Goal: Information Seeking & Learning: Learn about a topic

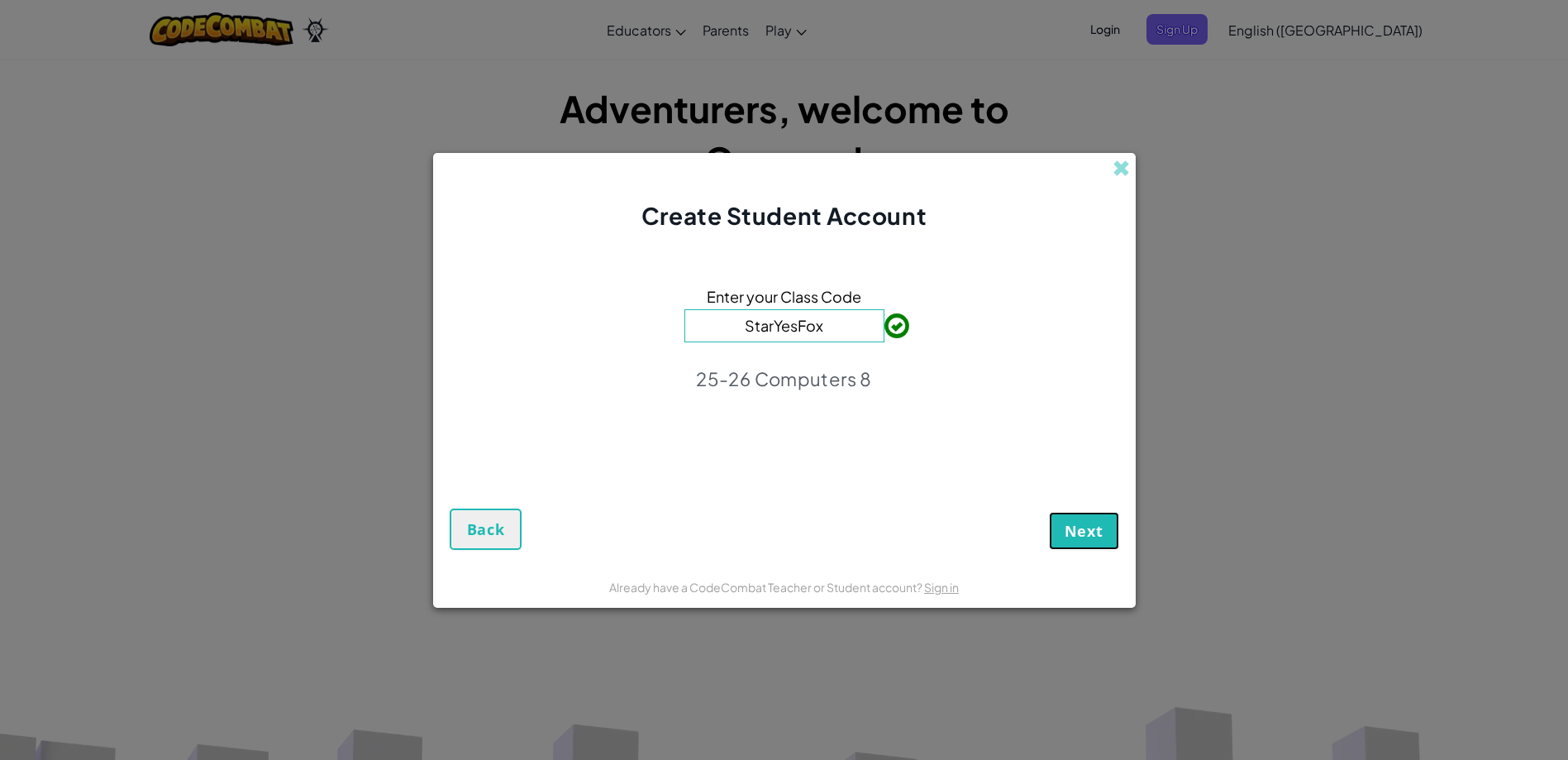
click at [1093, 516] on button "Next" at bounding box center [1084, 530] width 71 height 38
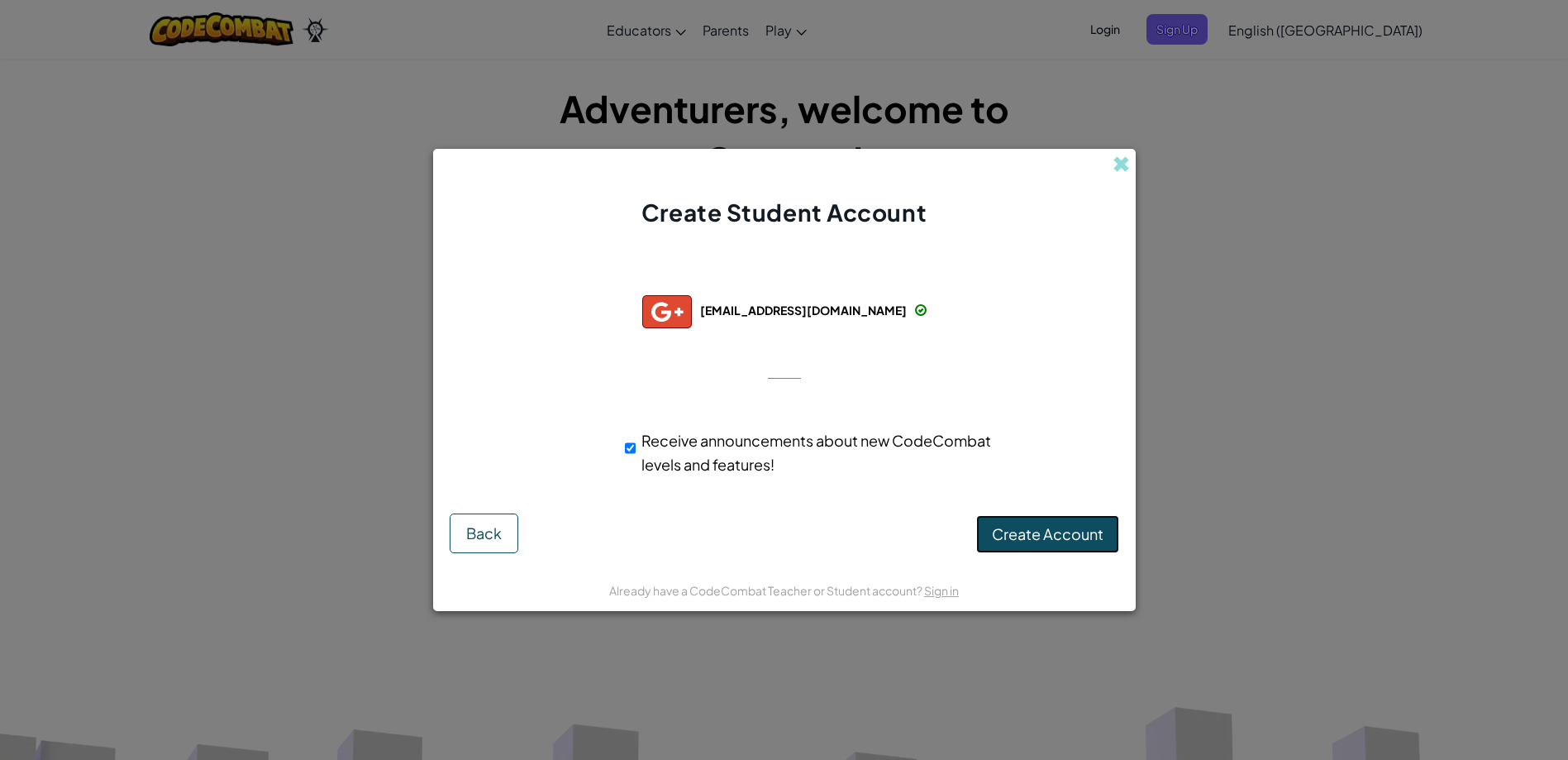
click at [1025, 525] on span "Create Account" at bounding box center [1047, 533] width 112 height 19
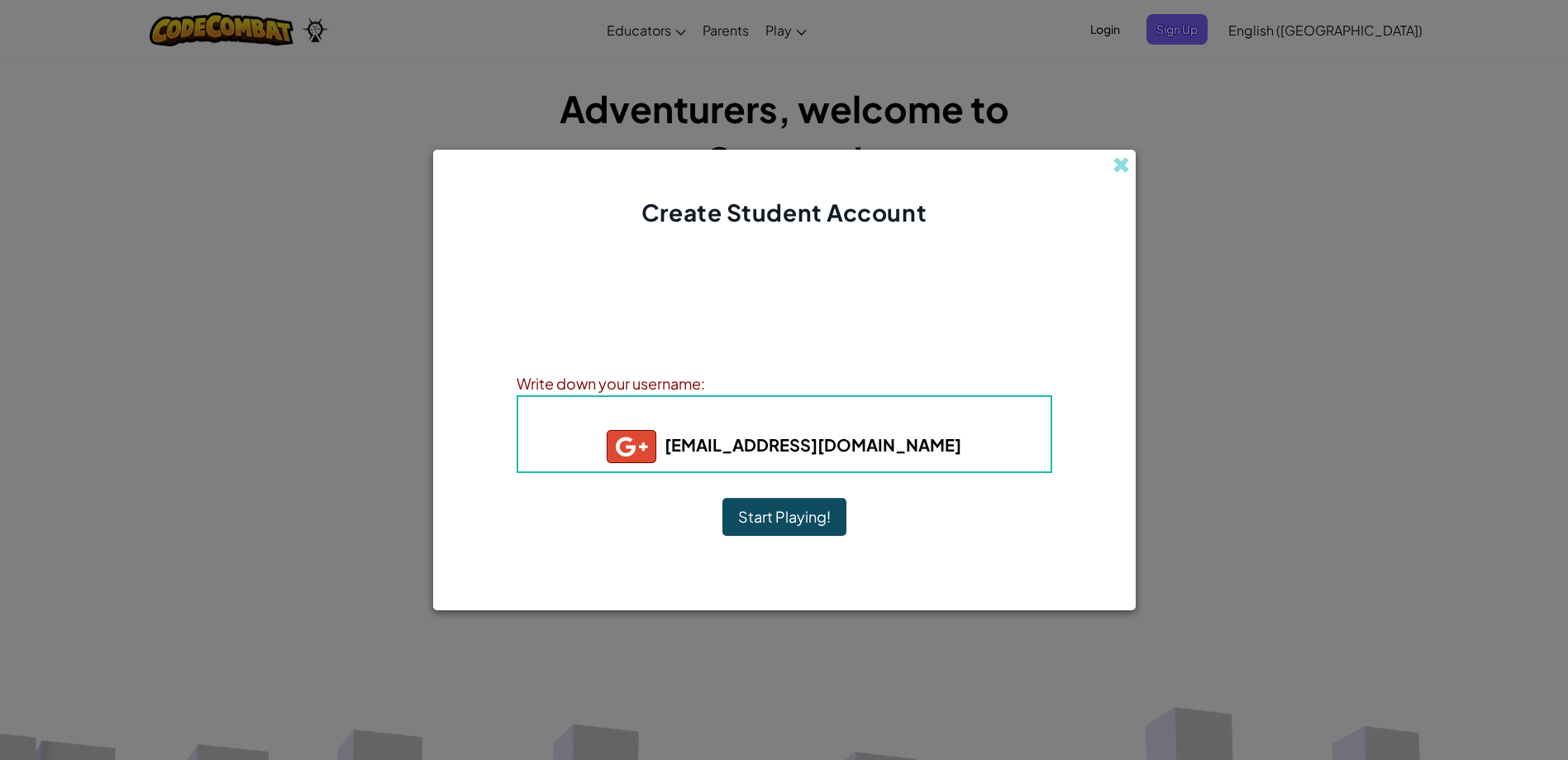
click at [815, 505] on button "Start Playing!" at bounding box center [784, 516] width 124 height 38
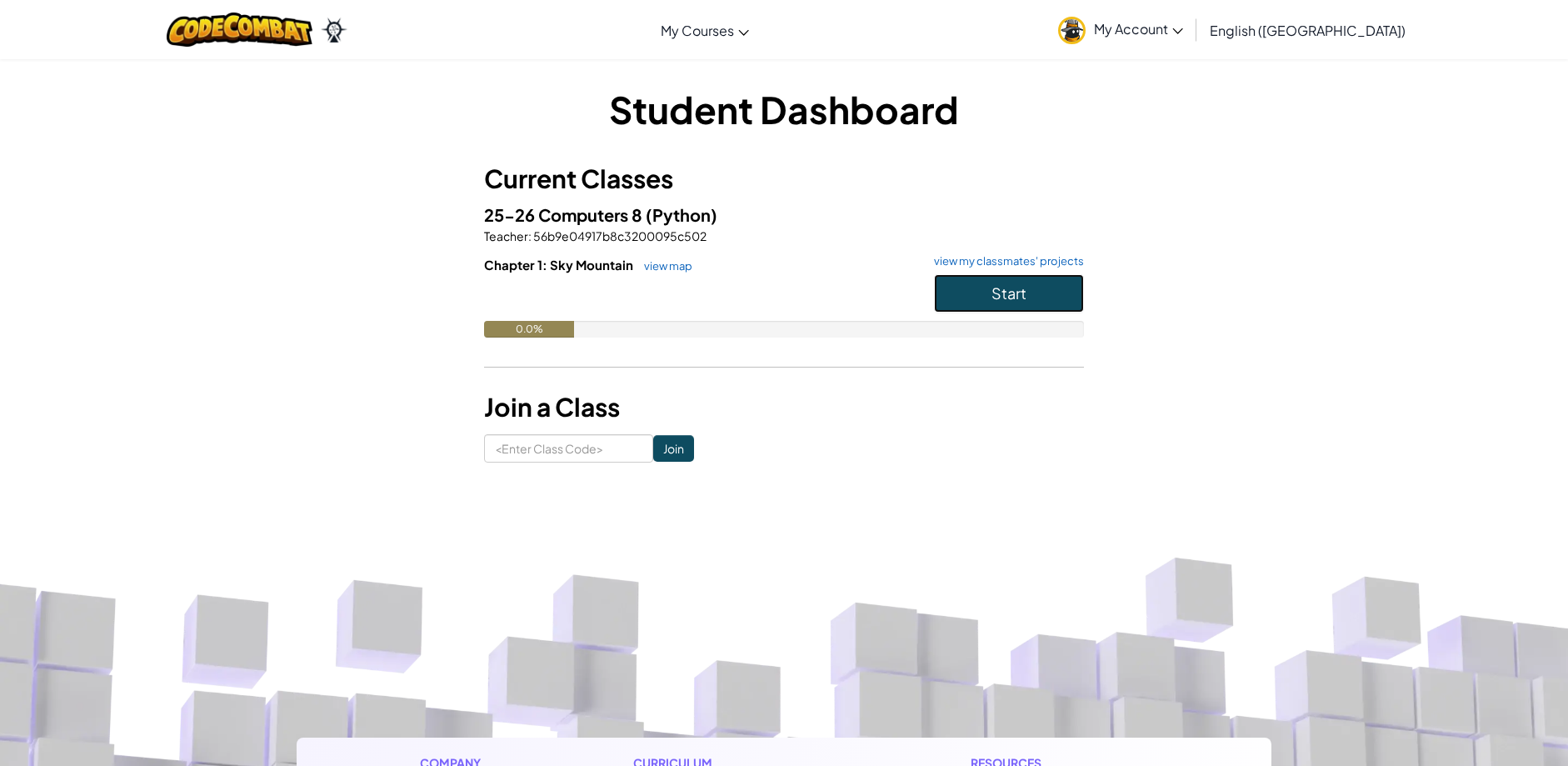
click at [1013, 280] on button "Start" at bounding box center [1008, 292] width 150 height 38
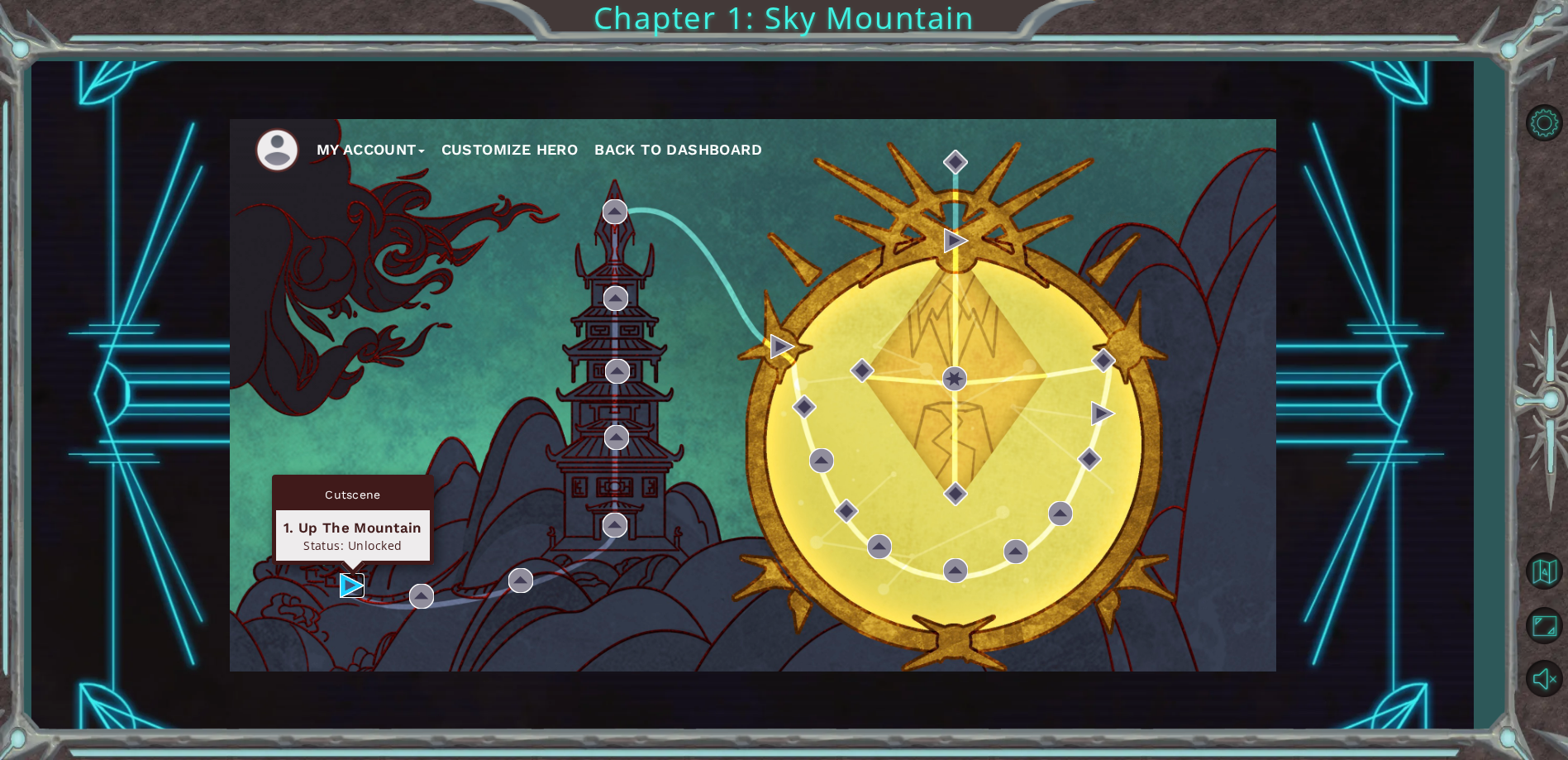
click at [358, 582] on img at bounding box center [352, 585] width 25 height 25
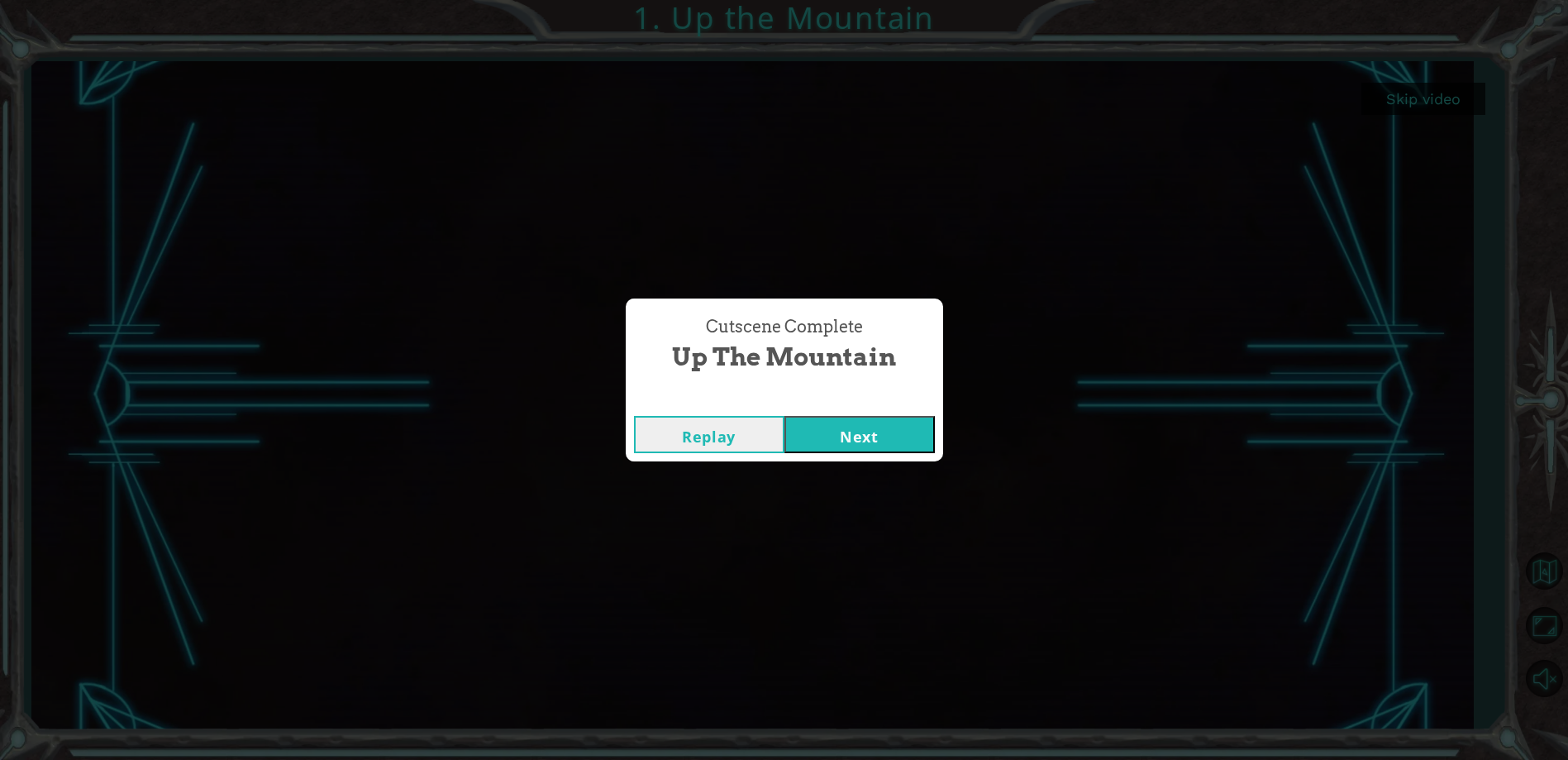
click at [881, 430] on button "Next" at bounding box center [859, 435] width 151 height 37
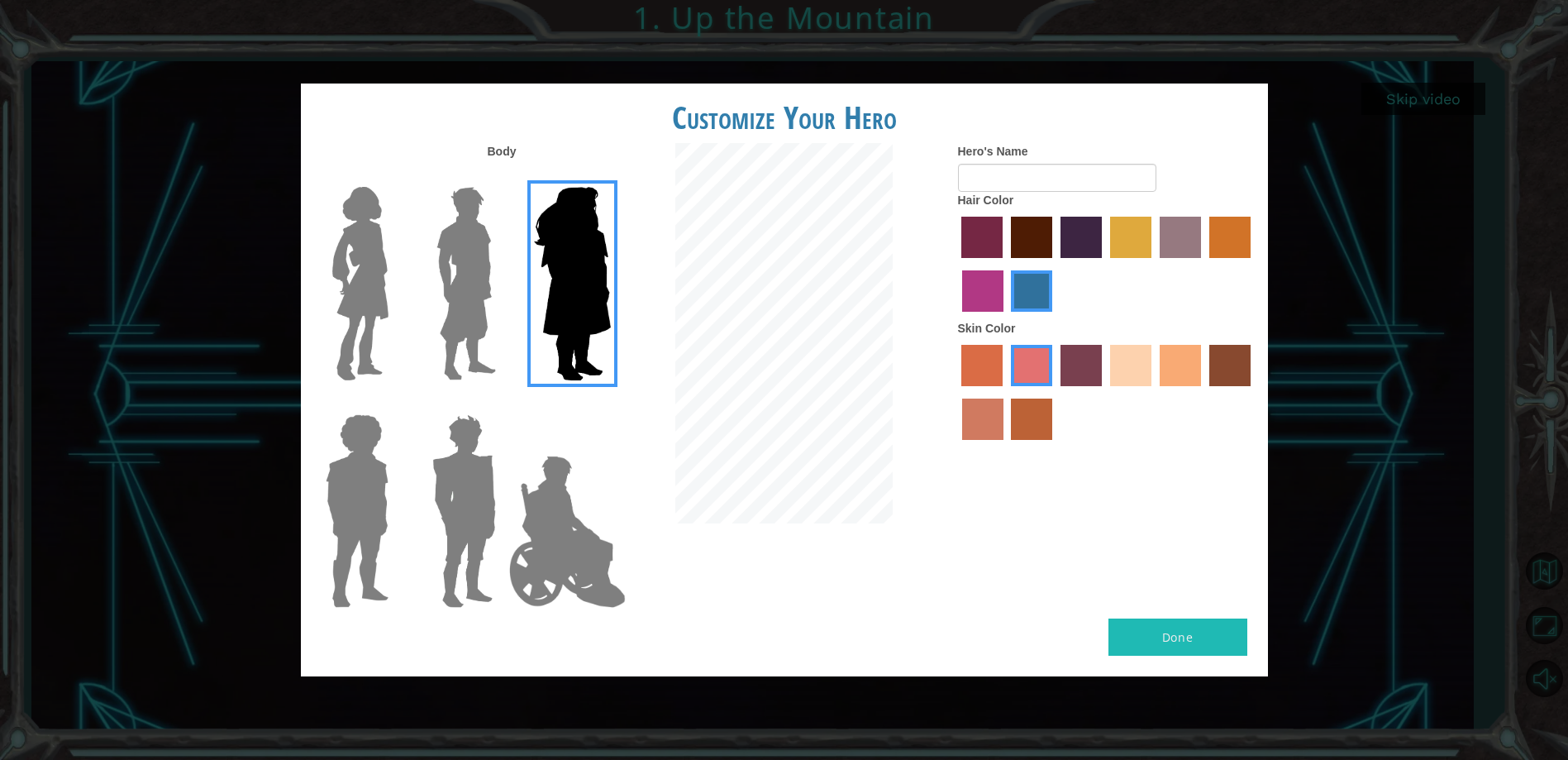
click at [551, 523] on img at bounding box center [567, 532] width 130 height 166
click at [610, 404] on input "Hero Jamie" at bounding box center [610, 404] width 0 height 0
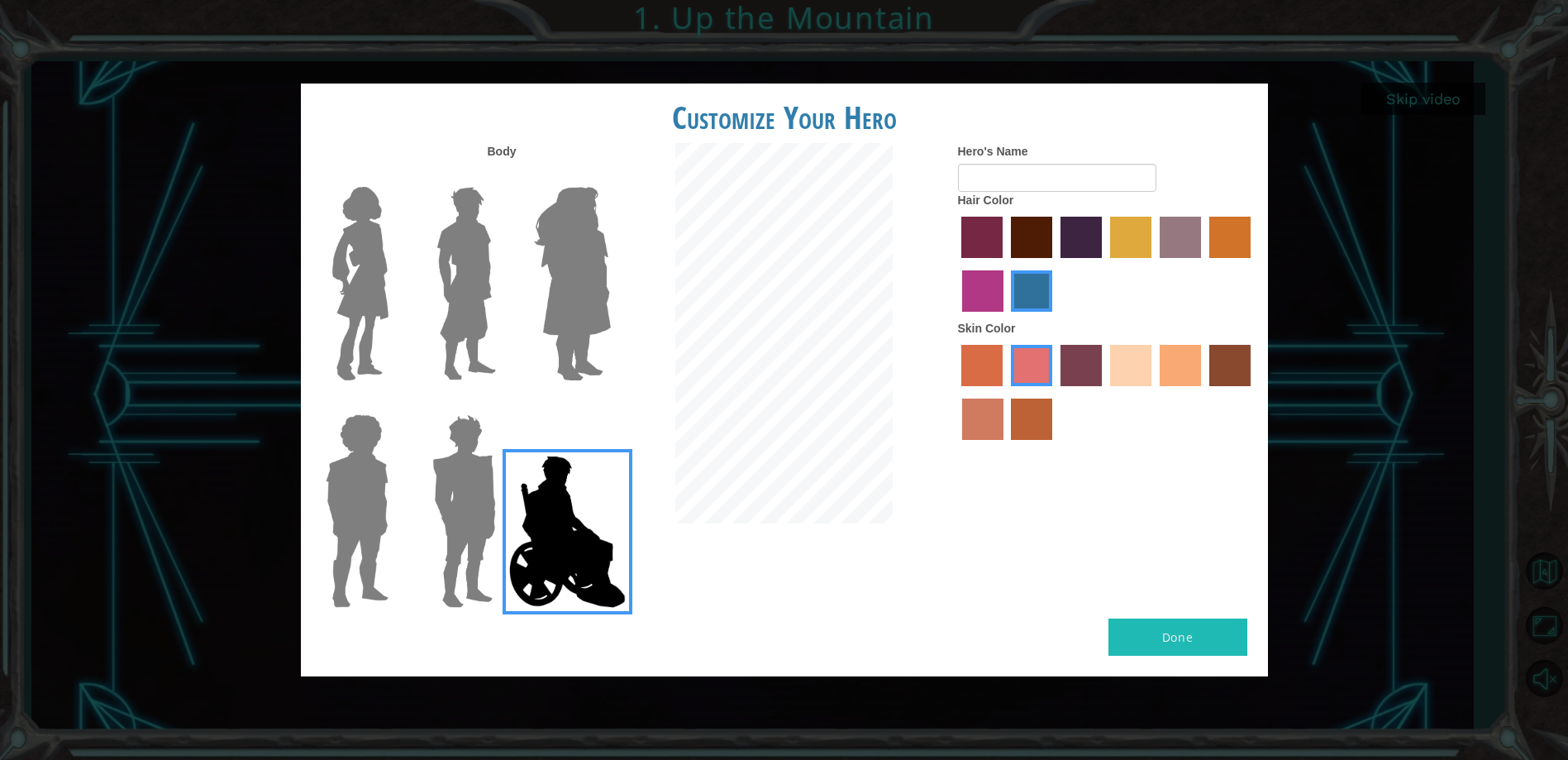
click at [442, 510] on img at bounding box center [464, 510] width 77 height 206
click at [502, 404] on input "Hero Garnet" at bounding box center [502, 404] width 0 height 0
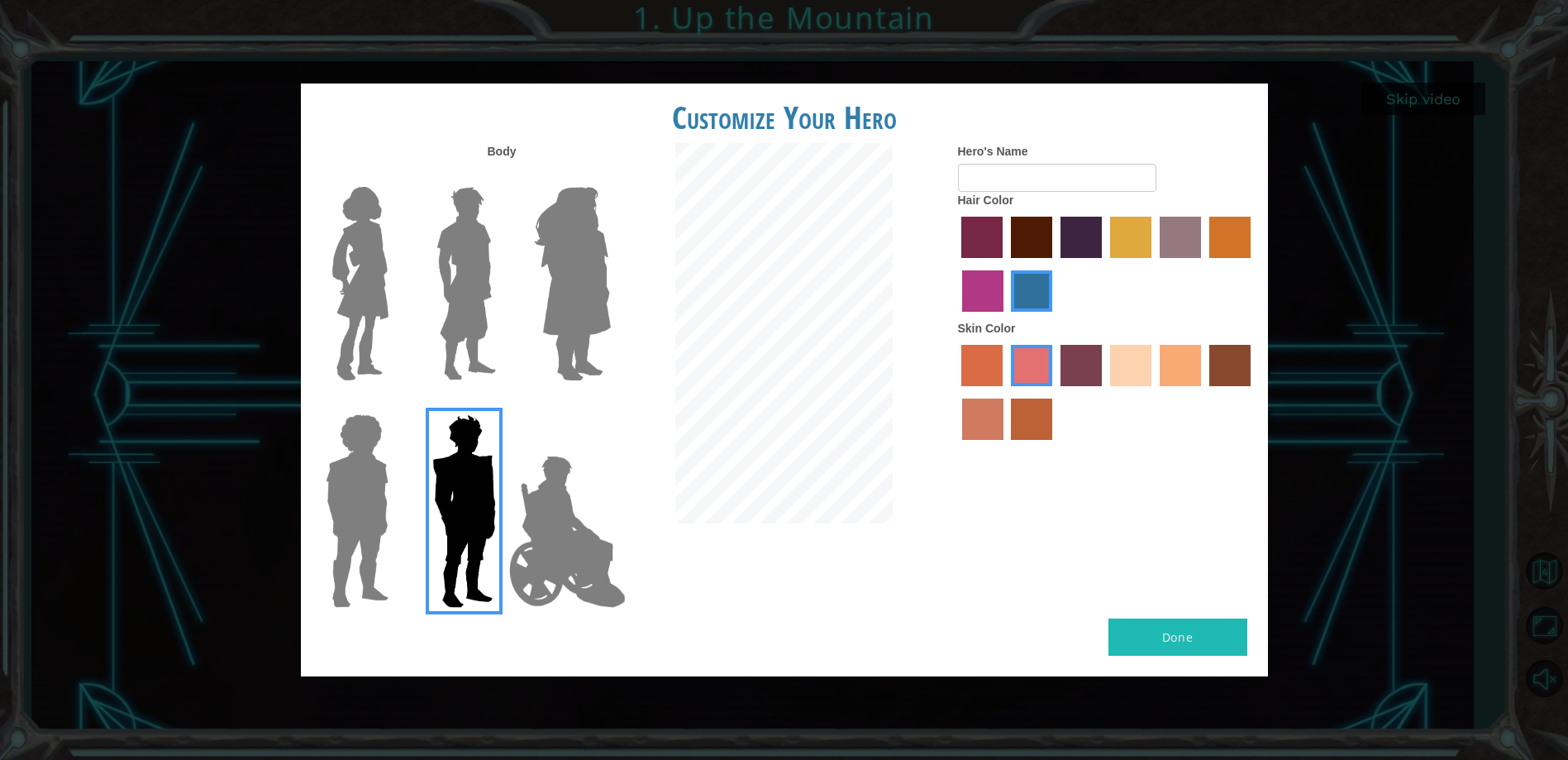
click at [482, 298] on img at bounding box center [466, 283] width 73 height 206
click at [502, 176] on input "Hero Lars" at bounding box center [502, 176] width 0 height 0
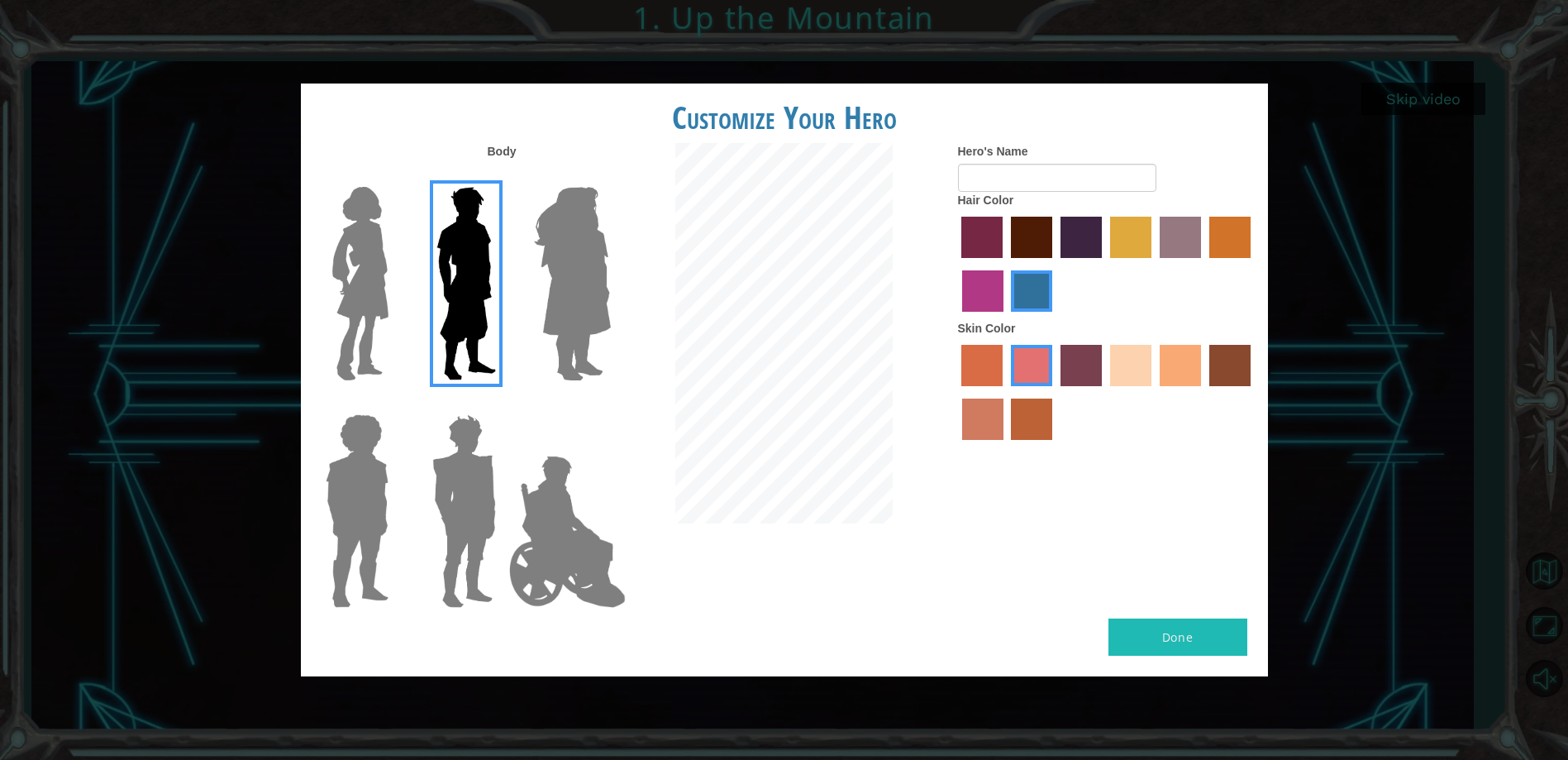
click at [375, 303] on img at bounding box center [360, 283] width 70 height 206
click at [395, 176] on input "Hero Connie" at bounding box center [395, 176] width 0 height 0
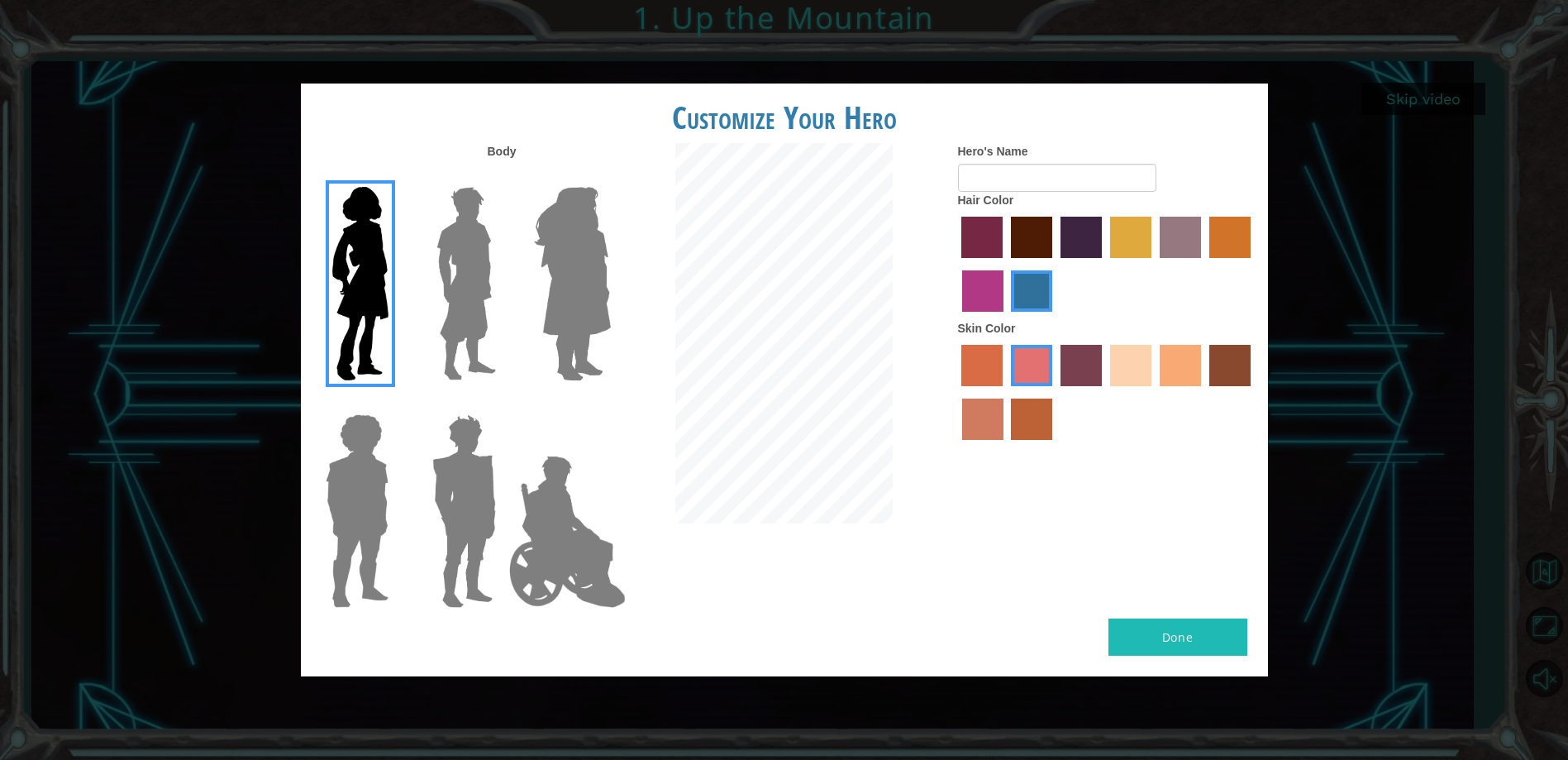
click at [359, 440] on img at bounding box center [357, 510] width 76 height 206
click at [395, 404] on input "Hero Steven" at bounding box center [395, 404] width 0 height 0
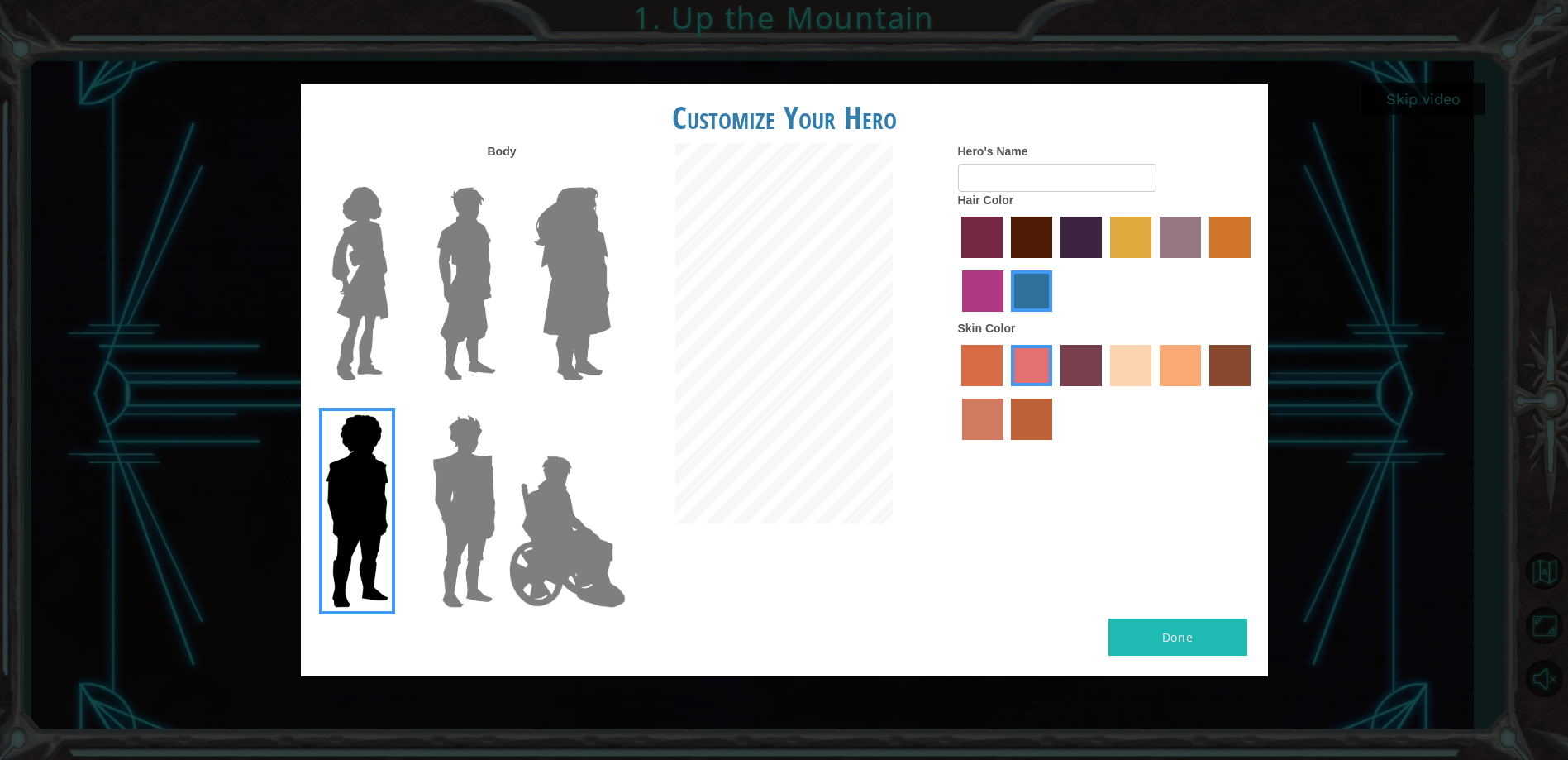
click at [446, 314] on img at bounding box center [466, 283] width 73 height 206
click at [502, 176] on input "Hero Lars" at bounding box center [502, 176] width 0 height 0
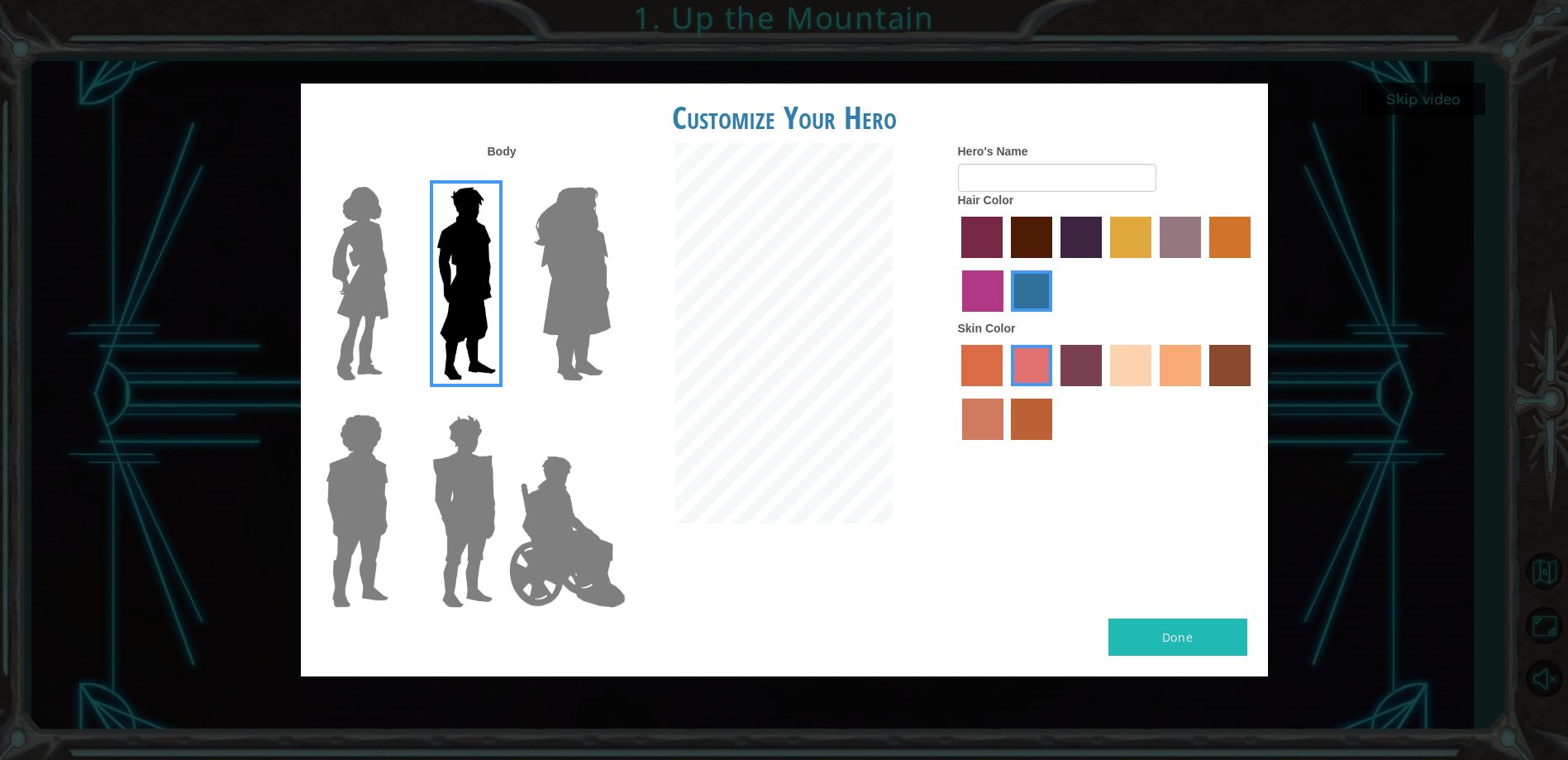
click at [1243, 379] on label "karma skin color" at bounding box center [1230, 365] width 41 height 41
click at [1203, 391] on input "karma skin color" at bounding box center [1203, 391] width 0 height 0
click at [1122, 372] on label "sandy beach skin color" at bounding box center [1130, 365] width 41 height 41
click at [1104, 391] on input "sandy beach skin color" at bounding box center [1104, 391] width 0 height 0
click at [977, 294] on label "medium red violet hair color" at bounding box center [982, 291] width 41 height 41
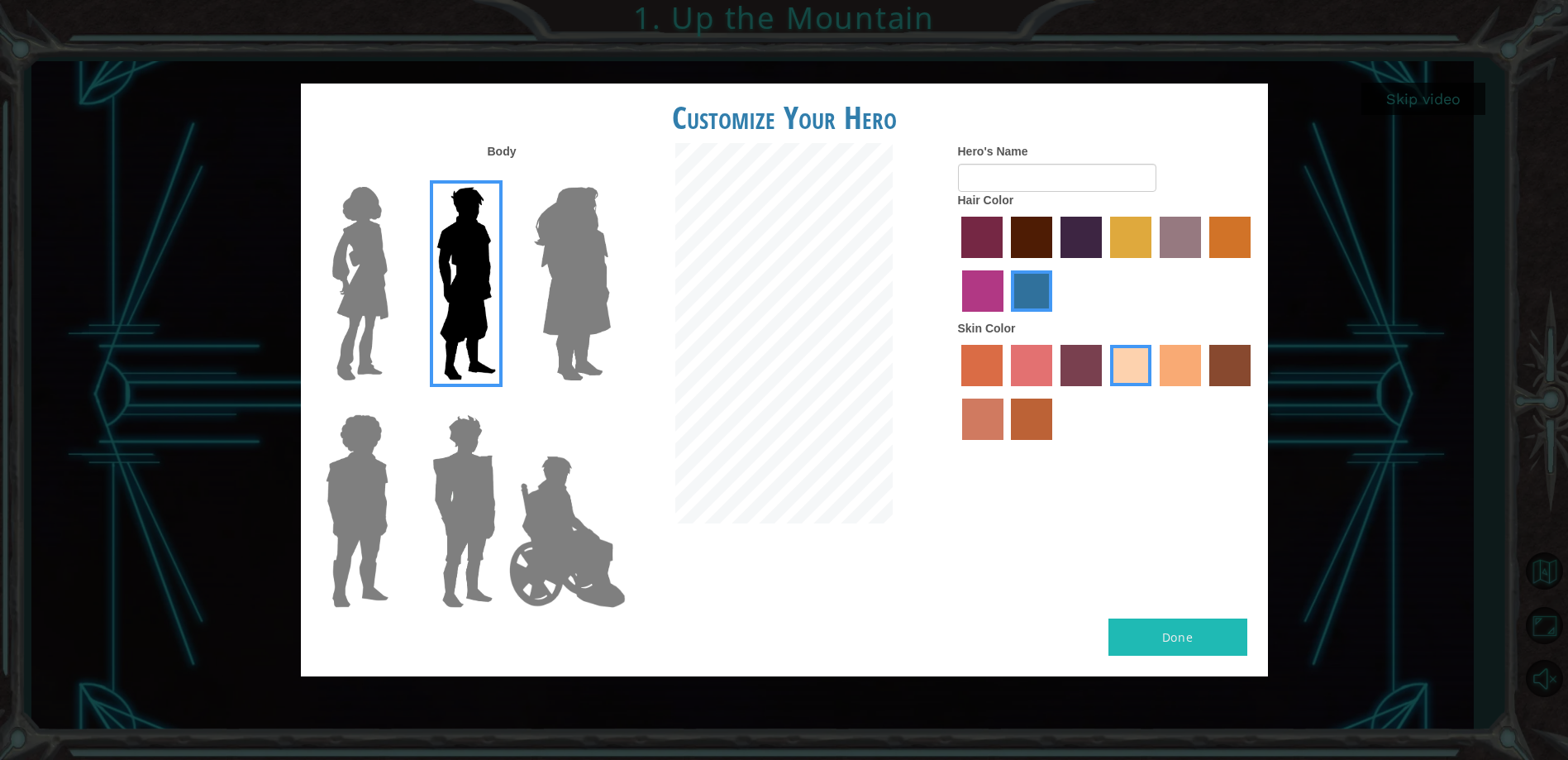
click at [1252, 264] on input "medium red violet hair color" at bounding box center [1252, 264] width 0 height 0
click at [991, 247] on label "paprika hair color" at bounding box center [981, 237] width 41 height 41
click at [956, 264] on input "paprika hair color" at bounding box center [956, 264] width 0 height 0
click at [1019, 292] on label "lachmara hair color" at bounding box center [1031, 291] width 41 height 41
click at [1006, 317] on input "lachmara hair color" at bounding box center [1006, 317] width 0 height 0
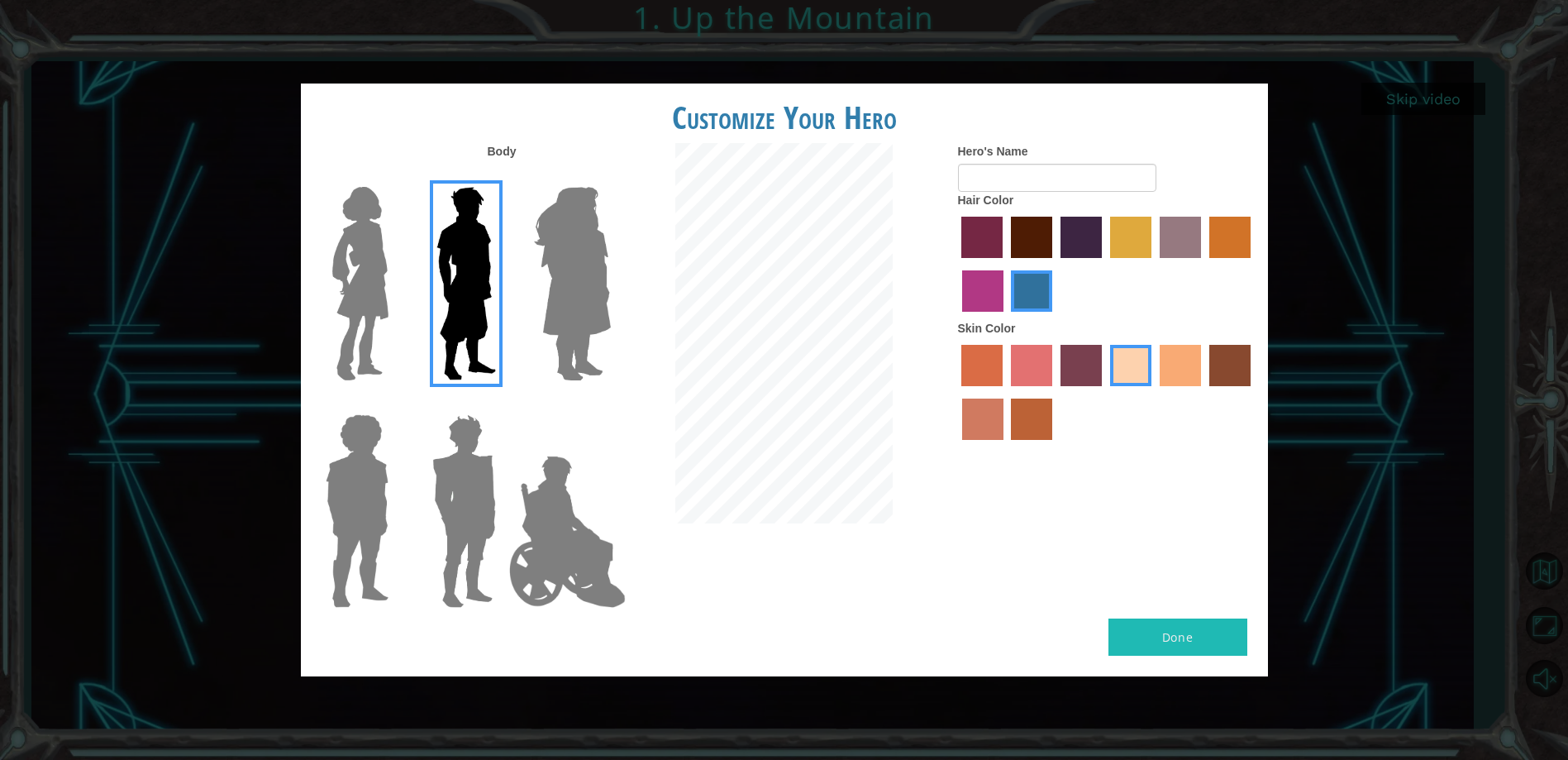
click at [1172, 637] on button "Done" at bounding box center [1178, 637] width 139 height 37
type input "n"
type input "i dont need a name"
click at [1166, 642] on button "Done" at bounding box center [1178, 637] width 139 height 37
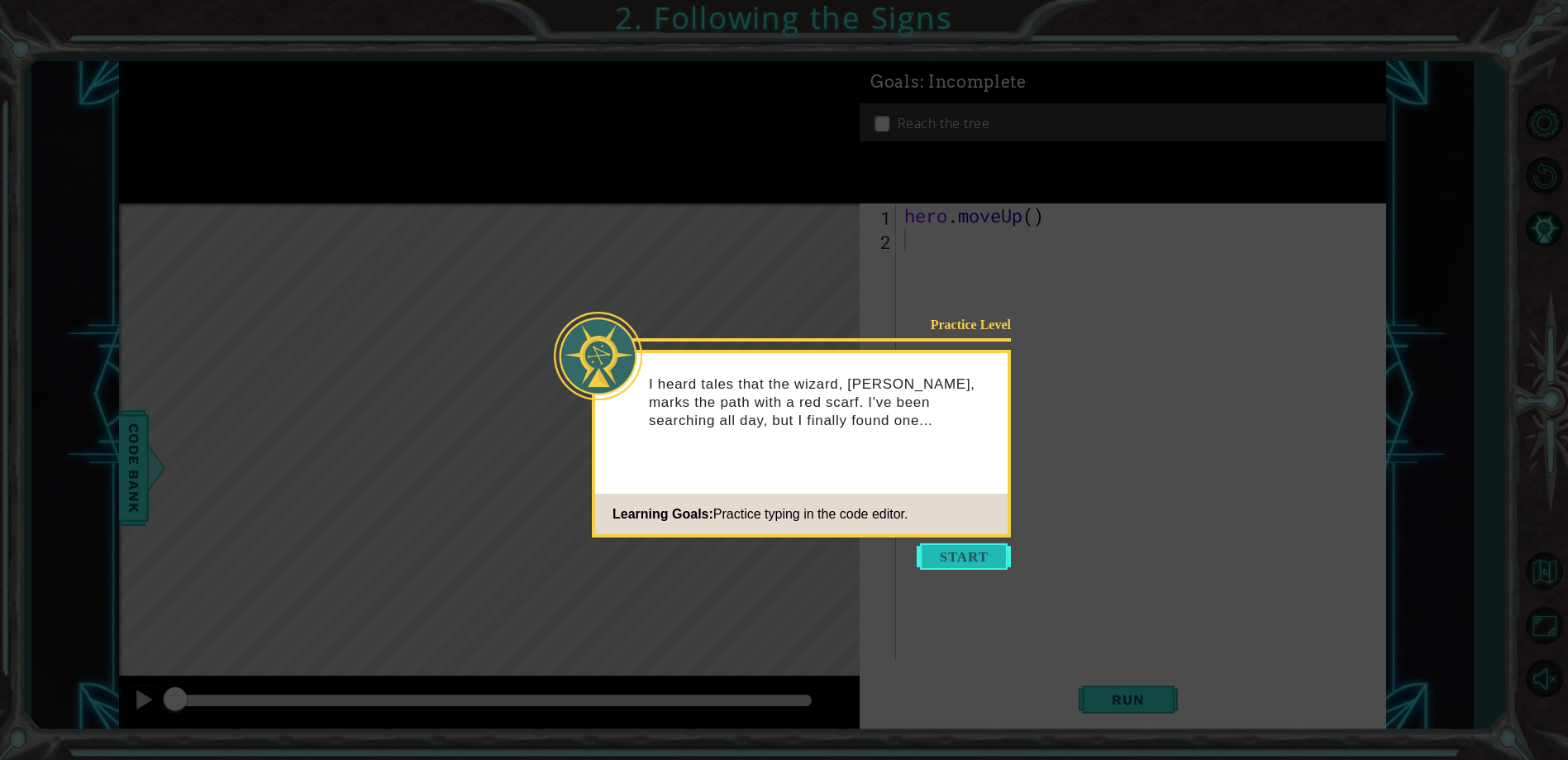
click at [977, 544] on button "Start" at bounding box center [963, 556] width 94 height 26
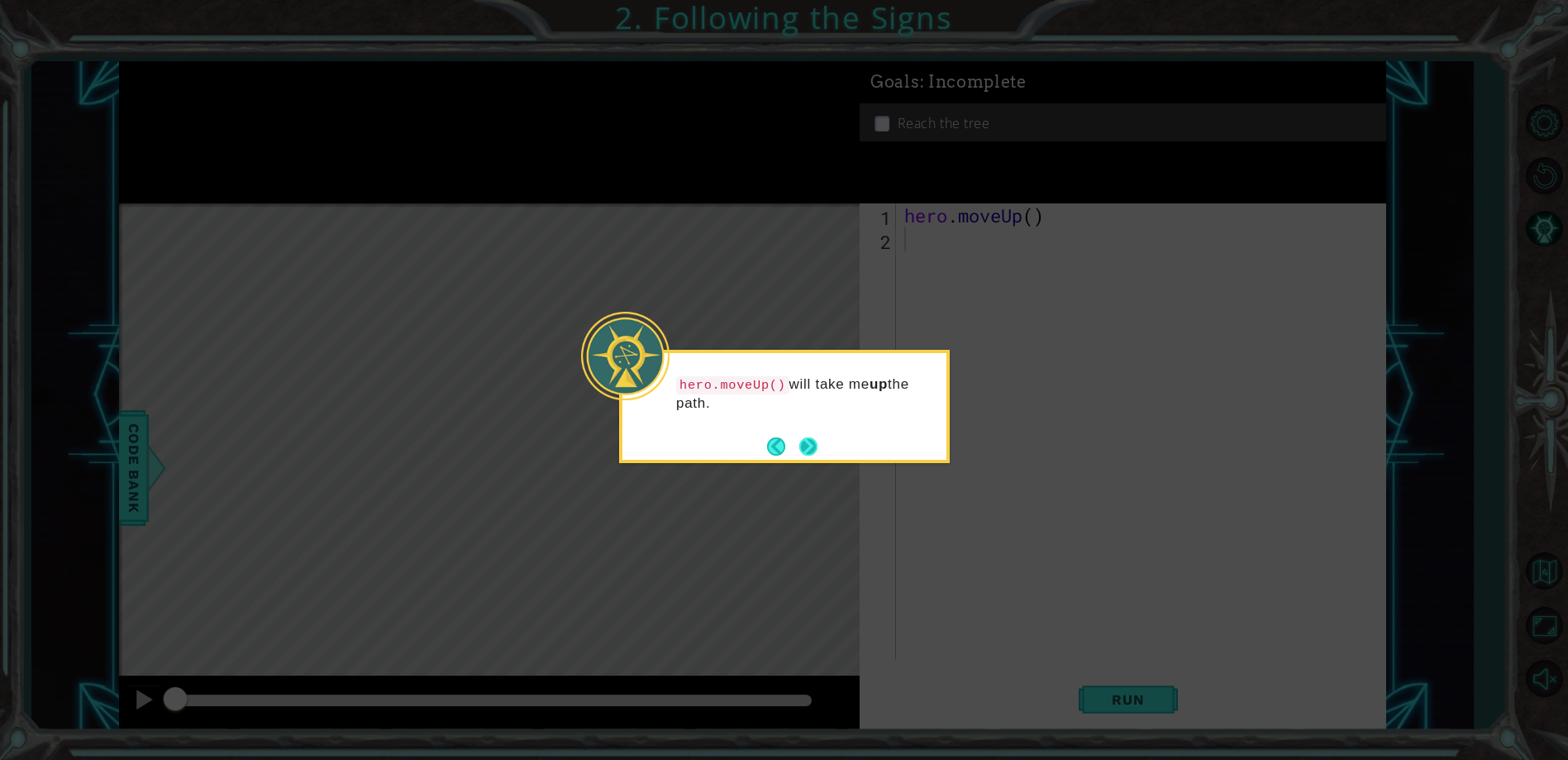
click at [804, 447] on button "Next" at bounding box center [808, 446] width 19 height 19
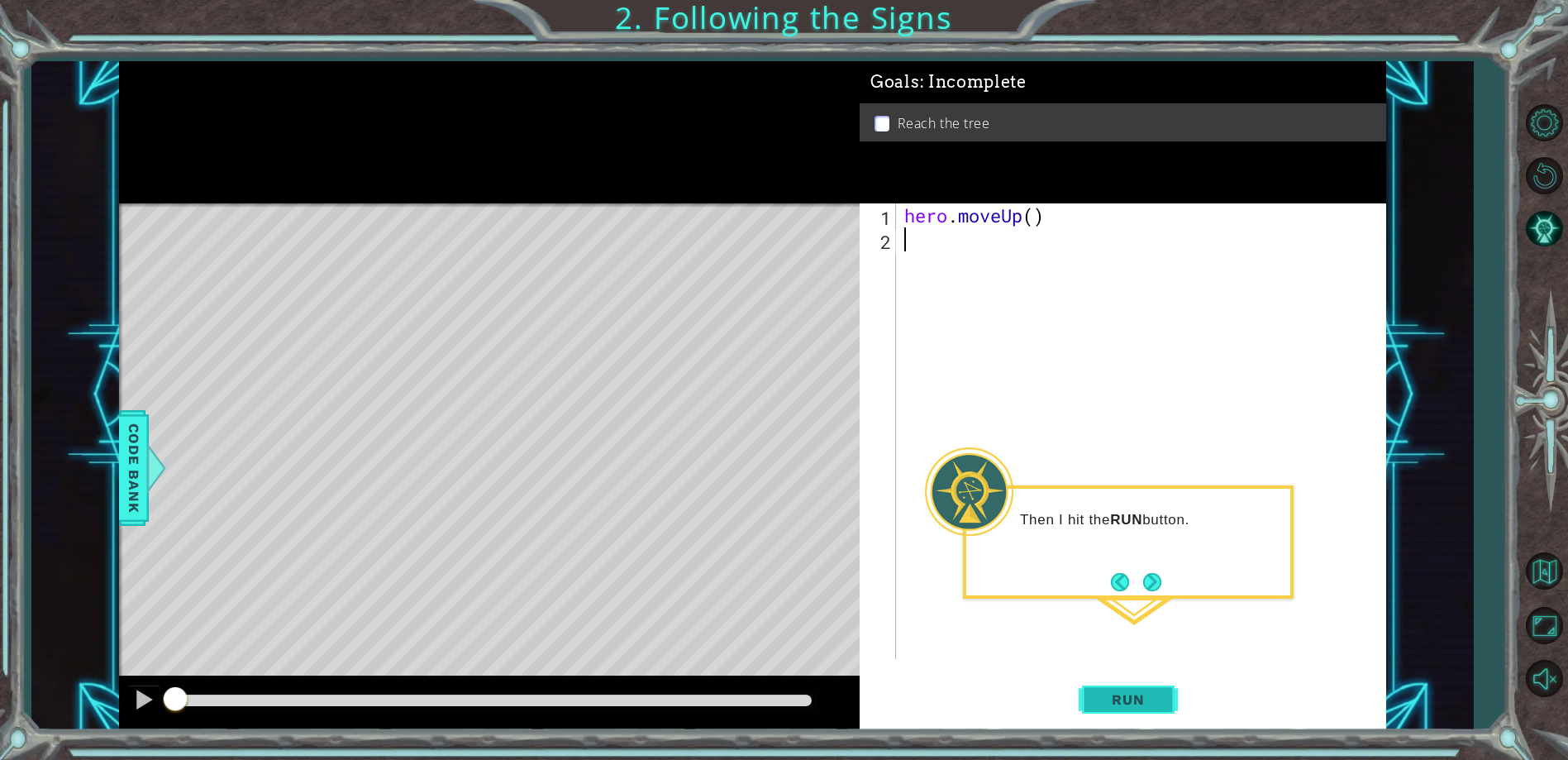
click at [1162, 690] on button "Run" at bounding box center [1128, 700] width 100 height 53
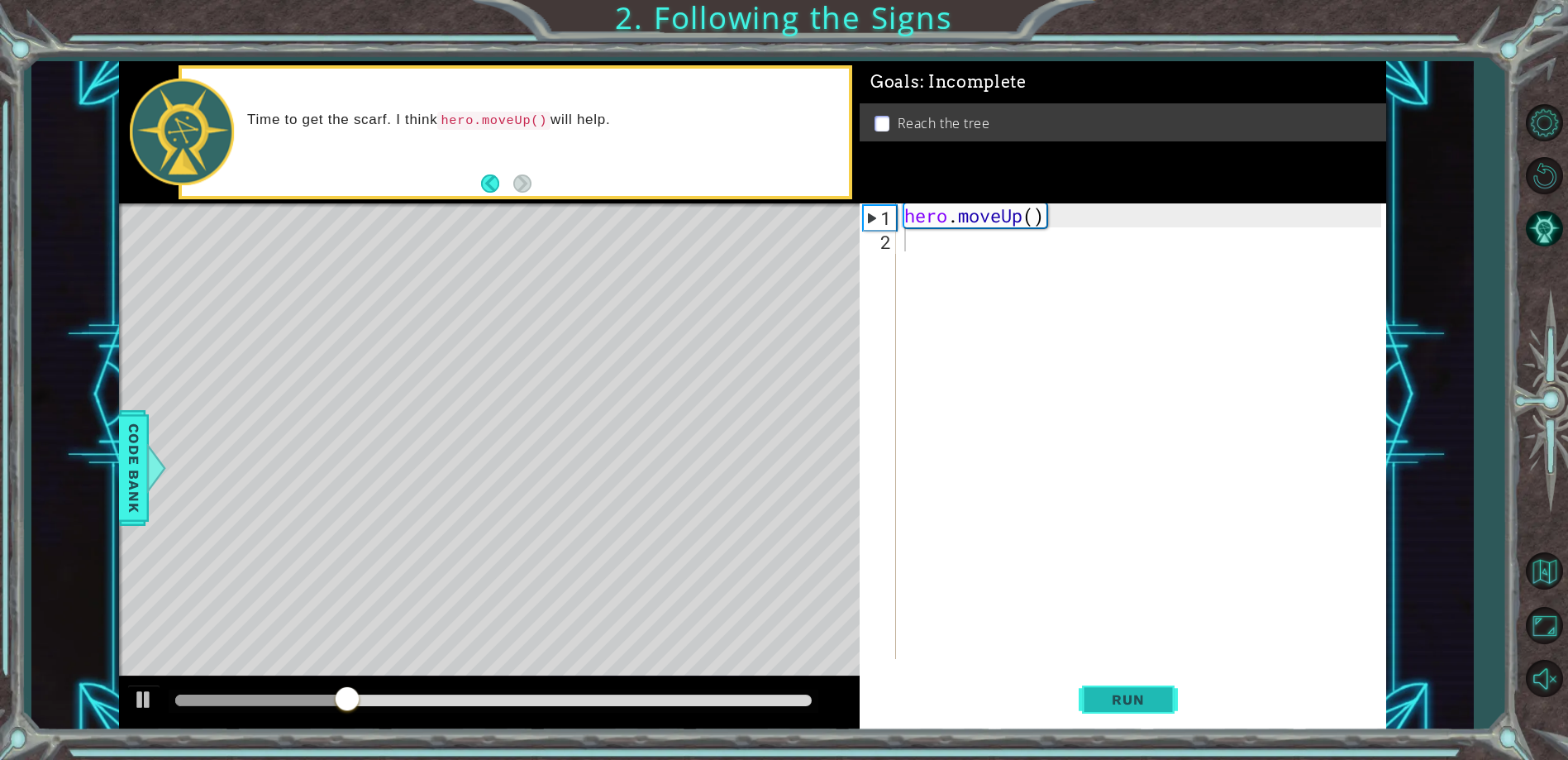
click at [1162, 690] on button "Run" at bounding box center [1128, 700] width 100 height 53
drag, startPoint x: 902, startPoint y: 218, endPoint x: 1074, endPoint y: 217, distance: 172.0
click at [1074, 217] on div "hero . moveUp ( )" at bounding box center [1144, 455] width 487 height 503
type textarea "hero.moveUp()"
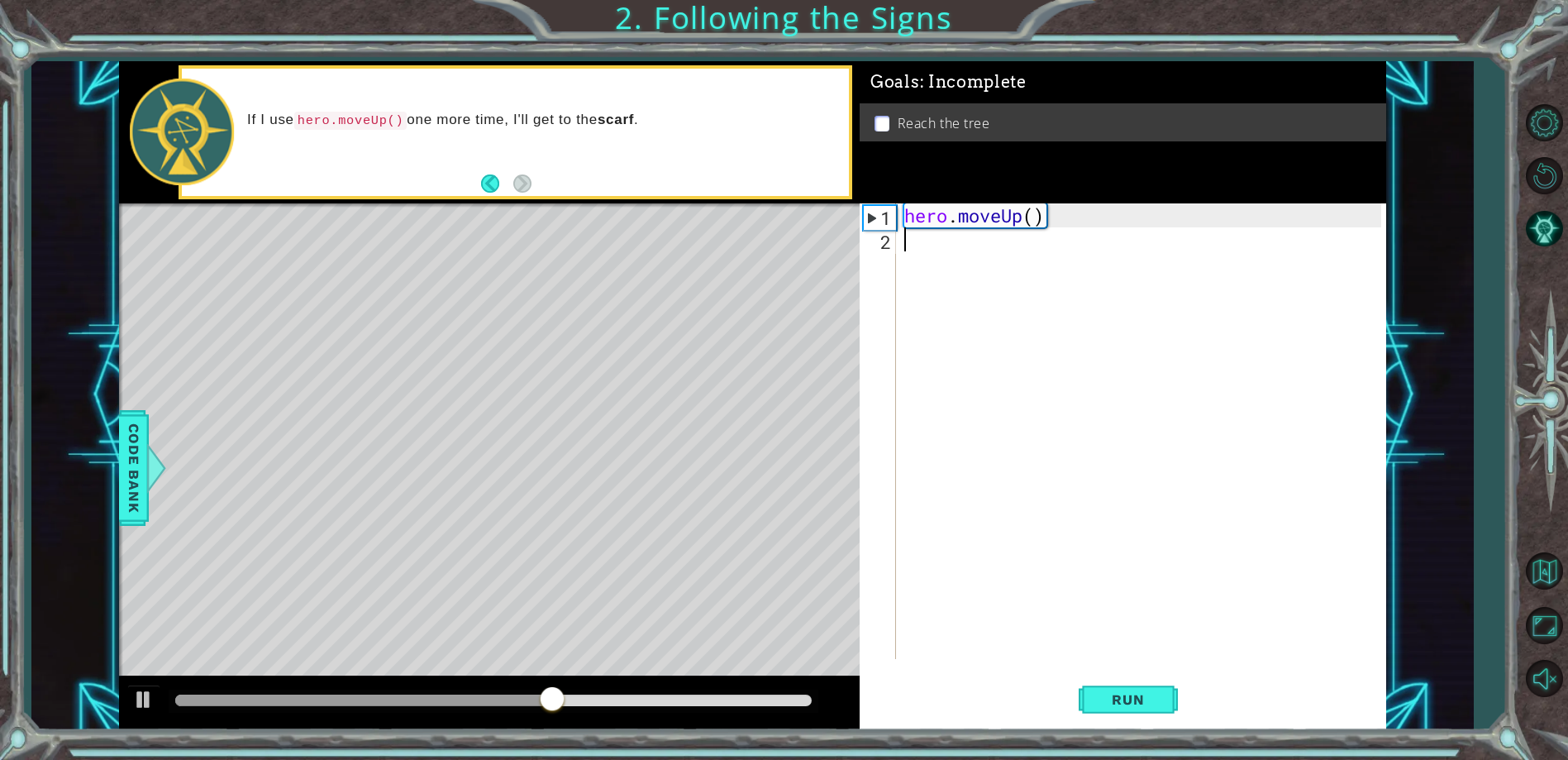
click at [987, 245] on div "hero . moveUp ( )" at bounding box center [1144, 455] width 487 height 503
paste textarea "hero.moveUp()"
type textarea "hero.moveUp()"
click at [1168, 695] on button "Run" at bounding box center [1128, 700] width 100 height 53
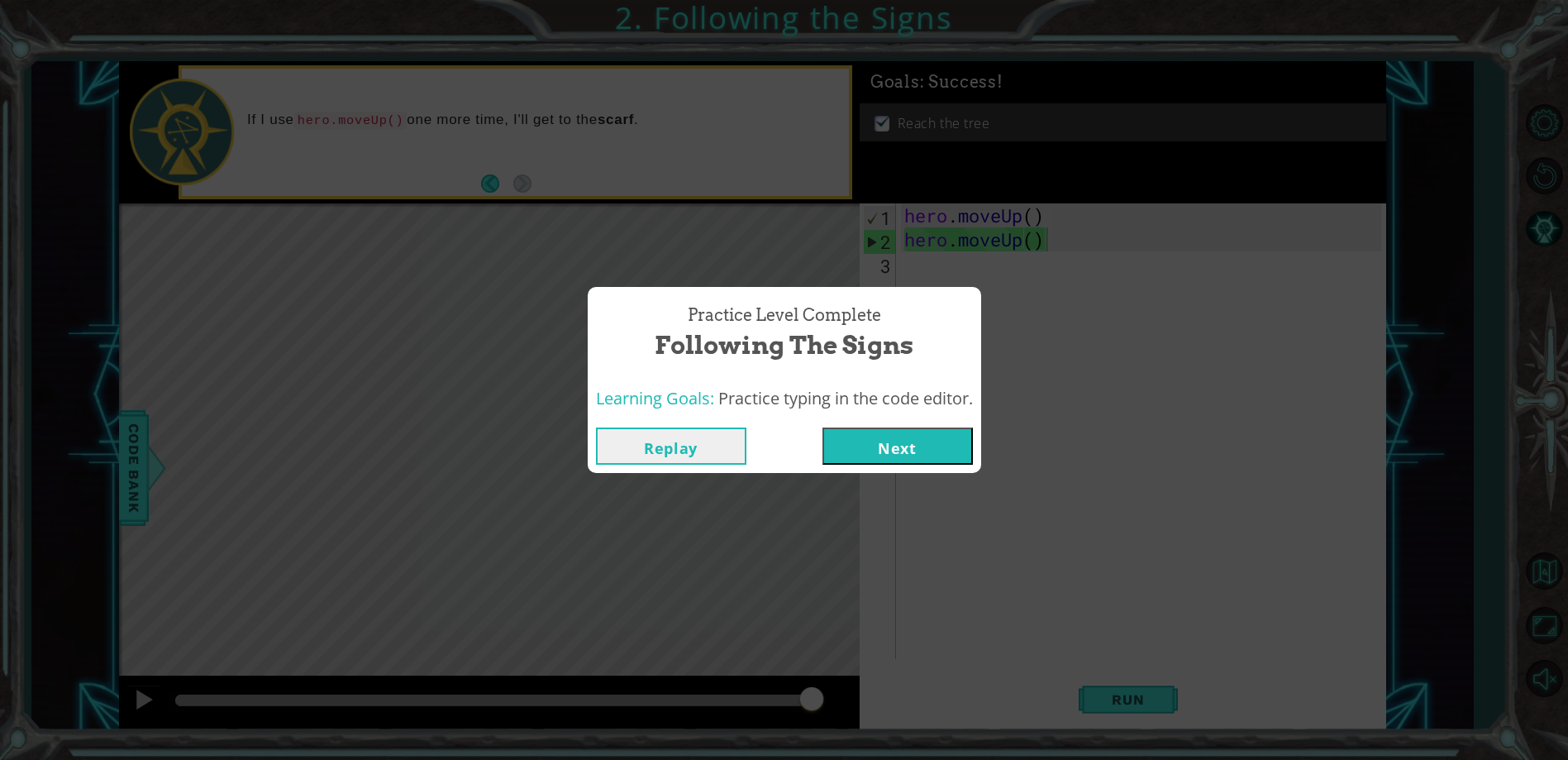
click at [889, 436] on button "Next" at bounding box center [897, 446] width 151 height 37
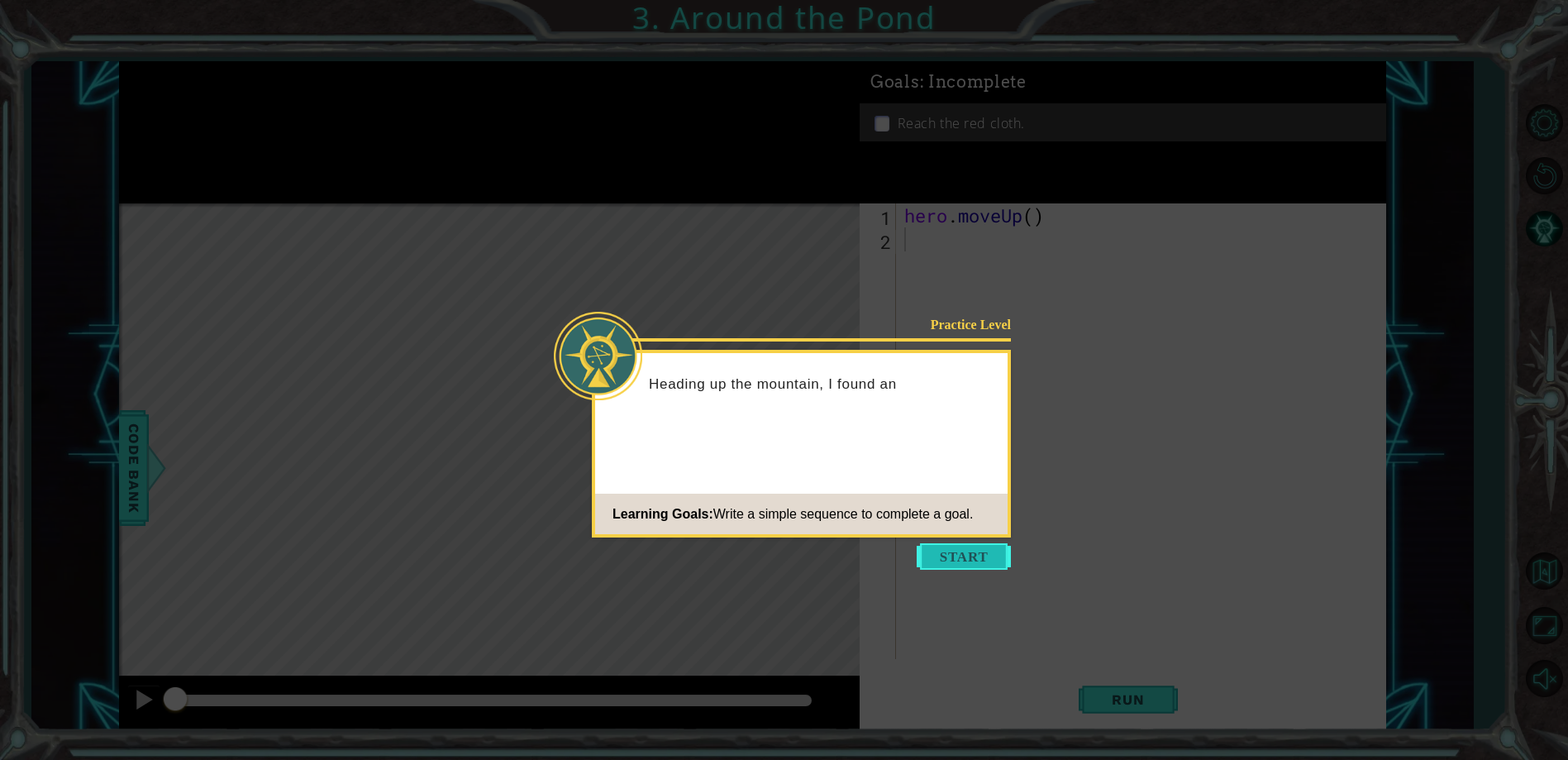
click at [966, 557] on button "Start" at bounding box center [963, 556] width 94 height 26
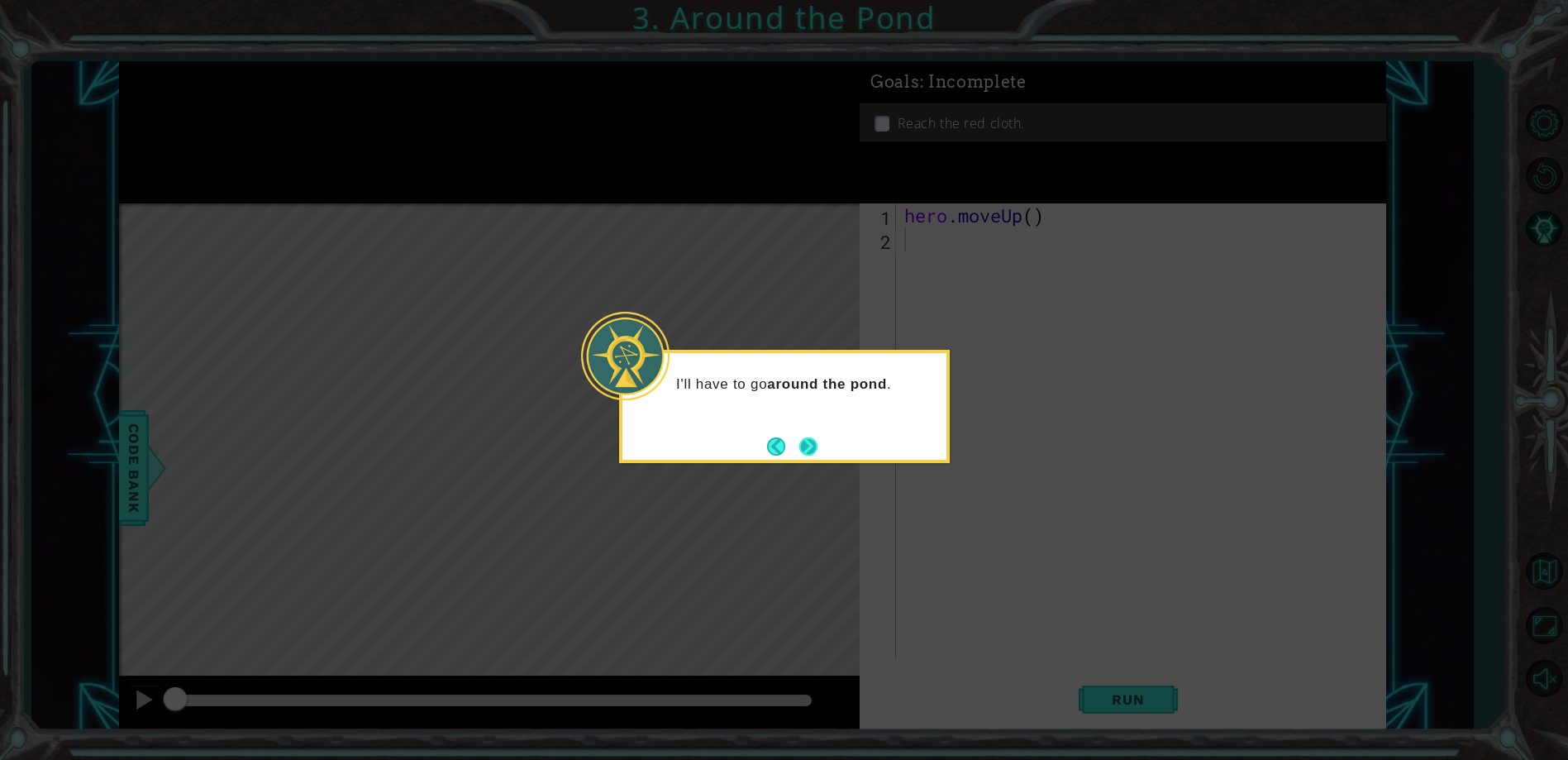
click at [804, 437] on button "Next" at bounding box center [808, 446] width 19 height 19
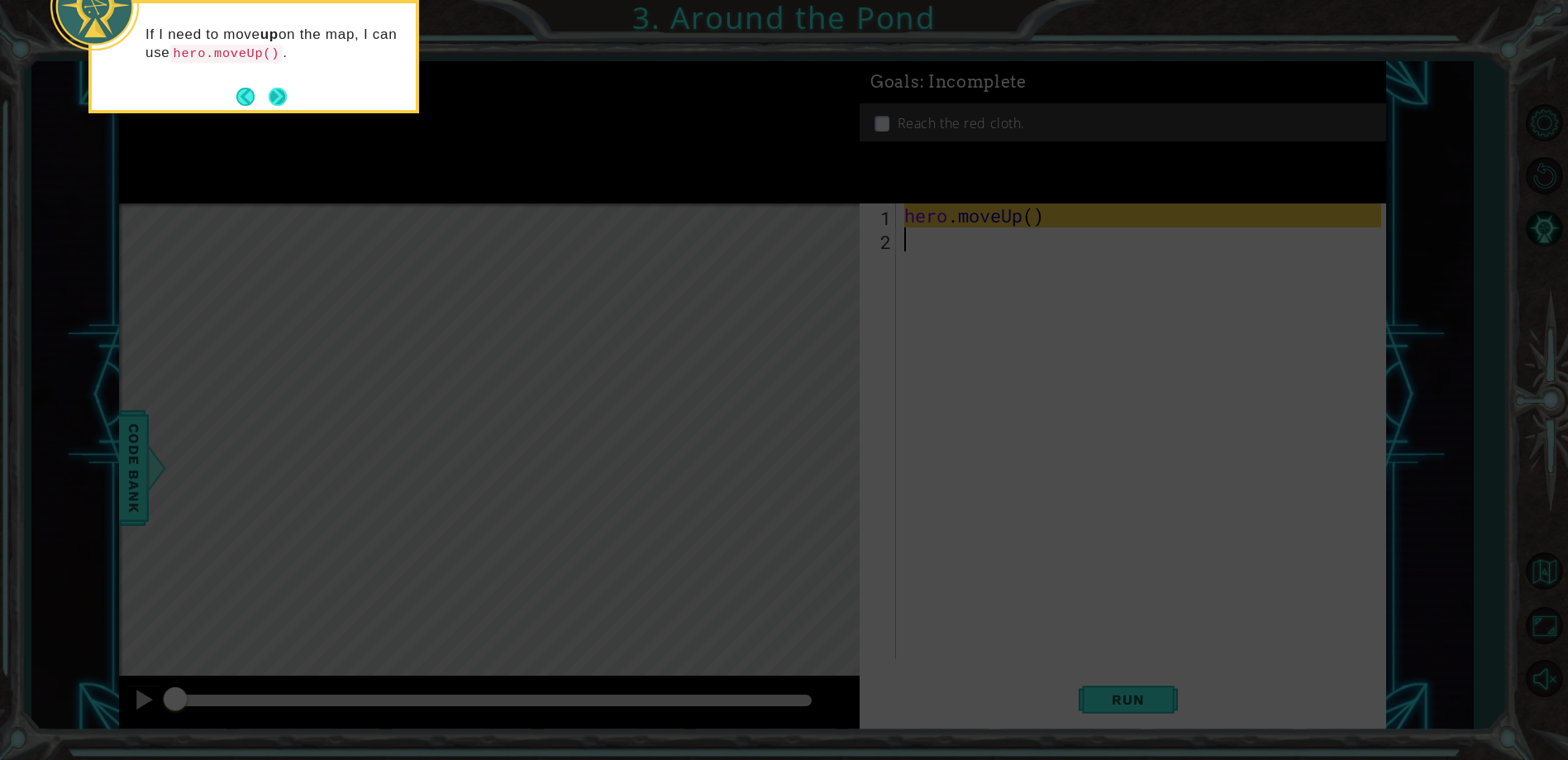
click at [271, 94] on button "Next" at bounding box center [278, 96] width 19 height 19
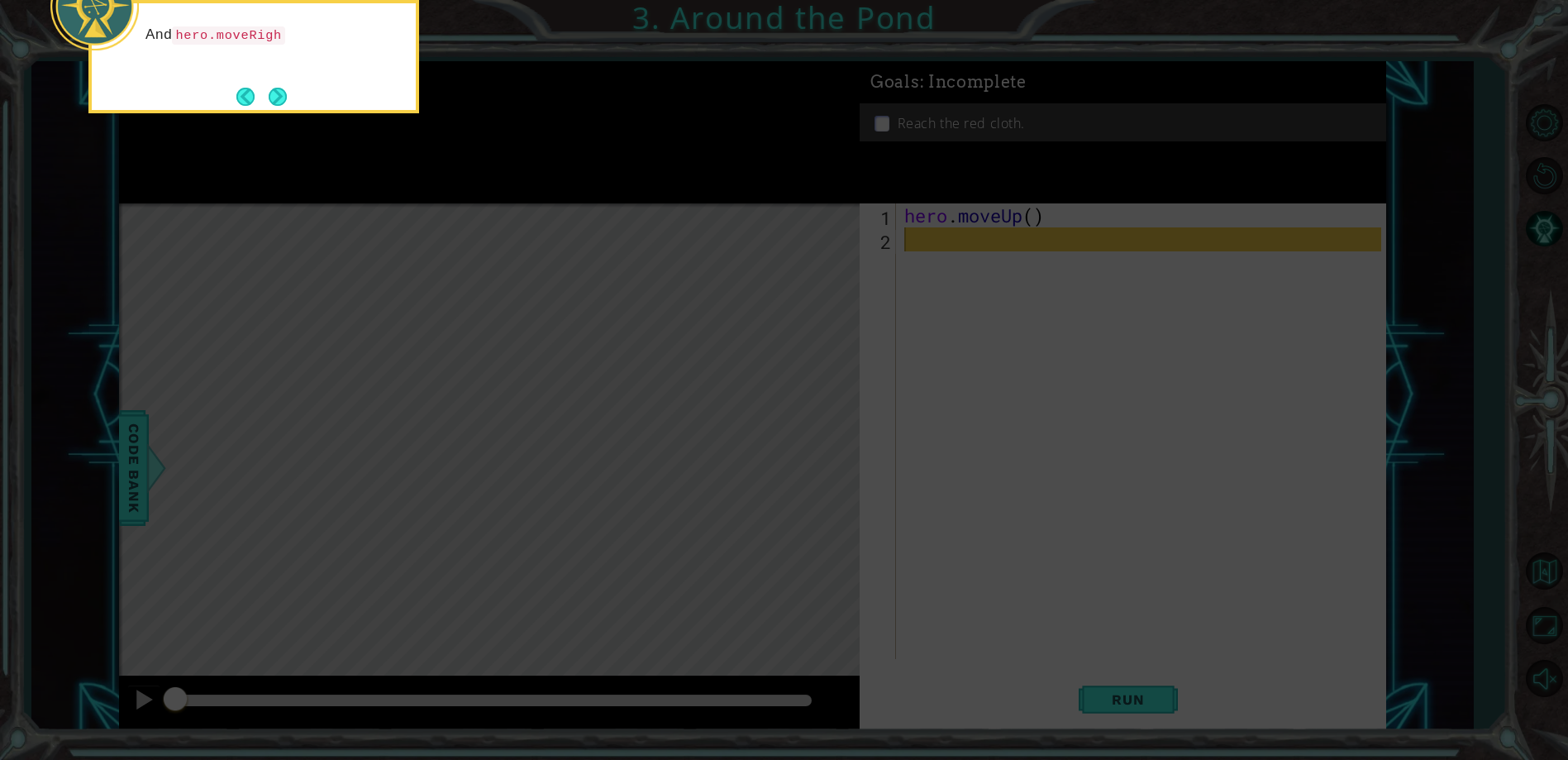
click at [271, 94] on button "Next" at bounding box center [278, 96] width 19 height 19
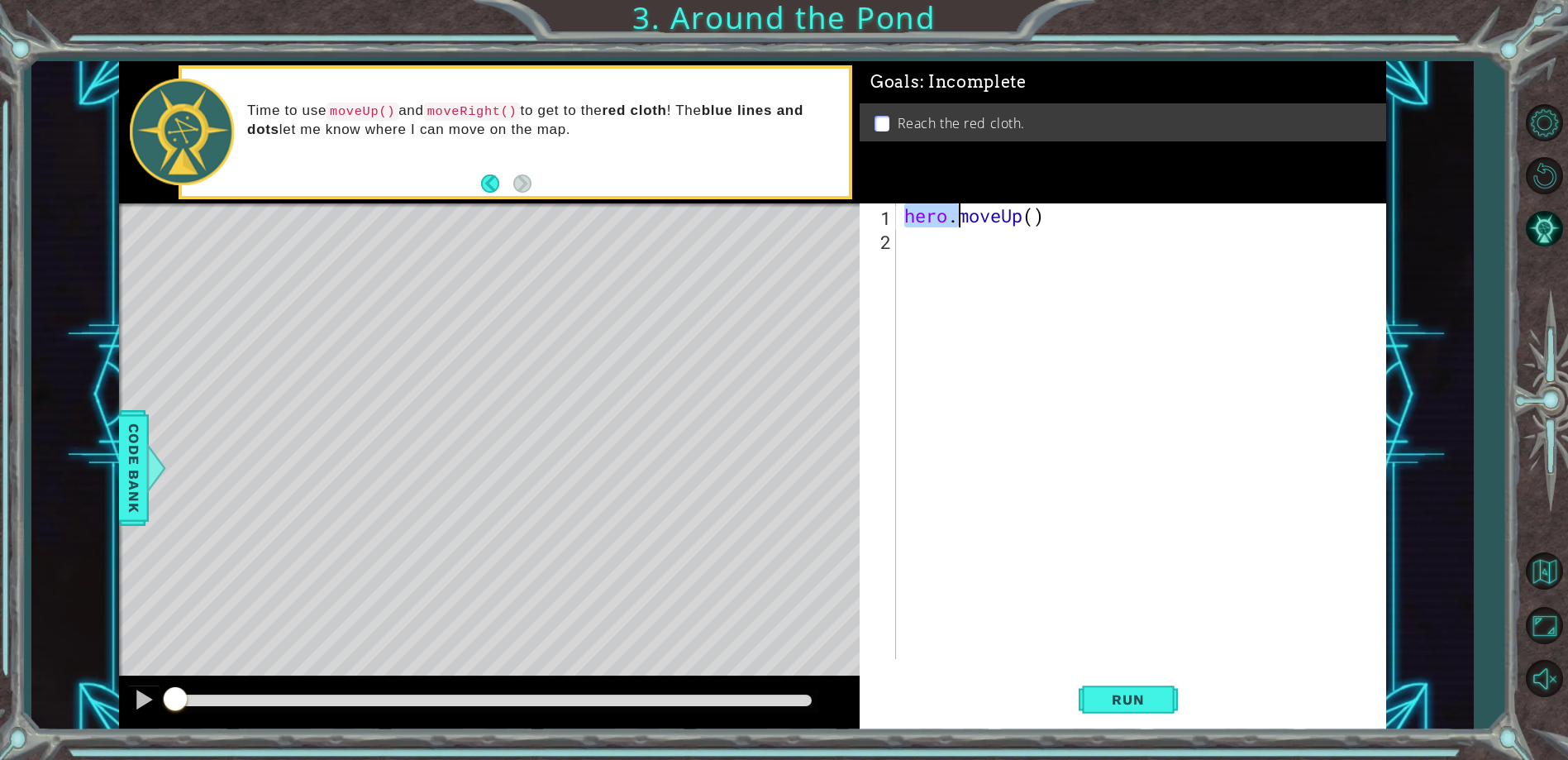
drag, startPoint x: 903, startPoint y: 215, endPoint x: 956, endPoint y: 218, distance: 53.1
click at [956, 218] on div "hero . moveUp ( )" at bounding box center [1144, 455] width 487 height 503
type textarea "hero.moveUp()"
click at [943, 245] on div "hero . moveUp ( )" at bounding box center [1144, 455] width 487 height 503
paste textarea "hero."
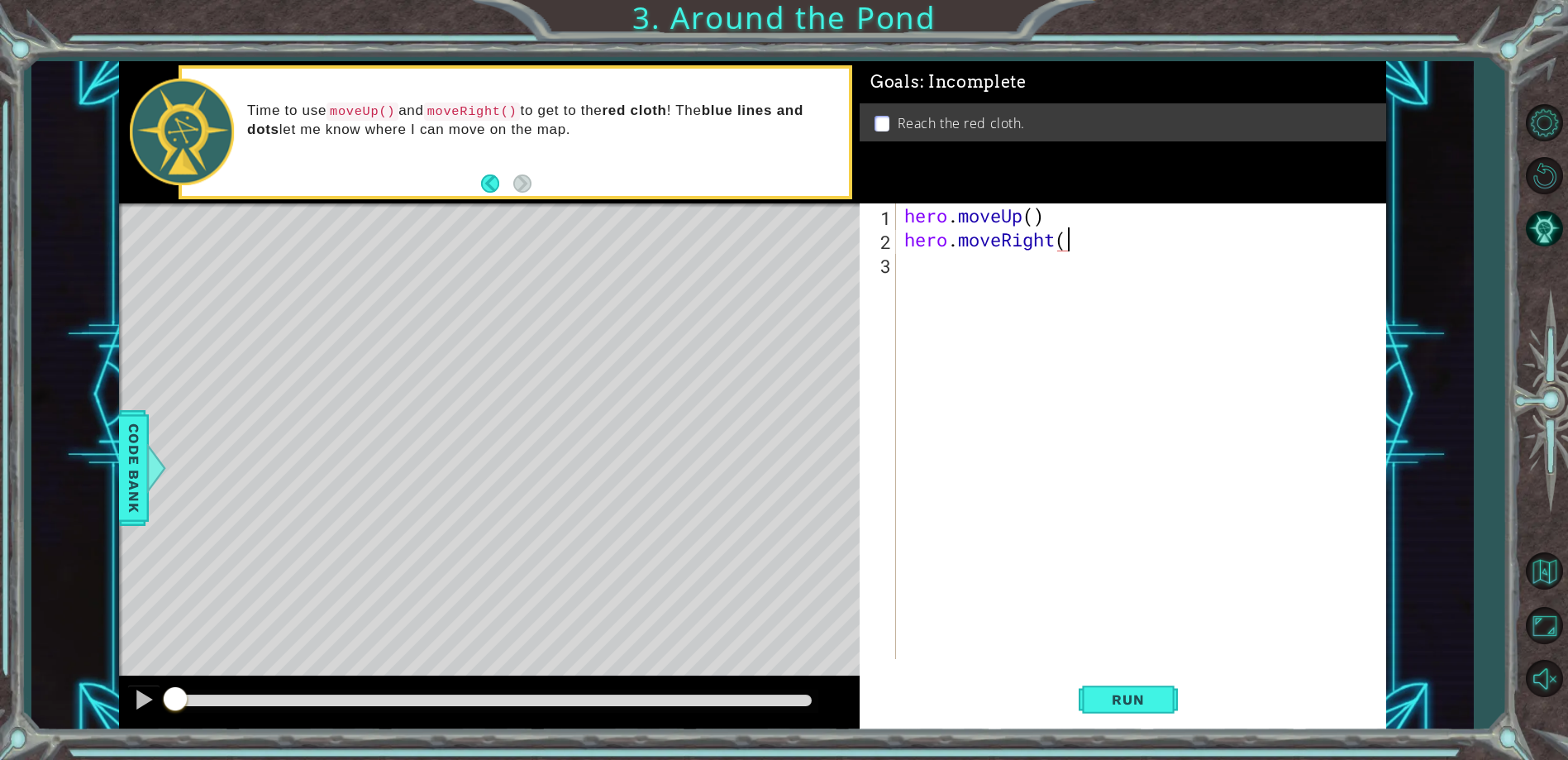
scroll to position [0, 7]
drag, startPoint x: 903, startPoint y: 219, endPoint x: 1081, endPoint y: 206, distance: 178.5
click at [1081, 206] on div "hero . moveUp ( ) hero . moveRight ( )" at bounding box center [1144, 455] width 487 height 503
type textarea "hero.moveUp()"
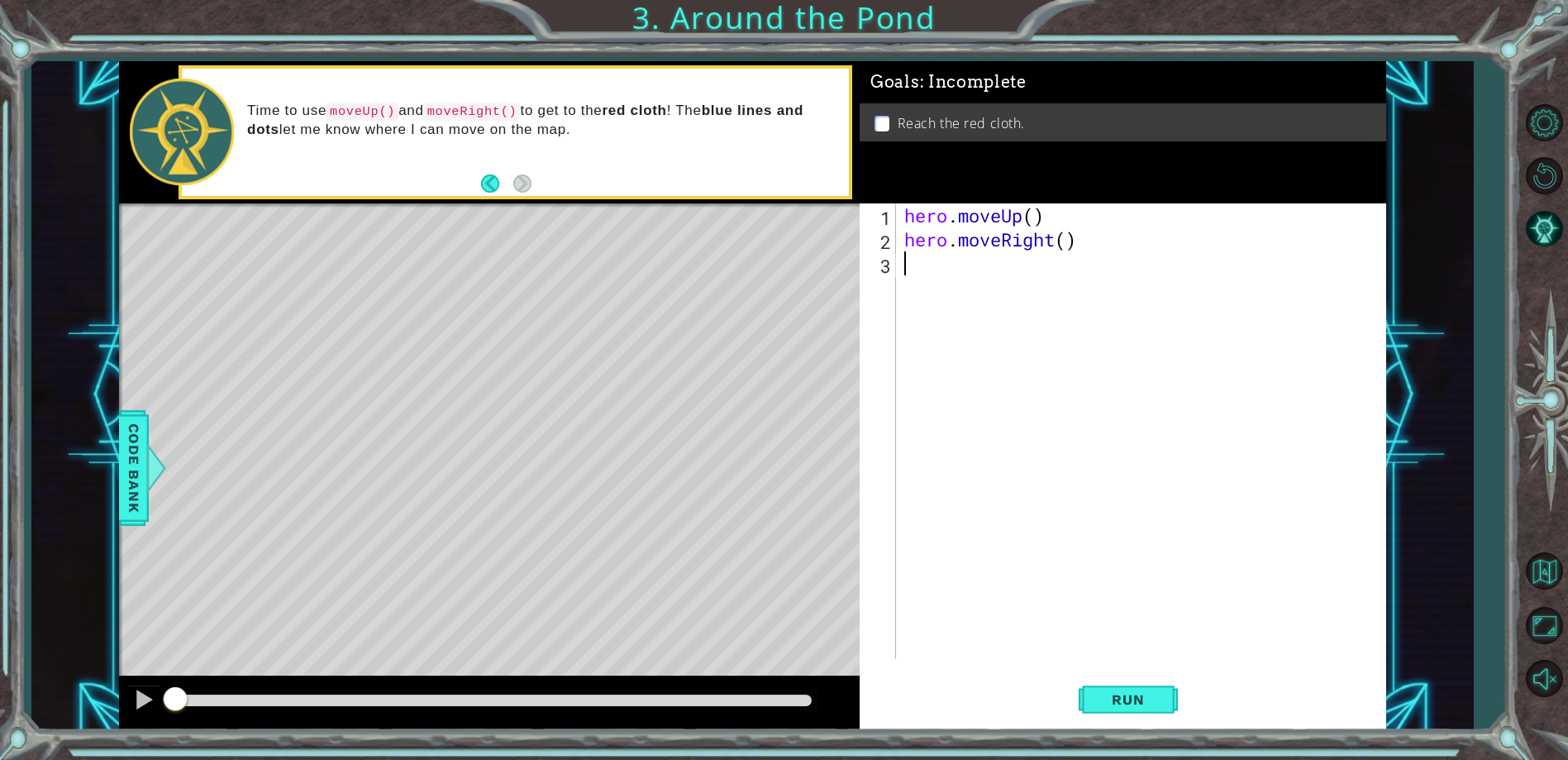
click at [940, 265] on div "hero . moveUp ( ) hero . moveRight ( )" at bounding box center [1144, 455] width 487 height 503
paste textarea "hero.moveUp()"
type textarea "hero.moveUp()"
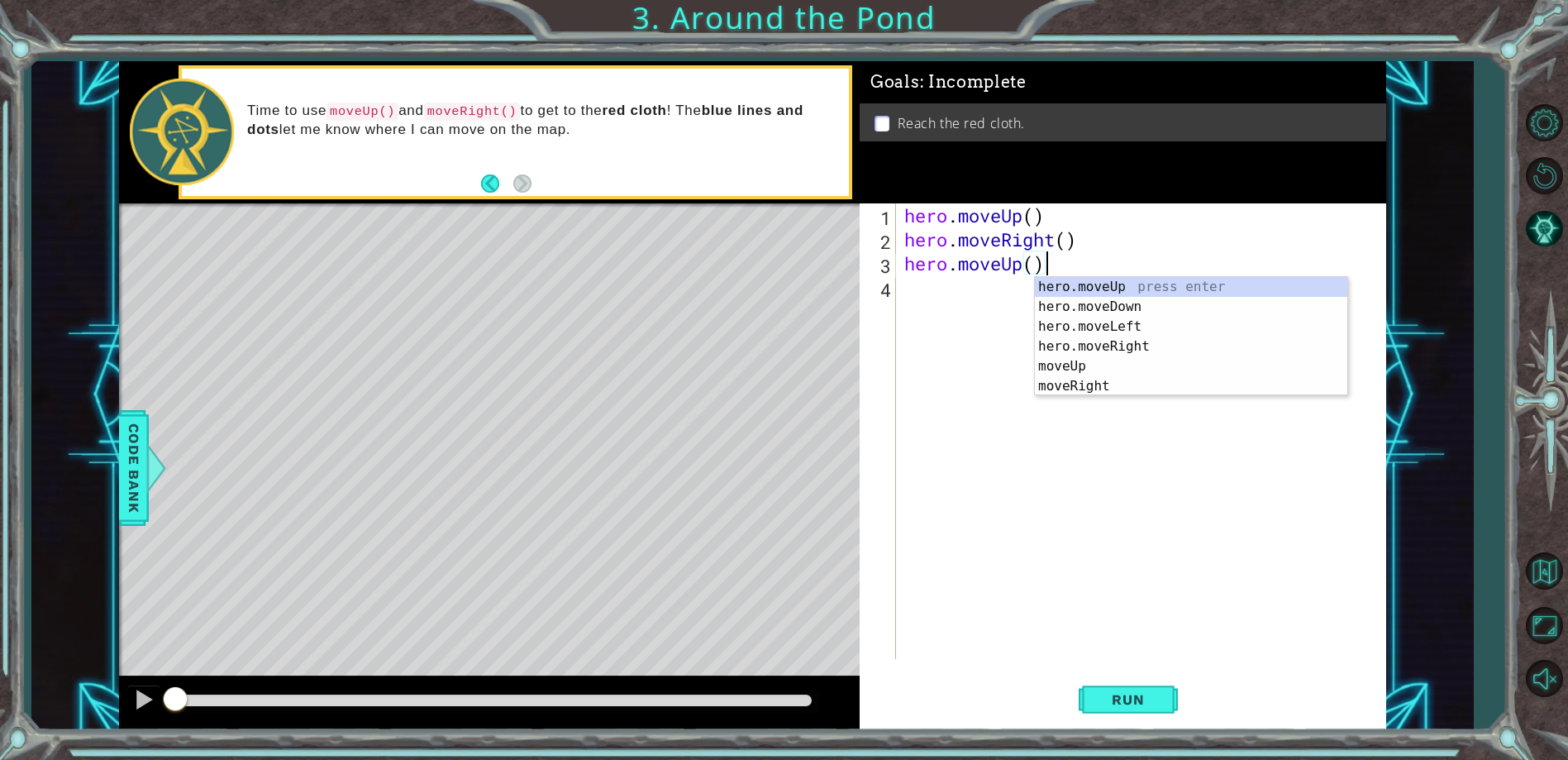
click at [933, 285] on div "hero . moveUp ( ) hero . moveRight ( ) hero . moveUp ( )" at bounding box center [1144, 455] width 487 height 503
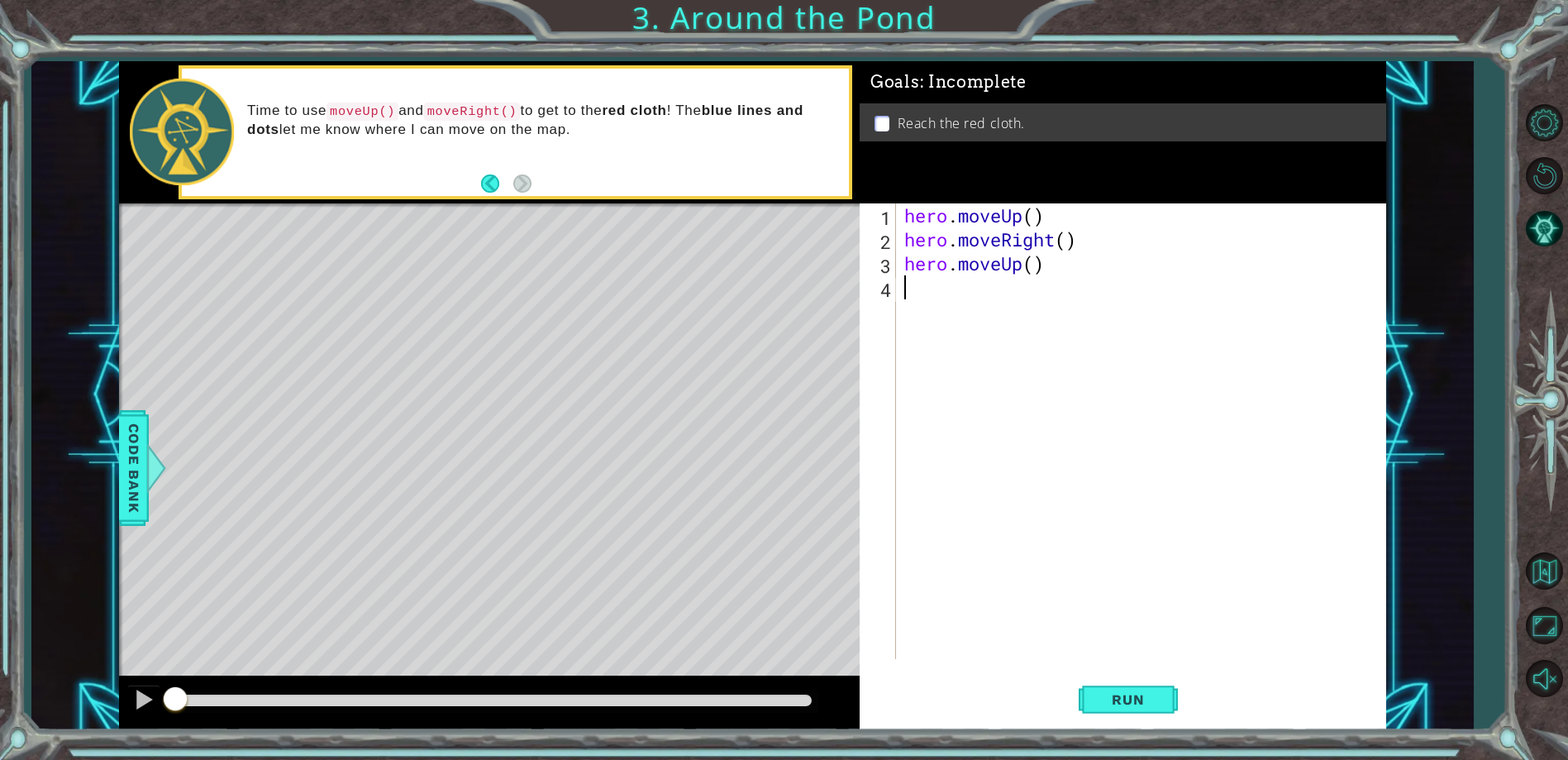
paste textarea "hero.moveUp()"
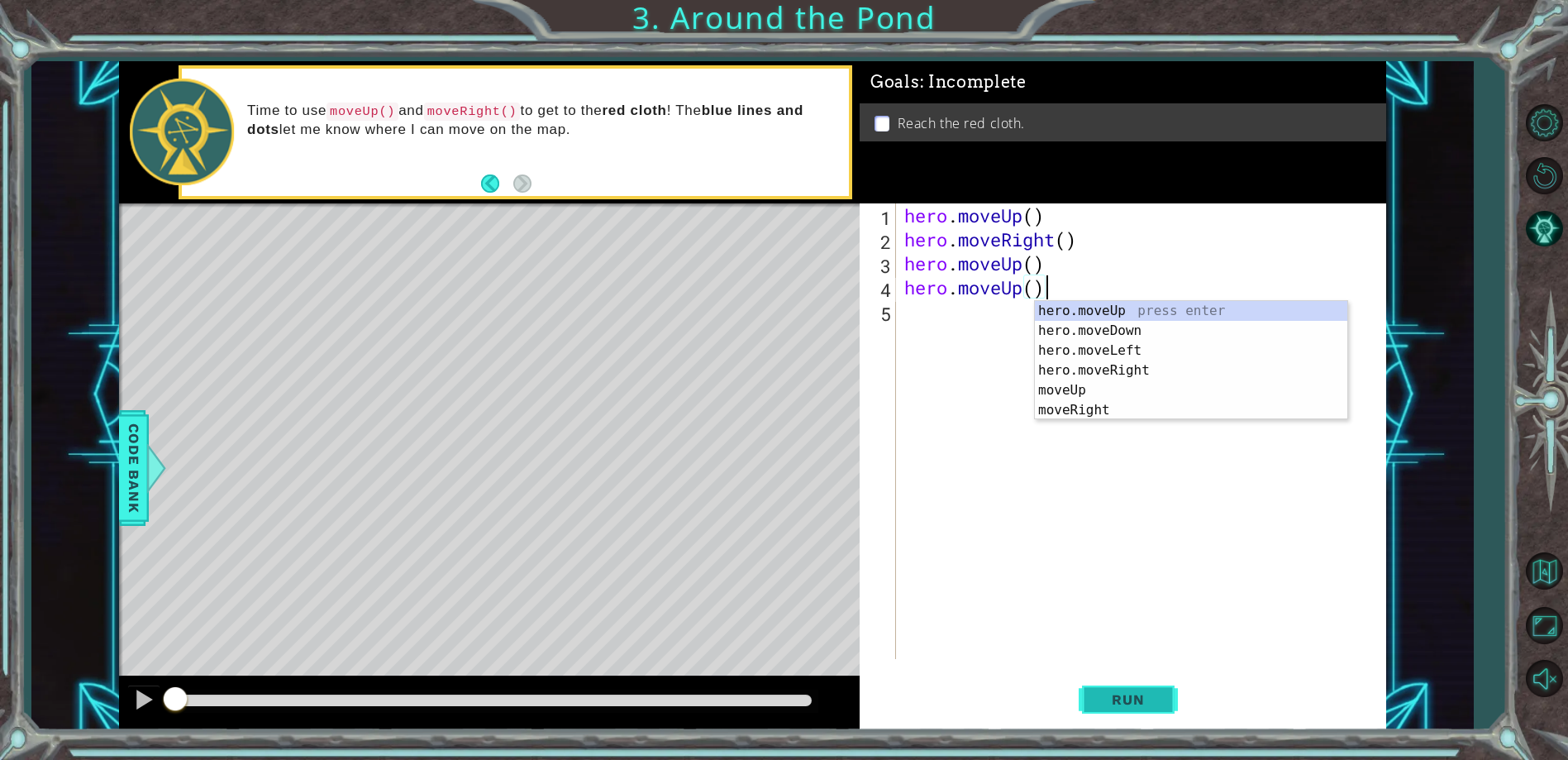
type textarea "hero.moveUp()"
click at [1132, 689] on button "Run" at bounding box center [1128, 700] width 100 height 53
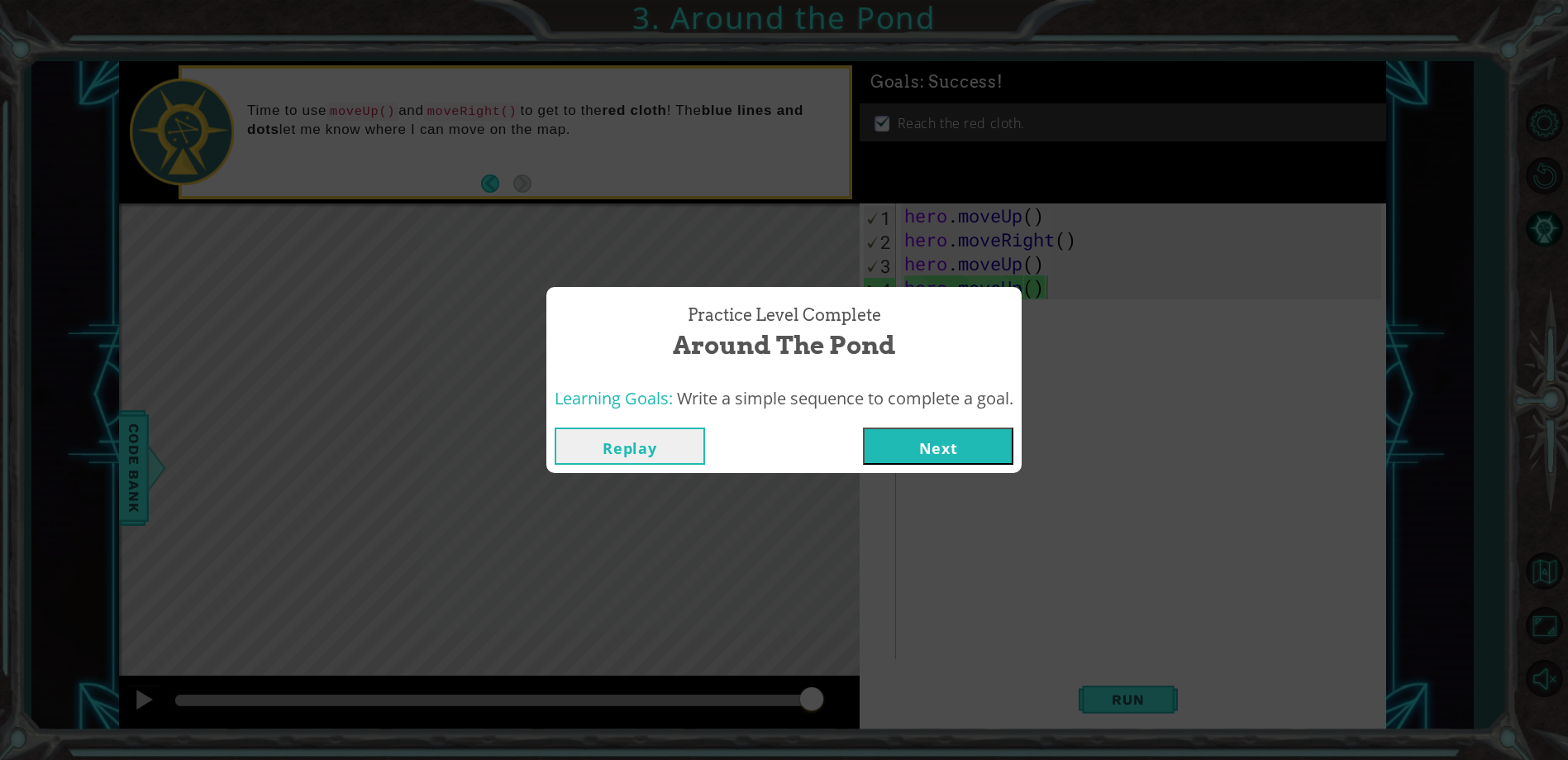
click at [963, 443] on button "Next" at bounding box center [938, 446] width 151 height 37
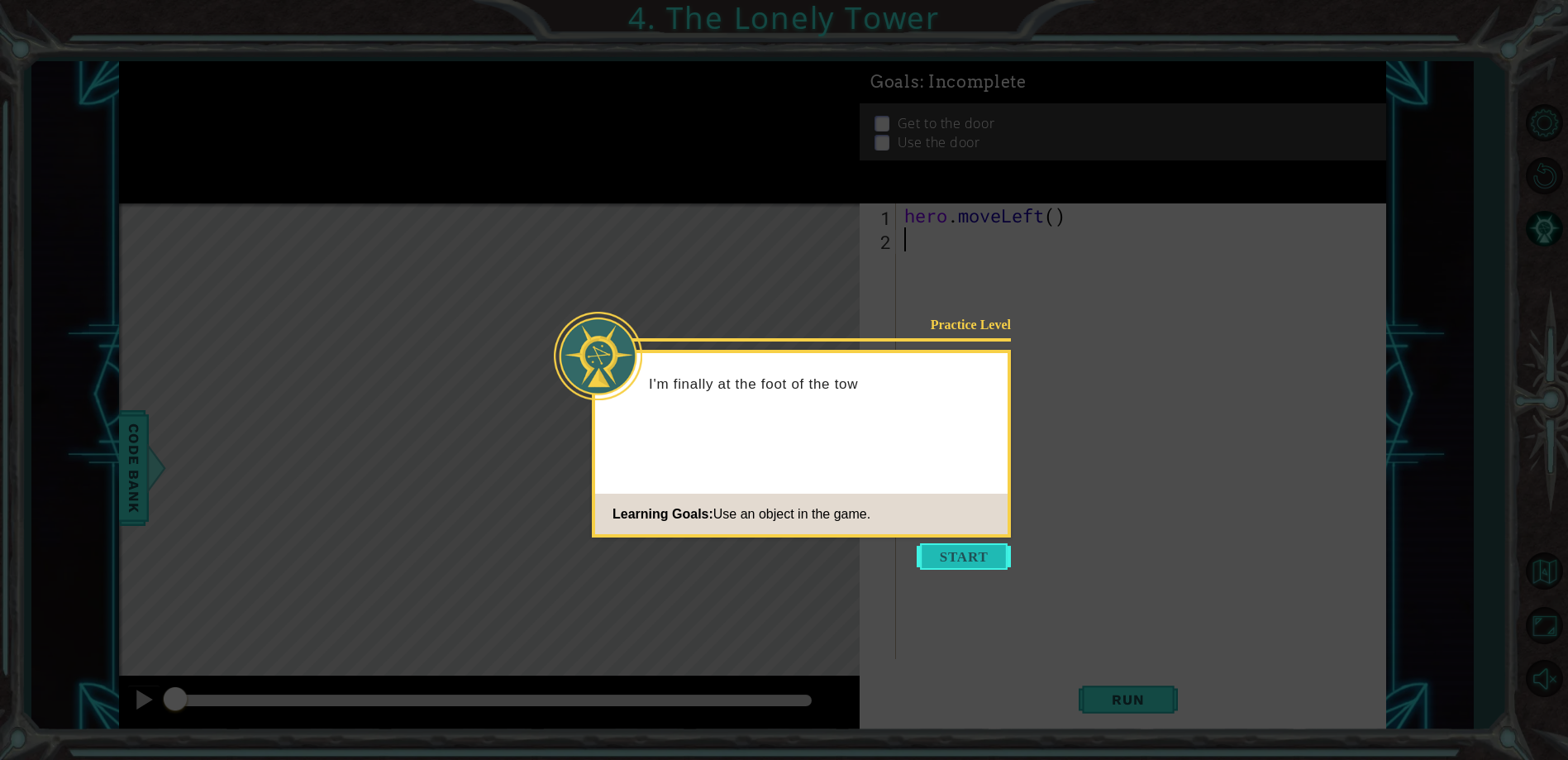
click at [943, 558] on button "Start" at bounding box center [963, 556] width 94 height 26
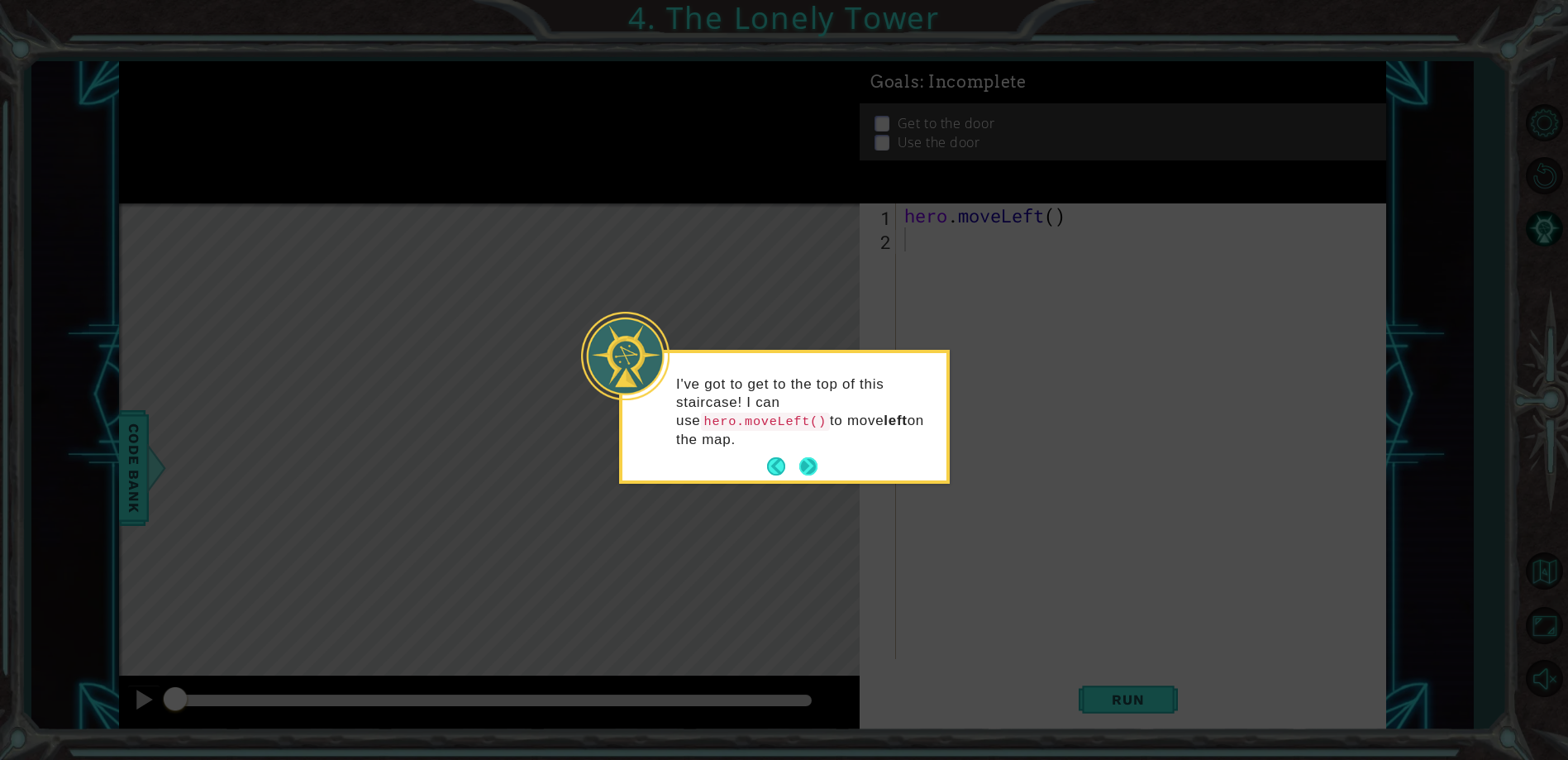
click at [805, 457] on button "Next" at bounding box center [808, 466] width 19 height 19
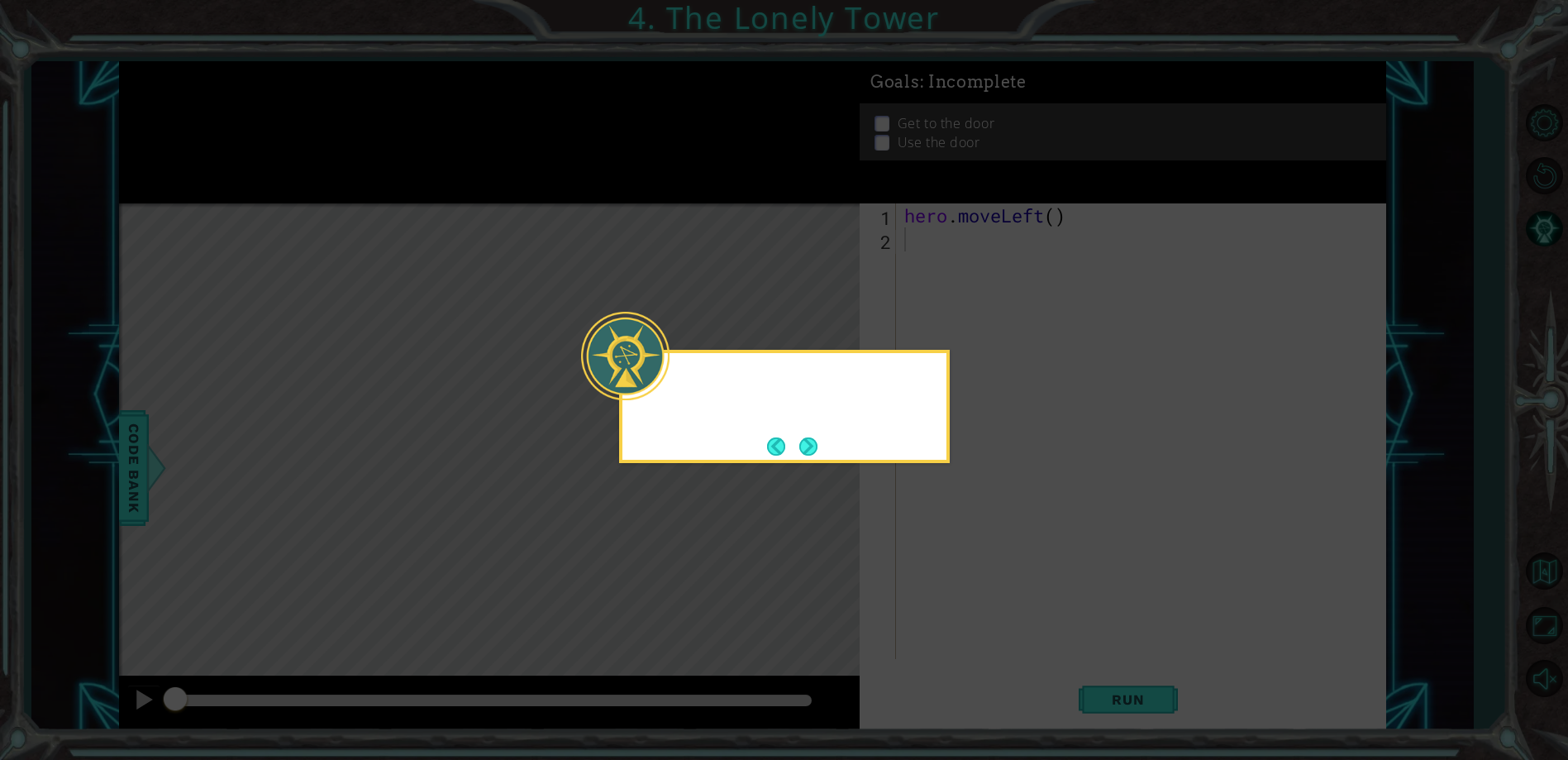
click at [805, 438] on button "Next" at bounding box center [809, 446] width 19 height 19
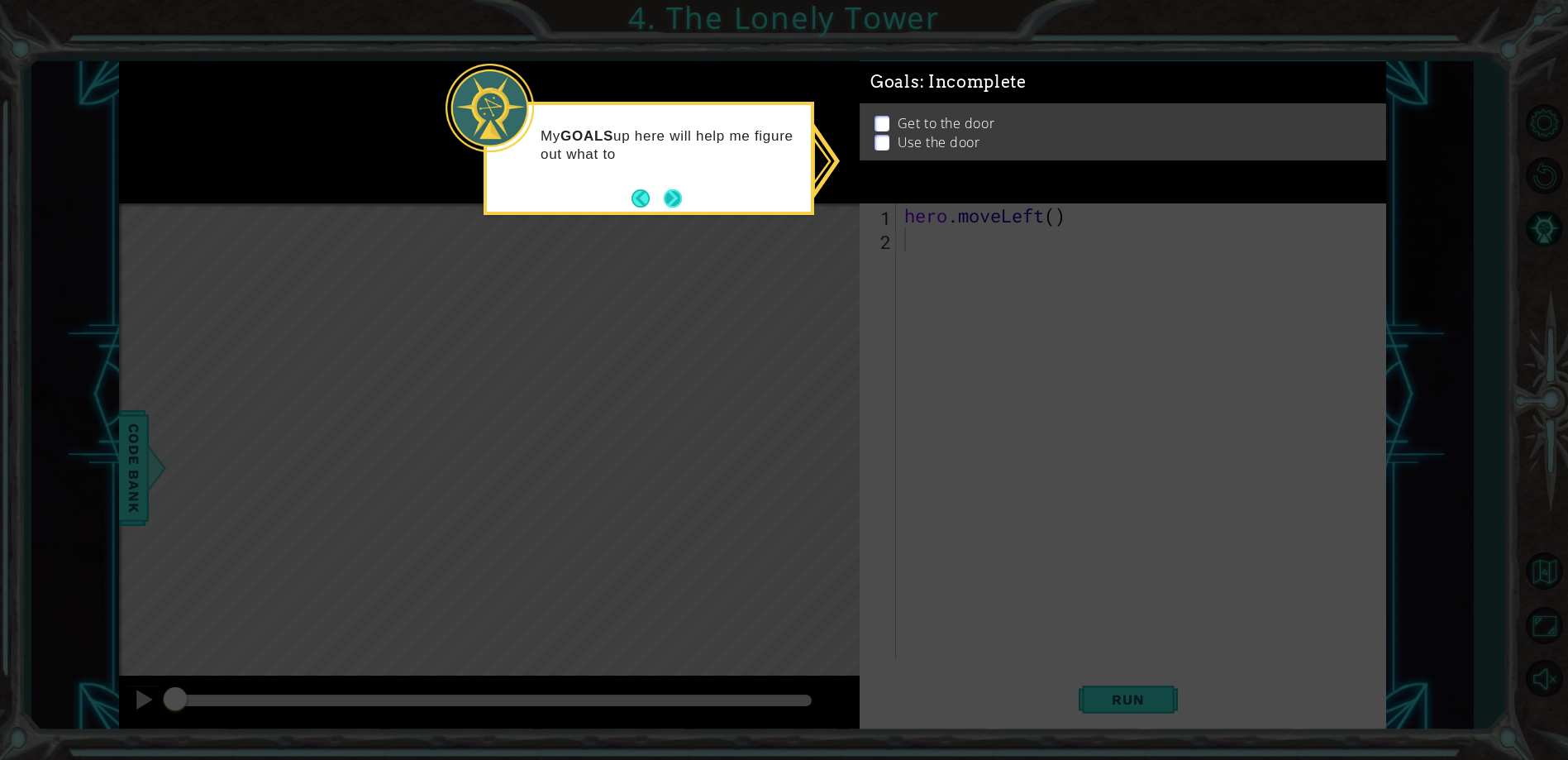
click at [669, 196] on button "Next" at bounding box center [673, 198] width 19 height 19
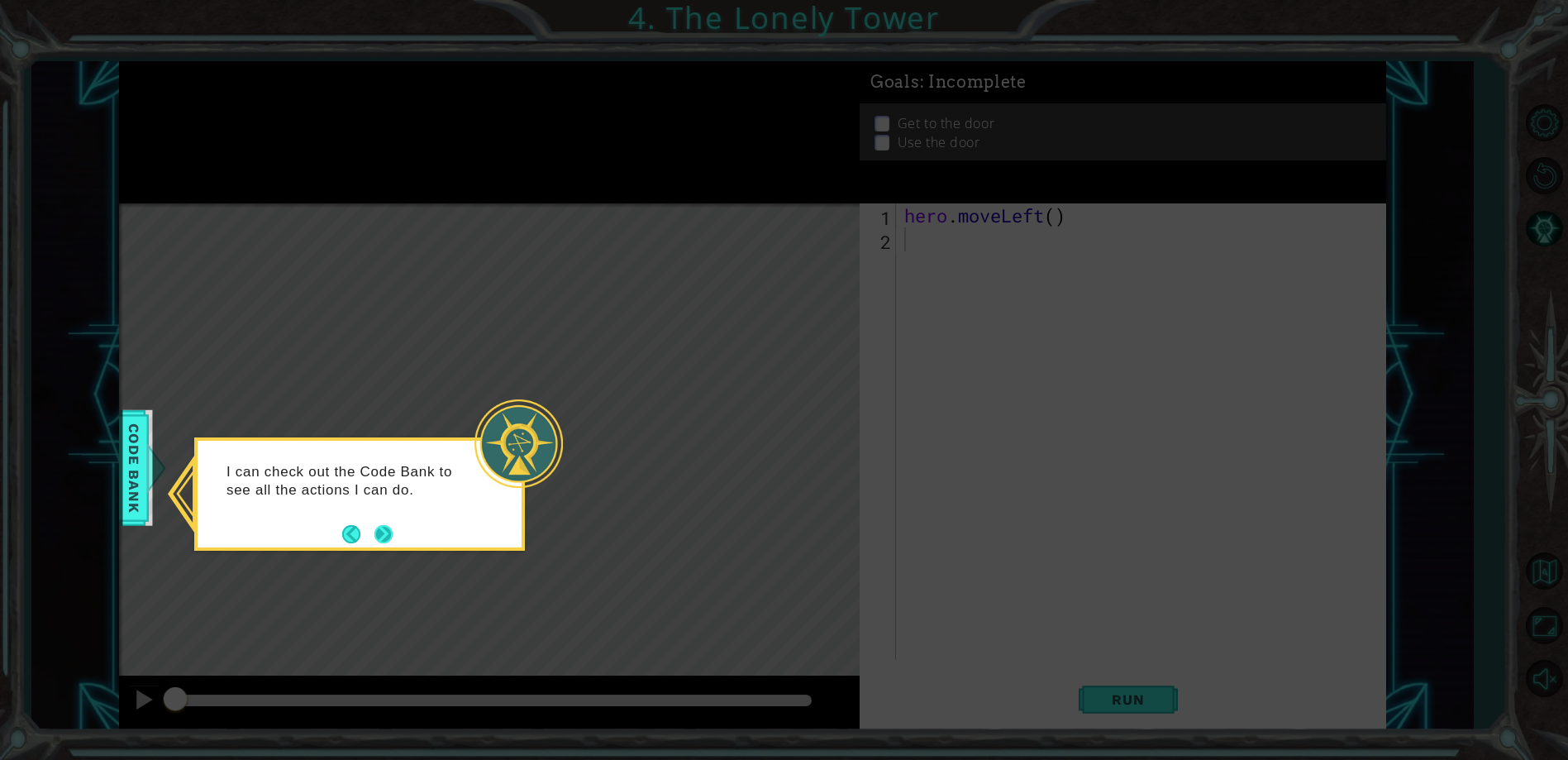
click at [383, 532] on button "Next" at bounding box center [384, 533] width 19 height 19
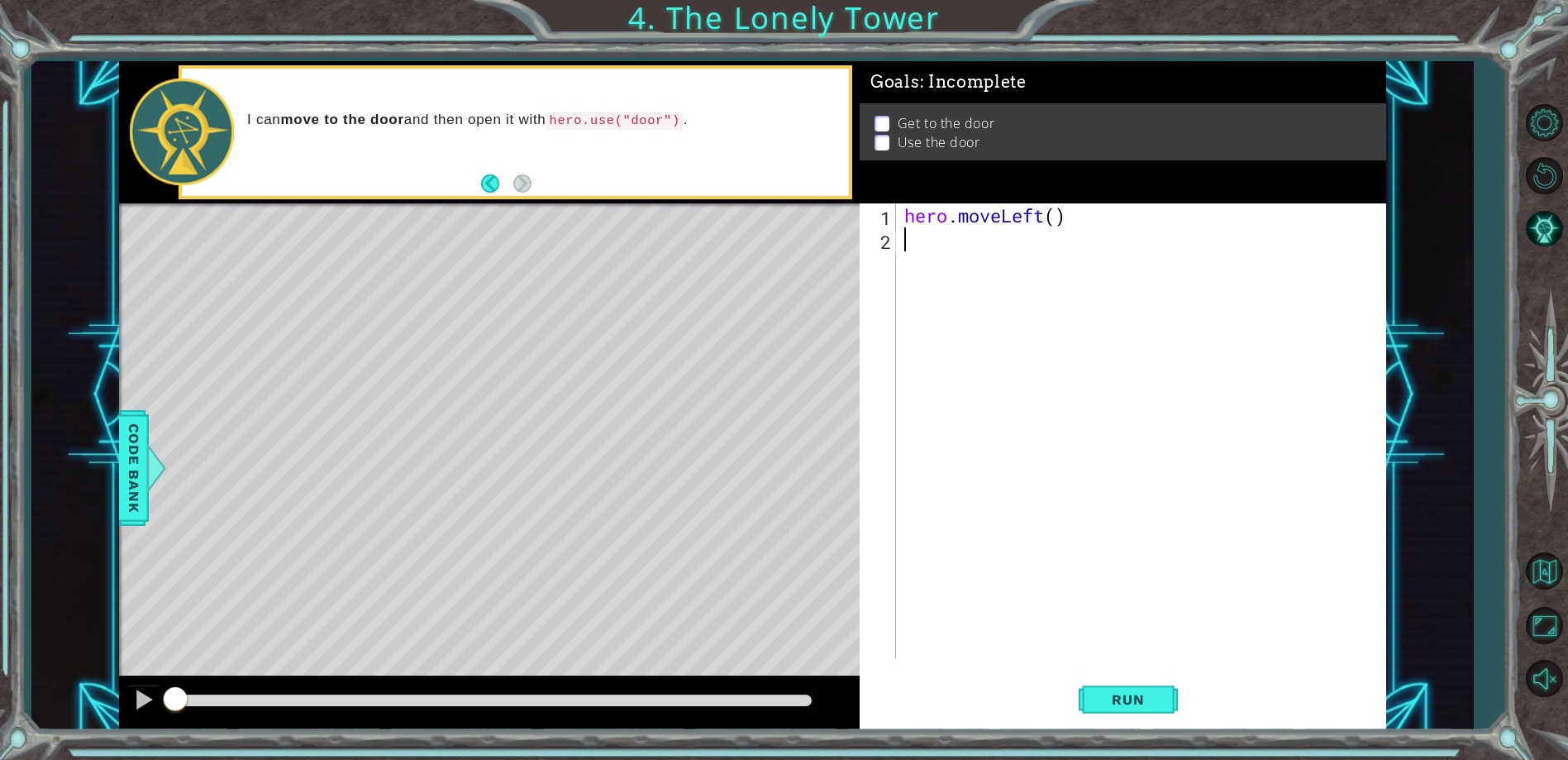
paste textarea "hero.moveUp()"
click at [1025, 243] on div "hero . moveLeft ( ) hero . moveUp ( )" at bounding box center [1144, 455] width 487 height 503
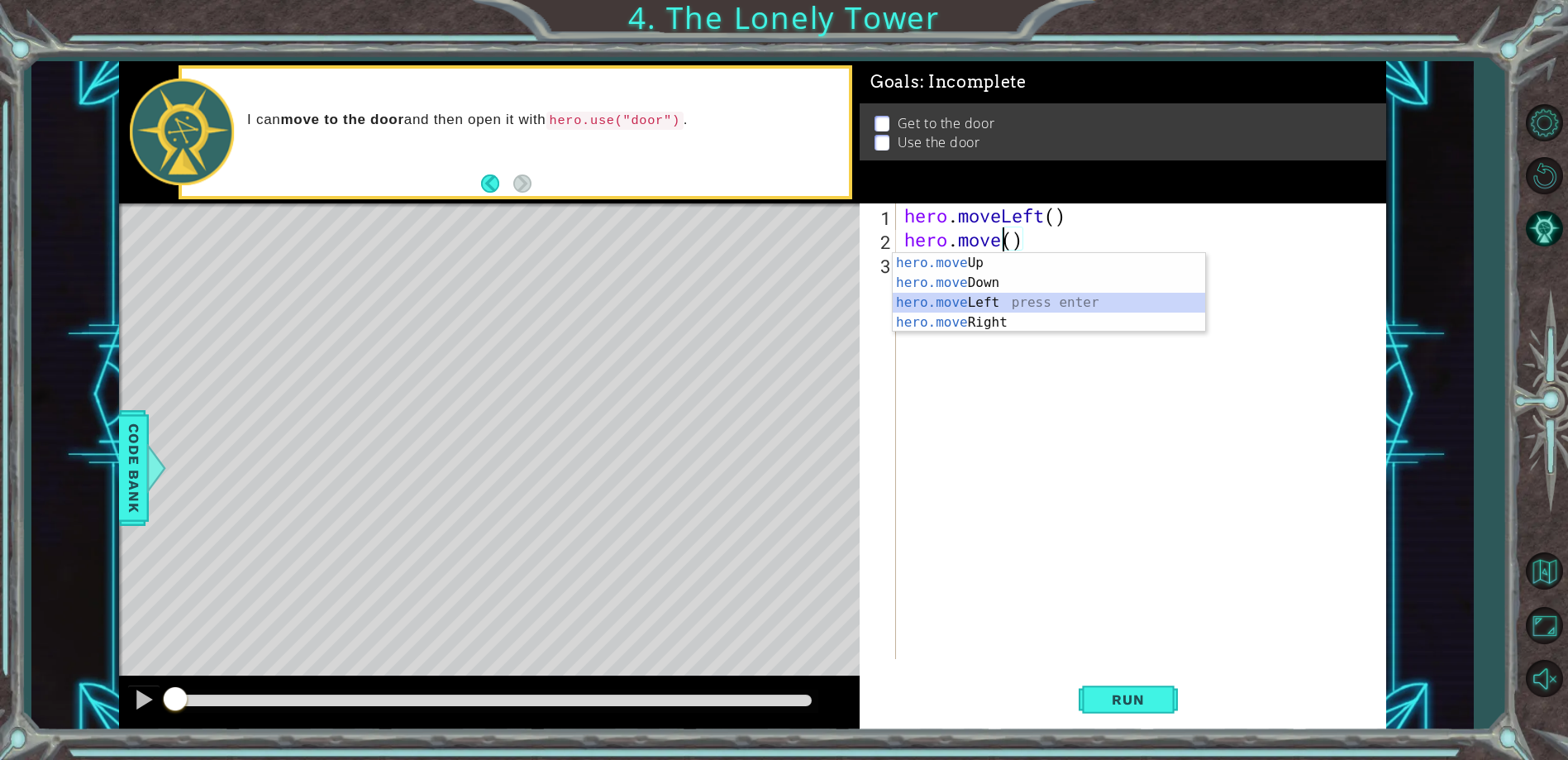
click at [1000, 301] on div "hero.move Up press enter hero.move Down press enter hero.move Left press enter …" at bounding box center [1049, 312] width 312 height 119
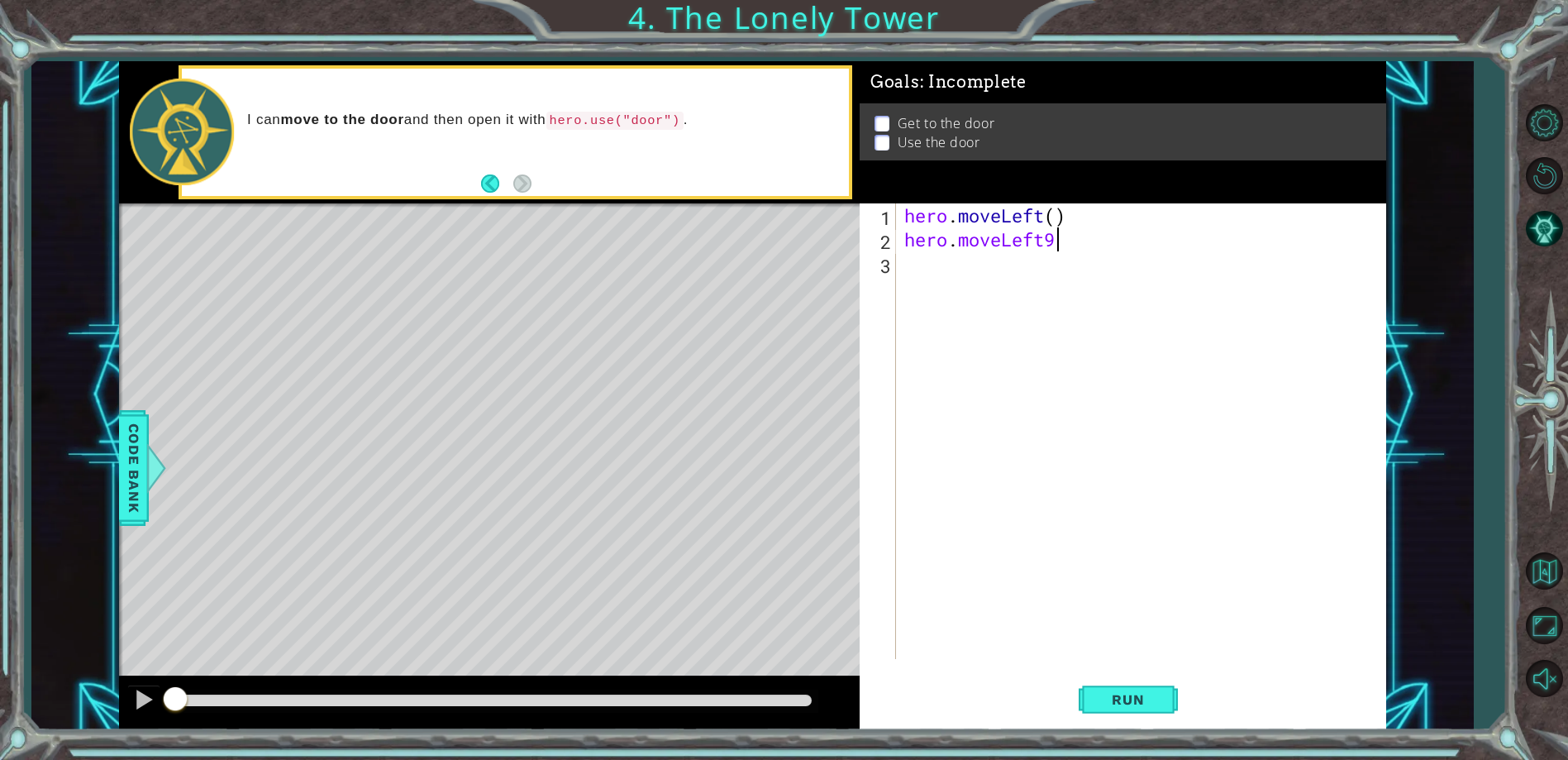
scroll to position [0, 6]
type textarea "hero.moveLeft()"
click at [941, 270] on div "hero . moveLeft ( ) hero . moveLeft ( )" at bounding box center [1144, 455] width 487 height 503
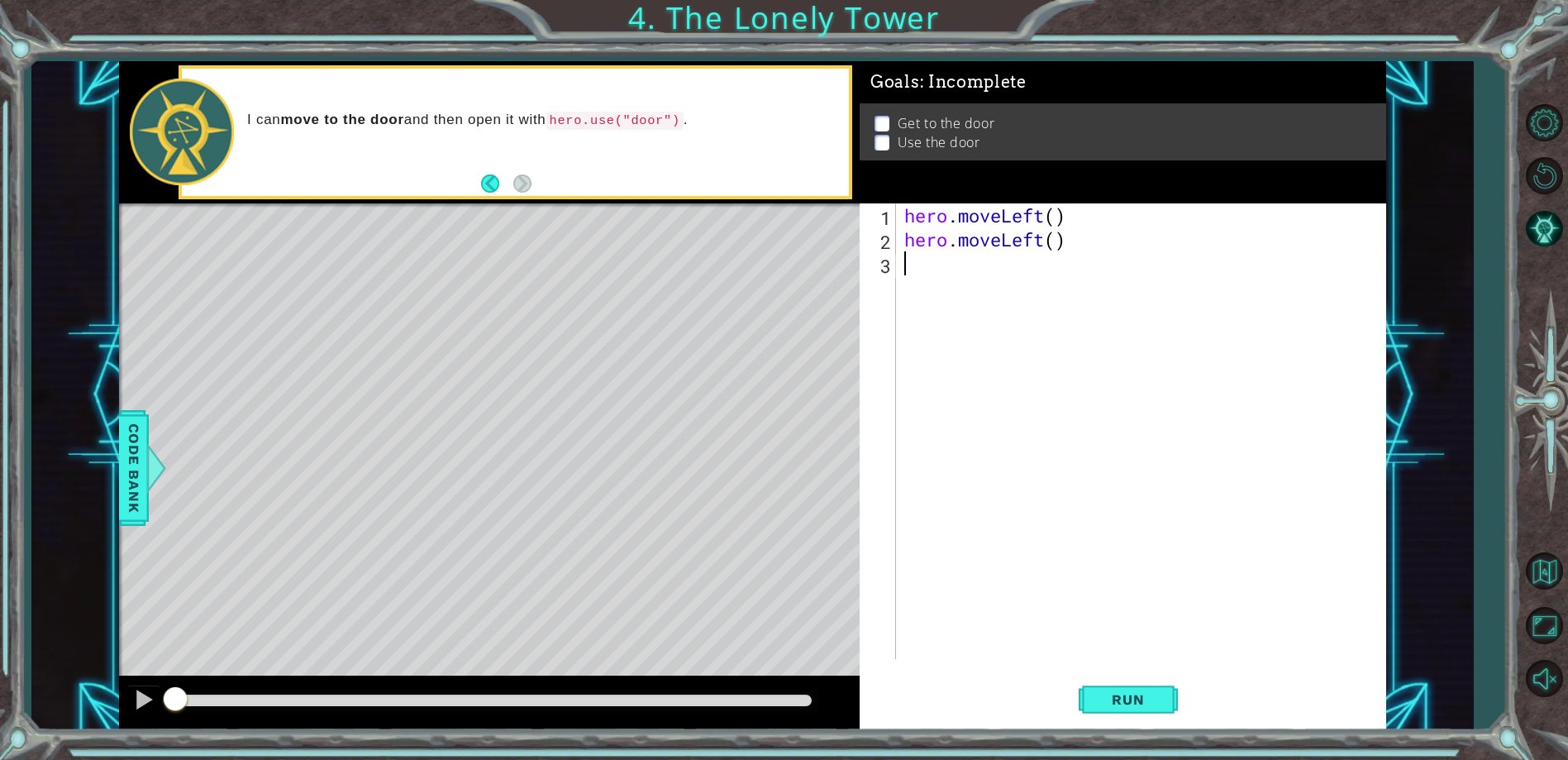
paste textarea "hero.moveUp()"
type textarea "hero.moveUp()"
click at [963, 297] on div "hero . moveLeft ( ) hero . moveLeft ( ) hero . moveUp ( )" at bounding box center [1144, 455] width 487 height 503
paste textarea "hero.moveUp()"
type textarea "hero.moveUp()"
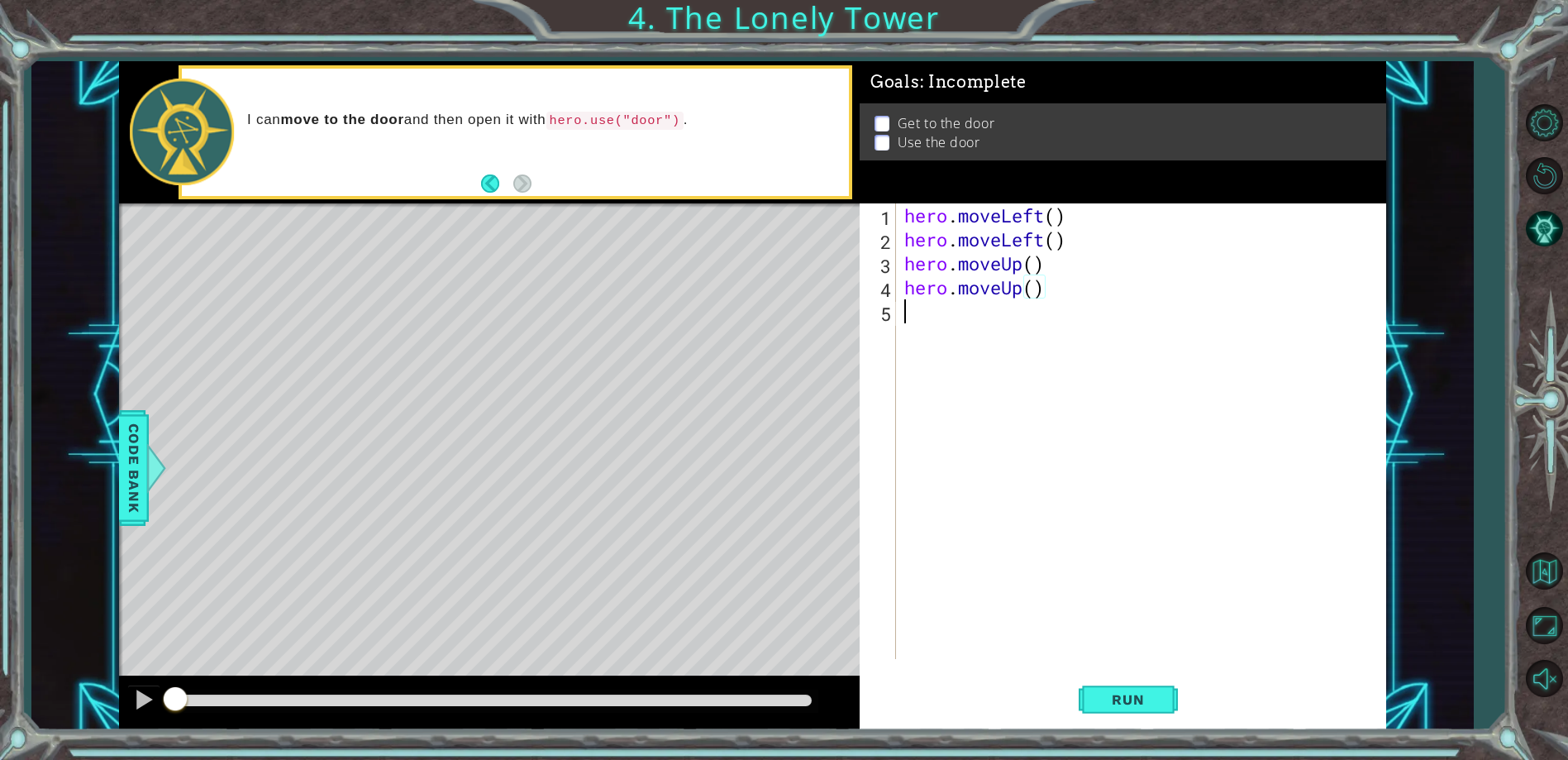
click at [951, 317] on div "hero . moveLeft ( ) hero . moveLeft ( ) hero . moveUp ( ) hero . moveUp ( )" at bounding box center [1144, 455] width 487 height 503
paste textarea "hero.moveUp()"
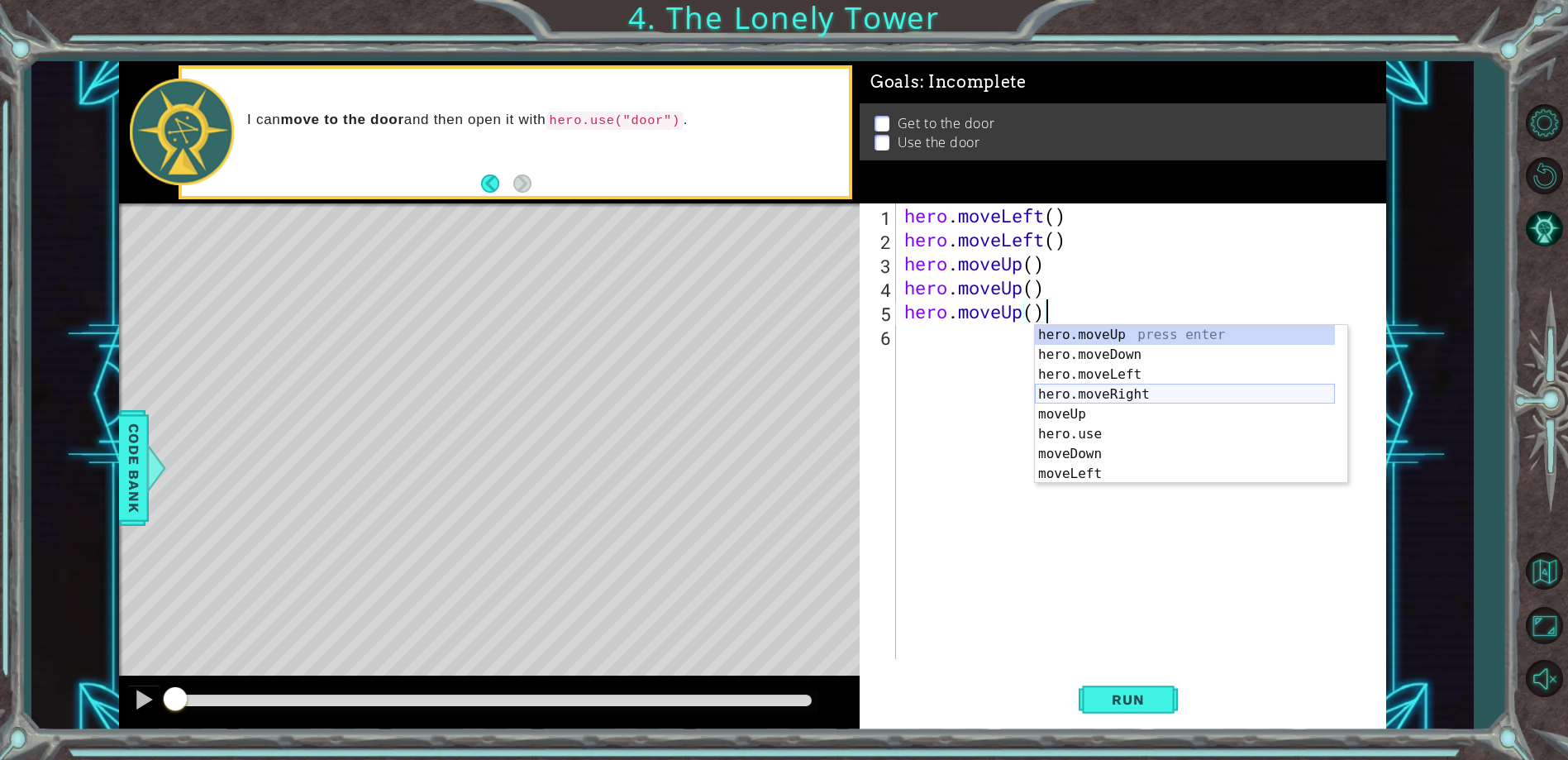
click at [1103, 391] on div "hero.moveUp press enter hero.moveDown press enter hero.moveLeft press enter her…" at bounding box center [1185, 423] width 300 height 198
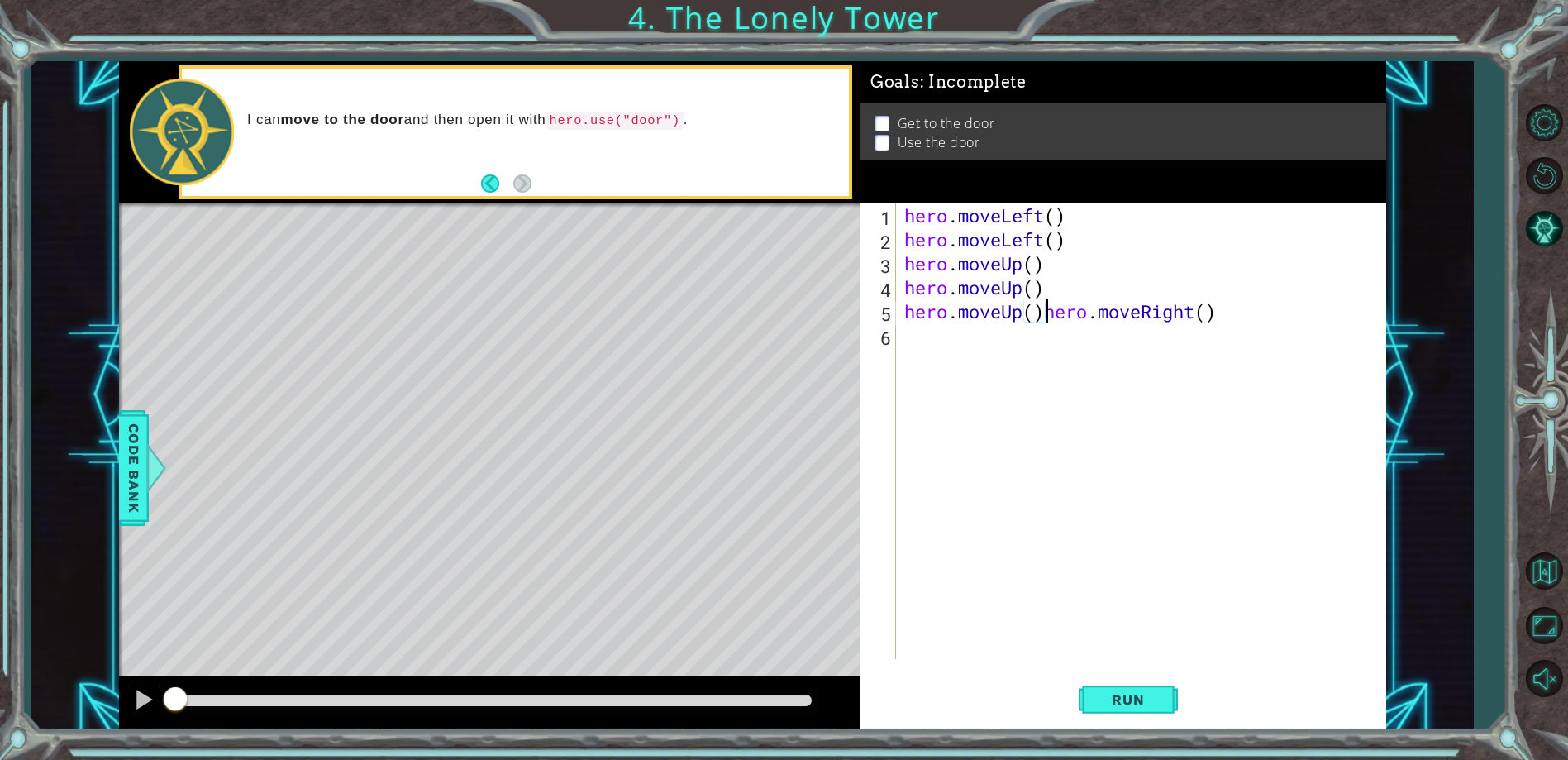
click at [1044, 315] on div "hero . moveLeft ( ) hero . moveLeft ( ) hero . moveUp ( ) hero . moveUp ( ) her…" at bounding box center [1144, 455] width 487 height 503
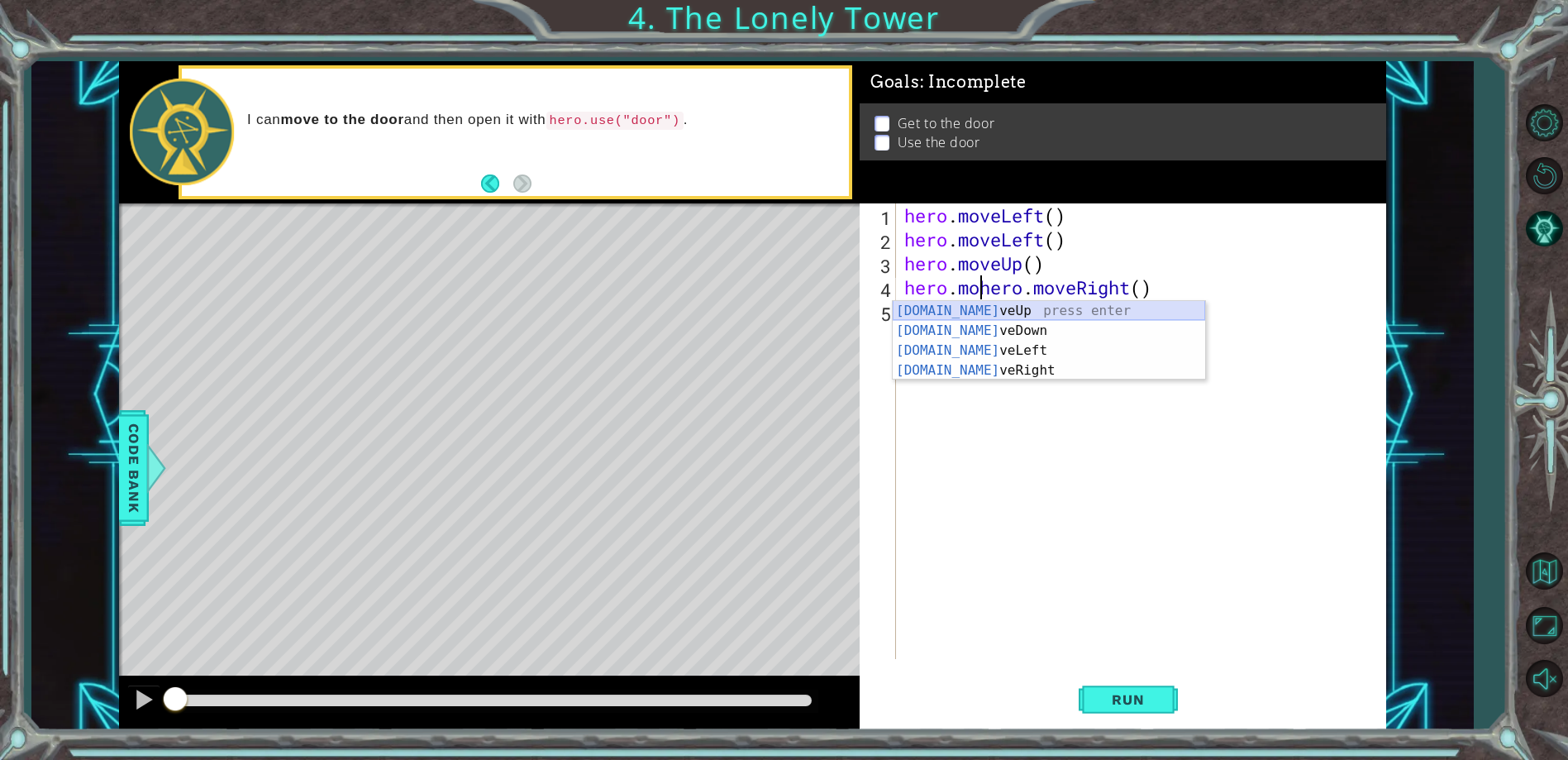
click at [1007, 312] on div "[DOMAIN_NAME] veUp press enter [DOMAIN_NAME] veDown press enter [DOMAIN_NAME] v…" at bounding box center [1049, 360] width 312 height 119
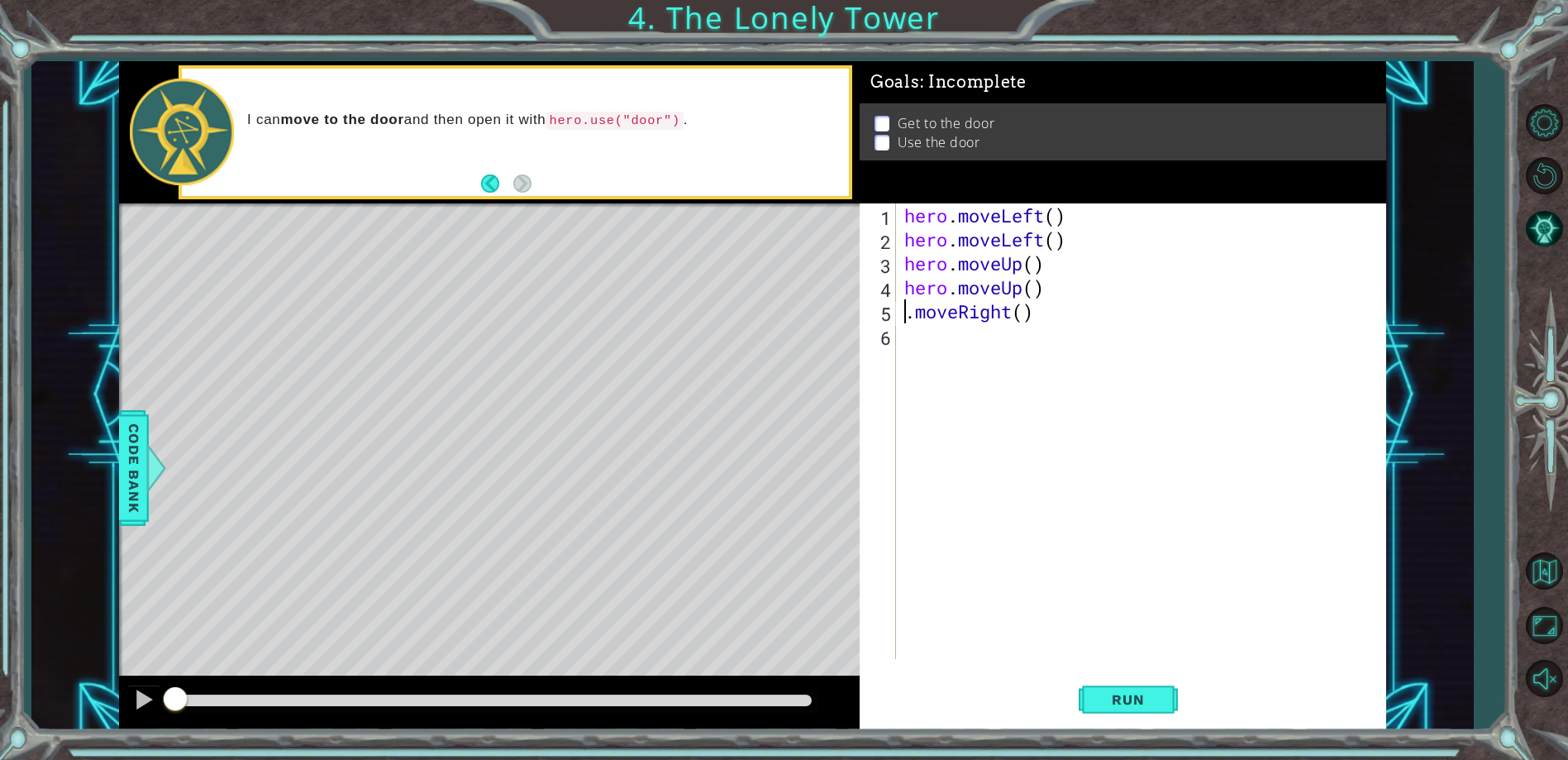
click at [913, 312] on div "hero . moveLeft ( ) hero . moveLeft ( ) hero . moveUp ( ) hero . moveUp ( ) . m…" at bounding box center [1144, 455] width 487 height 503
click at [903, 314] on div "hero . moveLeft ( ) hero . moveLeft ( ) hero . moveUp ( ) hero . moveUp ( ) . m…" at bounding box center [1144, 455] width 487 height 503
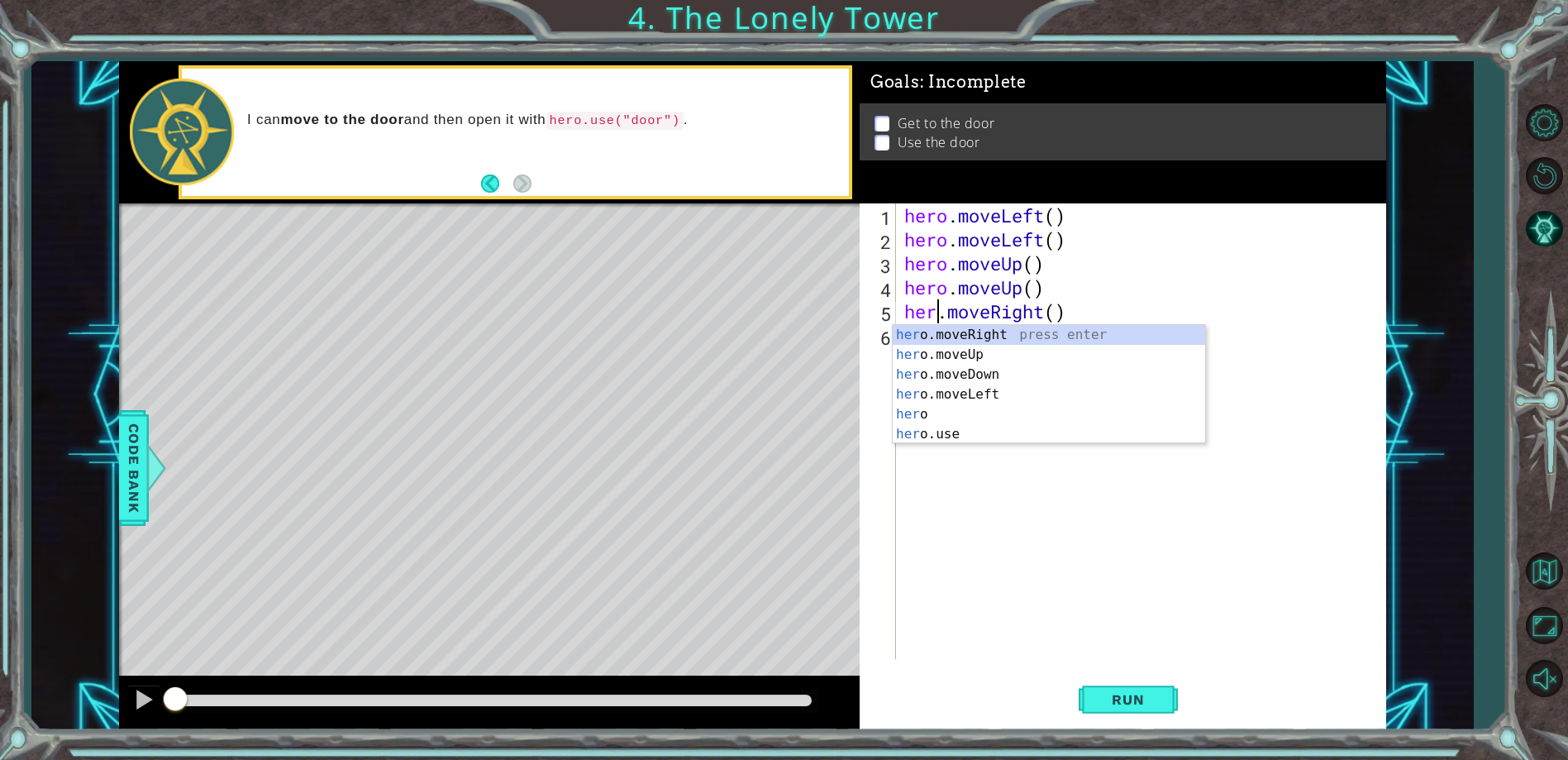
type textarea "hero.moveRight()"
click at [969, 458] on div "hero . moveLeft ( ) hero . moveLeft ( ) hero . moveUp ( ) hero . moveUp ( ) her…" at bounding box center [1144, 455] width 487 height 503
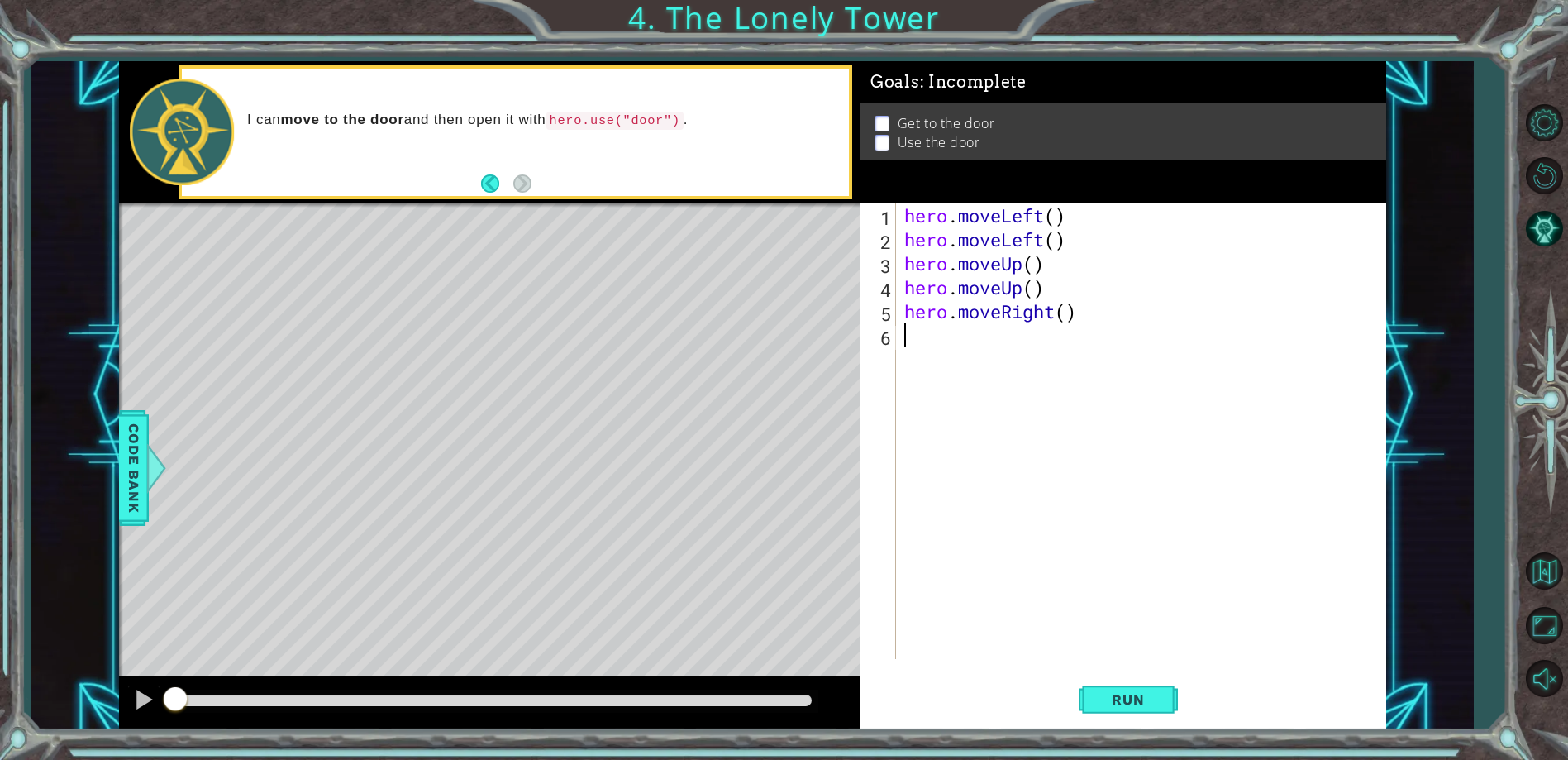
scroll to position [0, 0]
paste textarea "hero.moveUp()"
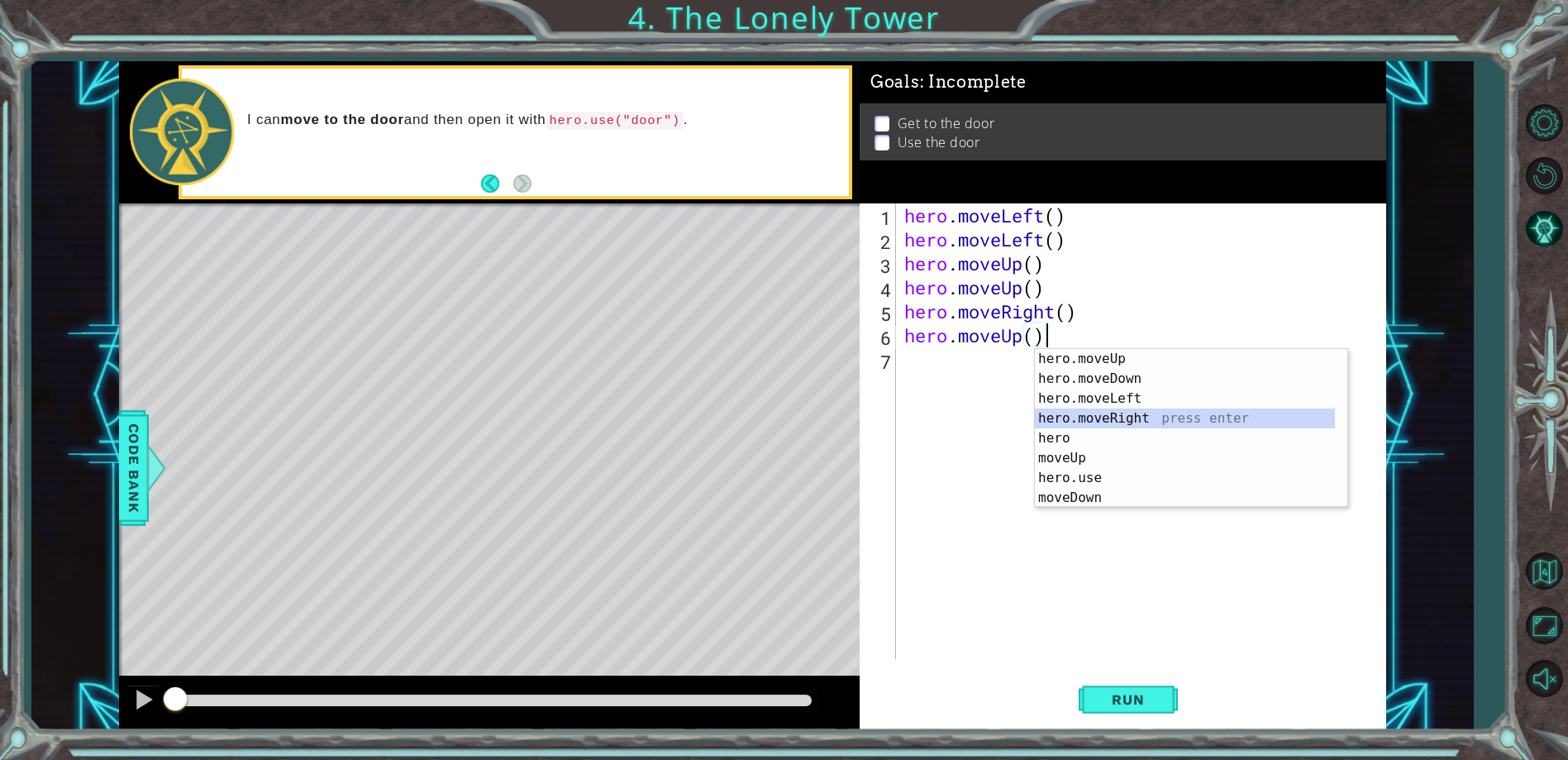
click at [1137, 423] on div "hero.moveUp press enter hero.moveDown press enter hero.moveLeft press enter her…" at bounding box center [1185, 448] width 300 height 198
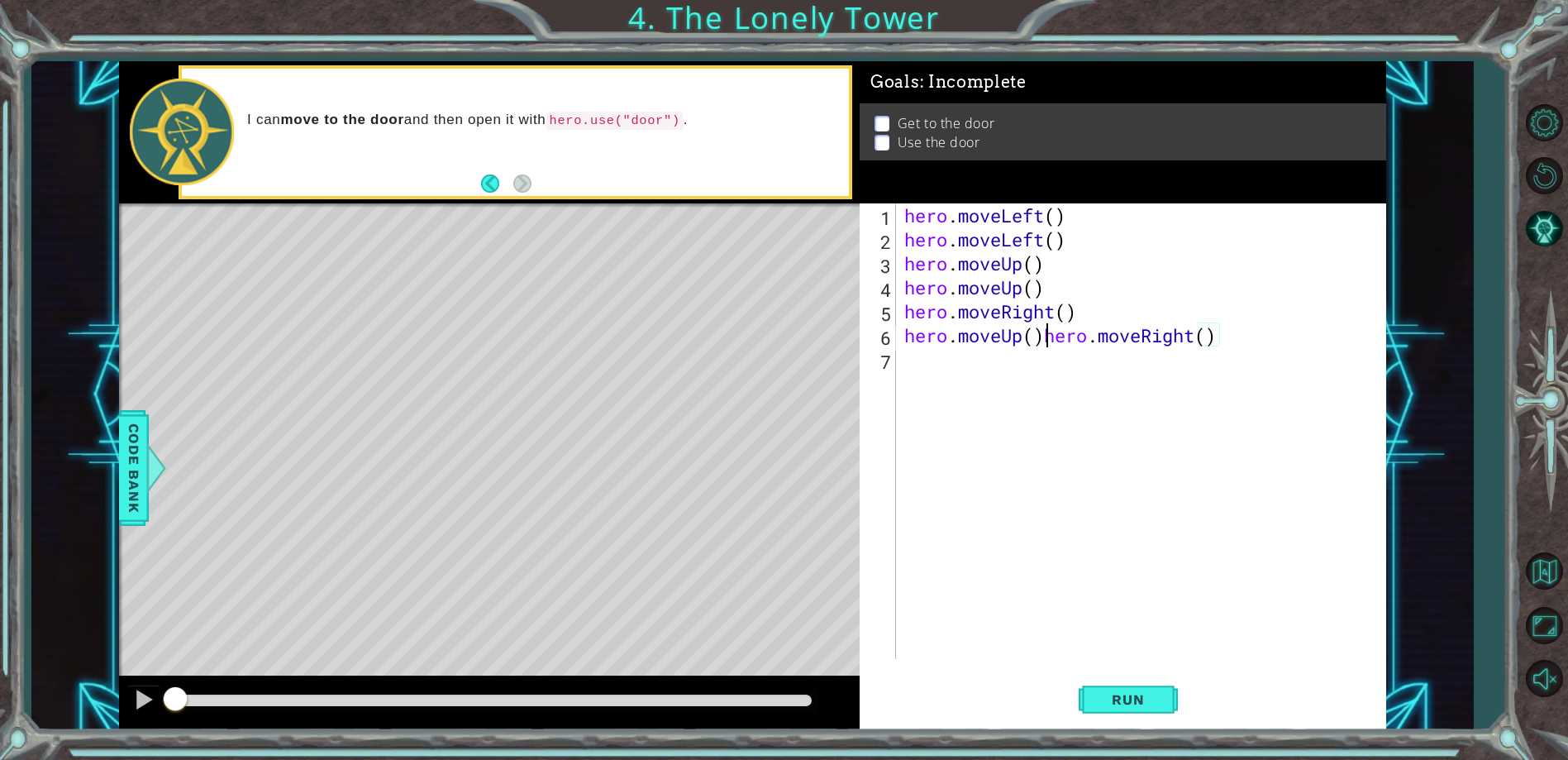
click at [1042, 336] on div "hero . moveLeft ( ) hero . moveLeft ( ) hero . moveUp ( ) hero . moveUp ( ) her…" at bounding box center [1144, 455] width 487 height 503
type textarea "hero.moveRight()"
click at [1167, 712] on button "Run" at bounding box center [1128, 700] width 100 height 53
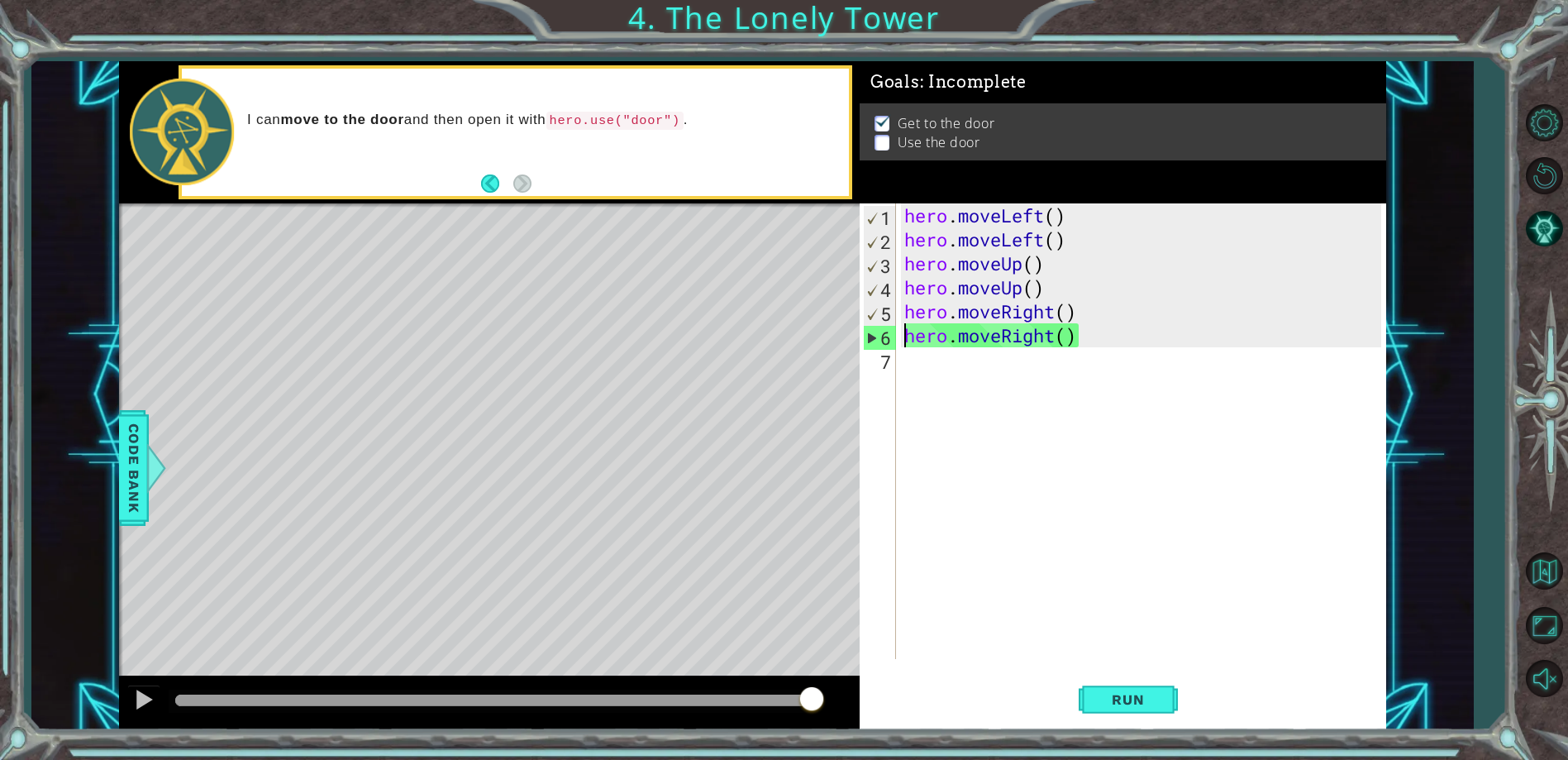
drag, startPoint x: 573, startPoint y: 711, endPoint x: 859, endPoint y: 704, distance: 286.1
click at [859, 704] on div at bounding box center [489, 703] width 740 height 53
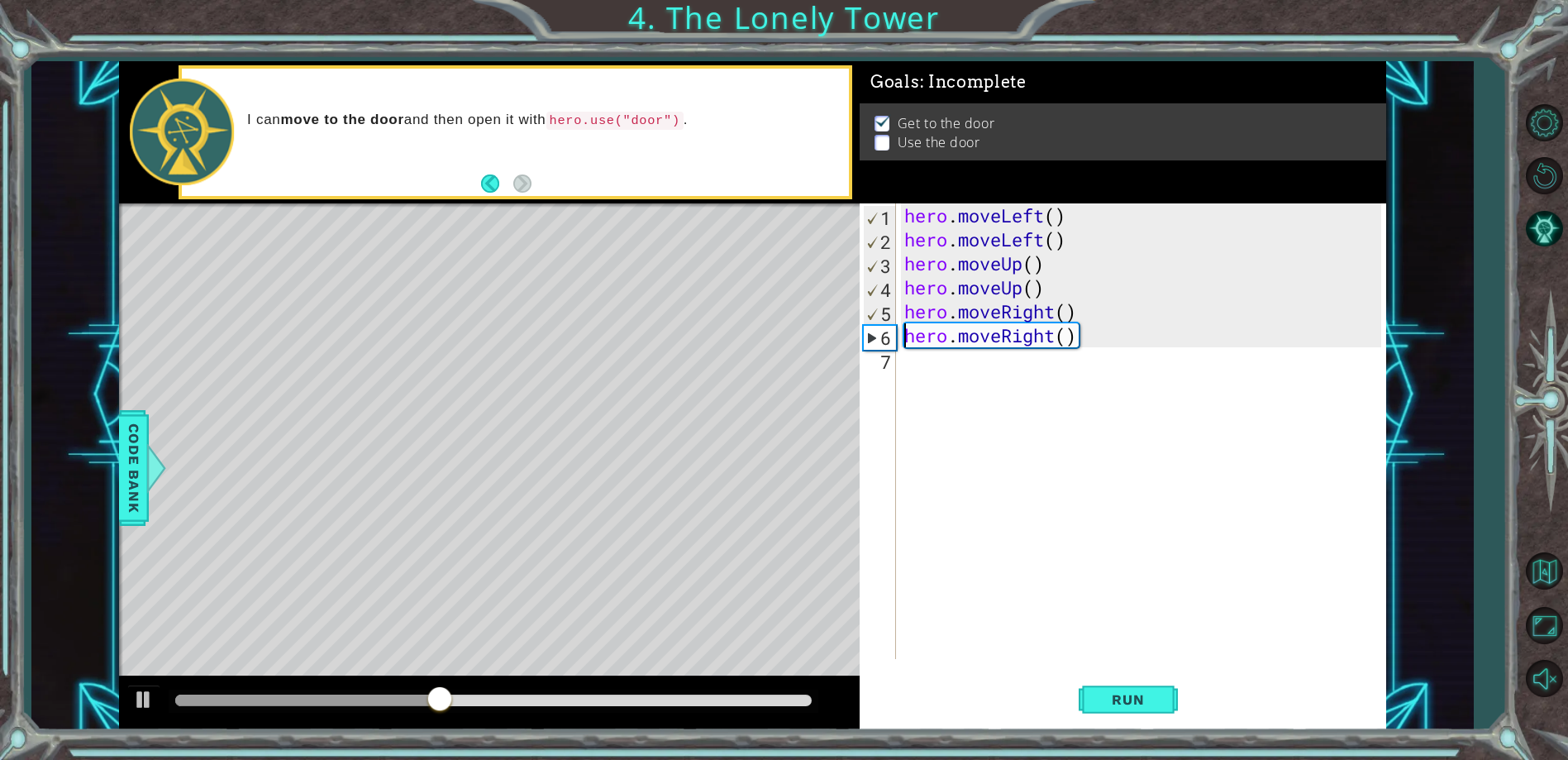
click at [947, 364] on div "hero . moveLeft ( ) hero . moveLeft ( ) hero . moveUp ( ) hero . moveUp ( ) her…" at bounding box center [1144, 455] width 487 height 503
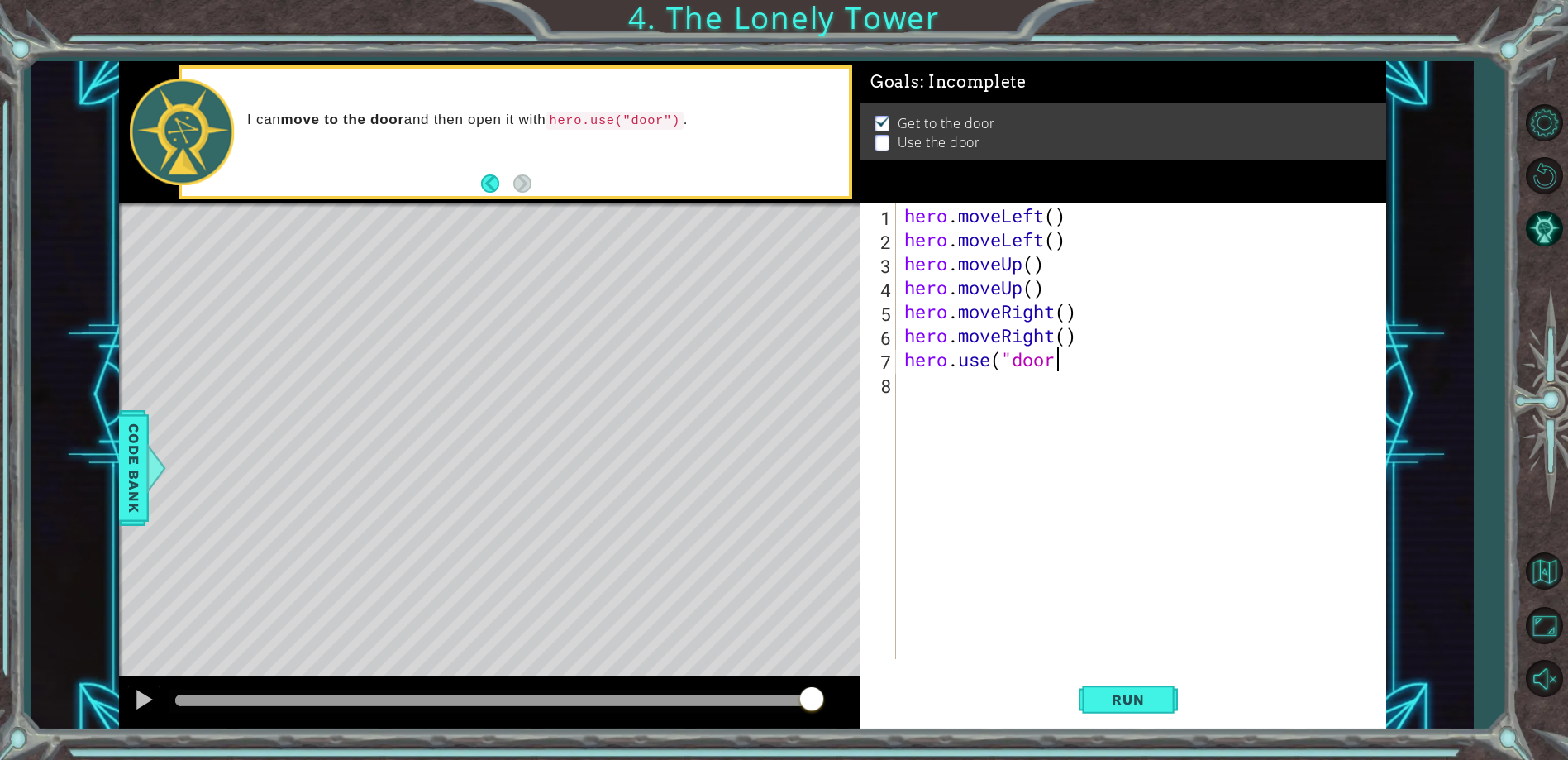
scroll to position [0, 7]
type textarea "hero.use("door")"
click at [1145, 684] on button "Run" at bounding box center [1128, 700] width 100 height 53
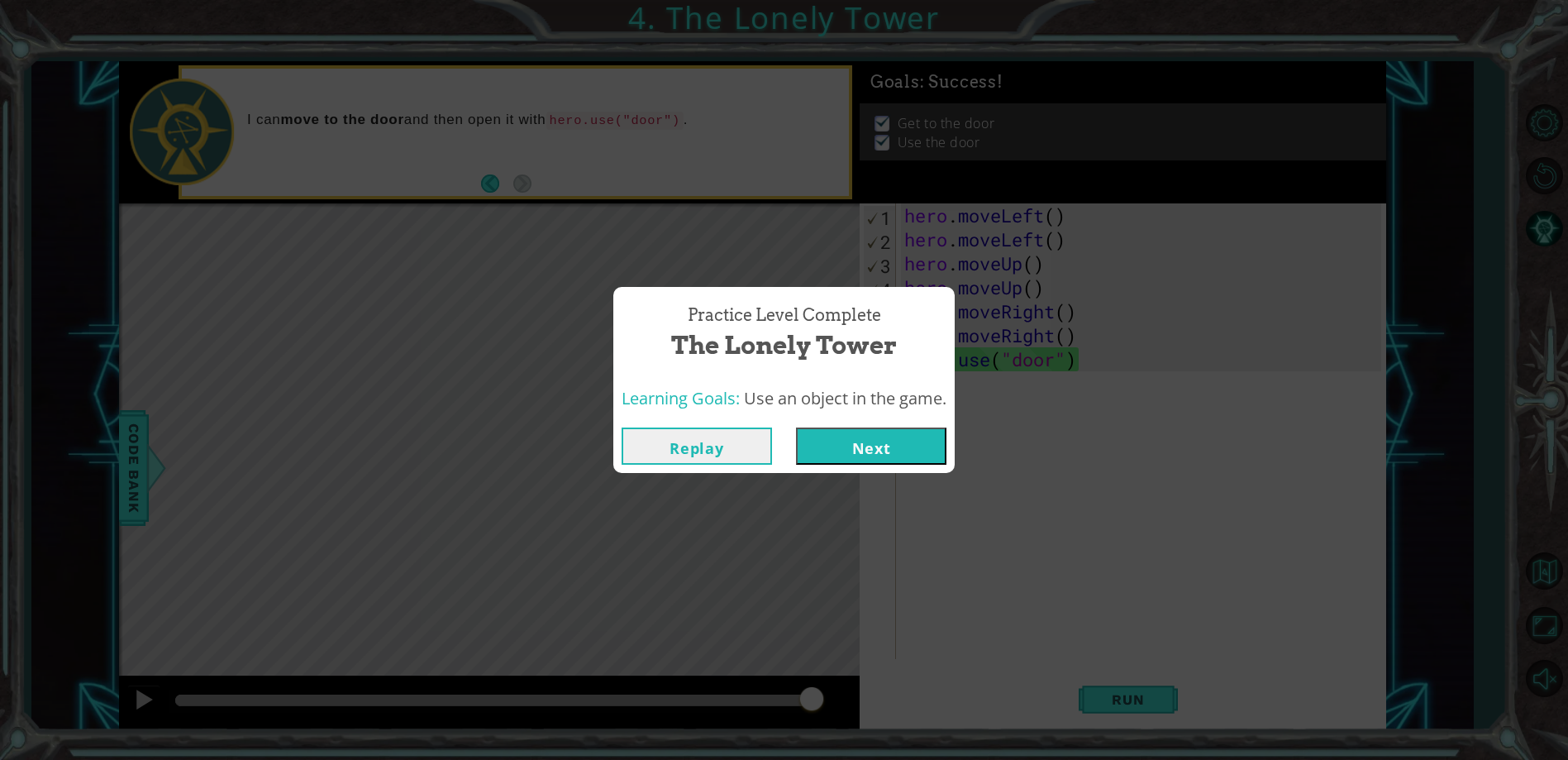
click at [884, 443] on button "Next" at bounding box center [871, 446] width 151 height 37
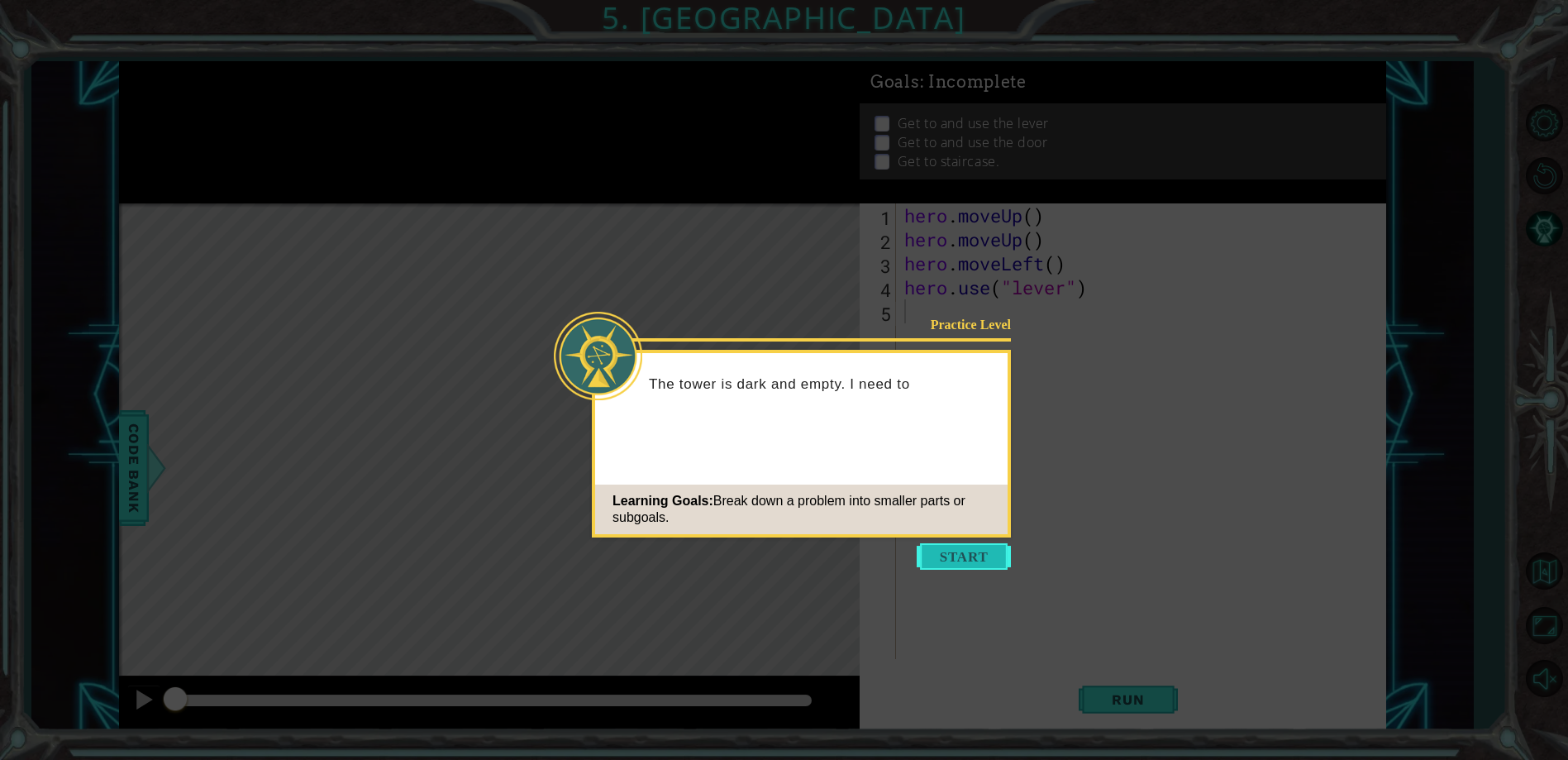
click at [949, 562] on button "Start" at bounding box center [963, 556] width 94 height 26
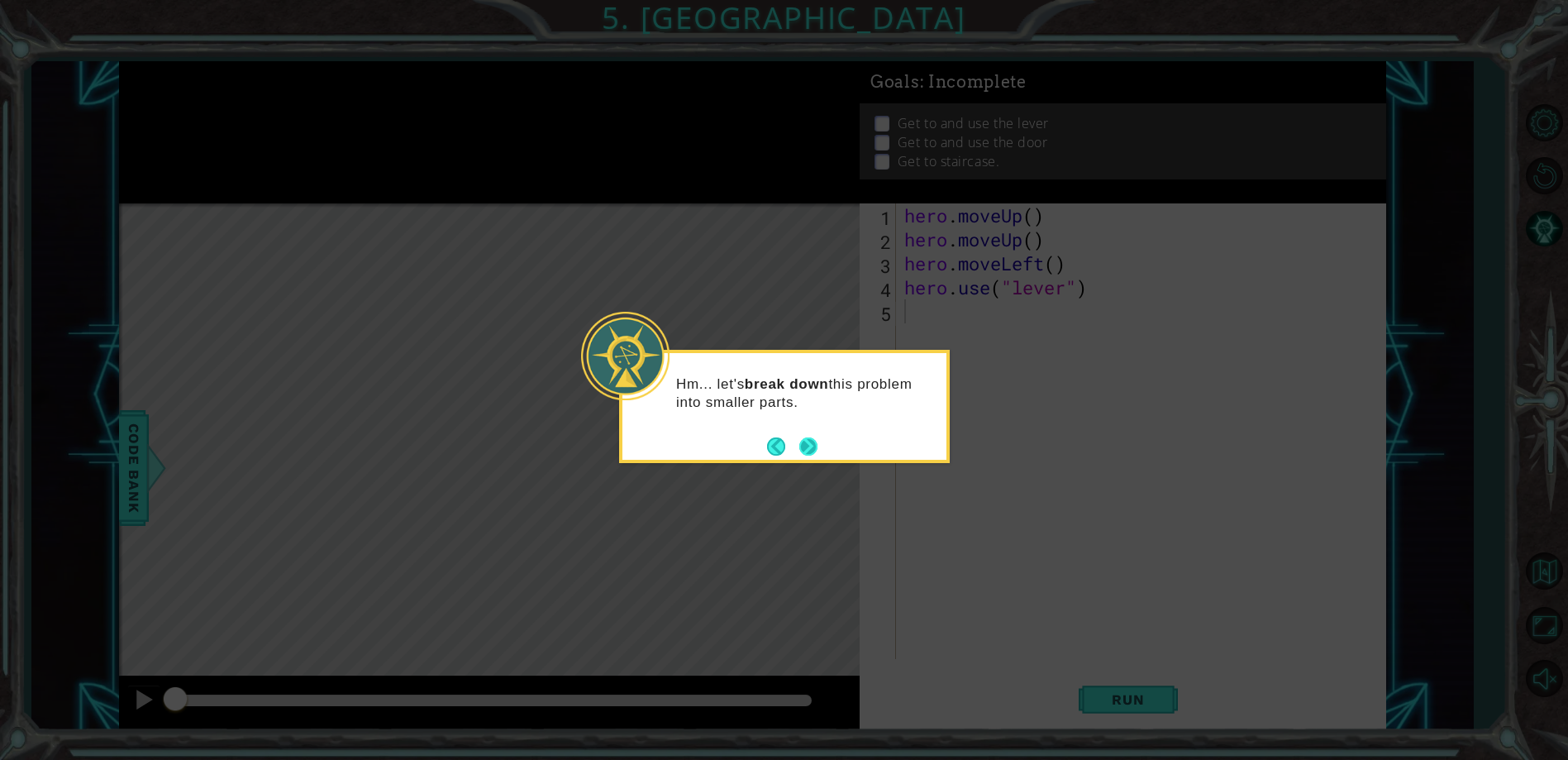
click at [808, 435] on footer at bounding box center [791, 446] width 50 height 25
click at [806, 439] on button "Next" at bounding box center [808, 446] width 19 height 19
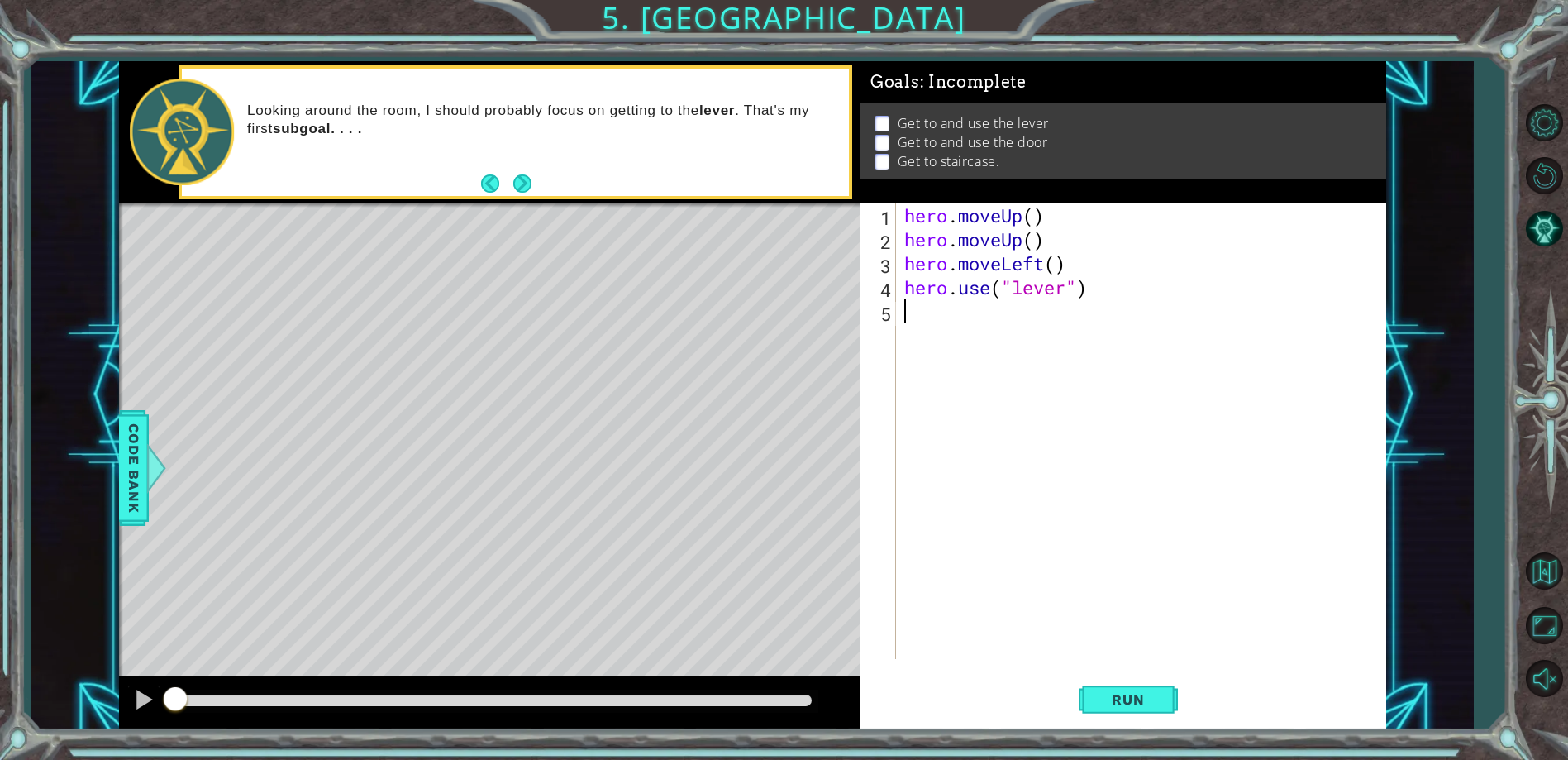
paste textarea "hero.moveUp()"
click at [1020, 312] on div "hero . moveUp ( ) hero . moveUp ( ) hero . moveLeft ( ) hero . use ( "lever" ) …" at bounding box center [1144, 455] width 487 height 503
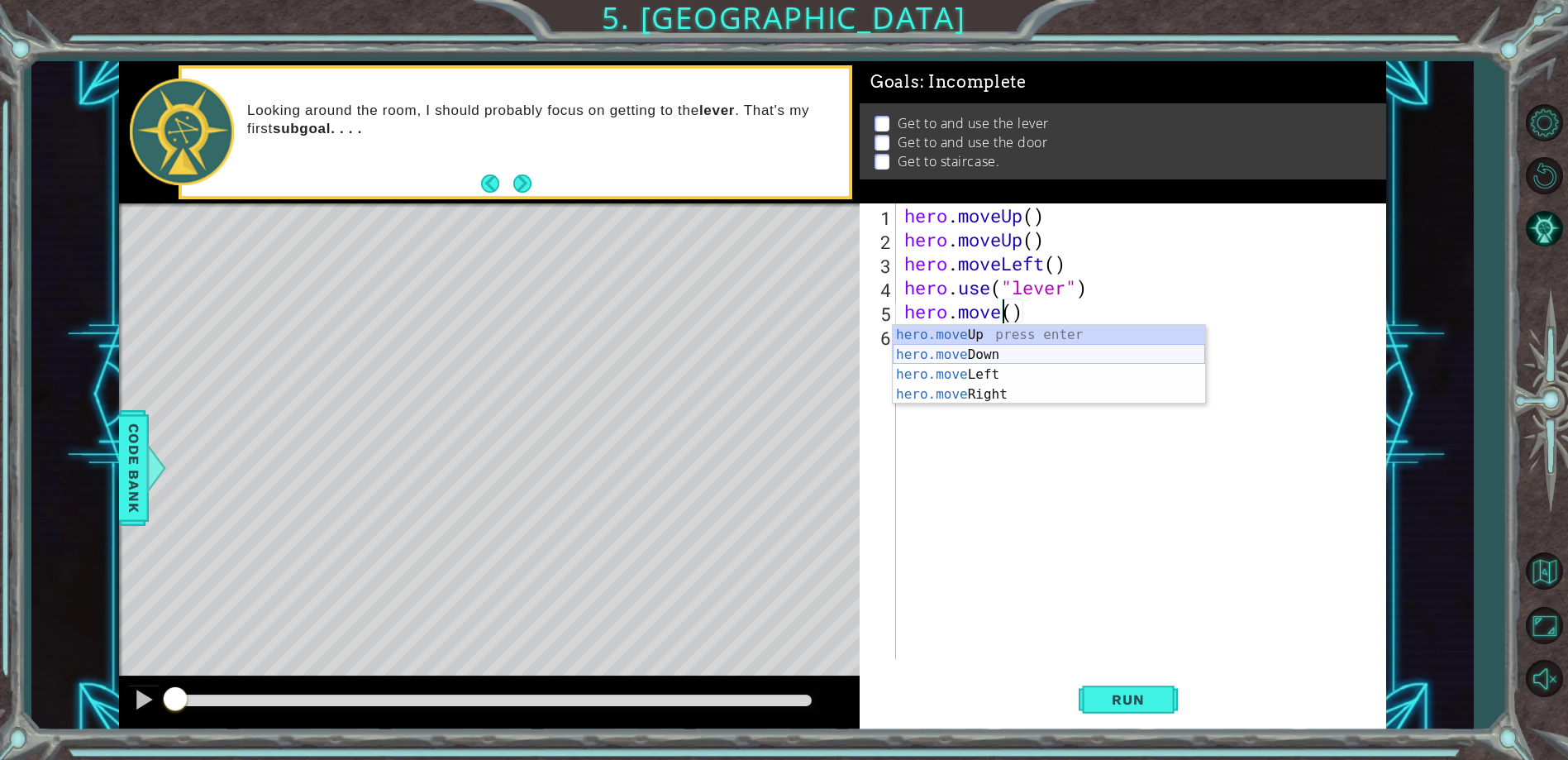
click at [995, 347] on div "hero.move Up press enter hero.move Down press enter hero.move Left press enter …" at bounding box center [1049, 384] width 312 height 119
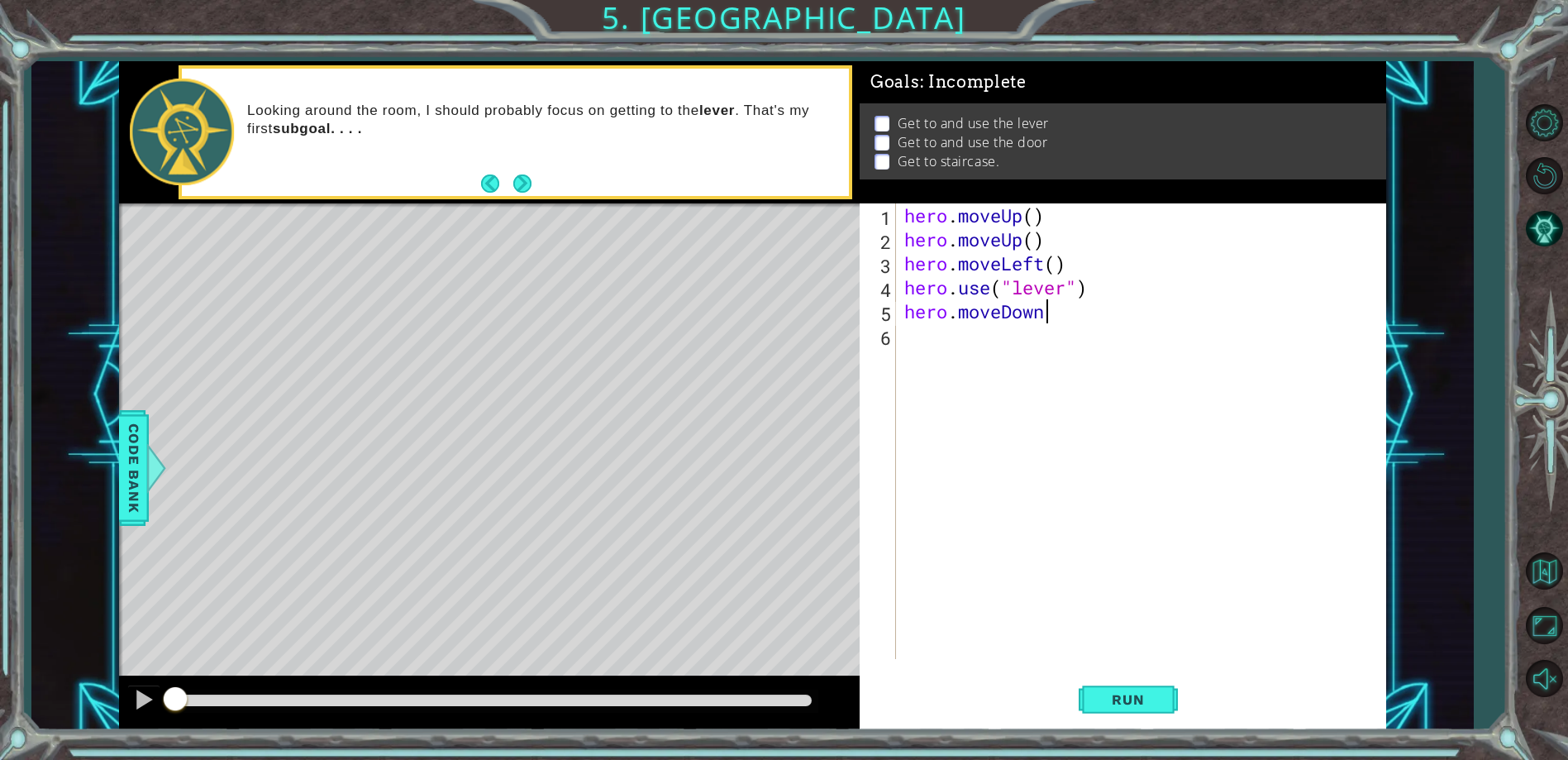
type textarea "hero.moveDown()"
click at [930, 329] on div "hero . moveUp ( ) hero . moveUp ( ) hero . moveLeft ( ) hero . use ( "lever" ) …" at bounding box center [1144, 455] width 487 height 503
paste textarea "hero.moveUp()"
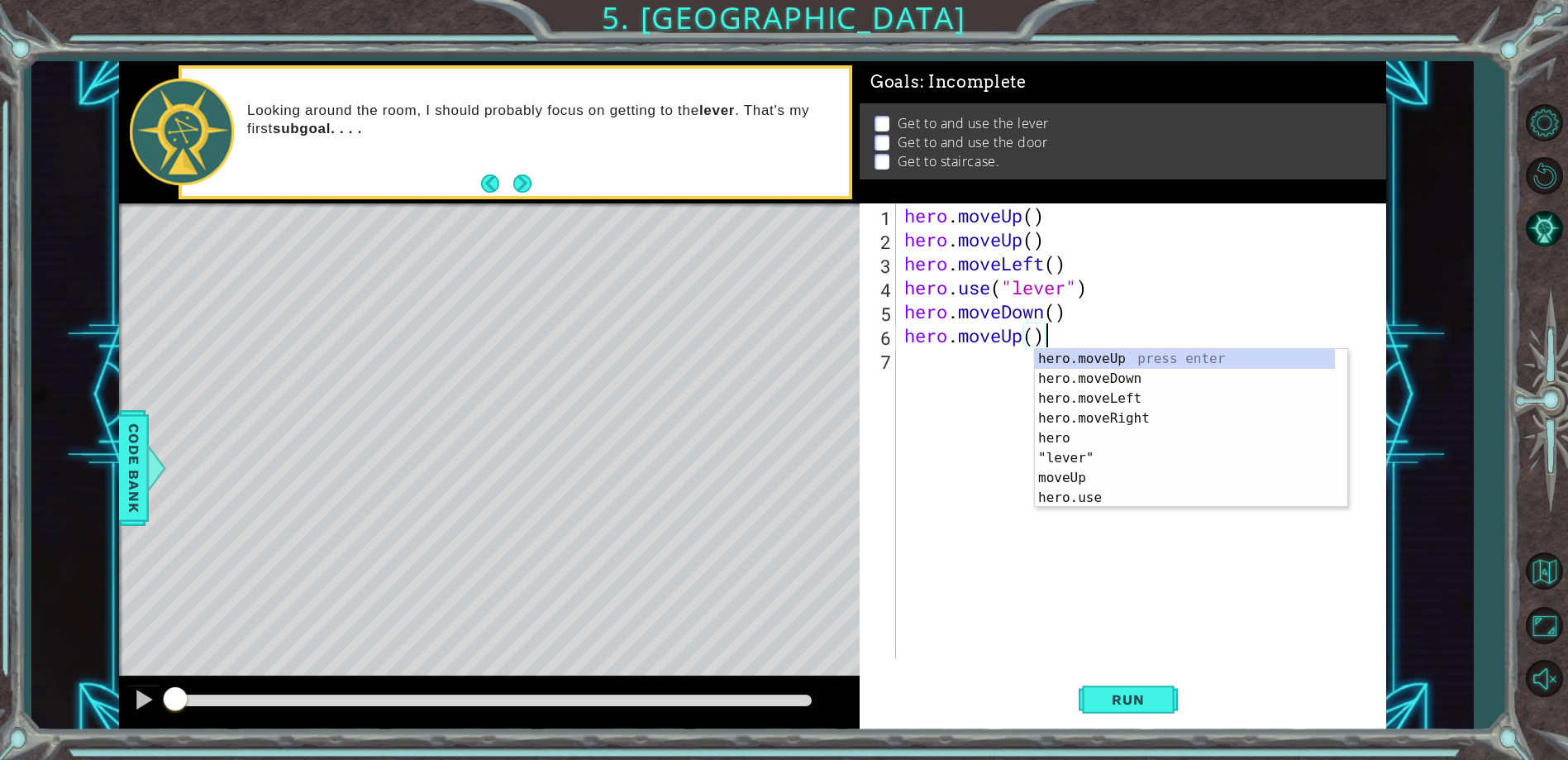
click at [1019, 339] on div "hero . moveUp ( ) hero . moveUp ( ) hero . moveLeft ( ) hero . use ( "lever" ) …" at bounding box center [1144, 455] width 487 height 503
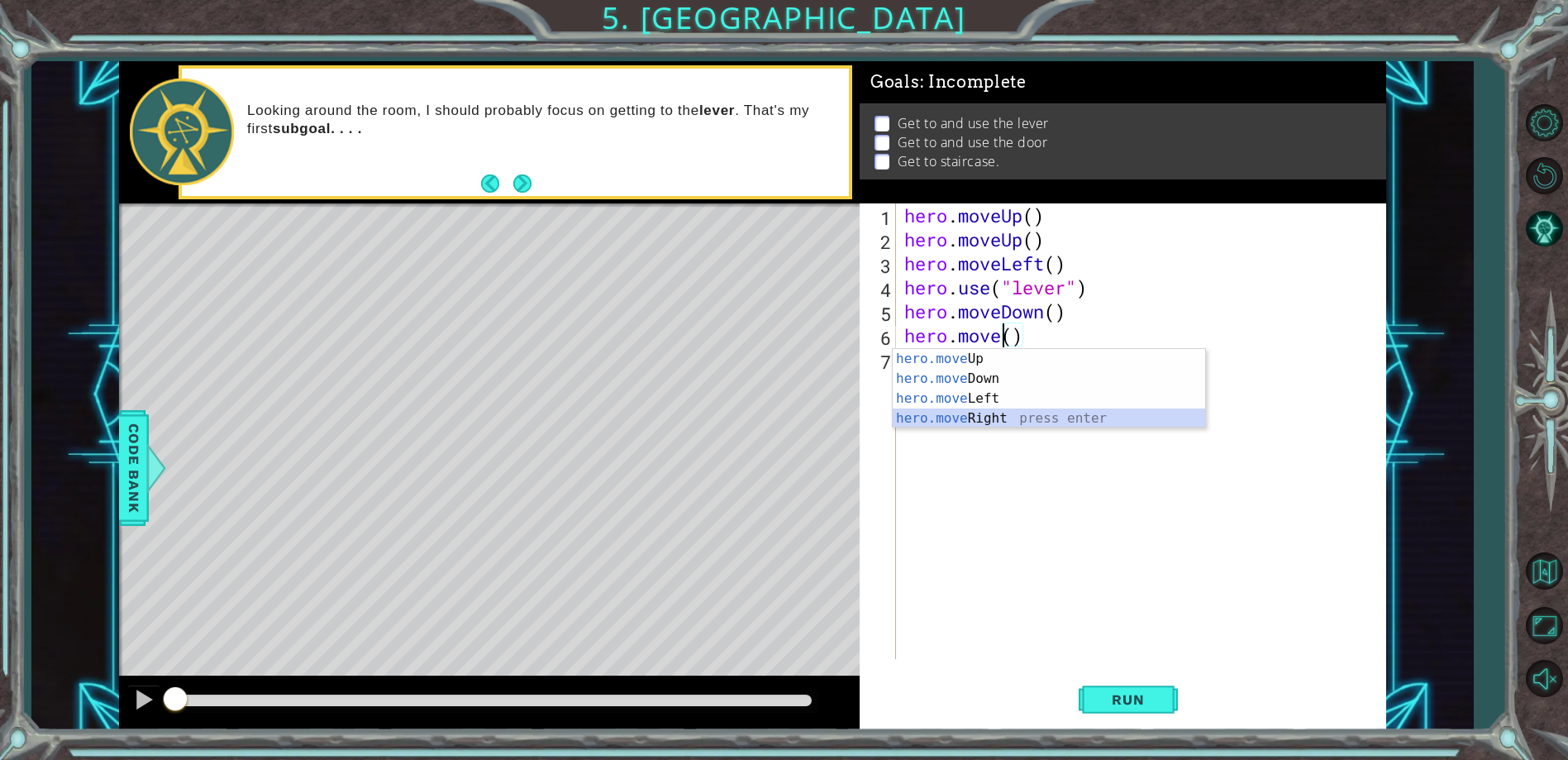
click at [993, 411] on div "hero.move Up press enter hero.move Down press enter hero.move Left press enter …" at bounding box center [1049, 408] width 312 height 119
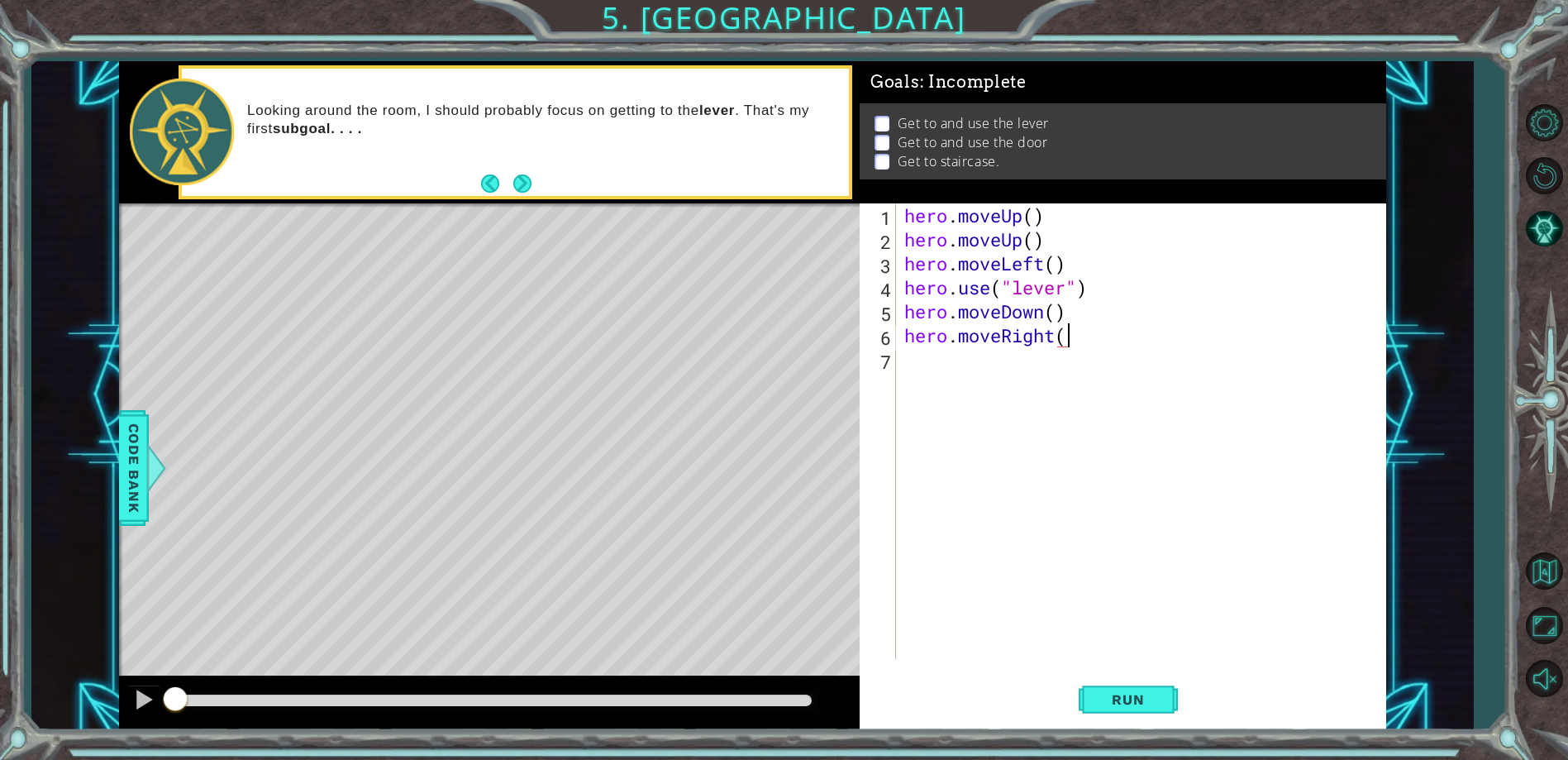
type textarea "hero.moveRight()"
drag, startPoint x: 905, startPoint y: 334, endPoint x: 1084, endPoint y: 324, distance: 179.3
click at [1084, 324] on div "hero . moveUp ( ) hero . moveUp ( ) hero . moveLeft ( ) hero . use ( "lever" ) …" at bounding box center [1144, 455] width 487 height 503
click at [980, 366] on div "hero . moveUp ( ) hero . moveUp ( ) hero . moveLeft ( ) hero . use ( "lever" ) …" at bounding box center [1144, 455] width 487 height 503
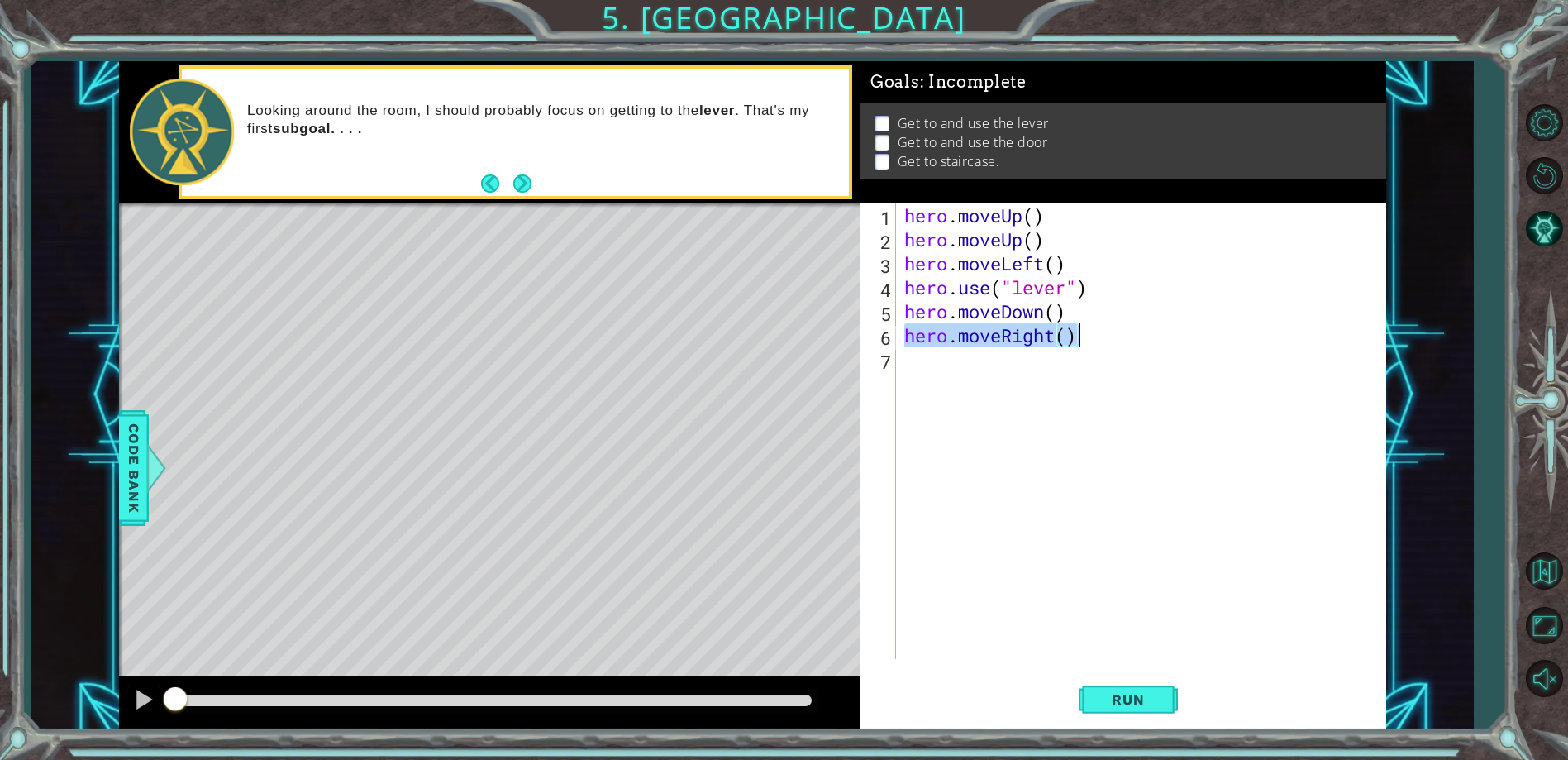
scroll to position [0, 0]
paste textarea "hero.moveRight()"
type textarea "hero.moveRight()"
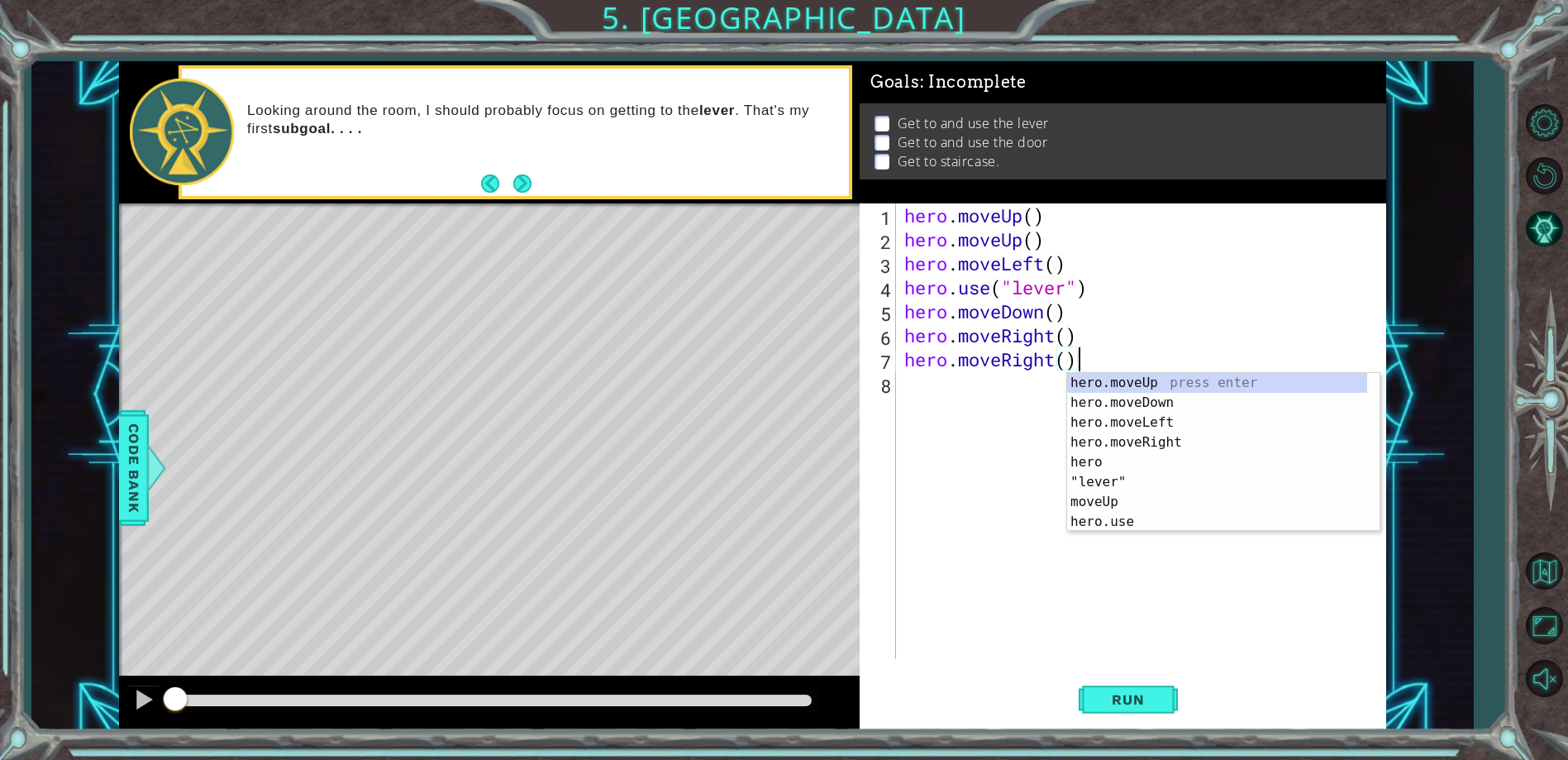
click at [960, 384] on div "hero . moveUp ( ) hero . moveUp ( ) hero . moveLeft ( ) hero . use ( "lever" ) …" at bounding box center [1144, 455] width 487 height 503
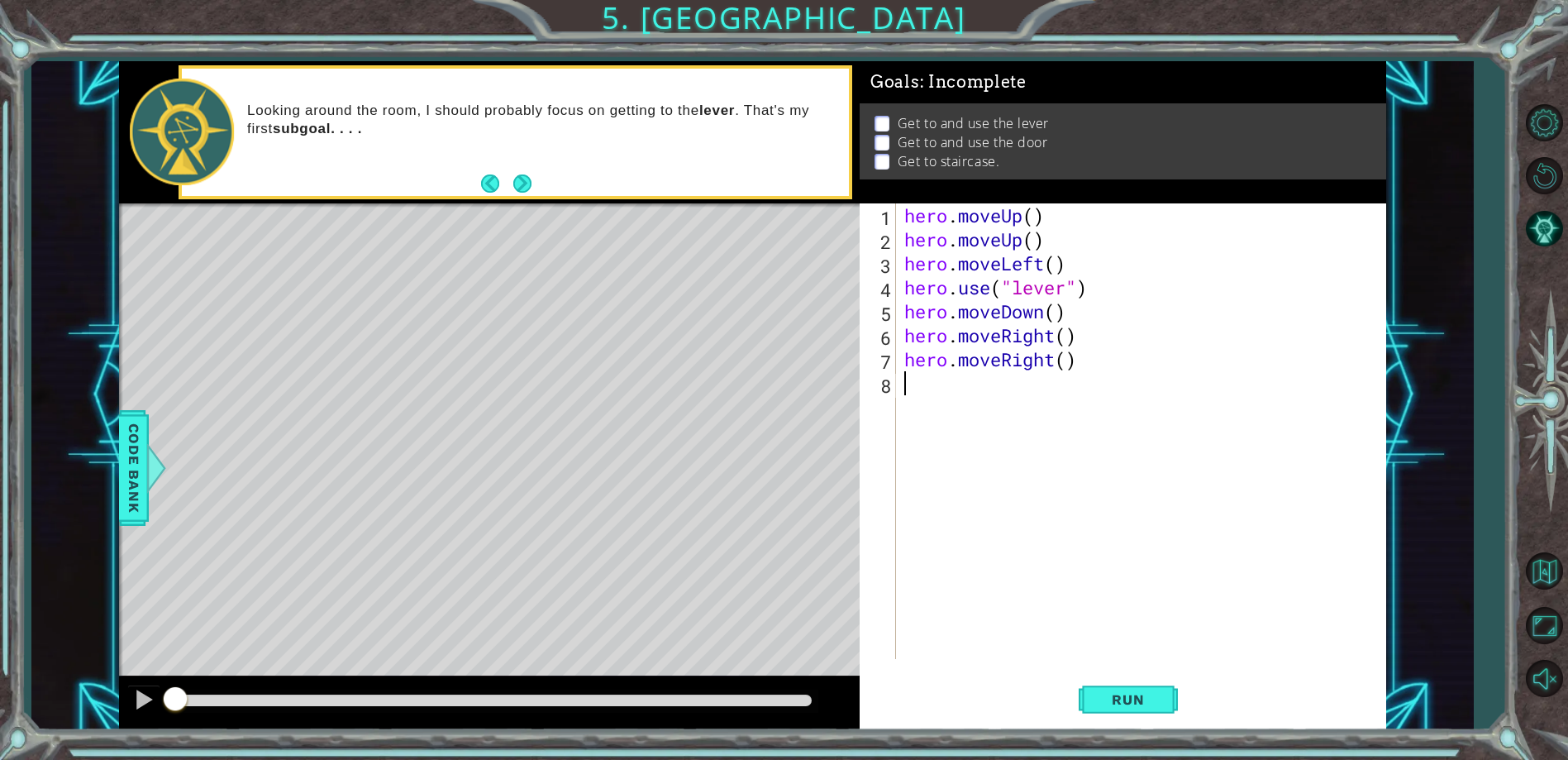
paste textarea "hero.moveRight()"
type textarea "hero.moveRight()"
click at [925, 422] on div "hero . moveUp ( ) hero . moveUp ( ) hero . moveLeft ( ) hero . use ( "lever" ) …" at bounding box center [1144, 455] width 487 height 503
drag, startPoint x: 904, startPoint y: 217, endPoint x: 1089, endPoint y: 210, distance: 185.1
click at [1089, 210] on div "hero . moveUp ( ) hero . moveUp ( ) hero . moveLeft ( ) hero . use ( "lever" ) …" at bounding box center [1144, 455] width 487 height 503
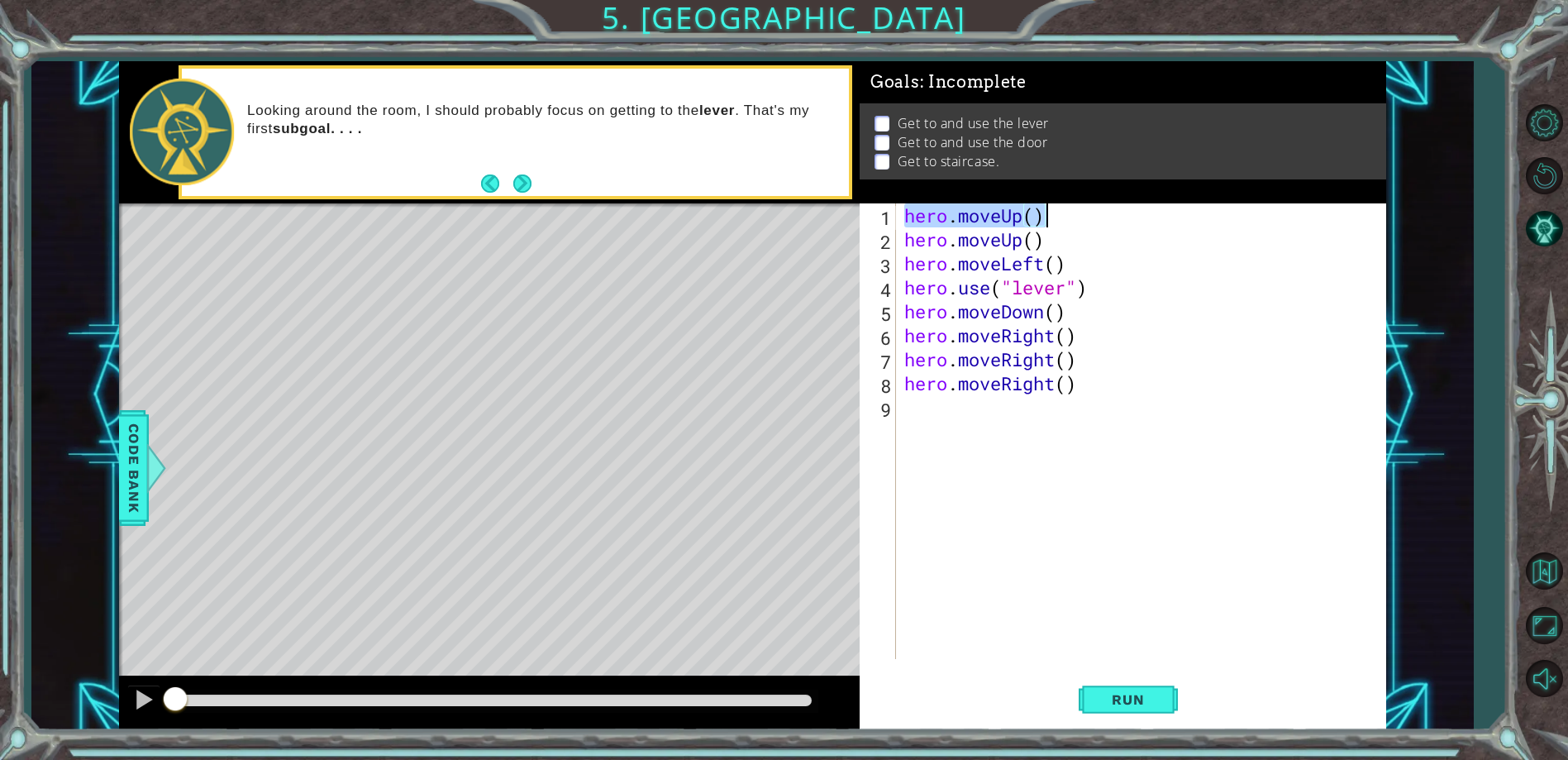
type textarea "hero.moveUp()"
click at [926, 404] on div "hero . moveUp ( ) hero . moveUp ( ) hero . moveLeft ( ) hero . use ( "lever" ) …" at bounding box center [1144, 455] width 487 height 503
paste textarea "hero.moveUp()"
type textarea "hero.moveUp()"
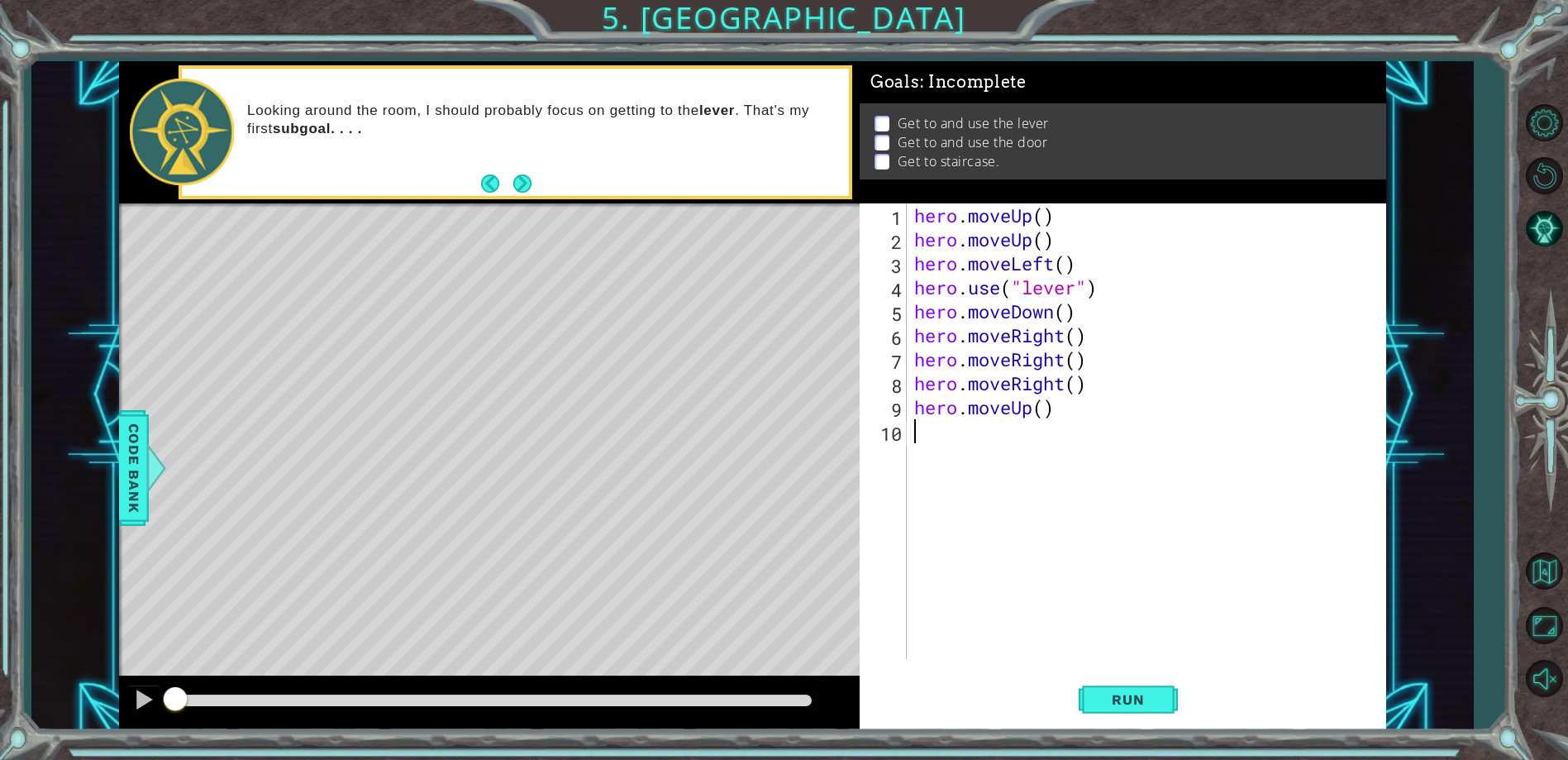
click at [914, 433] on div "hero . moveUp ( ) hero . moveUp ( ) hero . moveLeft ( ) hero . use ( "lever" ) …" at bounding box center [1149, 455] width 478 height 503
drag, startPoint x: 908, startPoint y: 384, endPoint x: 1065, endPoint y: 407, distance: 158.7
click at [1065, 407] on div "1 2 3 4 5 6 7 8 9 10 hero . moveUp ( ) hero . moveUp ( ) hero . moveLeft ( ) he…" at bounding box center [1119, 431] width 521 height 456
drag, startPoint x: 913, startPoint y: 385, endPoint x: 1124, endPoint y: 391, distance: 211.1
click at [1124, 391] on div "hero . moveUp ( ) hero . moveUp ( ) hero . moveLeft ( ) hero . use ( "lever" ) …" at bounding box center [1149, 455] width 478 height 503
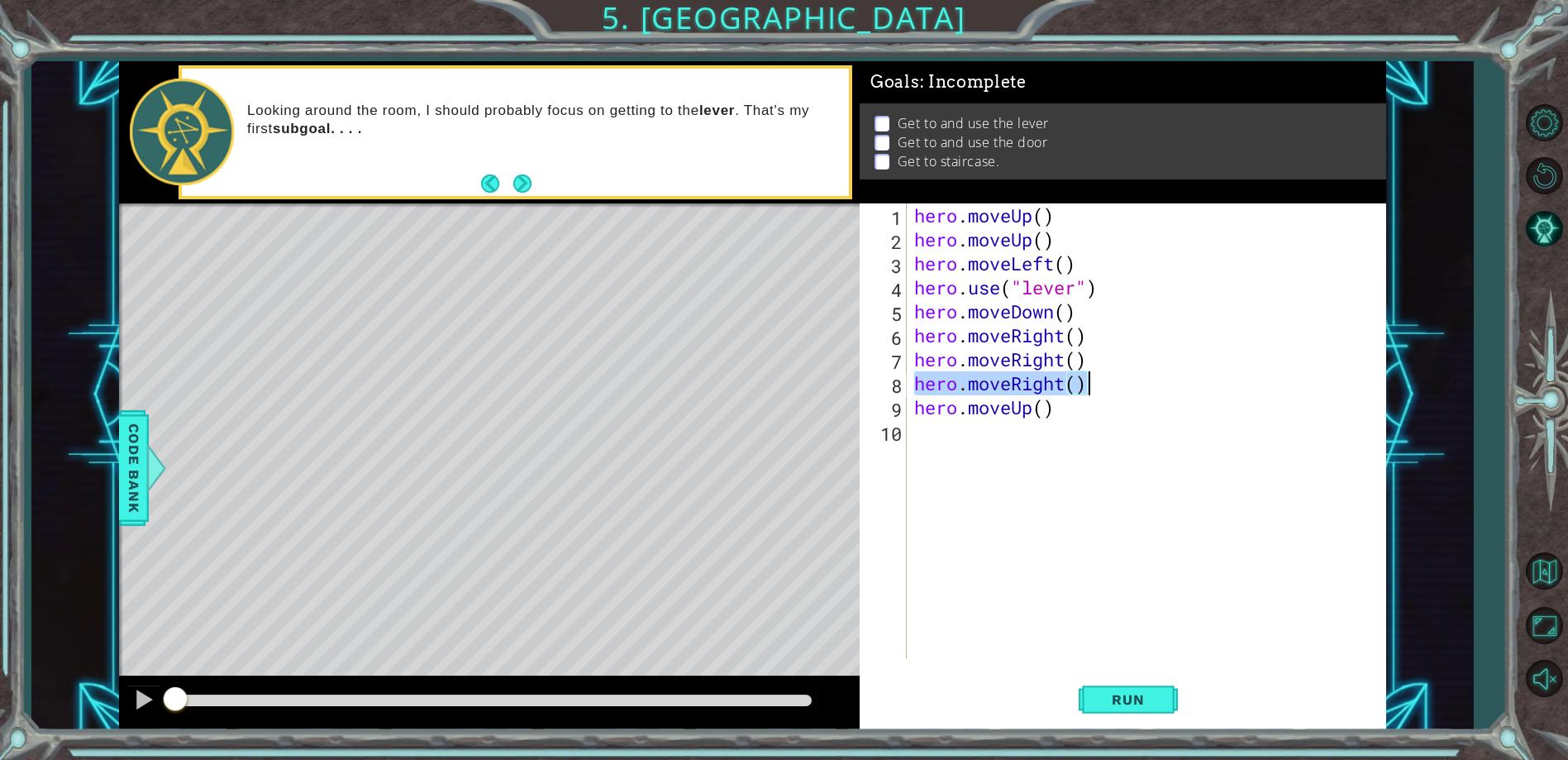
type textarea "hero.moveRight()"
click at [925, 428] on div "hero . moveUp ( ) hero . moveUp ( ) hero . moveLeft ( ) hero . use ( "lever" ) …" at bounding box center [1149, 455] width 478 height 503
paste textarea "hero.moveRight()"
type textarea "hero.moveRight()"
click at [918, 453] on div "hero . moveUp ( ) hero . moveUp ( ) hero . moveLeft ( ) hero . use ( "lever" ) …" at bounding box center [1149, 455] width 478 height 503
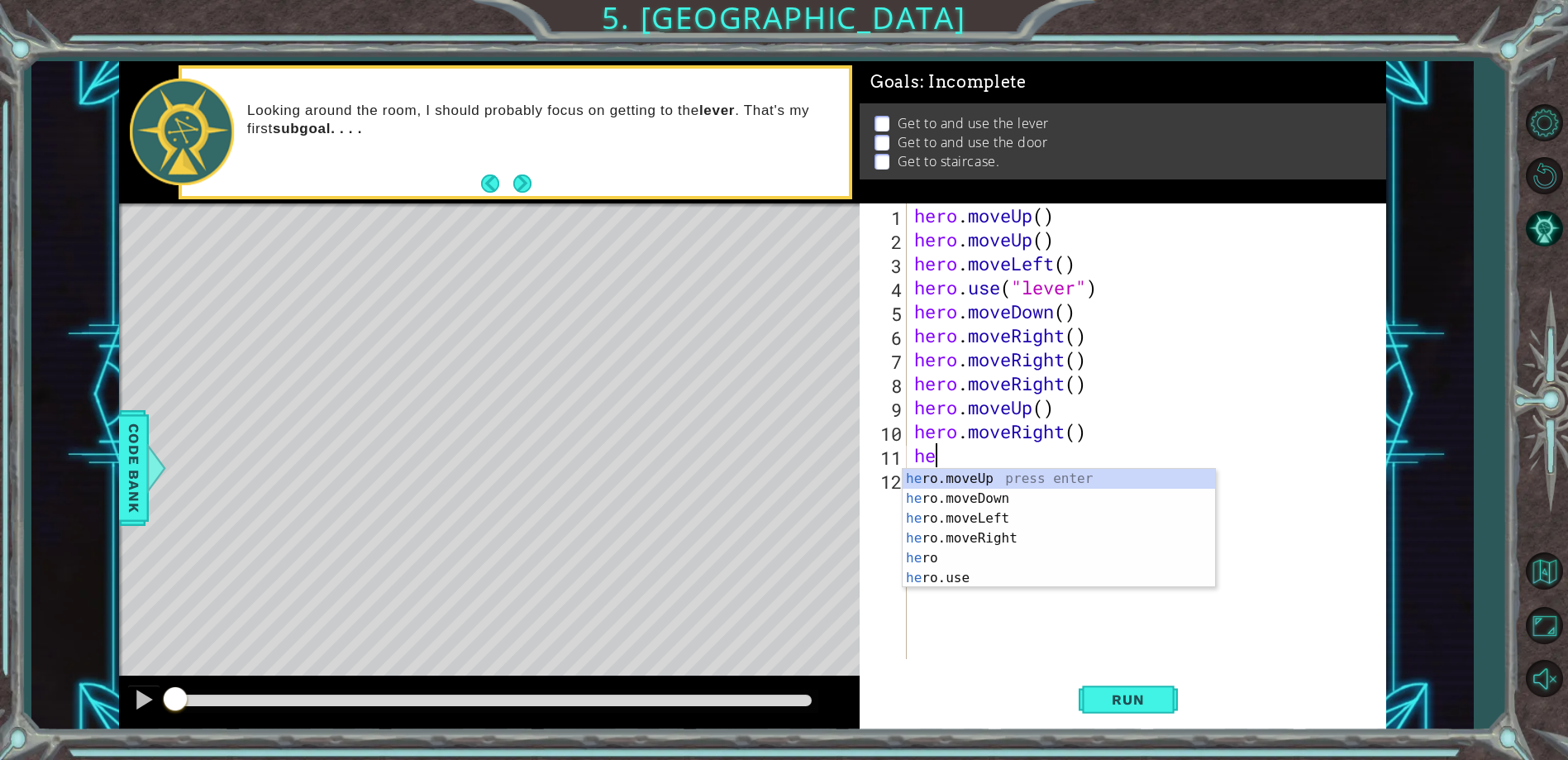
scroll to position [0, 1]
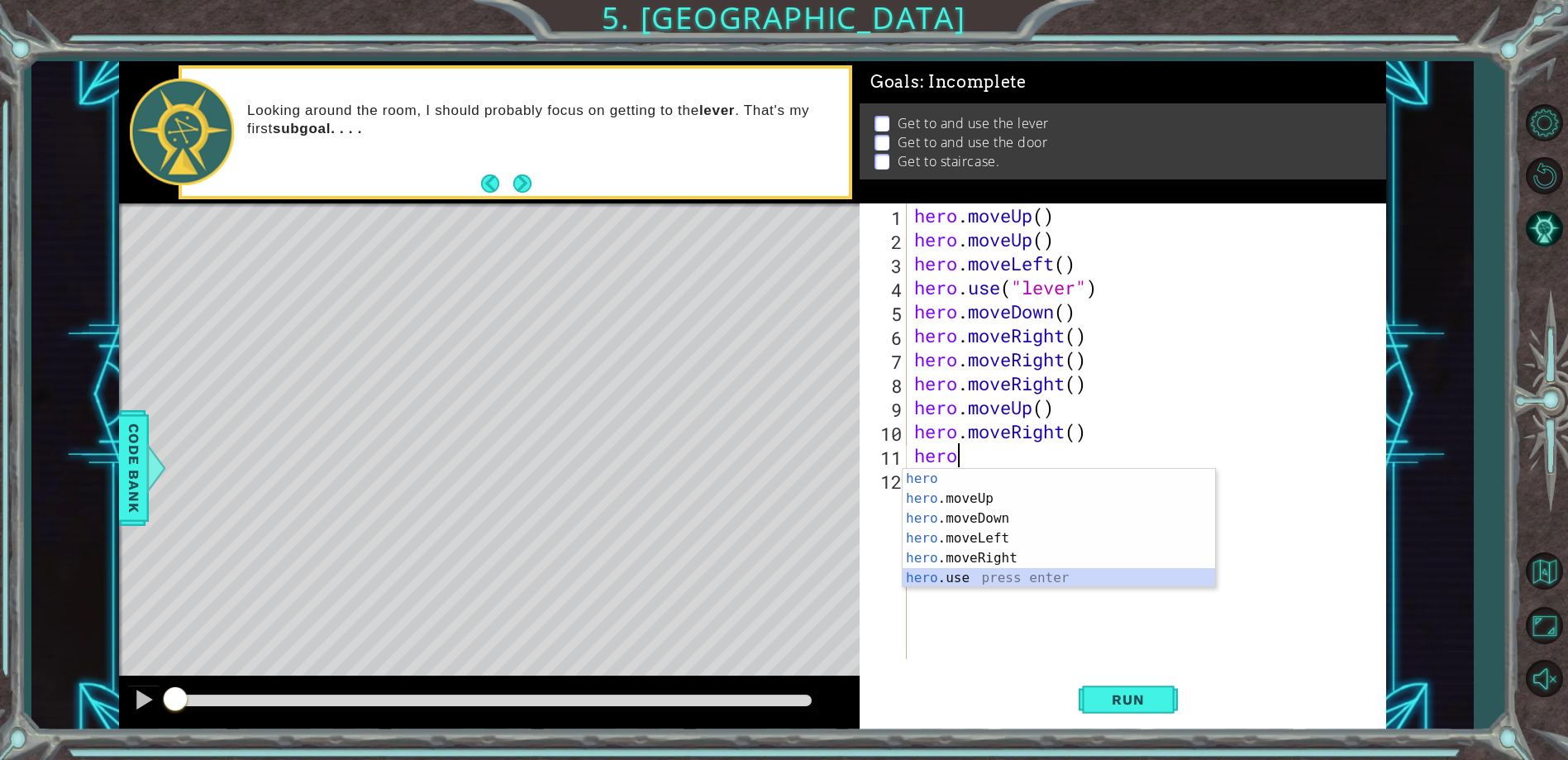
click at [949, 585] on div "hero press enter hero .moveUp press enter hero .moveDown press enter hero .move…" at bounding box center [1059, 548] width 312 height 159
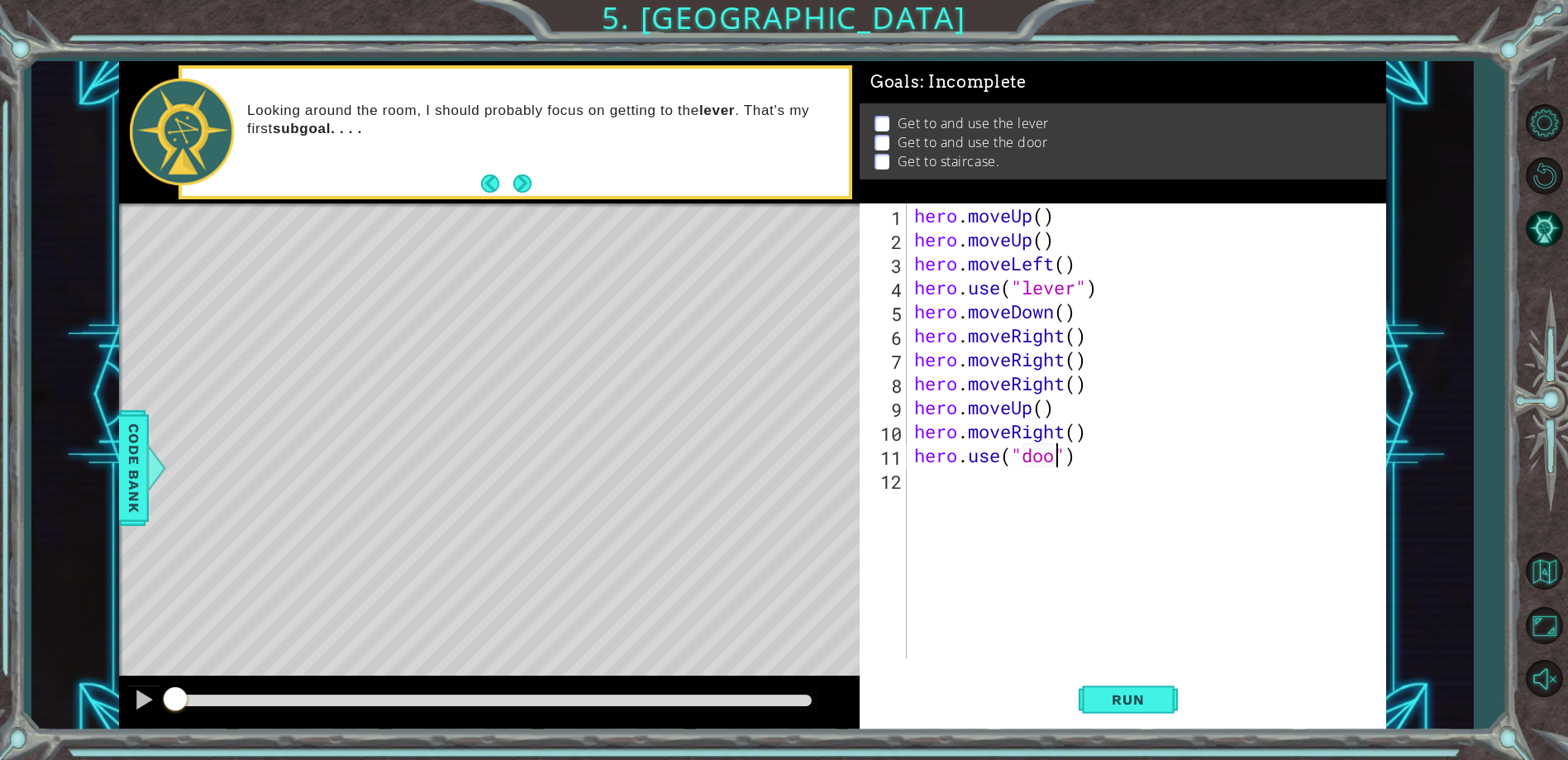
type textarea "hero.use("door")"
click at [939, 486] on div "hero . moveUp ( ) hero . moveUp ( ) hero . moveLeft ( ) hero . use ( "lever" ) …" at bounding box center [1149, 455] width 478 height 503
drag, startPoint x: 912, startPoint y: 407, endPoint x: 1062, endPoint y: 409, distance: 150.0
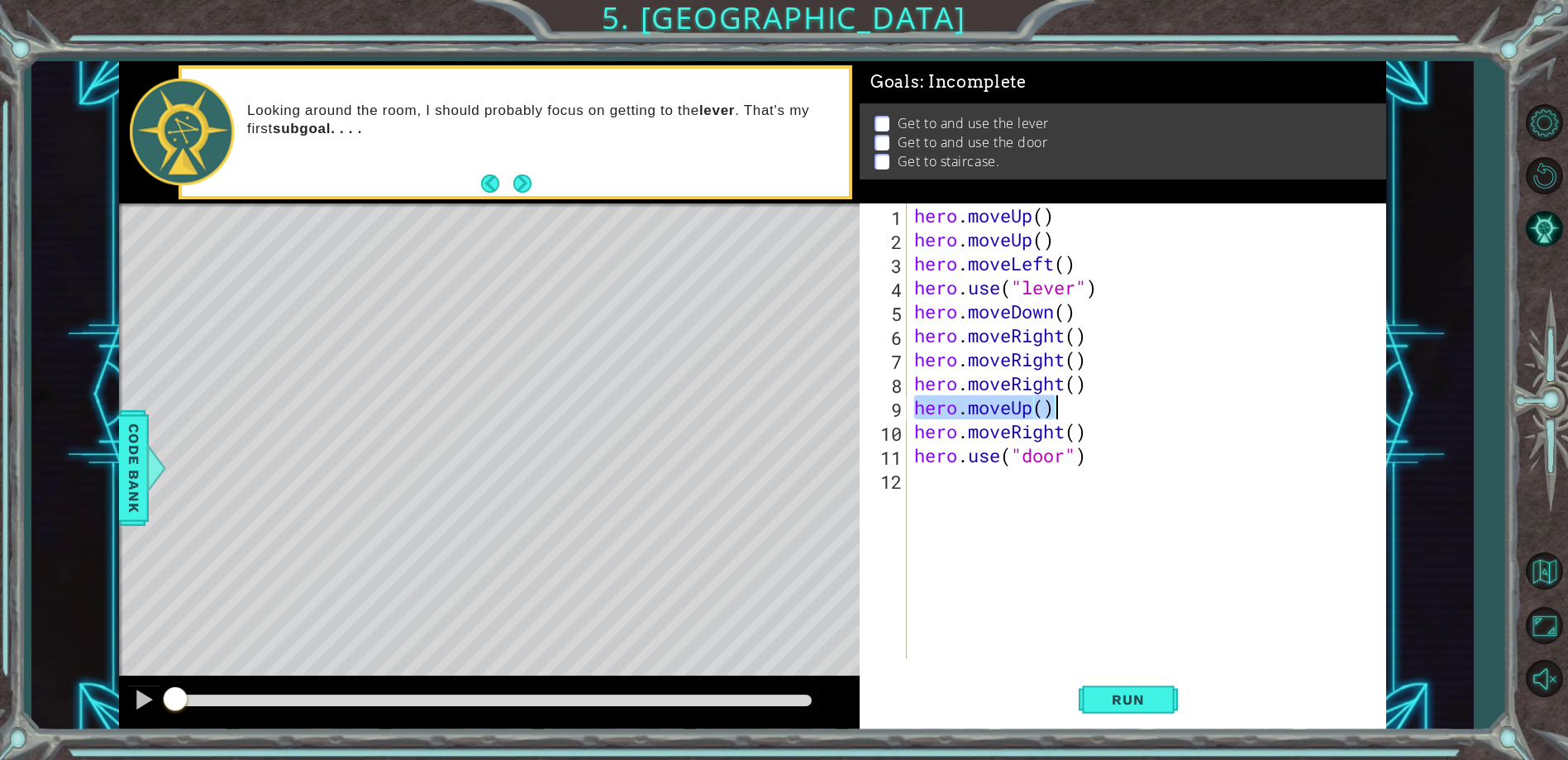
click at [1062, 409] on div "hero . moveUp ( ) hero . moveUp ( ) hero . moveLeft ( ) hero . use ( "lever" ) …" at bounding box center [1149, 455] width 478 height 503
type textarea "hero.moveUp()"
click at [945, 478] on div "hero . moveUp ( ) hero . moveUp ( ) hero . moveLeft ( ) hero . use ( "lever" ) …" at bounding box center [1149, 455] width 478 height 503
paste textarea "hero.moveUp()"
type textarea "hero.moveUp()"
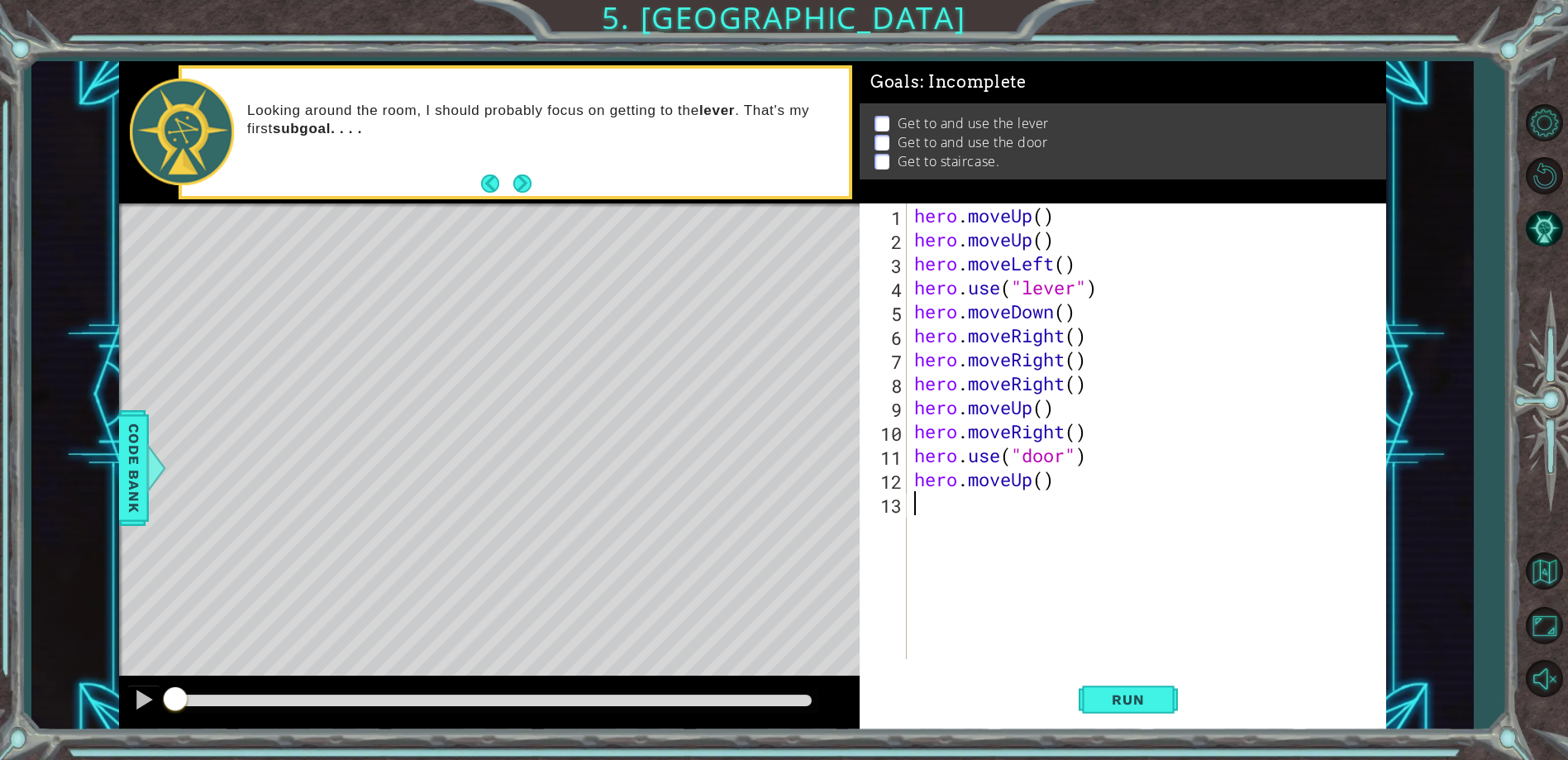
click at [944, 505] on div "hero . moveUp ( ) hero . moveUp ( ) hero . moveLeft ( ) hero . use ( "lever" ) …" at bounding box center [1149, 455] width 478 height 503
drag, startPoint x: 913, startPoint y: 264, endPoint x: 1115, endPoint y: 258, distance: 202.1
click at [1115, 258] on div "hero . moveUp ( ) hero . moveUp ( ) hero . moveLeft ( ) hero . use ( "lever" ) …" at bounding box center [1149, 455] width 478 height 503
type textarea "hero.moveLeft()"
click at [952, 496] on div "hero . moveUp ( ) hero . moveUp ( ) hero . moveLeft ( ) hero . use ( "lever" ) …" at bounding box center [1149, 455] width 478 height 503
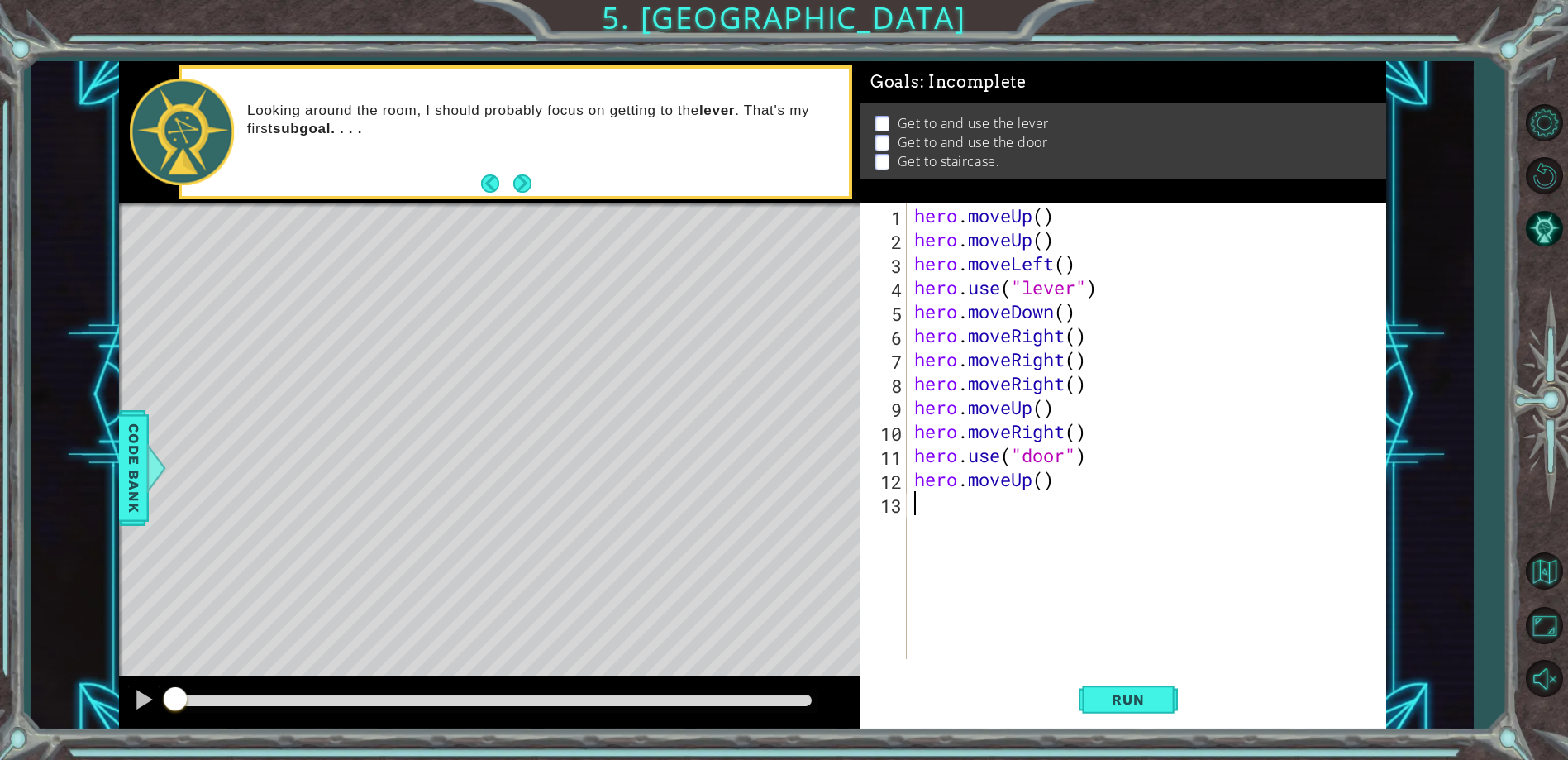
paste textarea "hero.moveLeft()"
type textarea "hero.moveLeft()"
click at [925, 518] on div "hero . moveUp ( ) hero . moveUp ( ) hero . moveLeft ( ) hero . use ( "lever" ) …" at bounding box center [1149, 455] width 478 height 503
paste textarea "hero.moveLeft()"
type textarea "hero.moveLeft()"
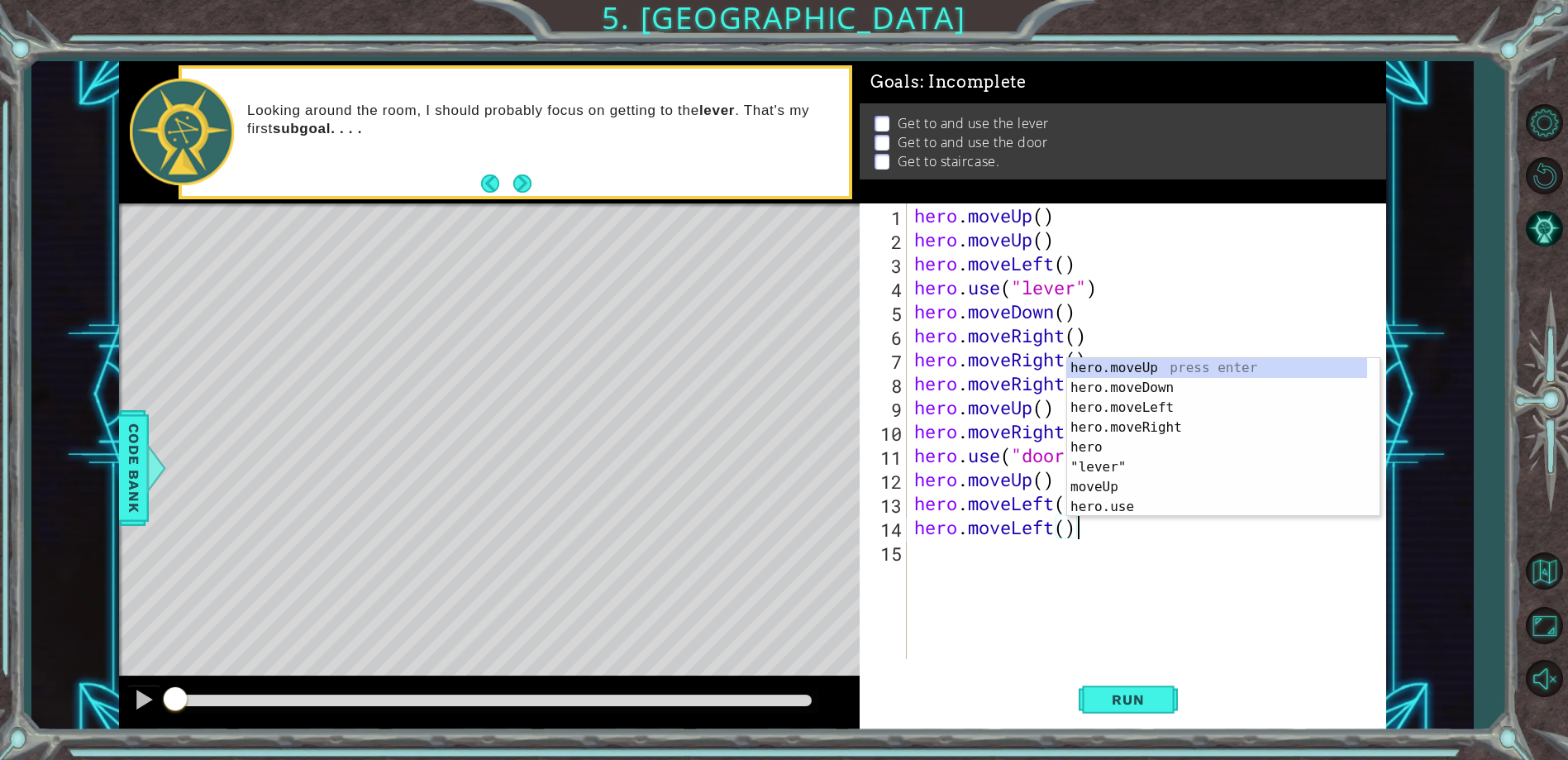
click at [925, 556] on div "hero . moveUp ( ) hero . moveUp ( ) hero . moveLeft ( ) hero . use ( "lever" ) …" at bounding box center [1149, 455] width 478 height 503
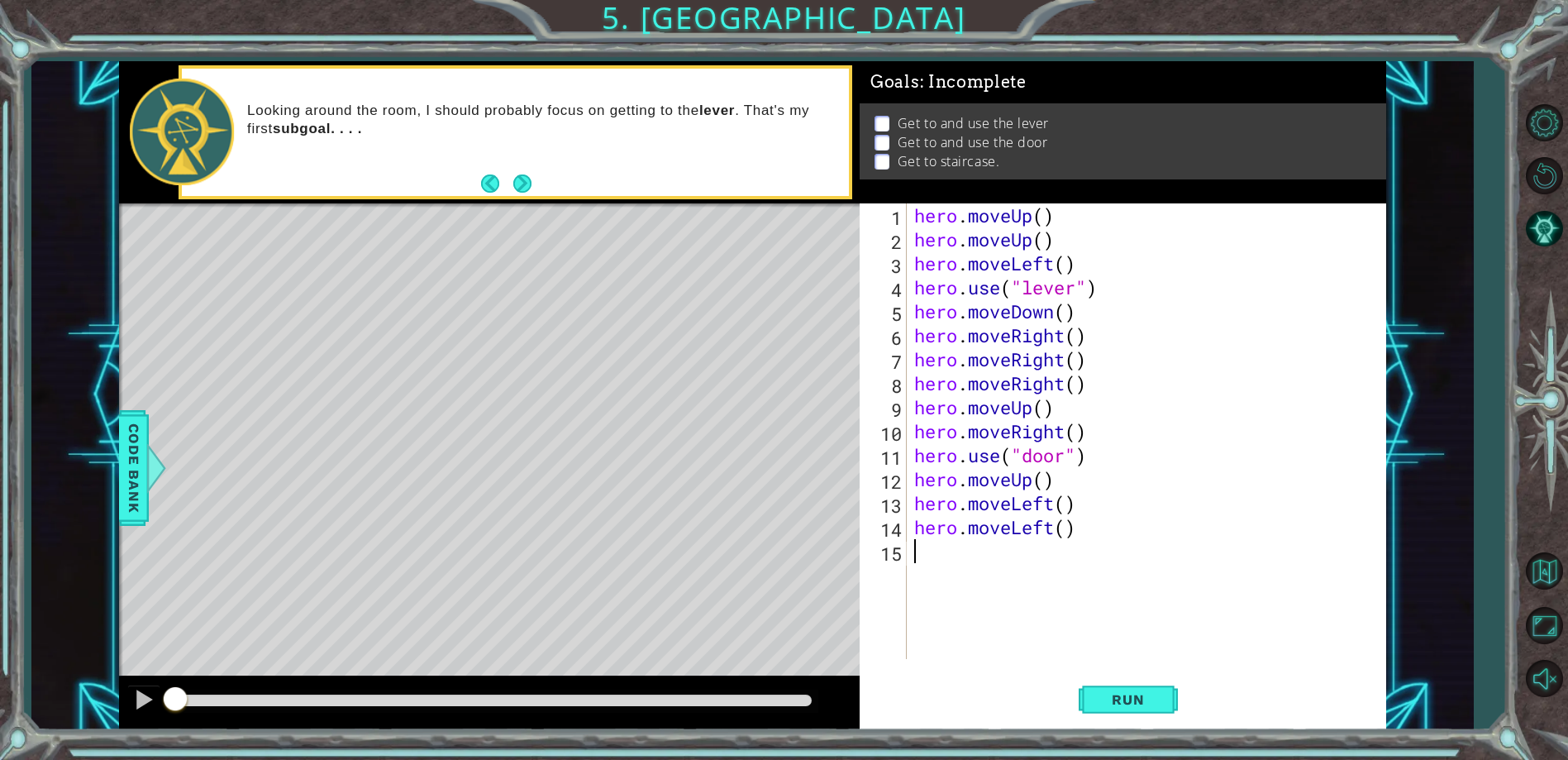
paste textarea "hero.moveLeft()"
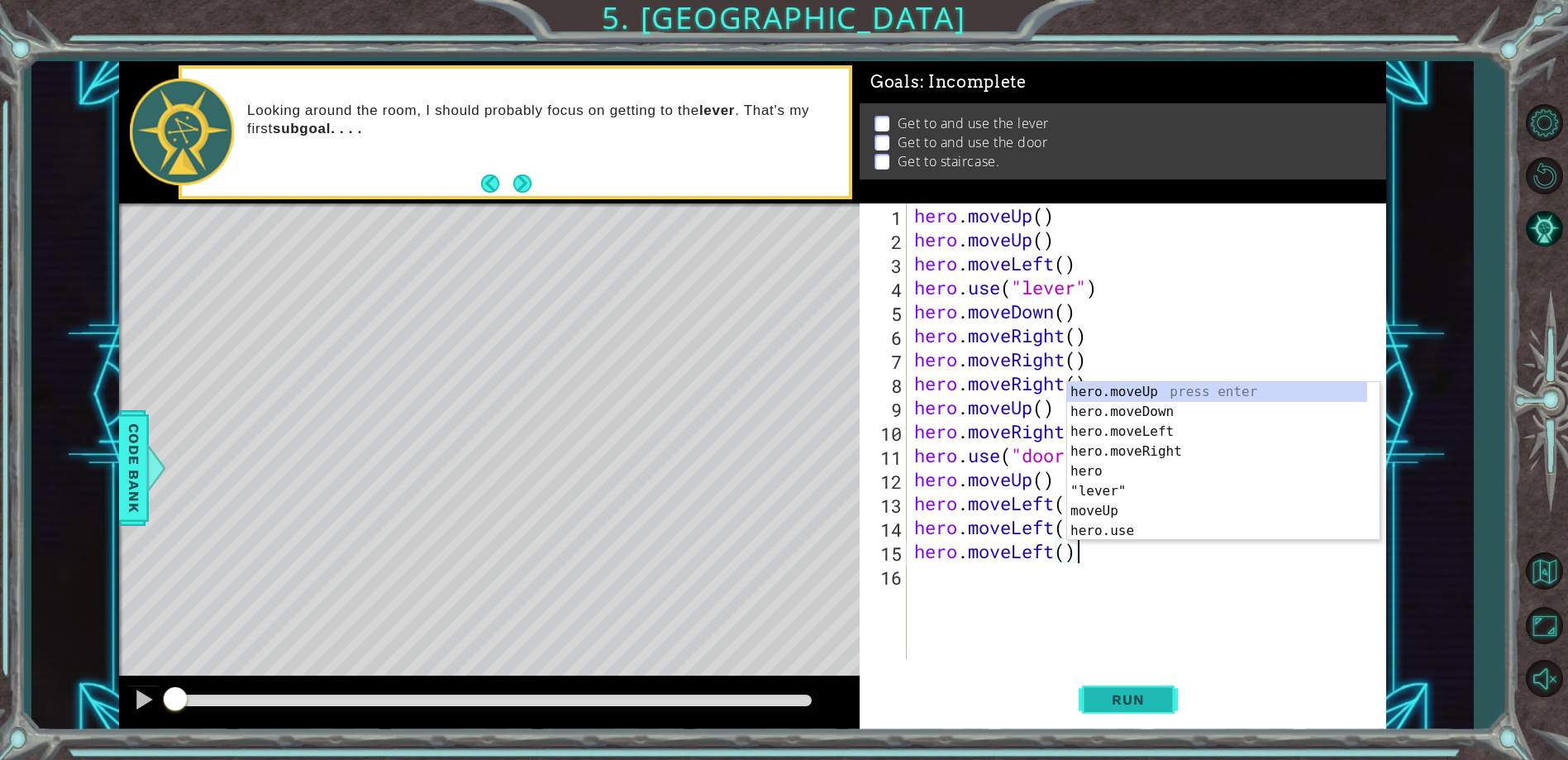
click at [1118, 695] on span "Run" at bounding box center [1127, 699] width 65 height 17
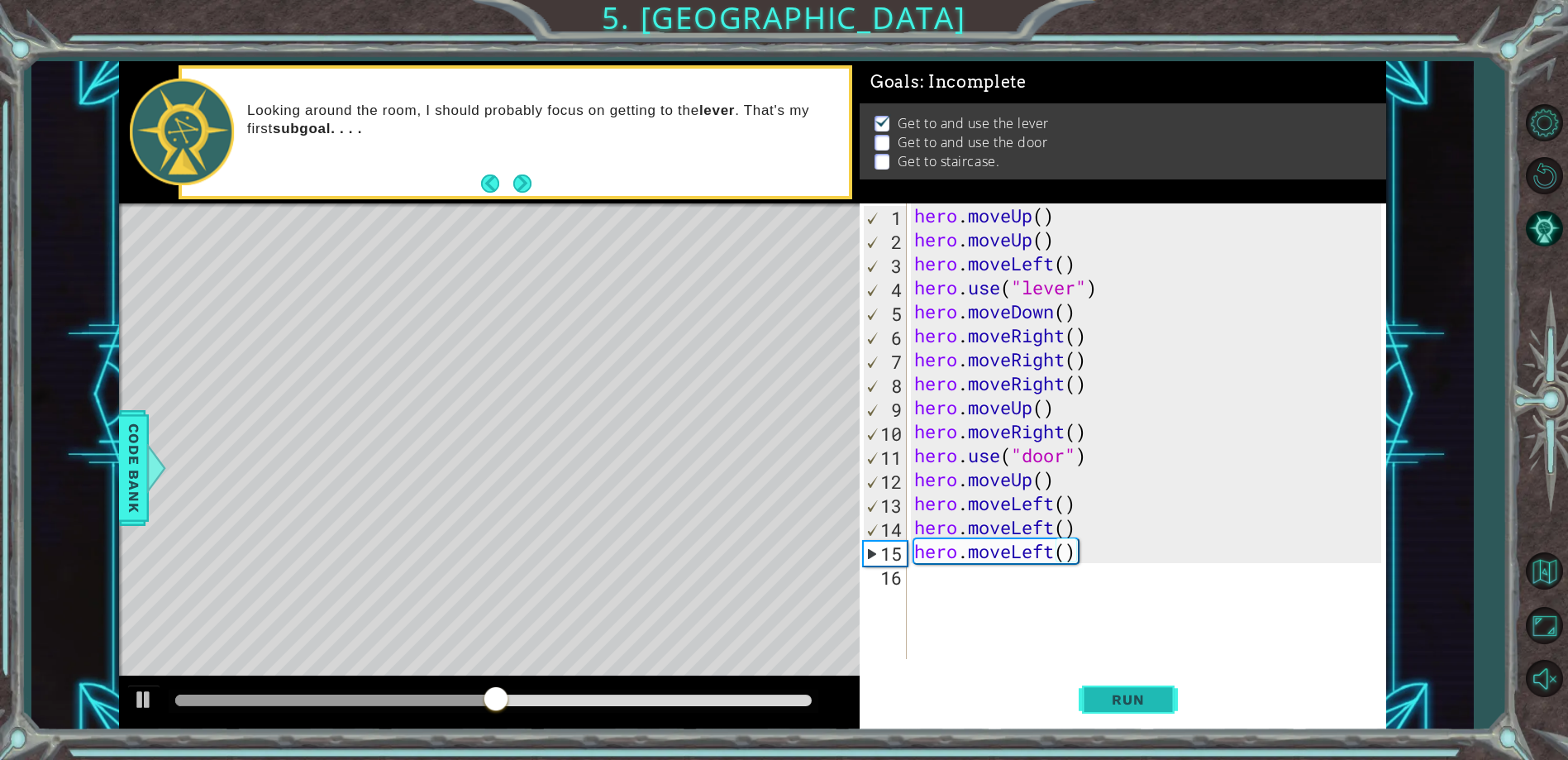
click at [1118, 695] on span "Run" at bounding box center [1127, 699] width 65 height 17
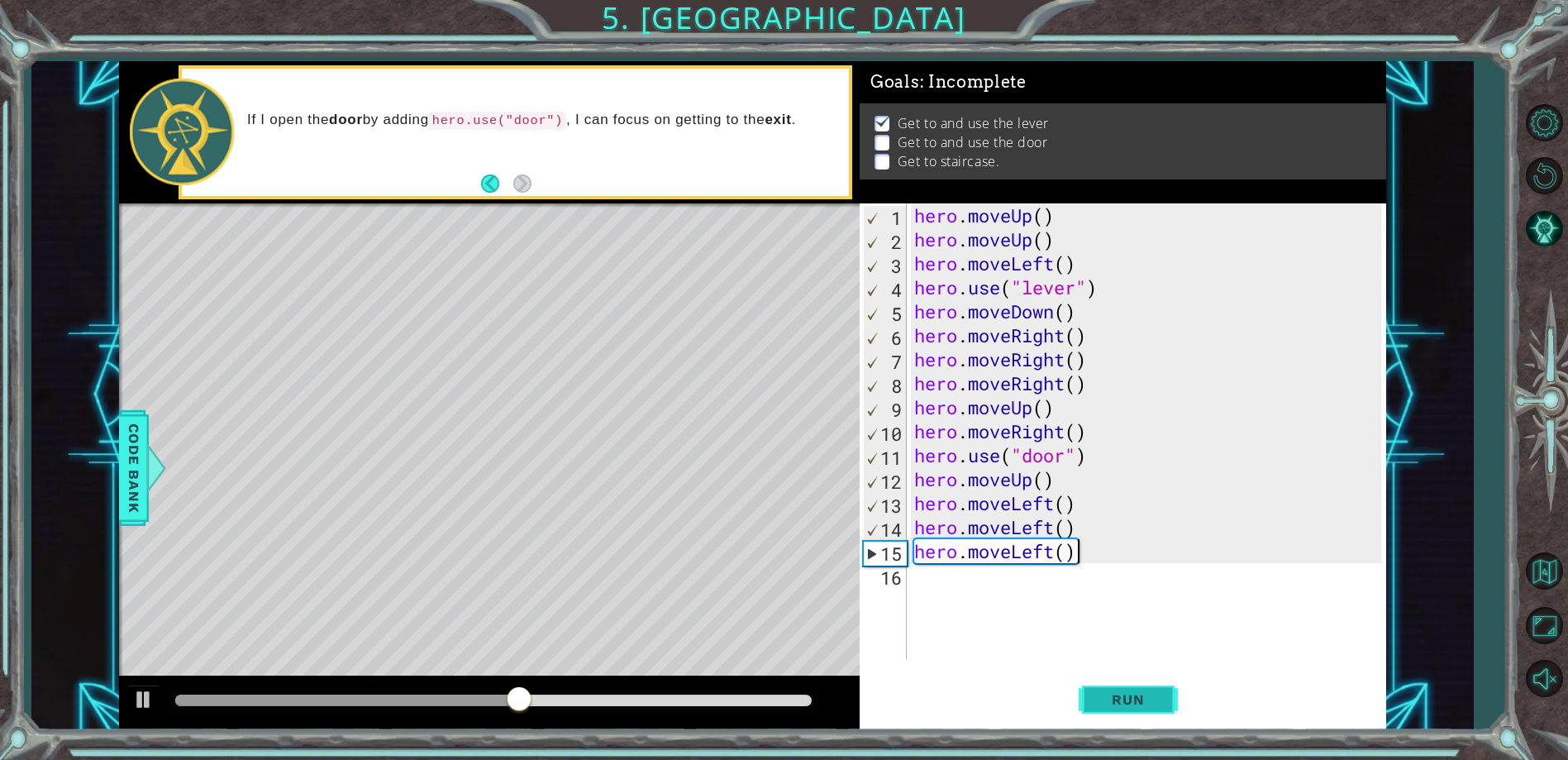
click at [1118, 695] on span "Run" at bounding box center [1127, 699] width 65 height 17
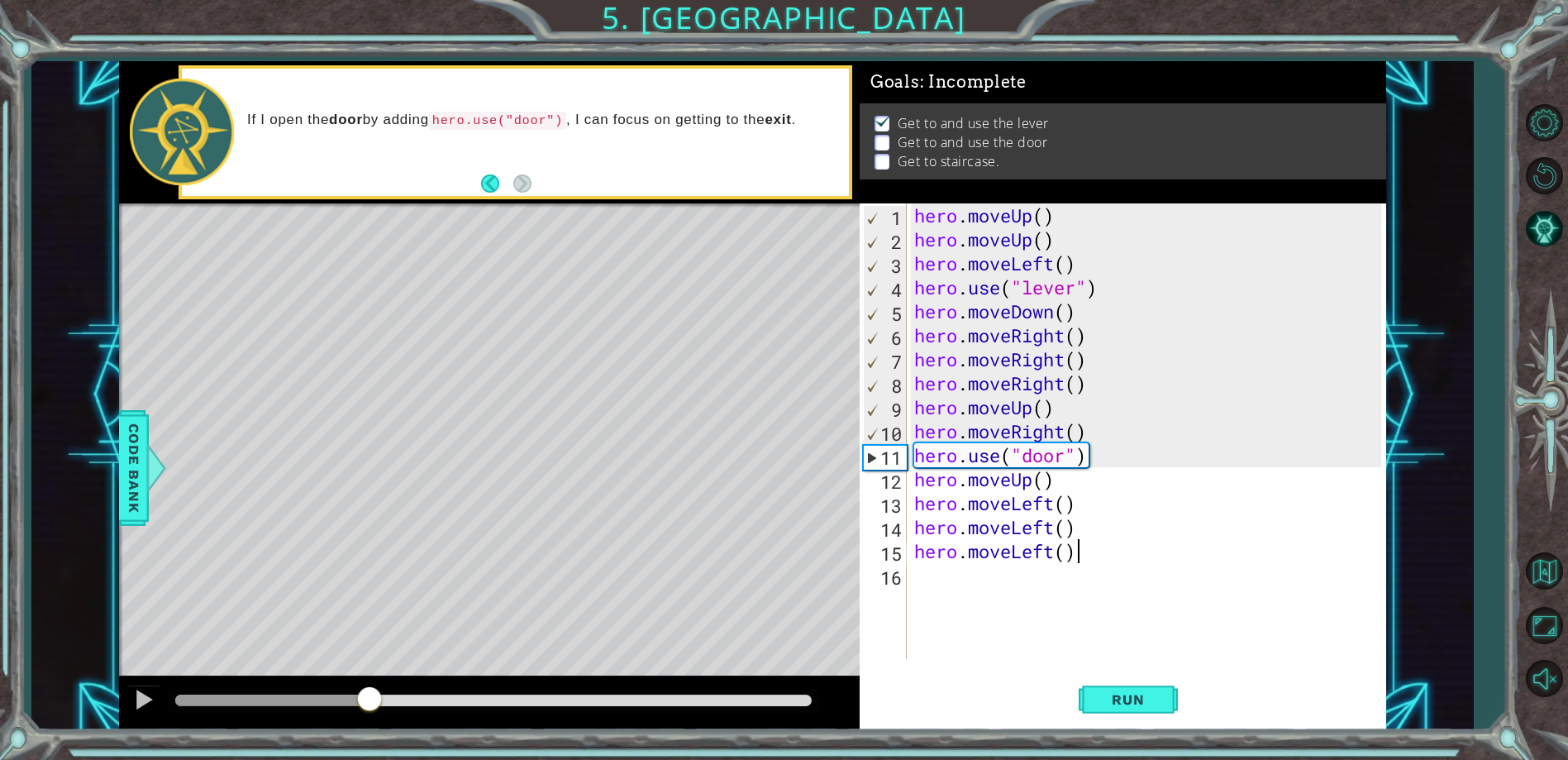
click at [370, 674] on div "methods hero moveDown(steps) moveUp(steps) moveLeft(steps) moveRight(steps) use…" at bounding box center [752, 395] width 1267 height 668
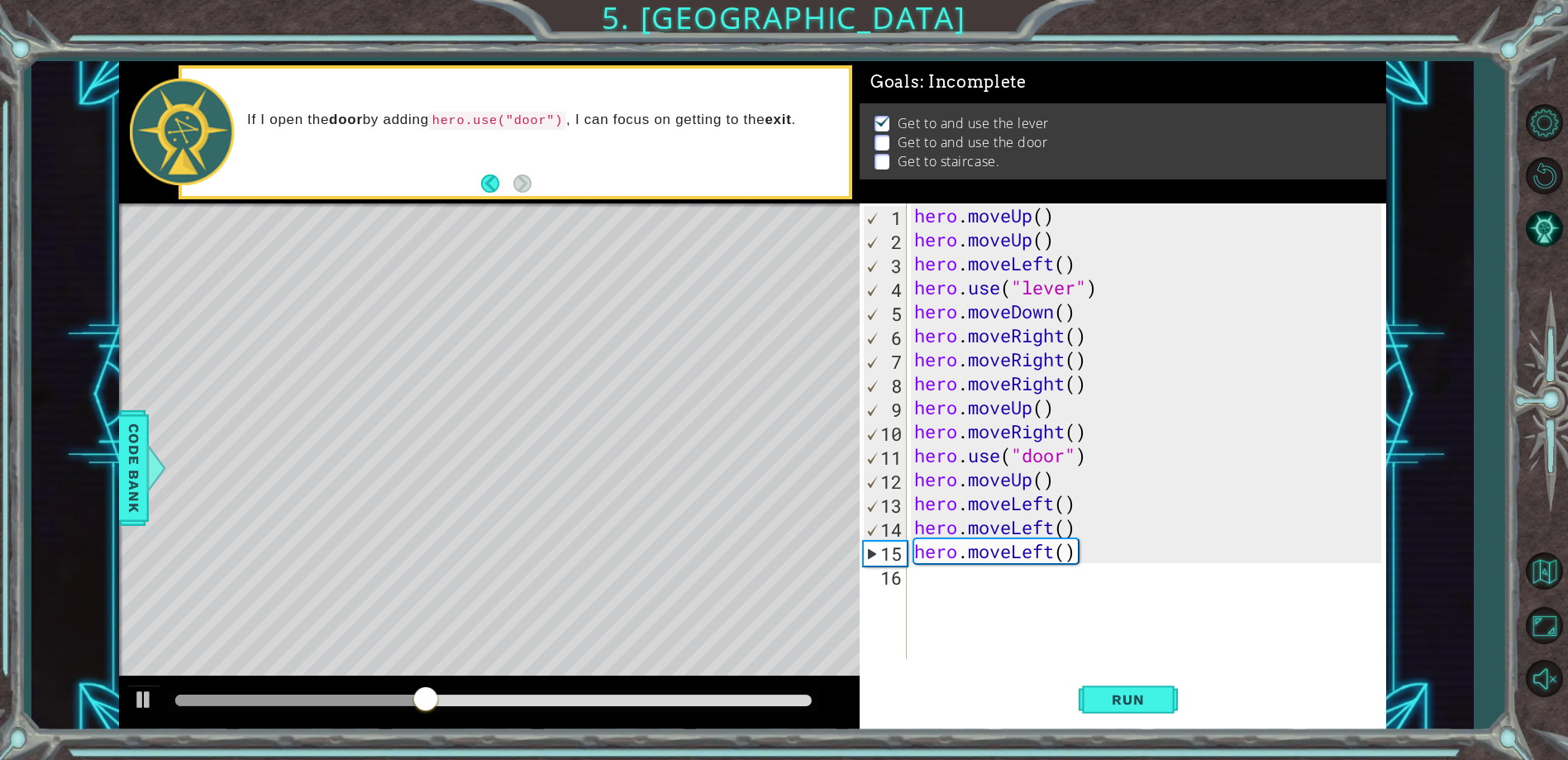
click at [367, 694] on div at bounding box center [493, 701] width 650 height 23
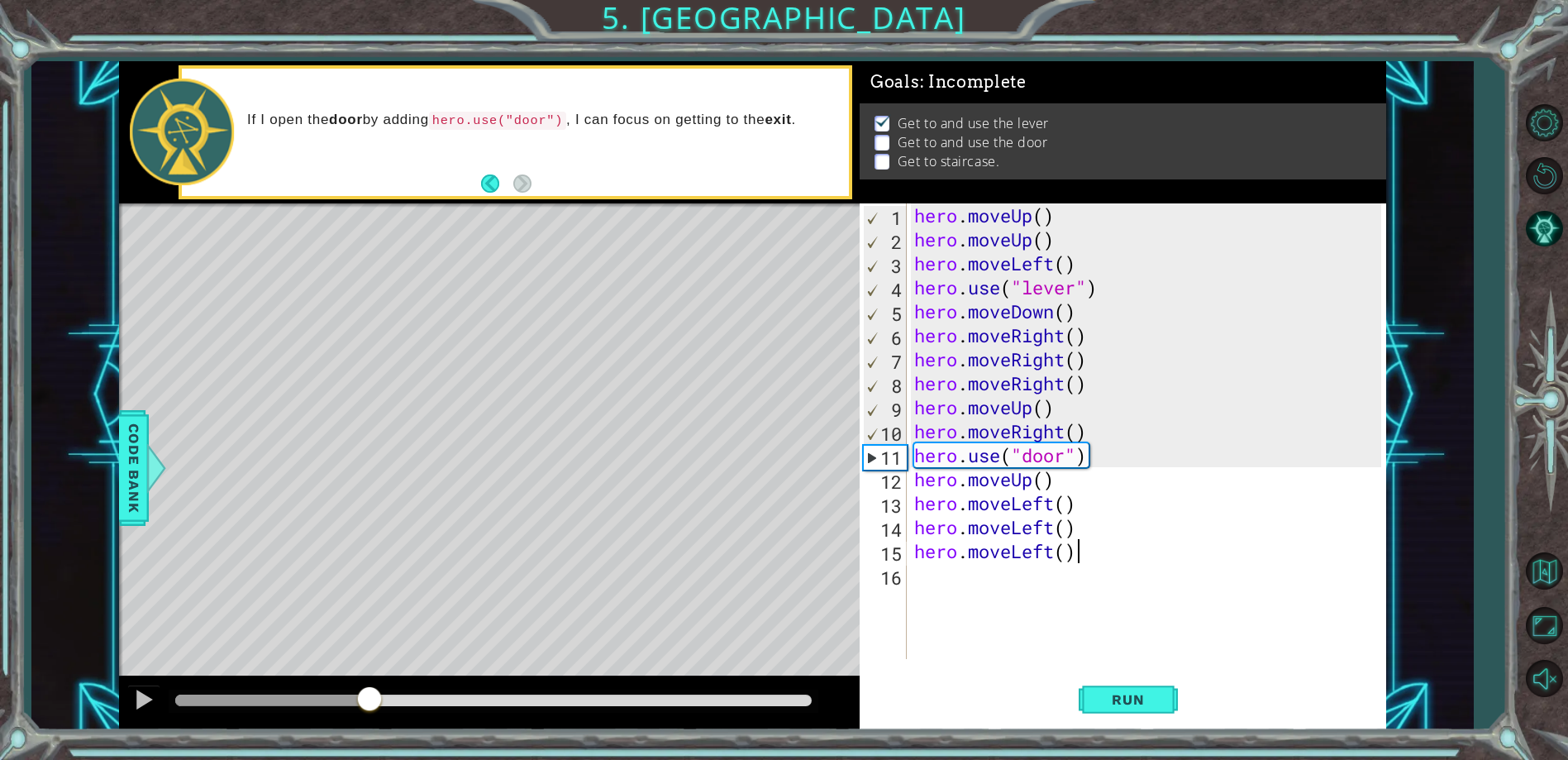
drag, startPoint x: 435, startPoint y: 707, endPoint x: 369, endPoint y: 702, distance: 66.2
click at [369, 702] on div at bounding box center [369, 700] width 30 height 30
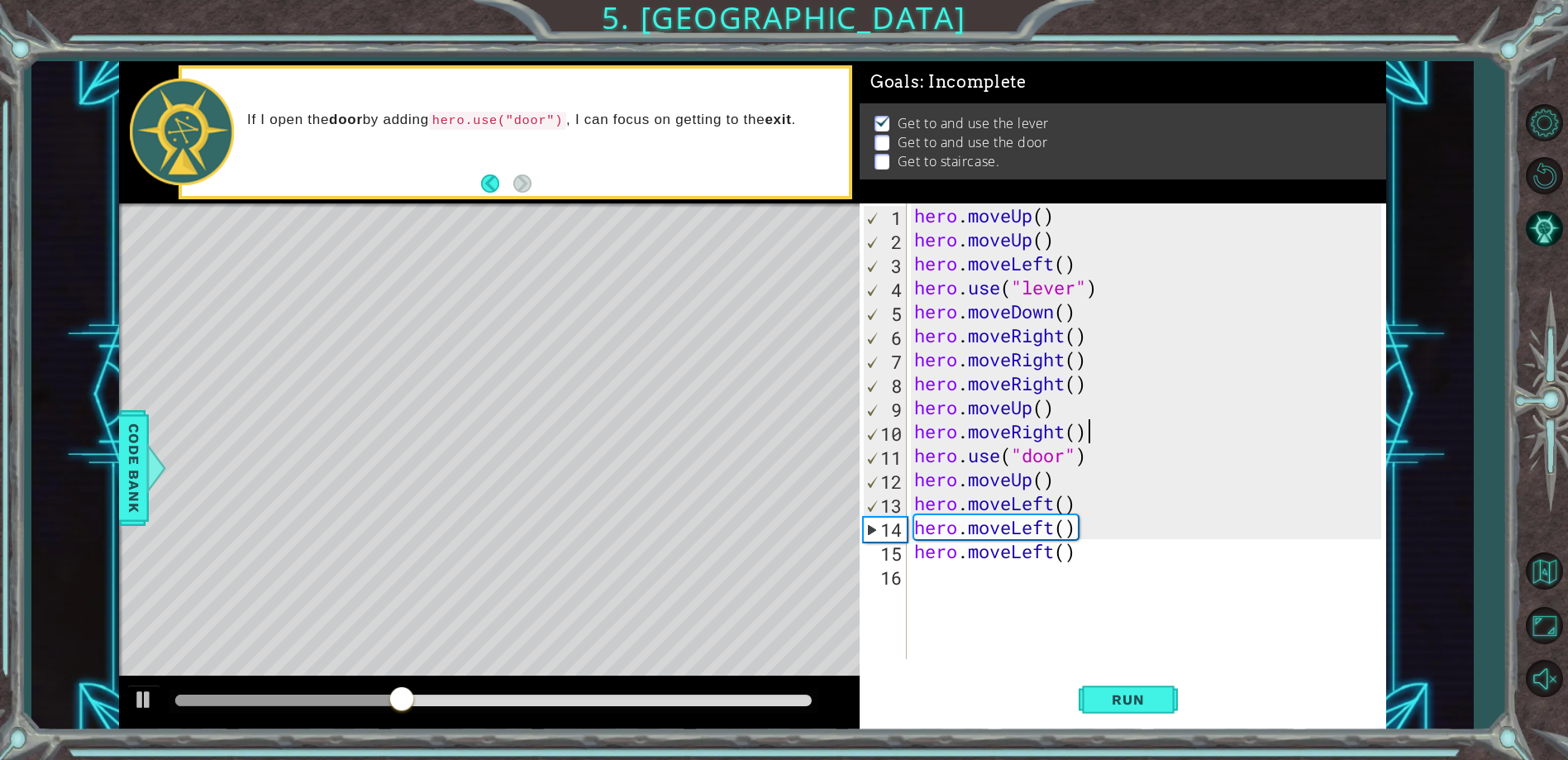
click at [1116, 436] on div "hero . moveUp ( ) hero . moveUp ( ) hero . moveLeft ( ) hero . use ( "lever" ) …" at bounding box center [1149, 455] width 478 height 503
type textarea "hero.moveRight()"
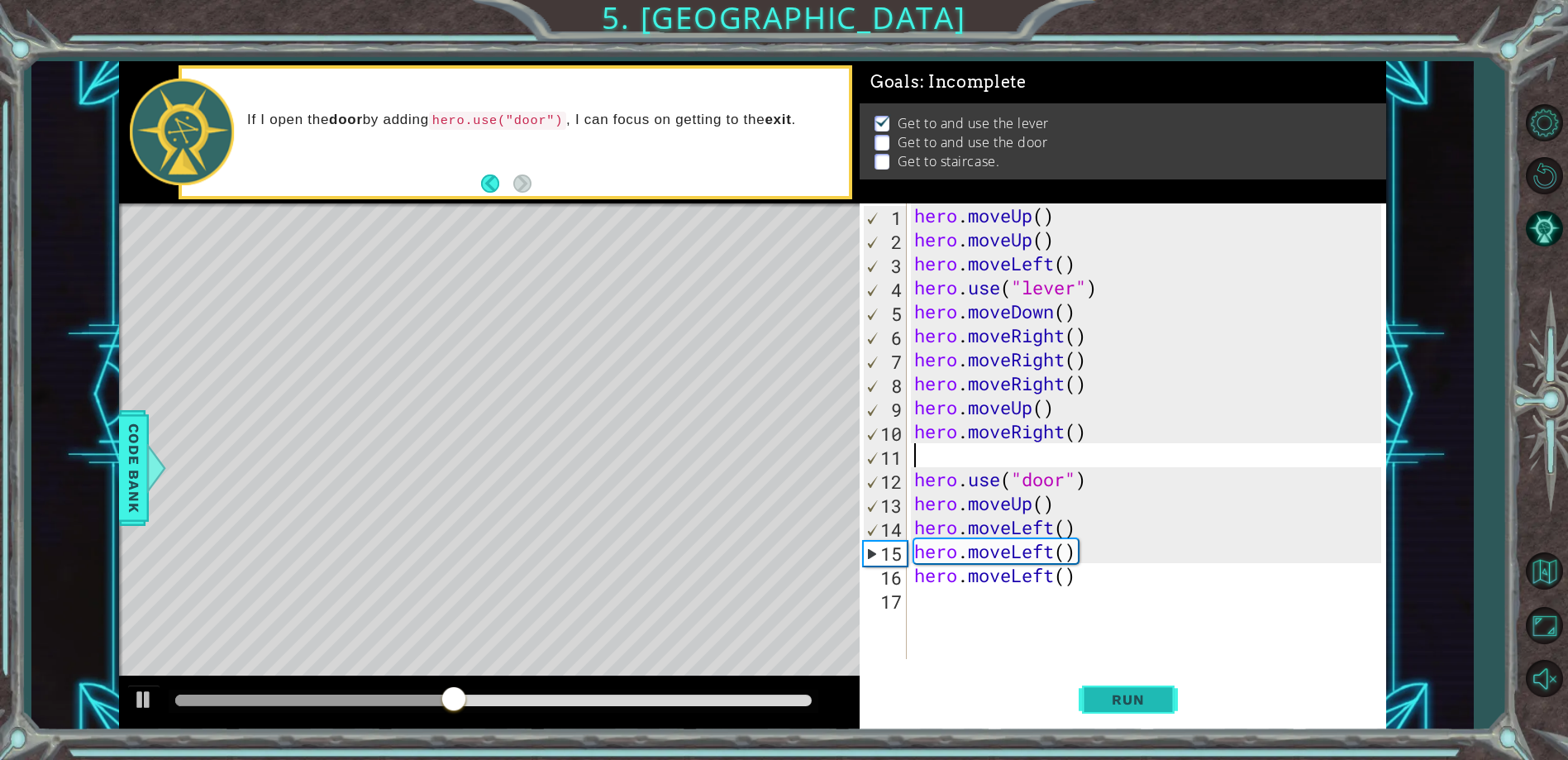
click at [1128, 704] on span "Run" at bounding box center [1127, 699] width 65 height 17
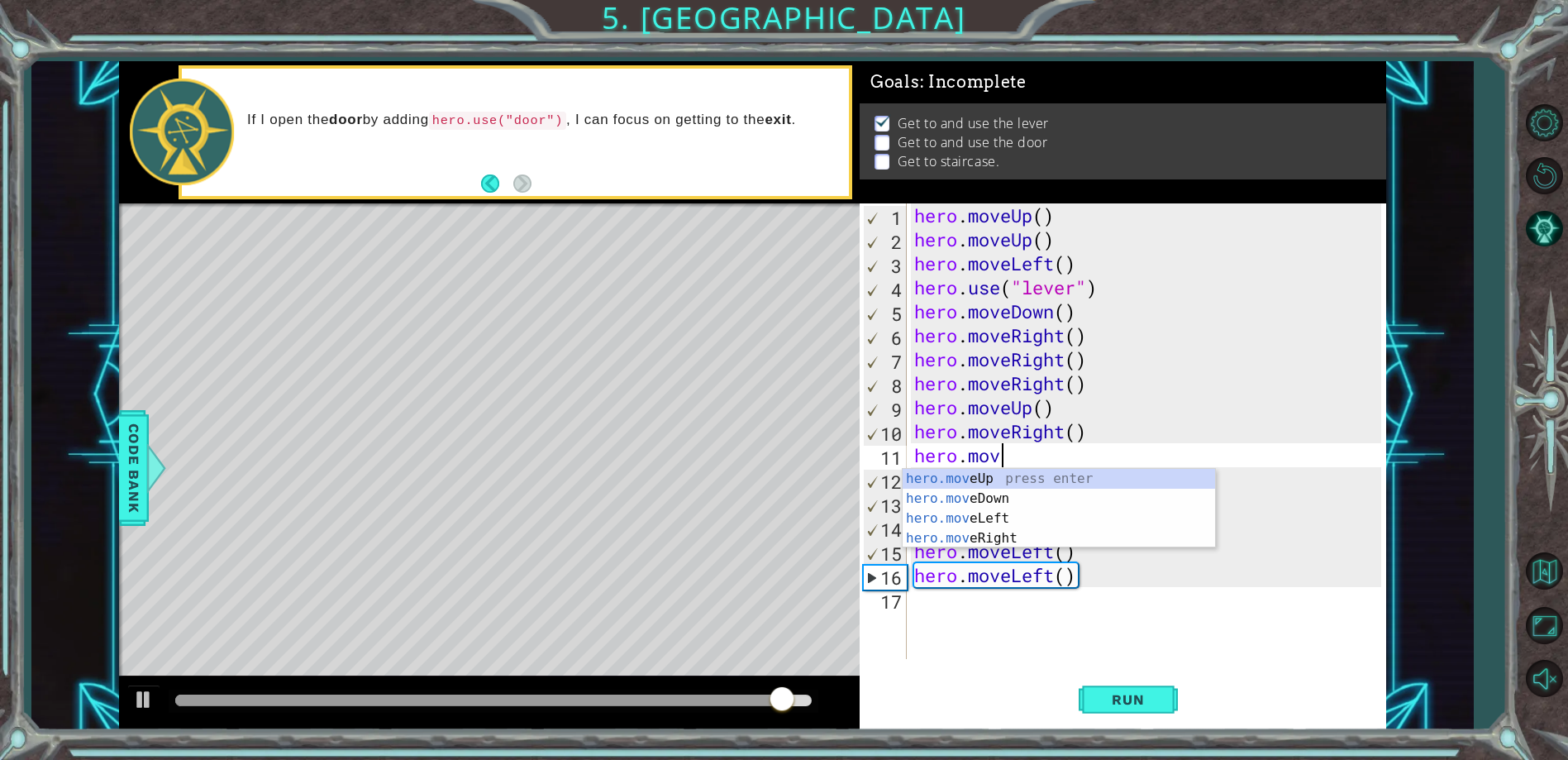
scroll to position [0, 4]
type textarea "hero.move"
click at [987, 538] on div "hero.move Up press enter hero.move Down press enter hero.move Left press enter …" at bounding box center [1059, 528] width 312 height 119
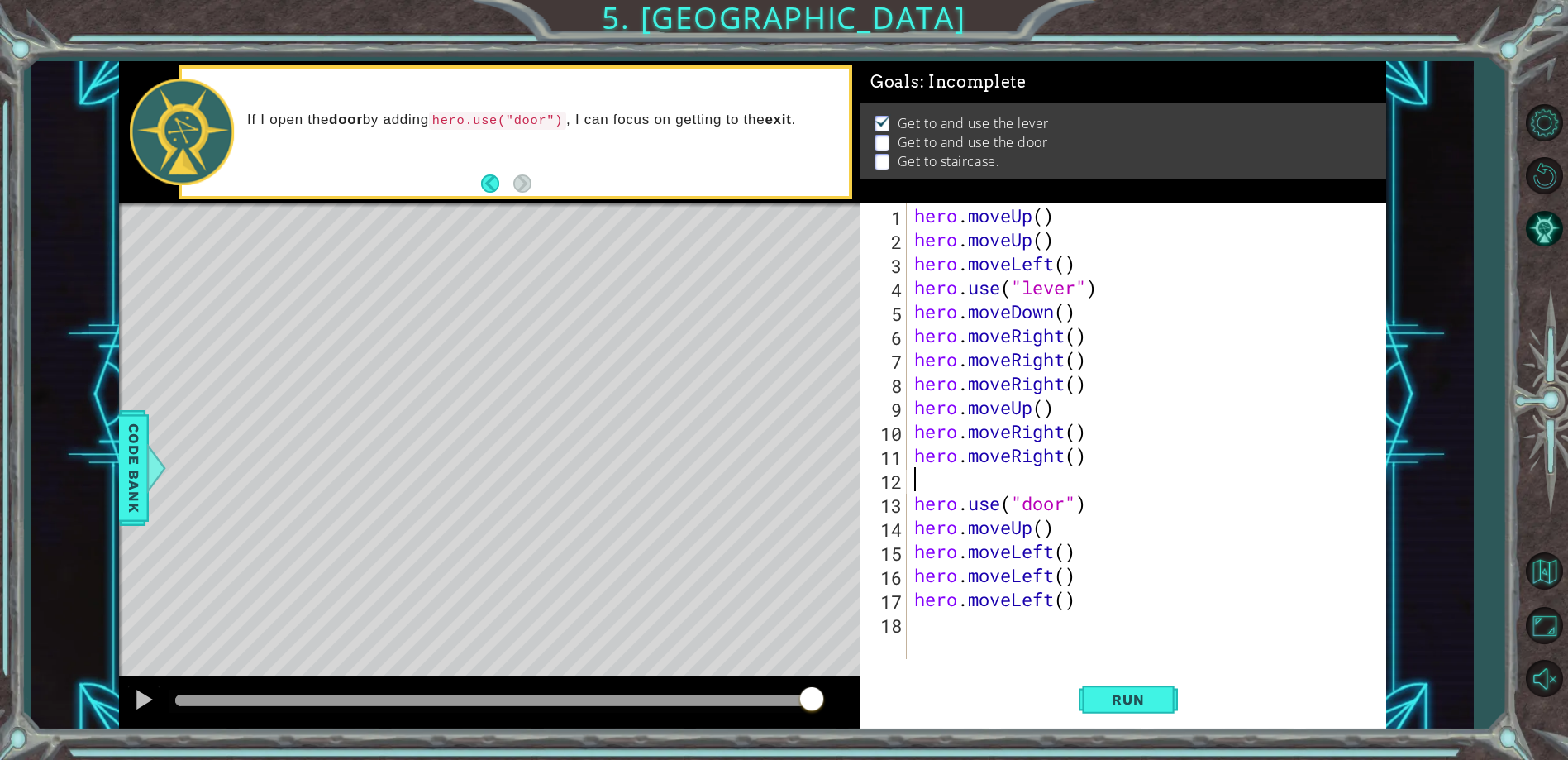
scroll to position [0, 0]
click at [1132, 696] on span "Run" at bounding box center [1127, 699] width 65 height 17
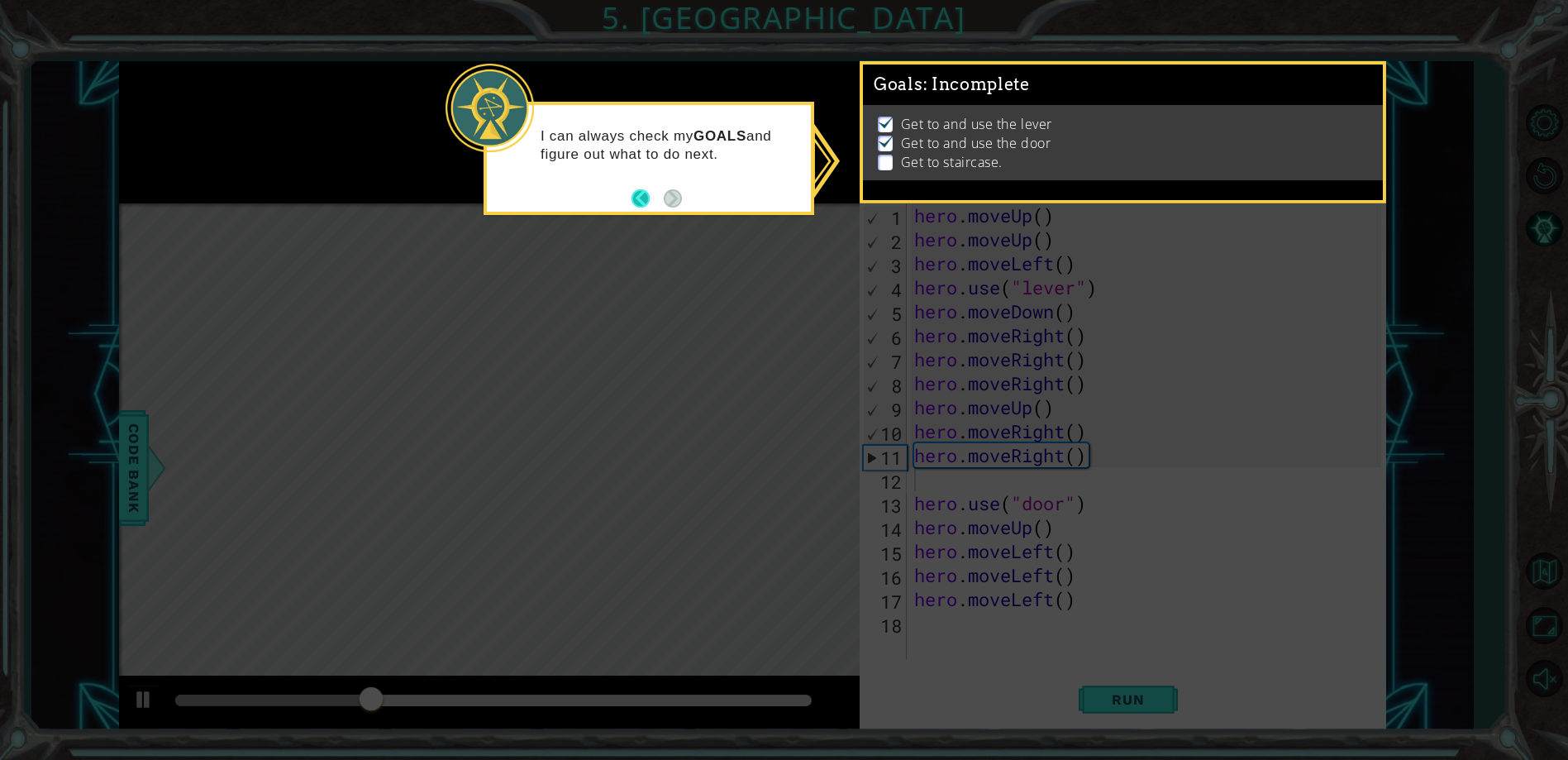
click at [635, 199] on button "Back" at bounding box center [647, 198] width 33 height 19
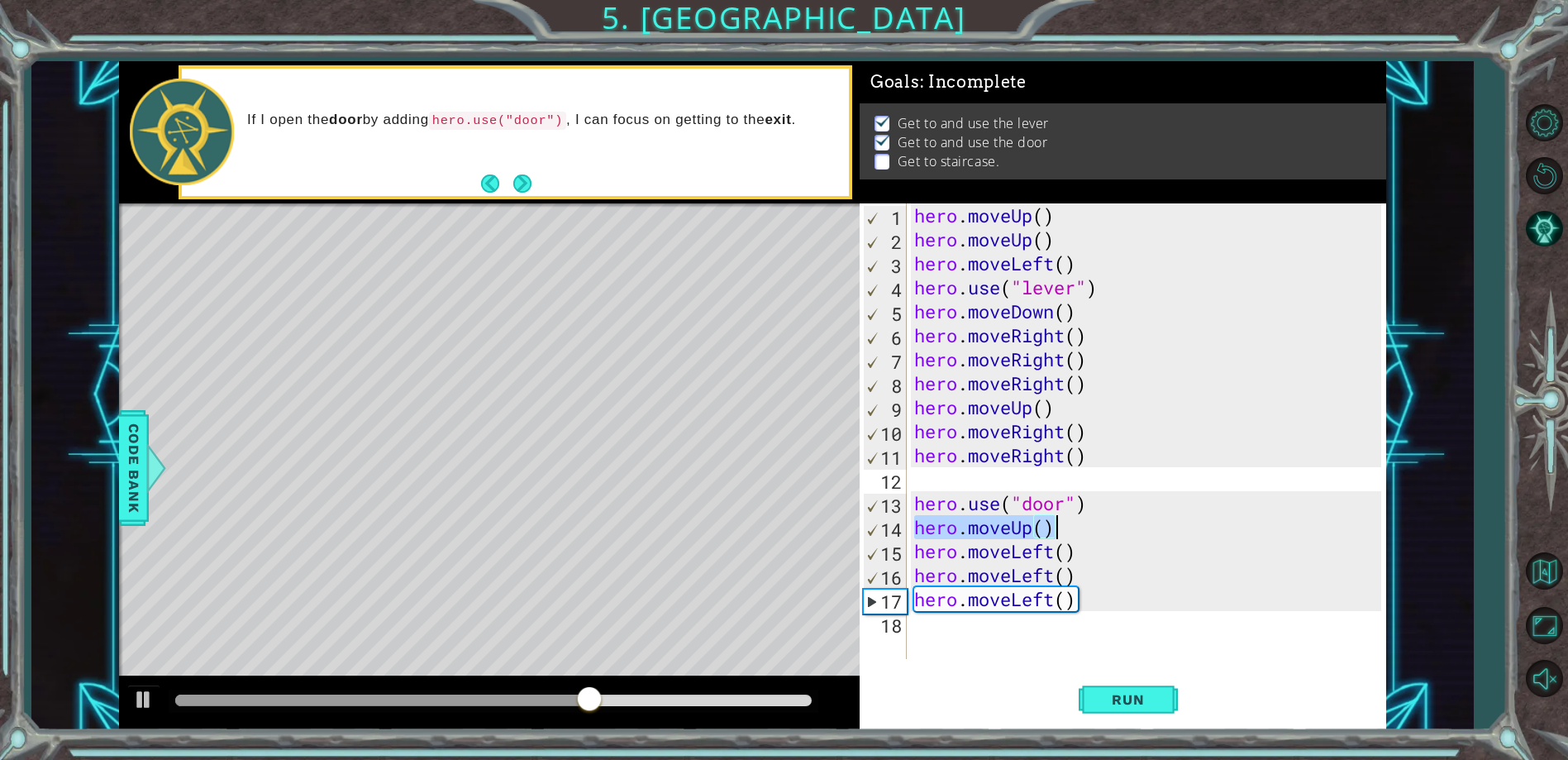
drag, startPoint x: 911, startPoint y: 530, endPoint x: 1074, endPoint y: 531, distance: 163.0
click at [1074, 531] on div "hero . moveUp ( ) hero . moveUp ( ) hero . moveLeft ( ) hero . use ( "lever" ) …" at bounding box center [1149, 455] width 478 height 503
type textarea "hero.moveUp()"
click at [1074, 531] on div "hero . moveUp ( ) hero . moveUp ( ) hero . moveLeft ( ) hero . use ( "lever" ) …" at bounding box center [1145, 431] width 470 height 456
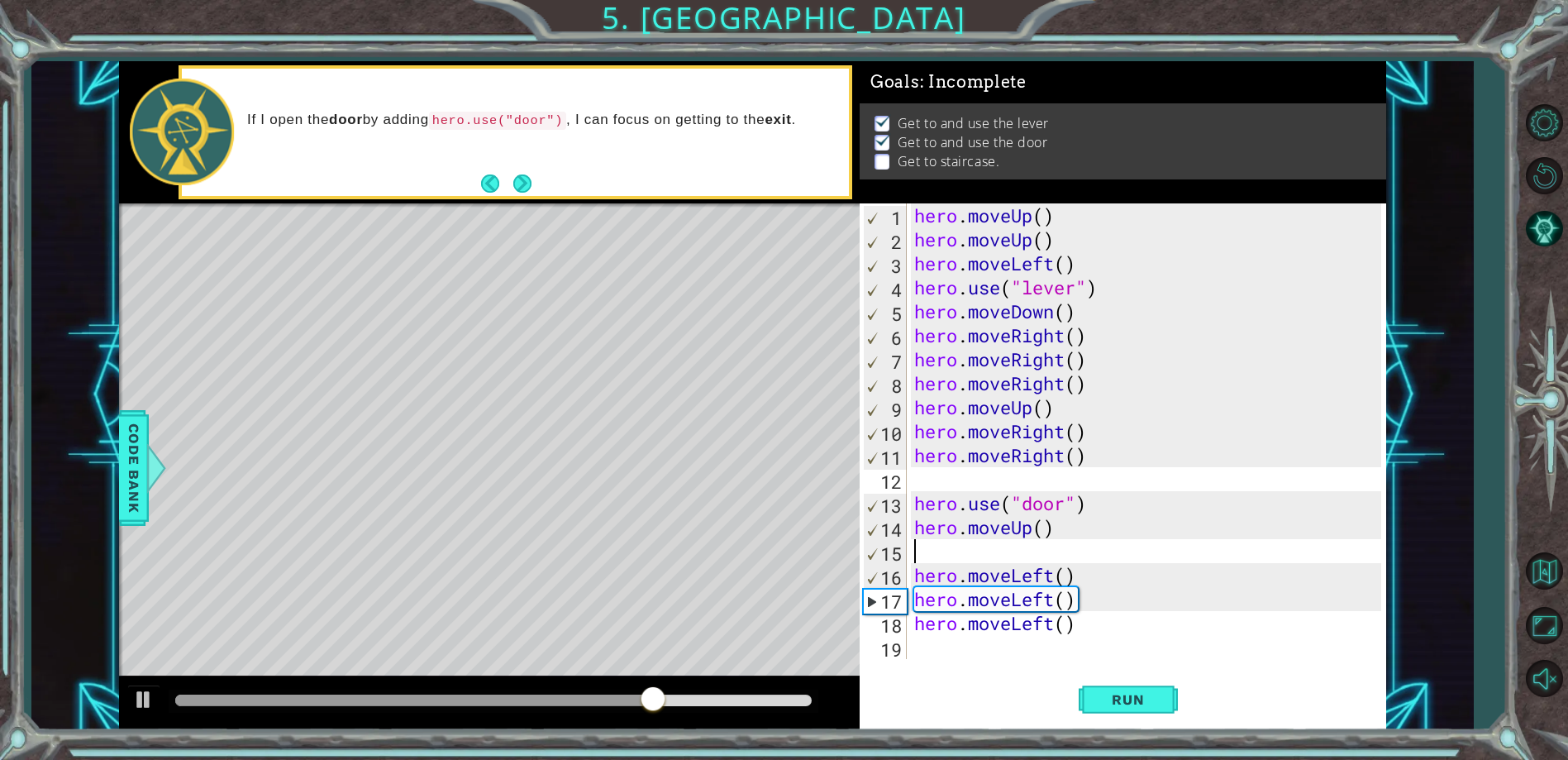
paste textarea "hero.moveUp()"
type textarea "hero.moveUp()"
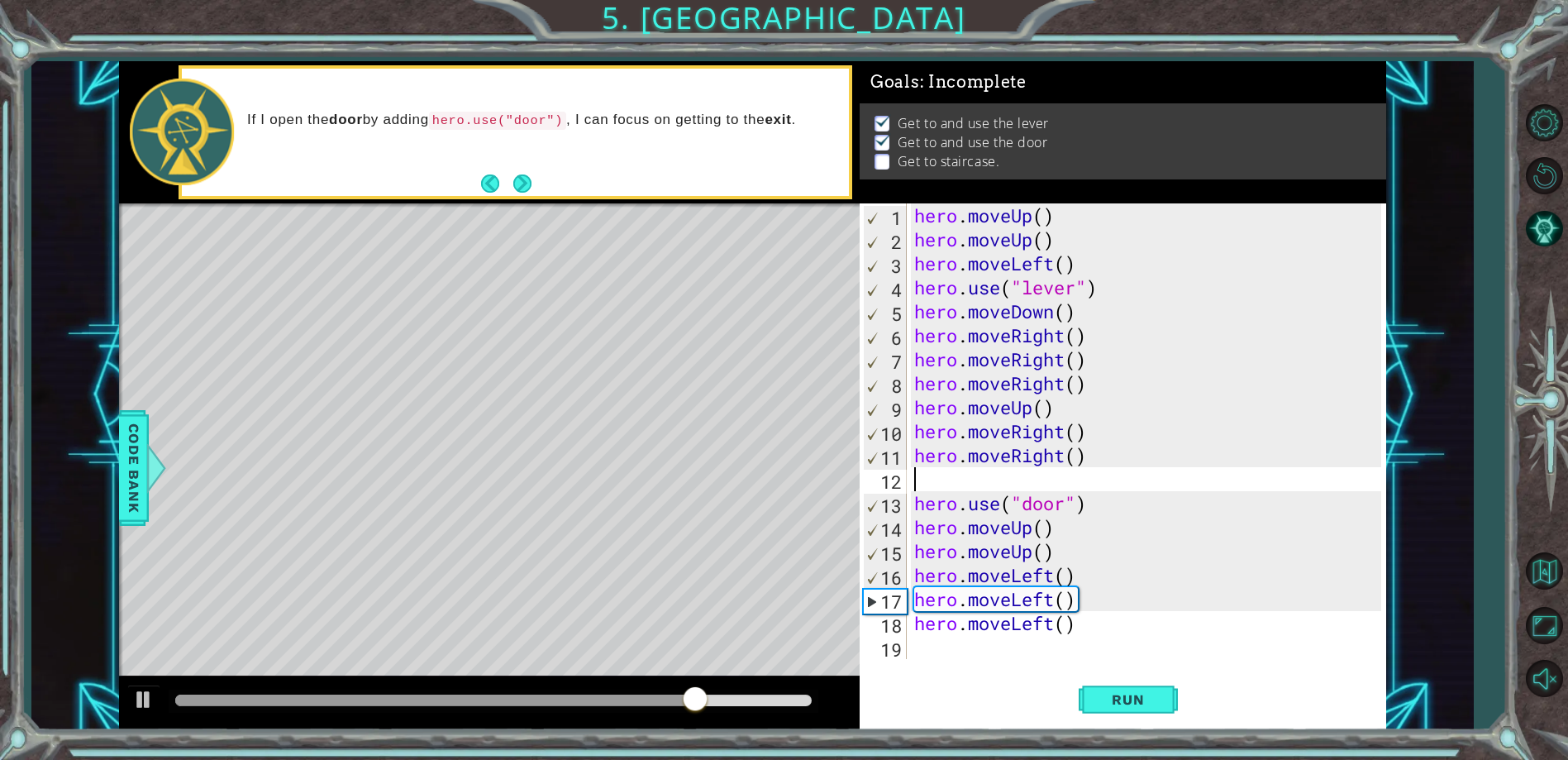
click at [1098, 482] on div "hero . moveUp ( ) hero . moveUp ( ) hero . moveLeft ( ) hero . use ( "lever" ) …" at bounding box center [1149, 455] width 478 height 503
type textarea "hero.moveRight()"
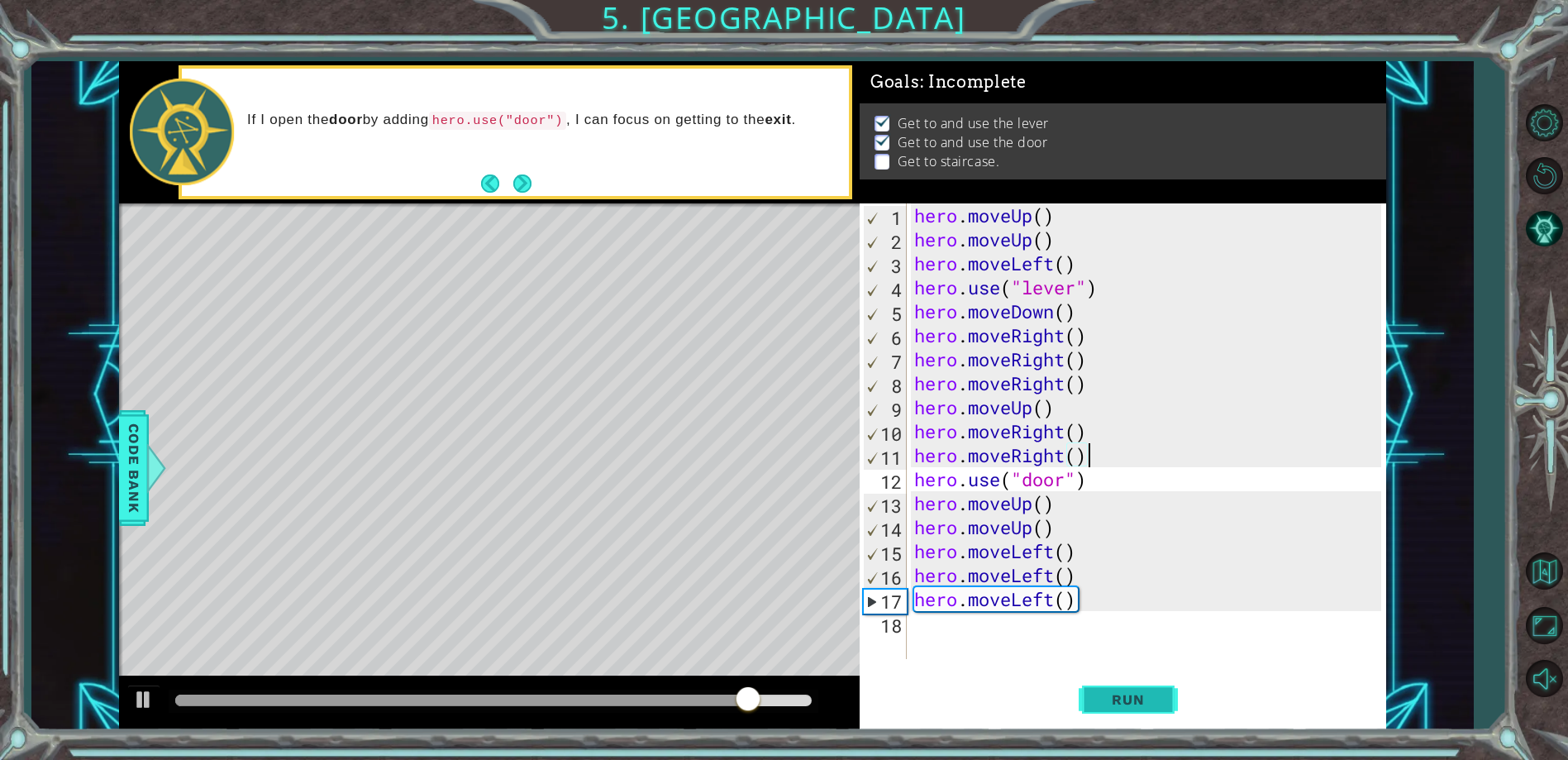
click at [1145, 701] on span "Run" at bounding box center [1127, 699] width 65 height 17
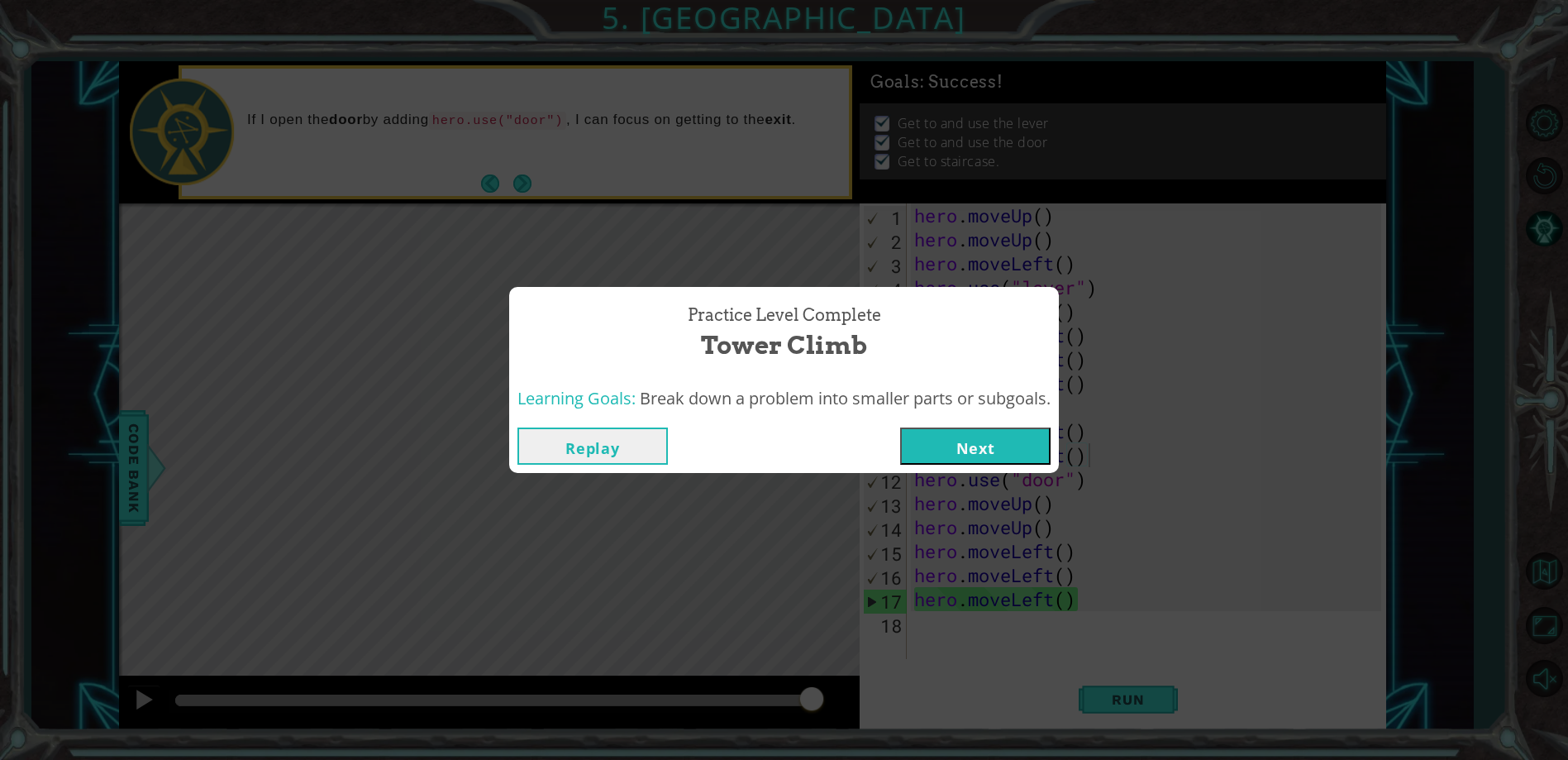
click at [948, 438] on button "Next" at bounding box center [975, 446] width 151 height 37
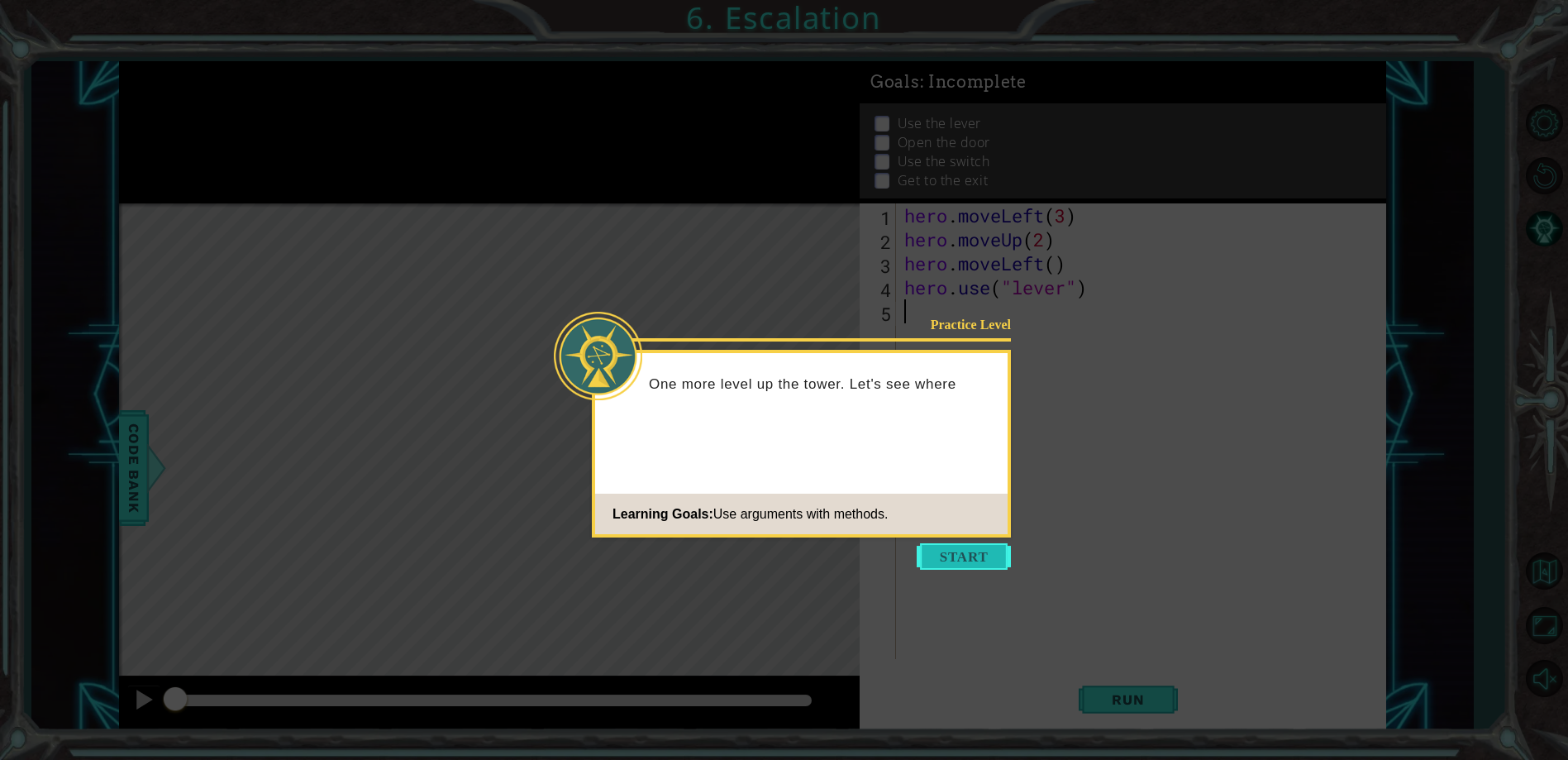
click at [948, 563] on button "Start" at bounding box center [963, 556] width 94 height 26
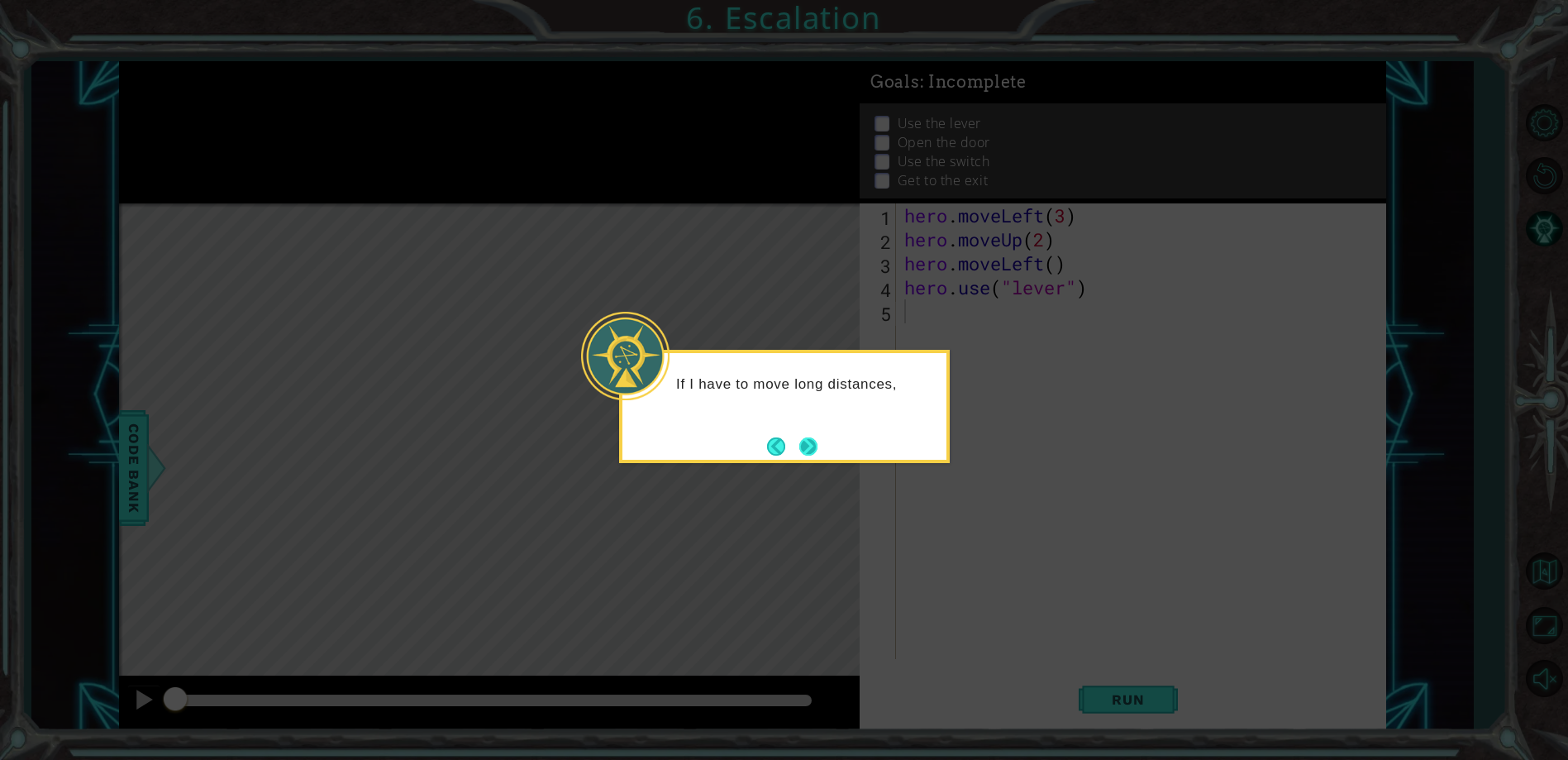
click at [814, 431] on button "Next" at bounding box center [807, 445] width 31 height 31
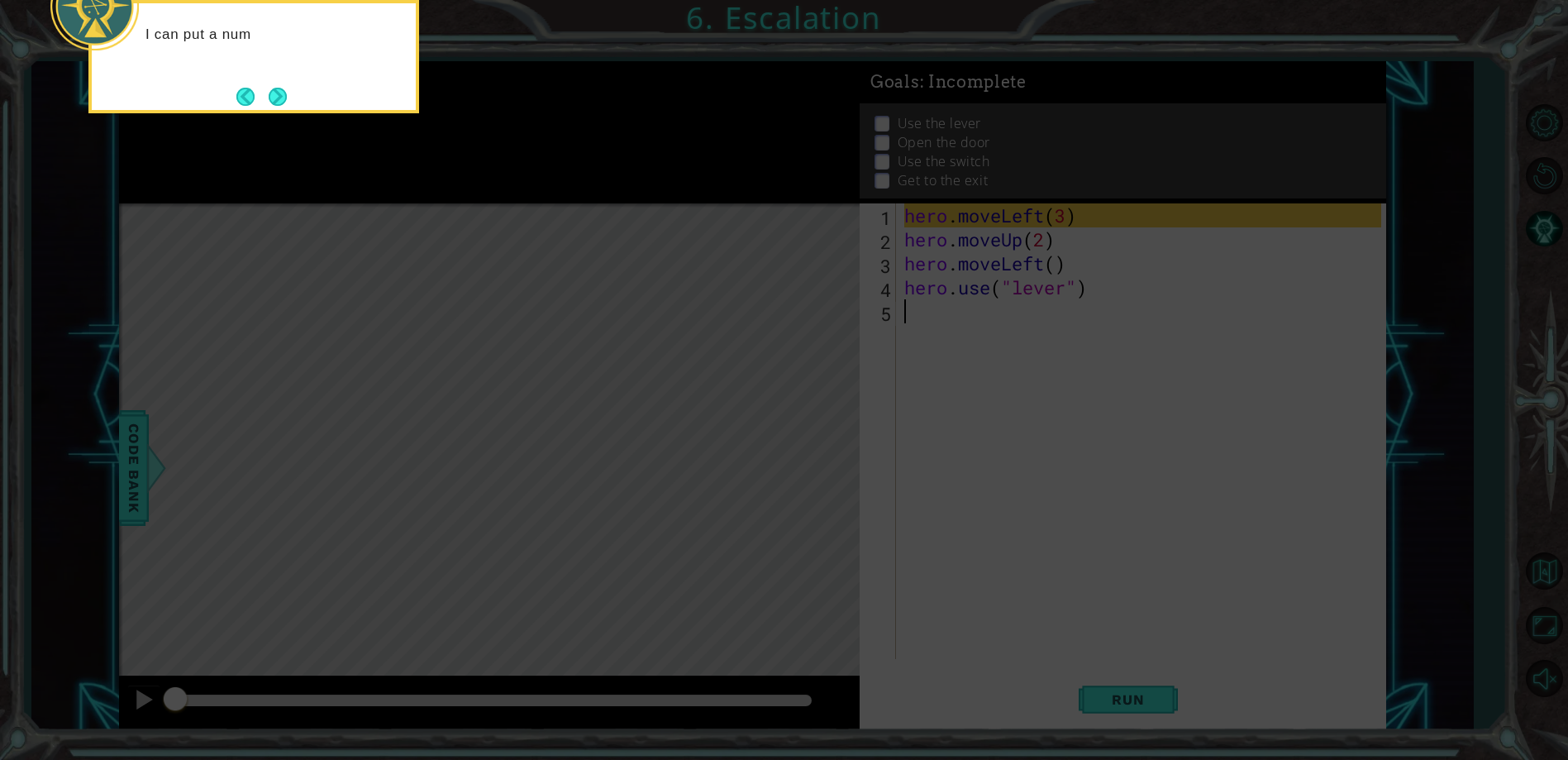
click at [870, 368] on icon at bounding box center [784, 113] width 1568 height 1292
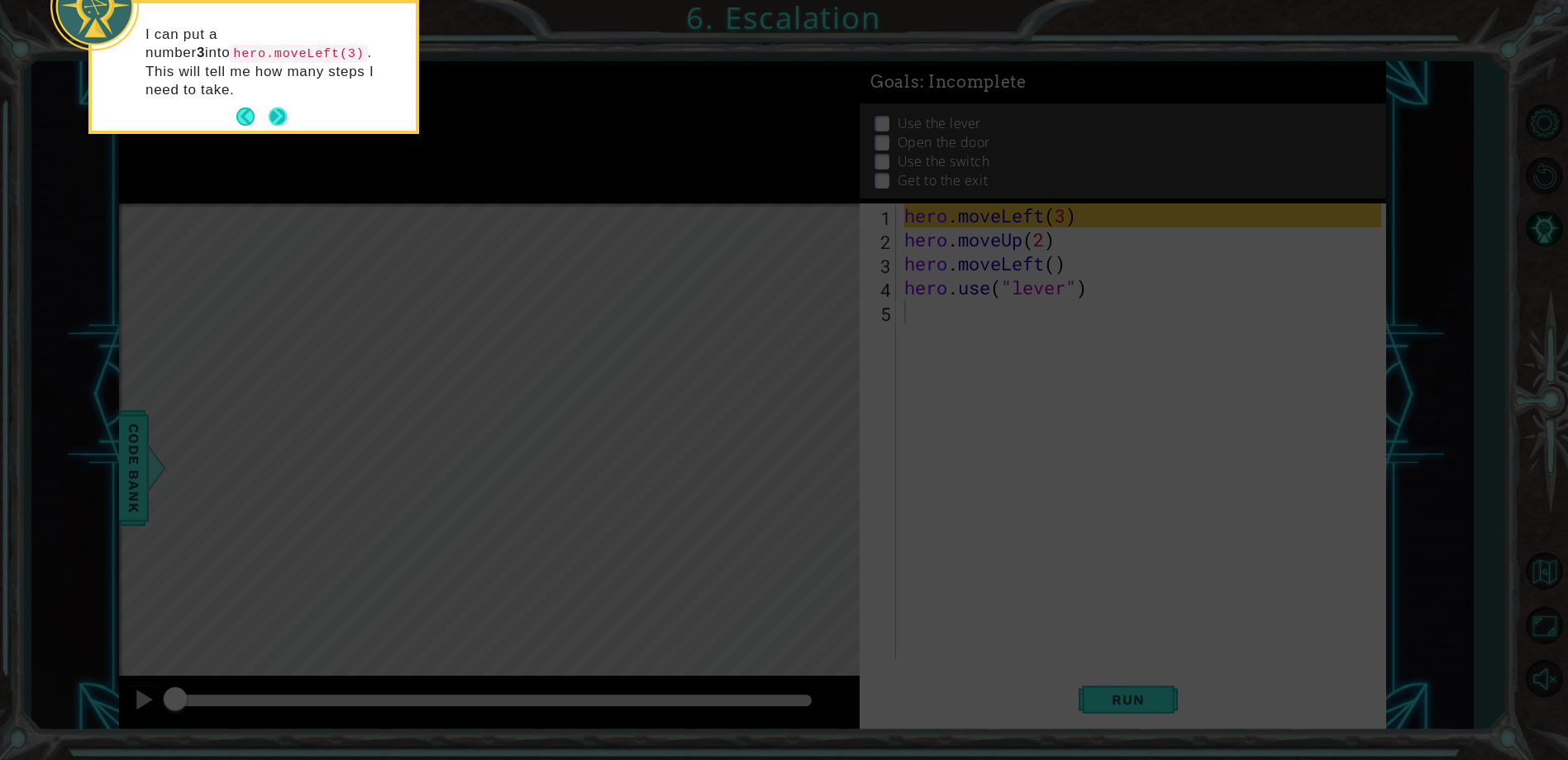
click at [280, 105] on button "Next" at bounding box center [278, 117] width 25 height 25
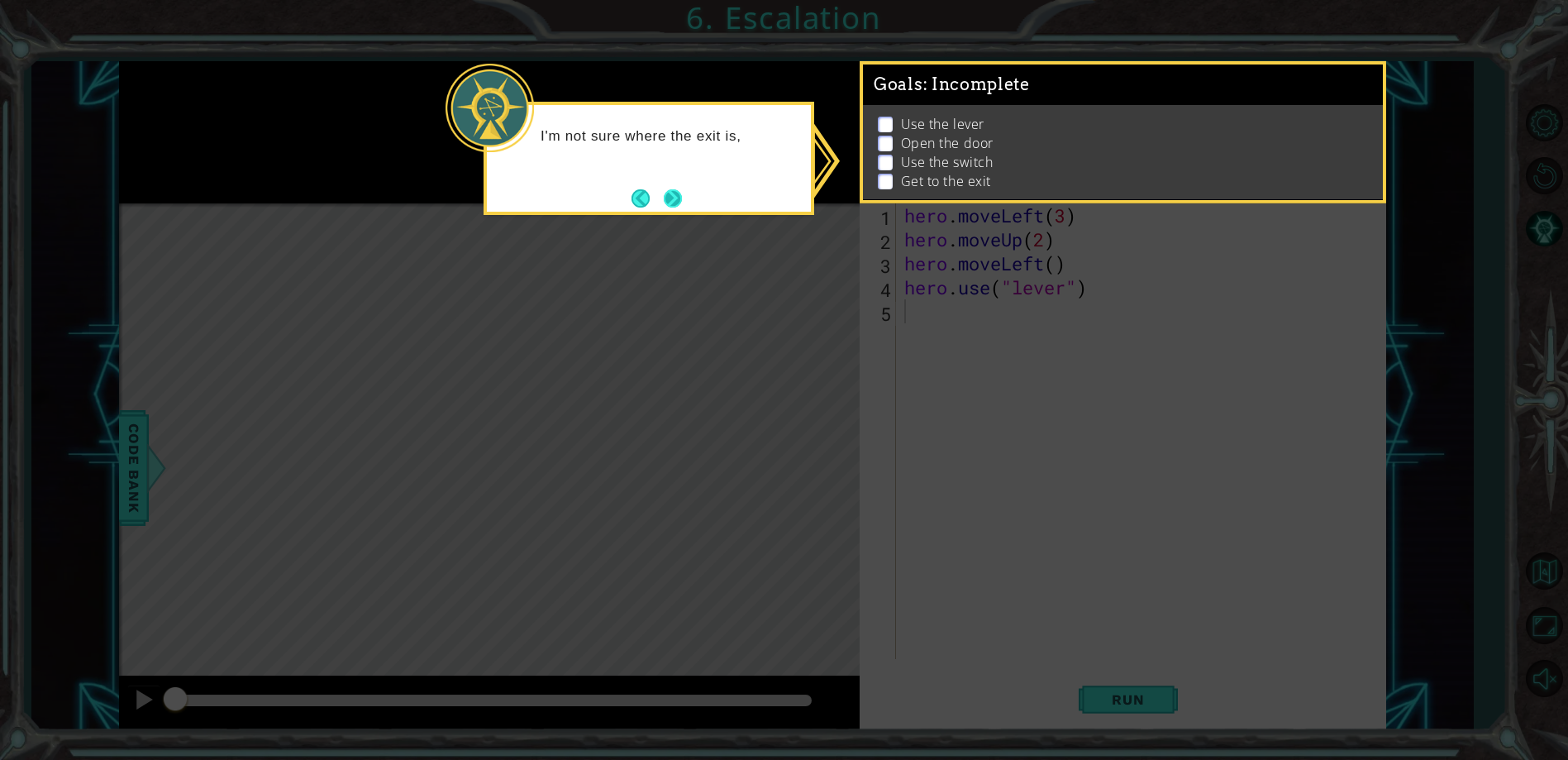
click at [682, 189] on button "Next" at bounding box center [672, 197] width 20 height 20
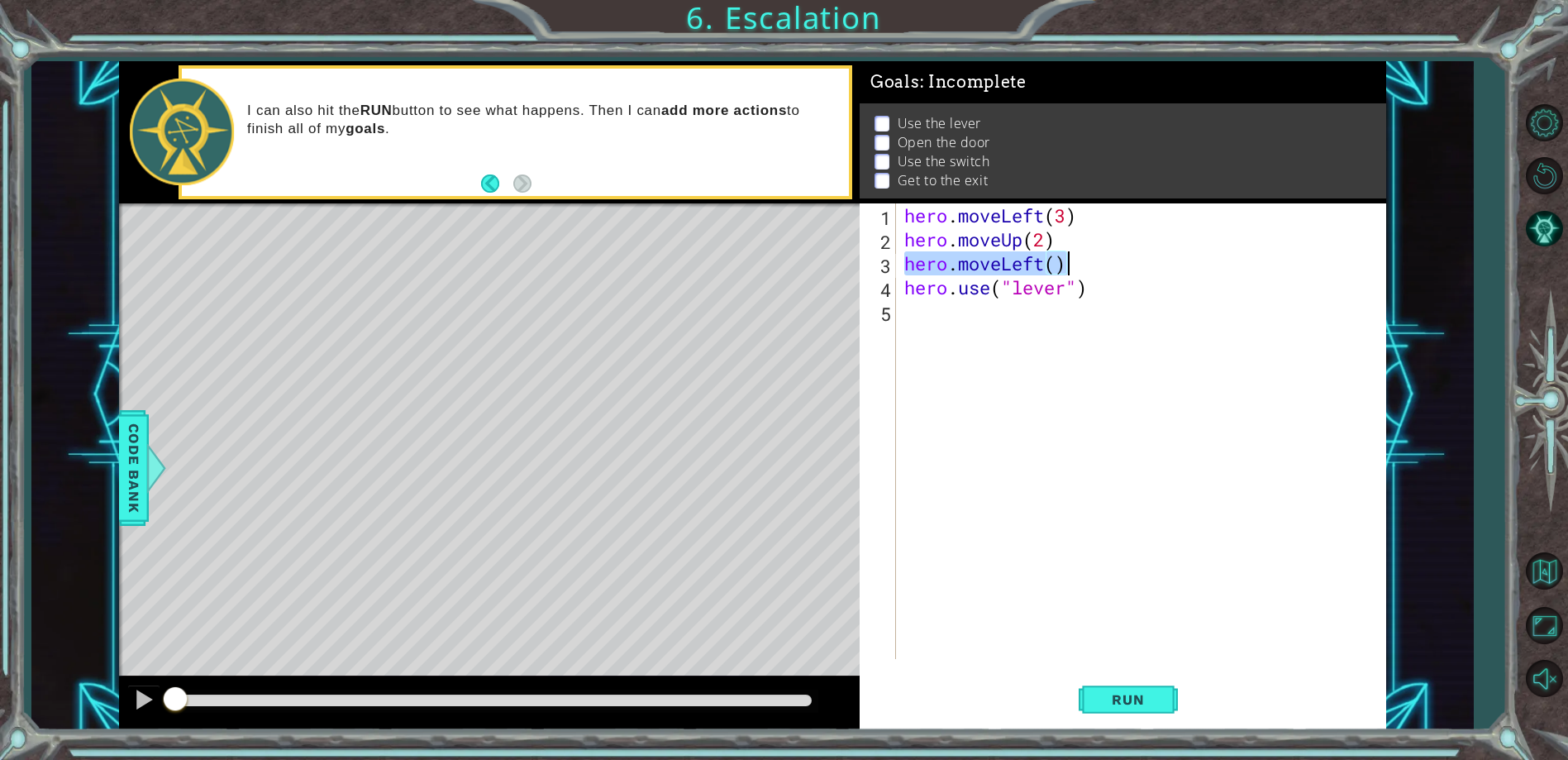
drag, startPoint x: 905, startPoint y: 264, endPoint x: 1085, endPoint y: 274, distance: 180.3
click at [1085, 274] on div "hero . moveLeft ( 3 ) hero . moveUp ( 2 ) hero . moveLeft ( ) hero . use ( "lev…" at bounding box center [1144, 455] width 487 height 503
type textarea "hero.moveLeft()"
click at [924, 320] on div "hero . moveLeft ( 3 ) hero . moveUp ( 2 ) hero . moveLeft ( ) hero . use ( "lev…" at bounding box center [1144, 455] width 487 height 503
paste textarea "hero.moveLeft()"
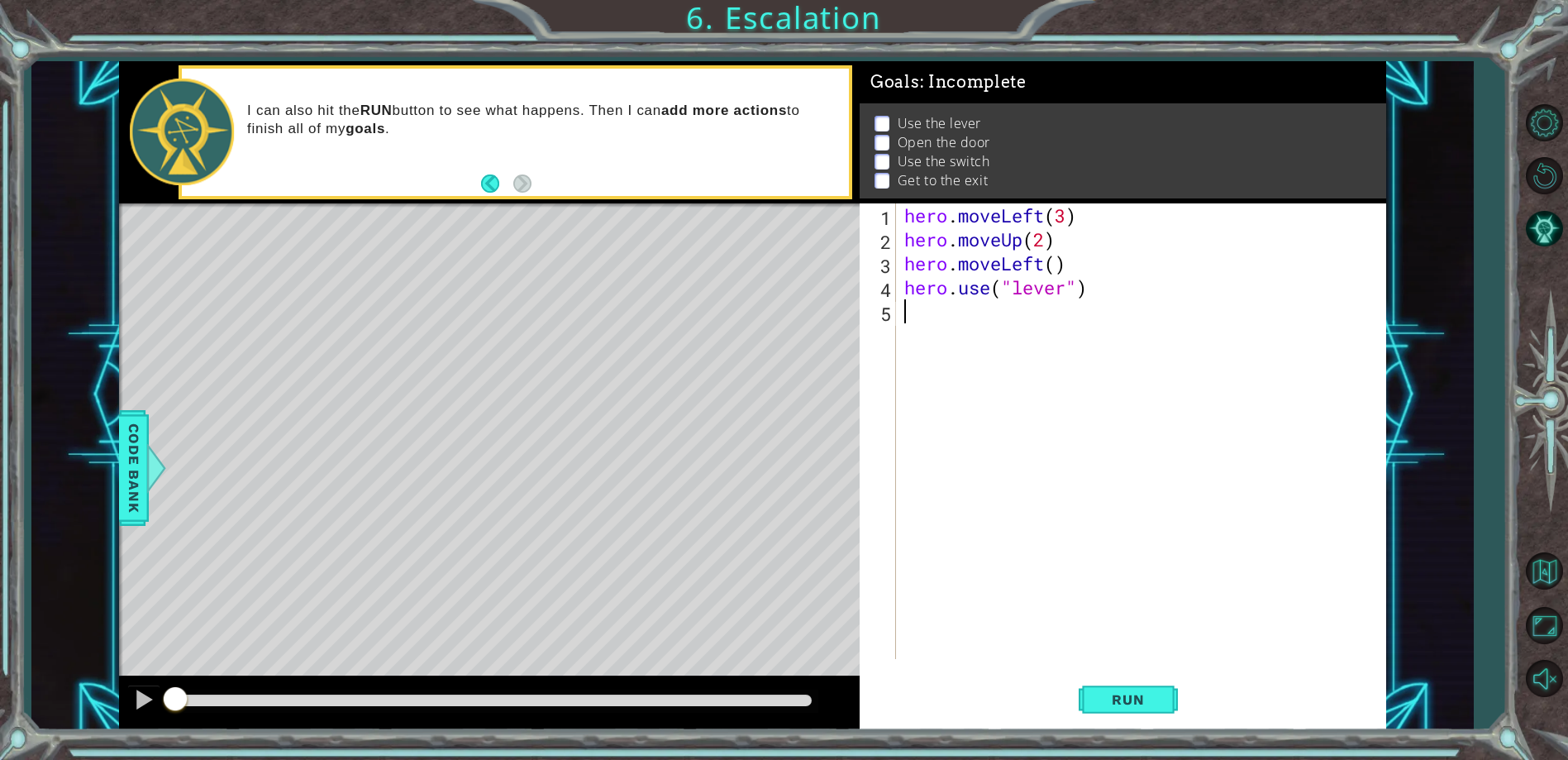
type textarea "hero.moveLeft()"
click at [921, 332] on div "hero . moveLeft ( 3 ) hero . moveUp ( 2 ) hero . moveLeft ( ) hero . use ( "lev…" at bounding box center [1144, 455] width 487 height 503
drag, startPoint x: 897, startPoint y: 290, endPoint x: 993, endPoint y: 287, distance: 96.0
click at [995, 287] on div "1 2 3 4 5 6 hero . moveLeft ( 3 ) hero . moveUp ( 2 ) hero . moveLeft ( ) hero …" at bounding box center [1119, 431] width 521 height 456
drag, startPoint x: 904, startPoint y: 288, endPoint x: 995, endPoint y: 294, distance: 91.2
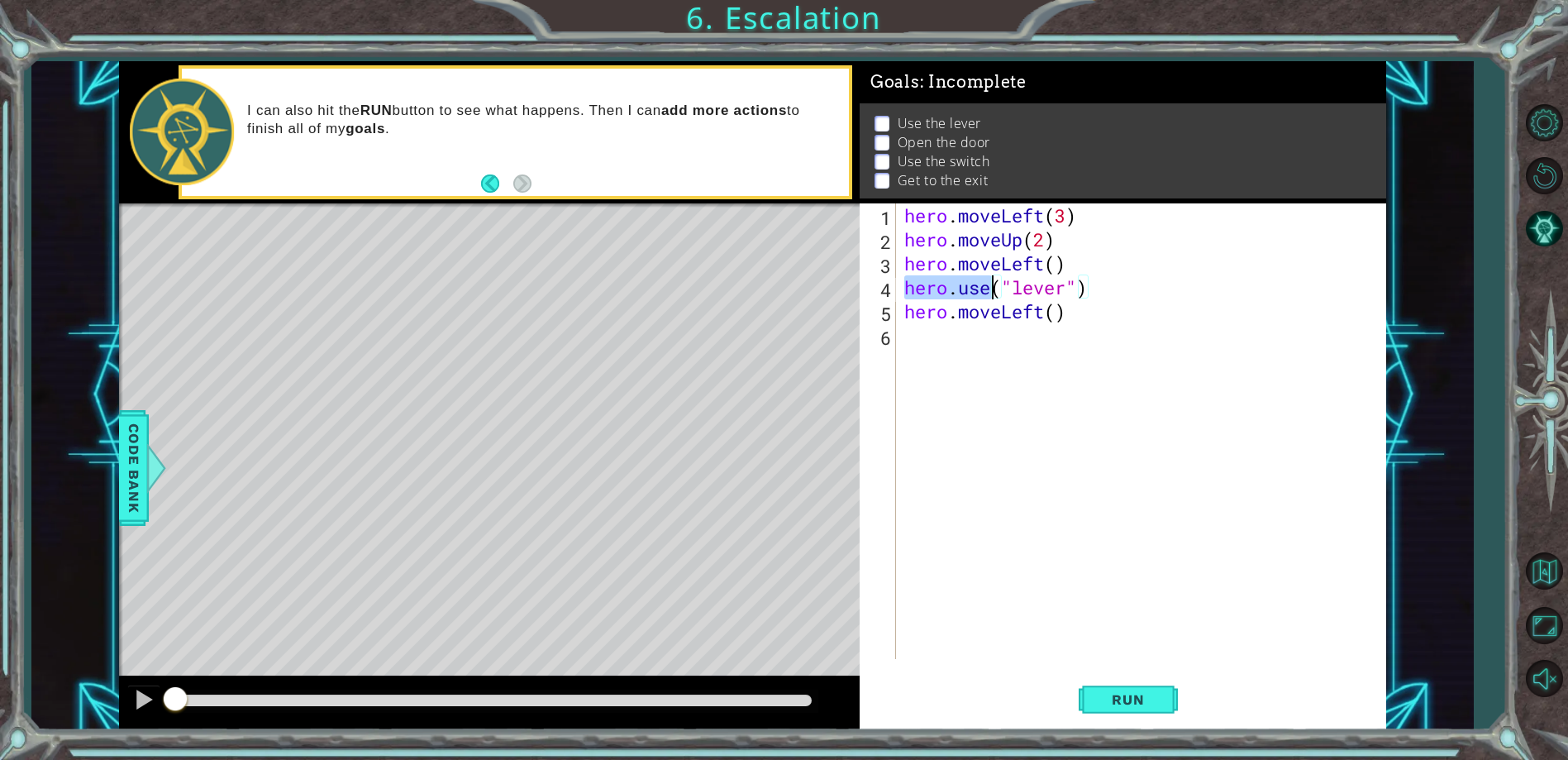
click at [995, 294] on div "hero . moveLeft ( 3 ) hero . moveUp ( 2 ) hero . moveLeft ( ) hero . use ( "lev…" at bounding box center [1144, 455] width 487 height 503
type textarea "hero.use("lever")"
click at [933, 345] on div "hero . moveLeft ( 3 ) hero . moveUp ( 2 ) hero . moveLeft ( ) hero . use ( "lev…" at bounding box center [1144, 455] width 487 height 503
paste textarea "hero.use"
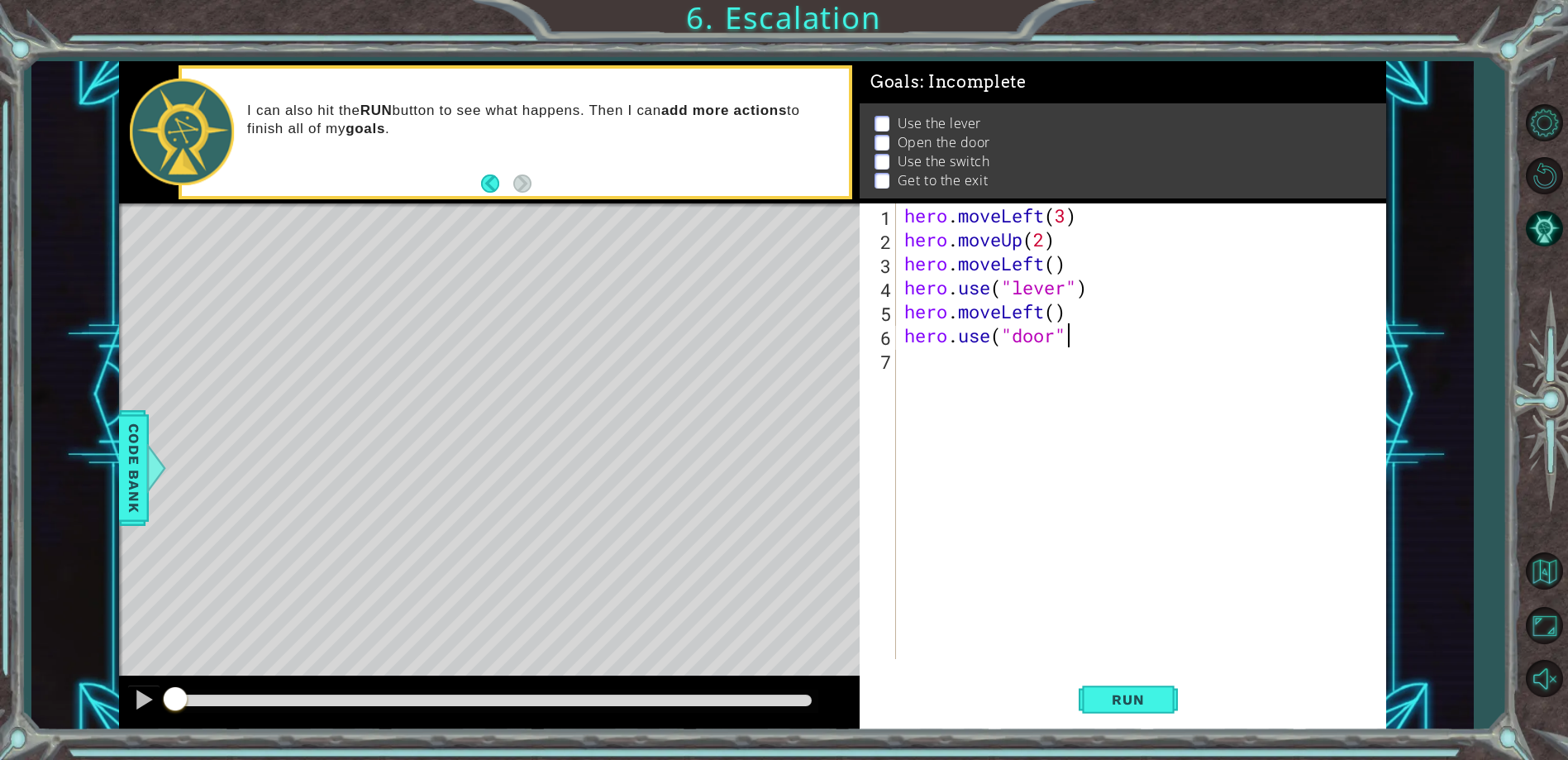
type textarea "hero.use("door")"
click at [919, 355] on div "hero . moveLeft ( 3 ) hero . moveUp ( 2 ) hero . moveLeft ( ) hero . use ( "lev…" at bounding box center [1144, 455] width 487 height 503
drag, startPoint x: 901, startPoint y: 237, endPoint x: 1059, endPoint y: 245, distance: 158.2
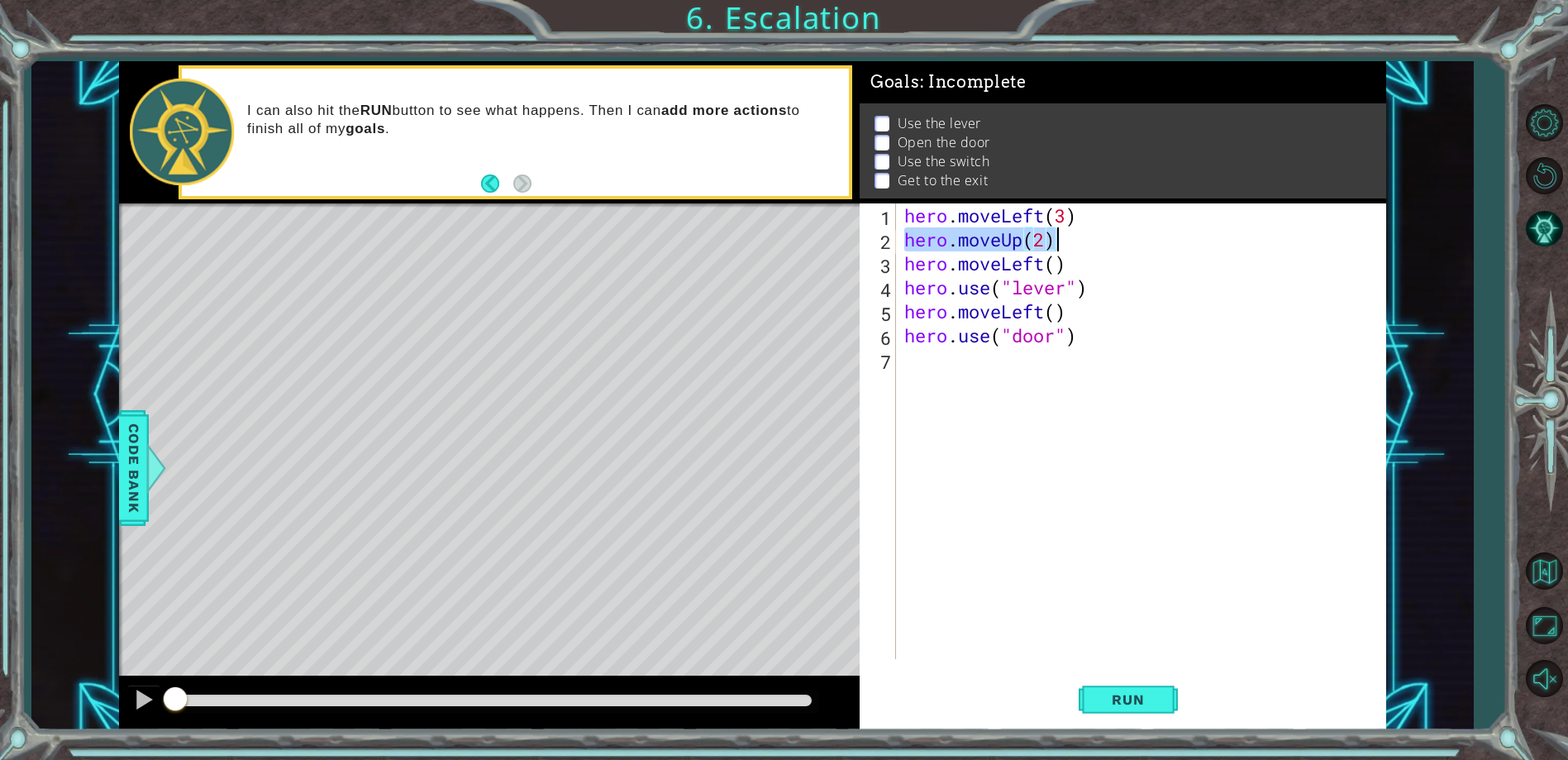
click at [1059, 245] on div "hero . moveLeft ( 3 ) hero . moveUp ( 2 ) hero . moveLeft ( ) hero . use ( "lev…" at bounding box center [1144, 455] width 487 height 503
type textarea "hero.moveUp(2)"
click at [910, 359] on div "hero . moveLeft ( 3 ) hero . moveUp ( 2 ) hero . moveLeft ( ) hero . use ( "lev…" at bounding box center [1144, 455] width 487 height 503
paste textarea "hero.moveUp(2)"
type textarea "hero.moveUp(2)"
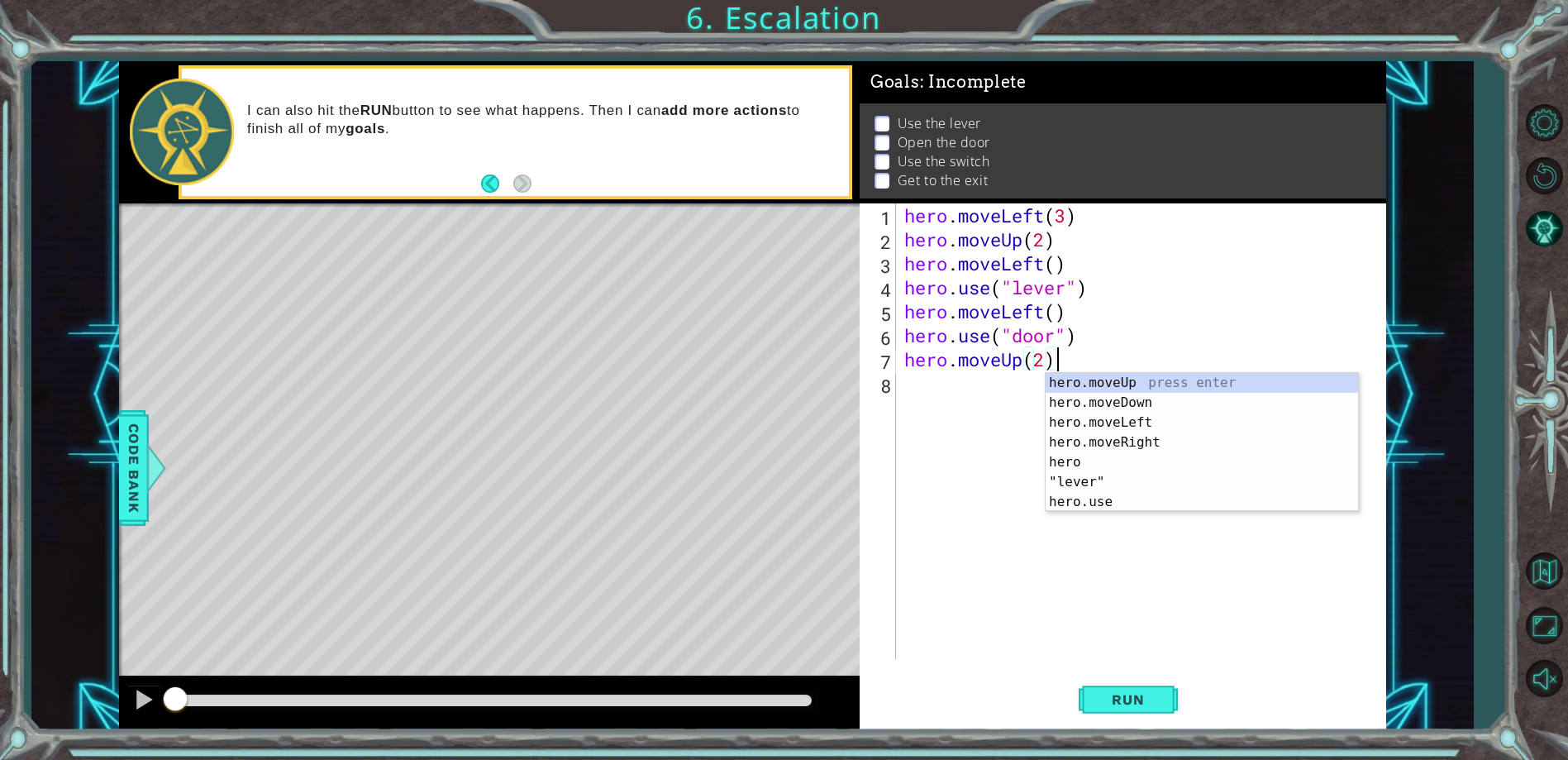
click at [923, 384] on div "hero . moveLeft ( 3 ) hero . moveUp ( 2 ) hero . moveLeft ( ) hero . use ( "lev…" at bounding box center [1144, 455] width 487 height 503
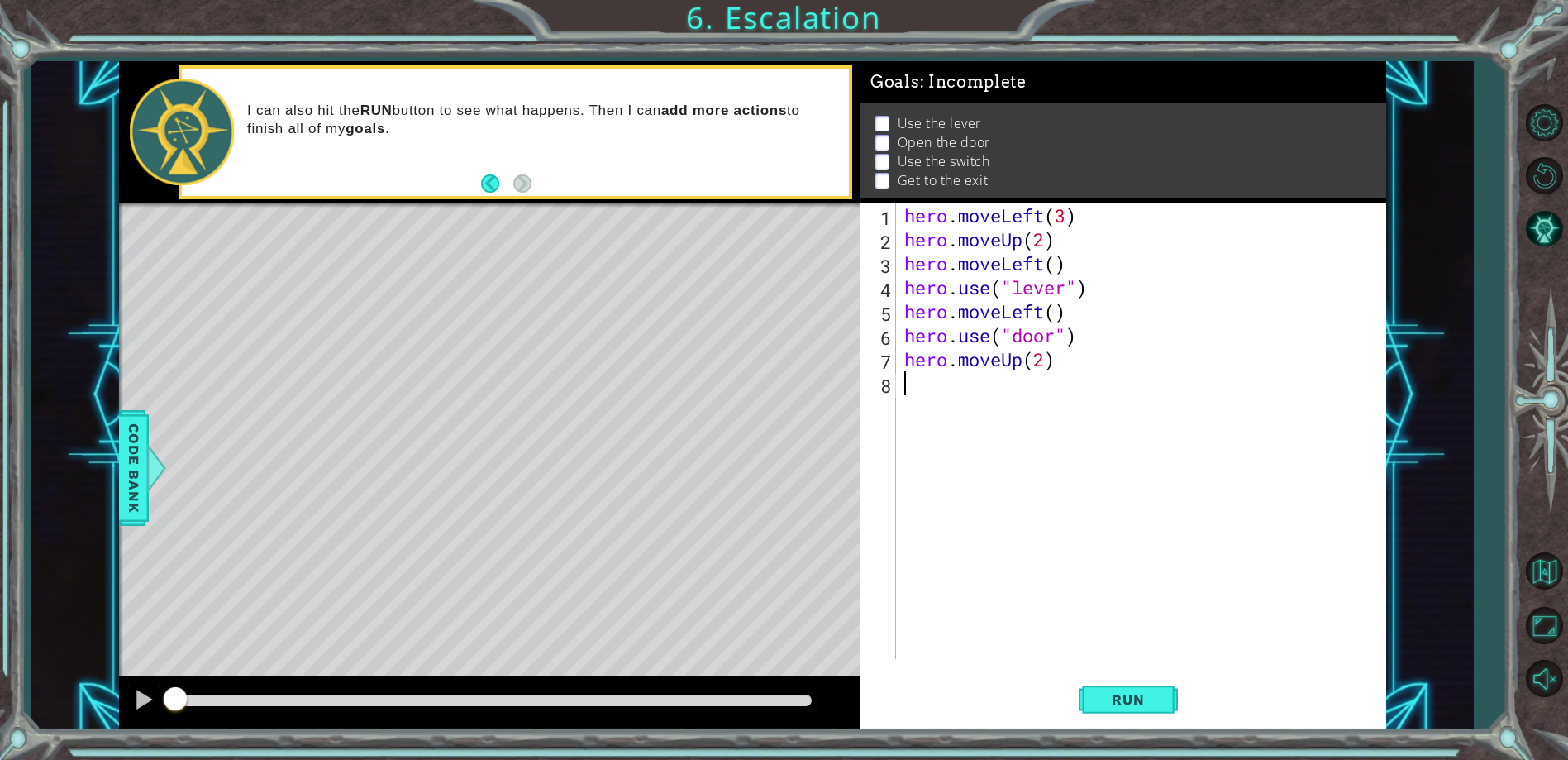
paste textarea "hero.moveUp(2)"
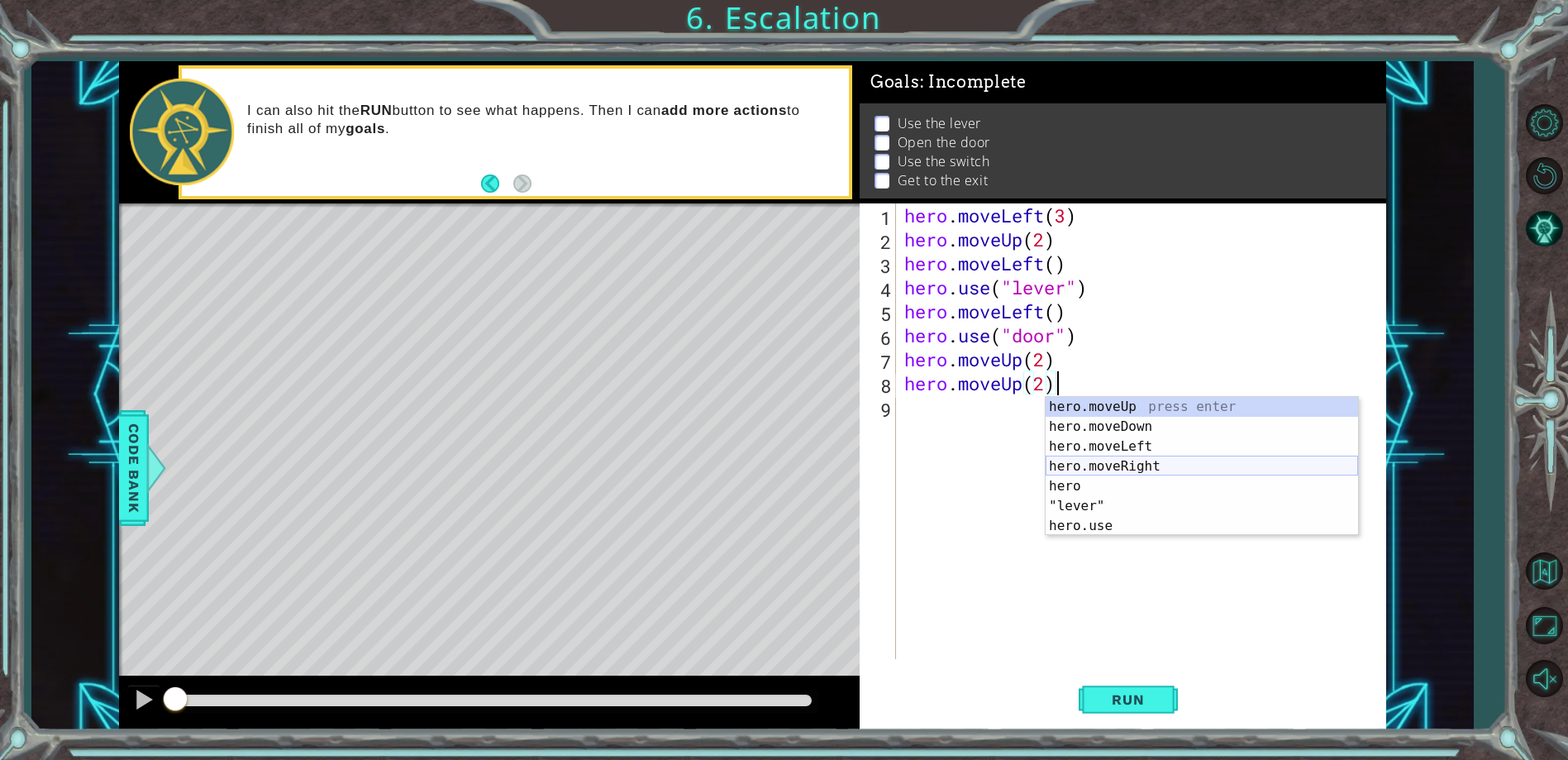
click at [1118, 461] on div "hero.moveUp press enter hero.moveDown press enter hero.moveLeft press enter her…" at bounding box center [1201, 486] width 312 height 179
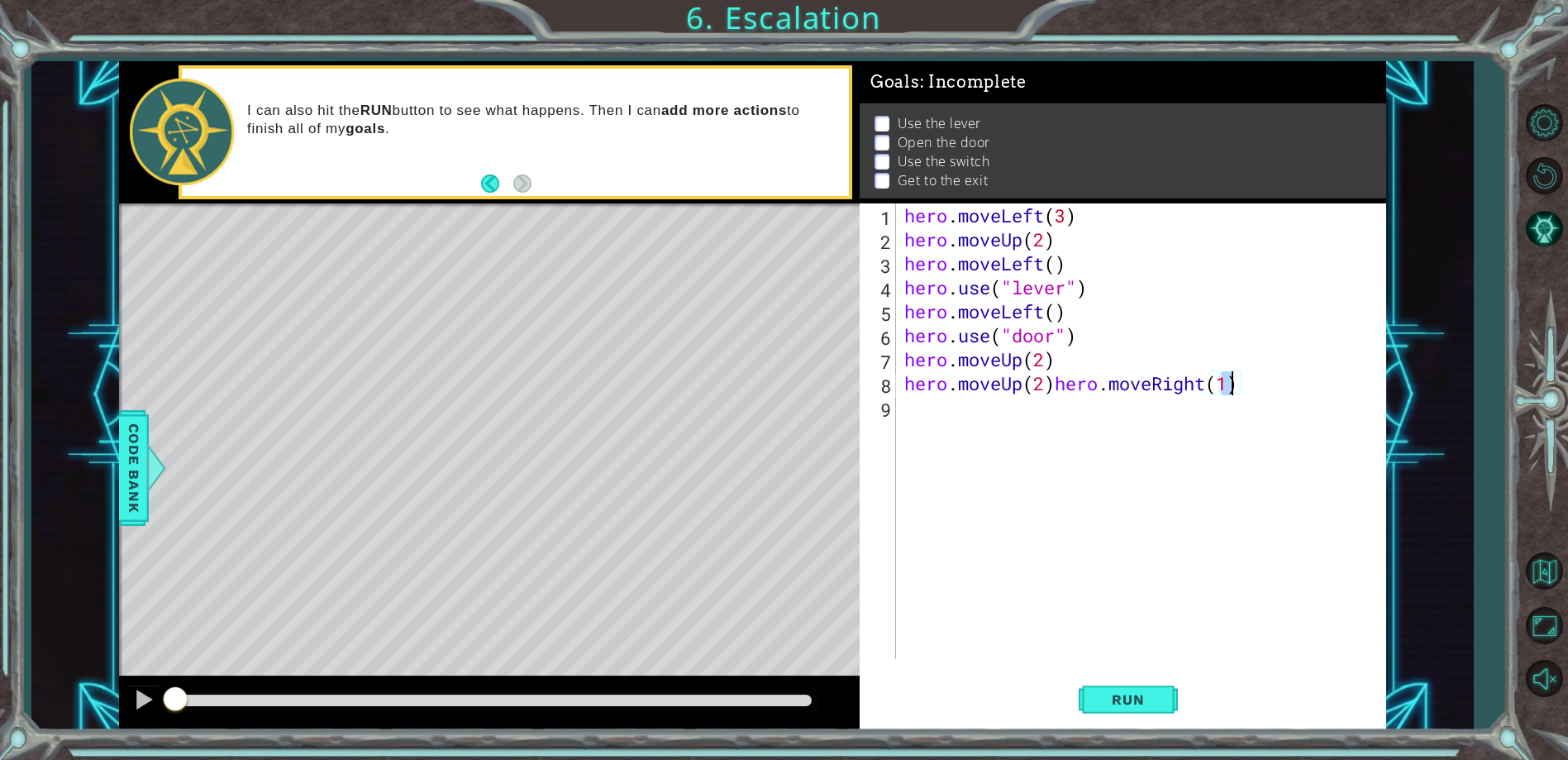
click at [1052, 384] on div "hero . moveLeft ( 3 ) hero . moveUp ( 2 ) hero . moveLeft ( ) hero . use ( "lev…" at bounding box center [1144, 455] width 487 height 503
click at [1080, 379] on div "hero . moveLeft ( 3 ) hero . moveUp ( 2 ) hero . moveLeft ( ) hero . use ( "lev…" at bounding box center [1144, 455] width 487 height 503
type textarea "hero.moveRight(3)"
click at [1133, 697] on span "Run" at bounding box center [1127, 699] width 65 height 17
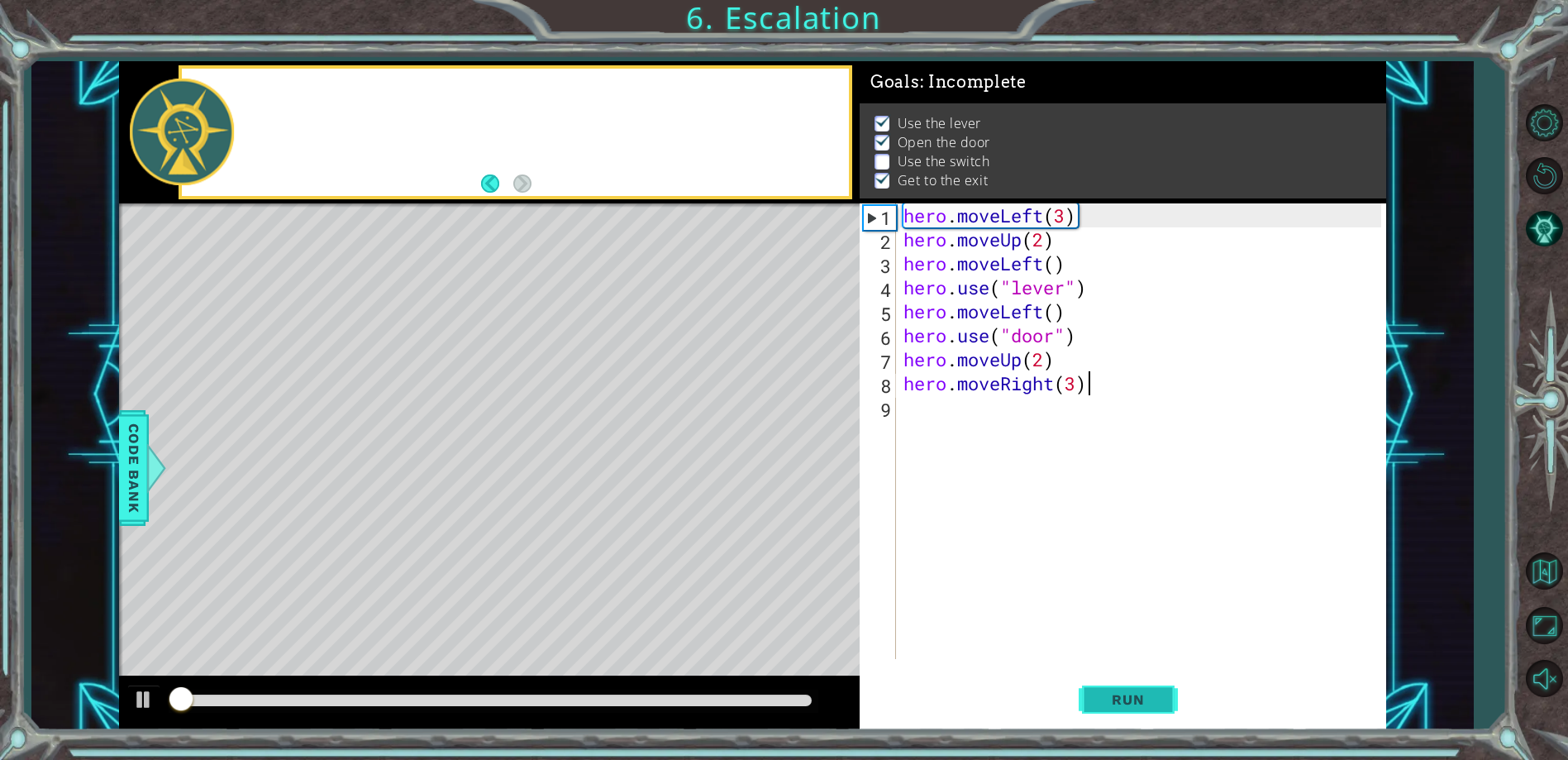
scroll to position [8, 0]
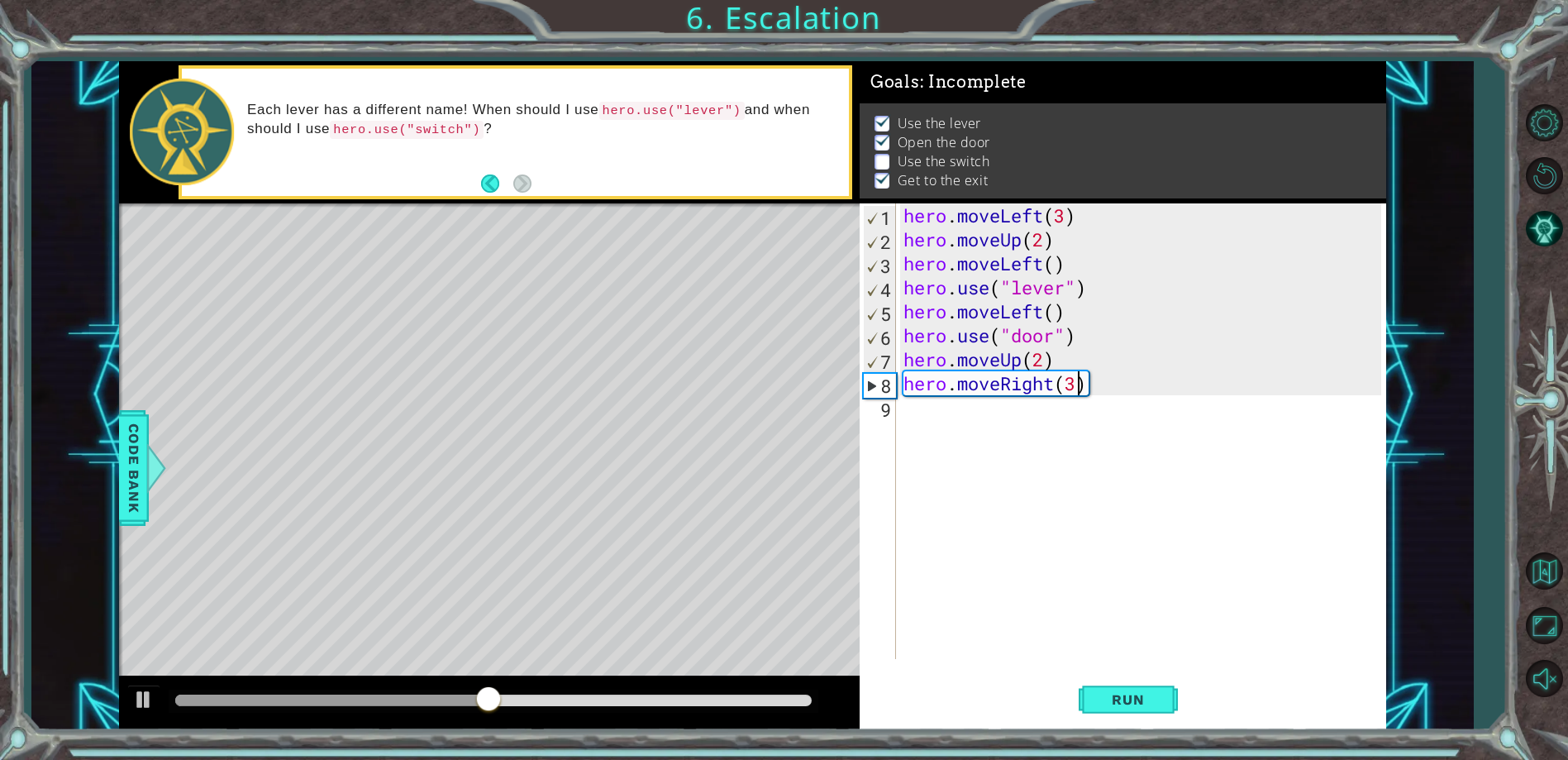
click at [1079, 384] on div "hero . moveLeft ( 3 ) hero . moveUp ( 2 ) hero . moveLeft ( ) hero . use ( "lev…" at bounding box center [1144, 455] width 488 height 503
type textarea "hero.moveRight(2)"
click at [909, 404] on div "hero . moveLeft ( 3 ) hero . moveUp ( 2 ) hero . moveLeft ( ) hero . use ( "lev…" at bounding box center [1144, 455] width 488 height 503
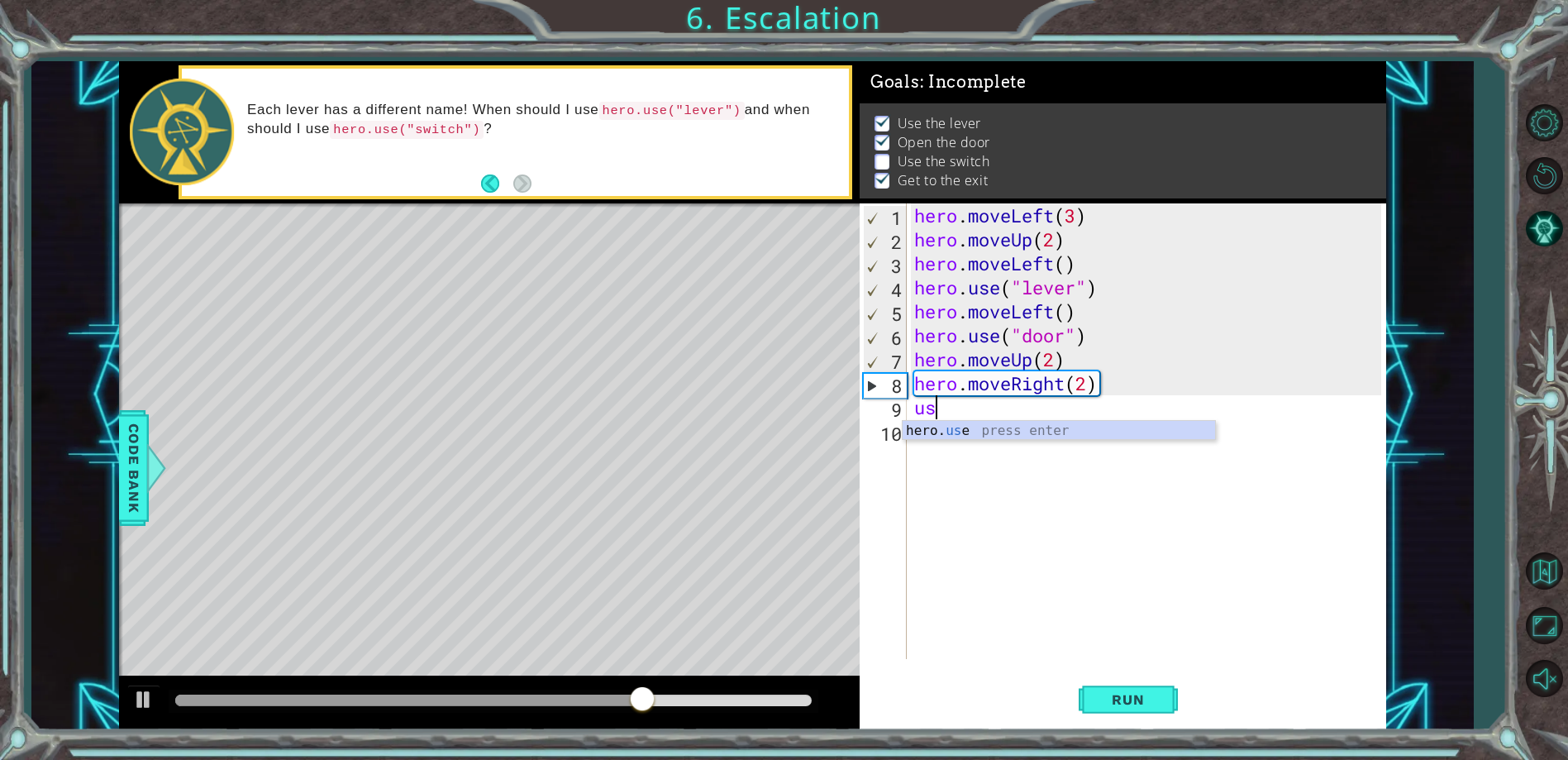
scroll to position [0, 1]
click at [975, 426] on div "hero. use press enter" at bounding box center [1059, 451] width 312 height 60
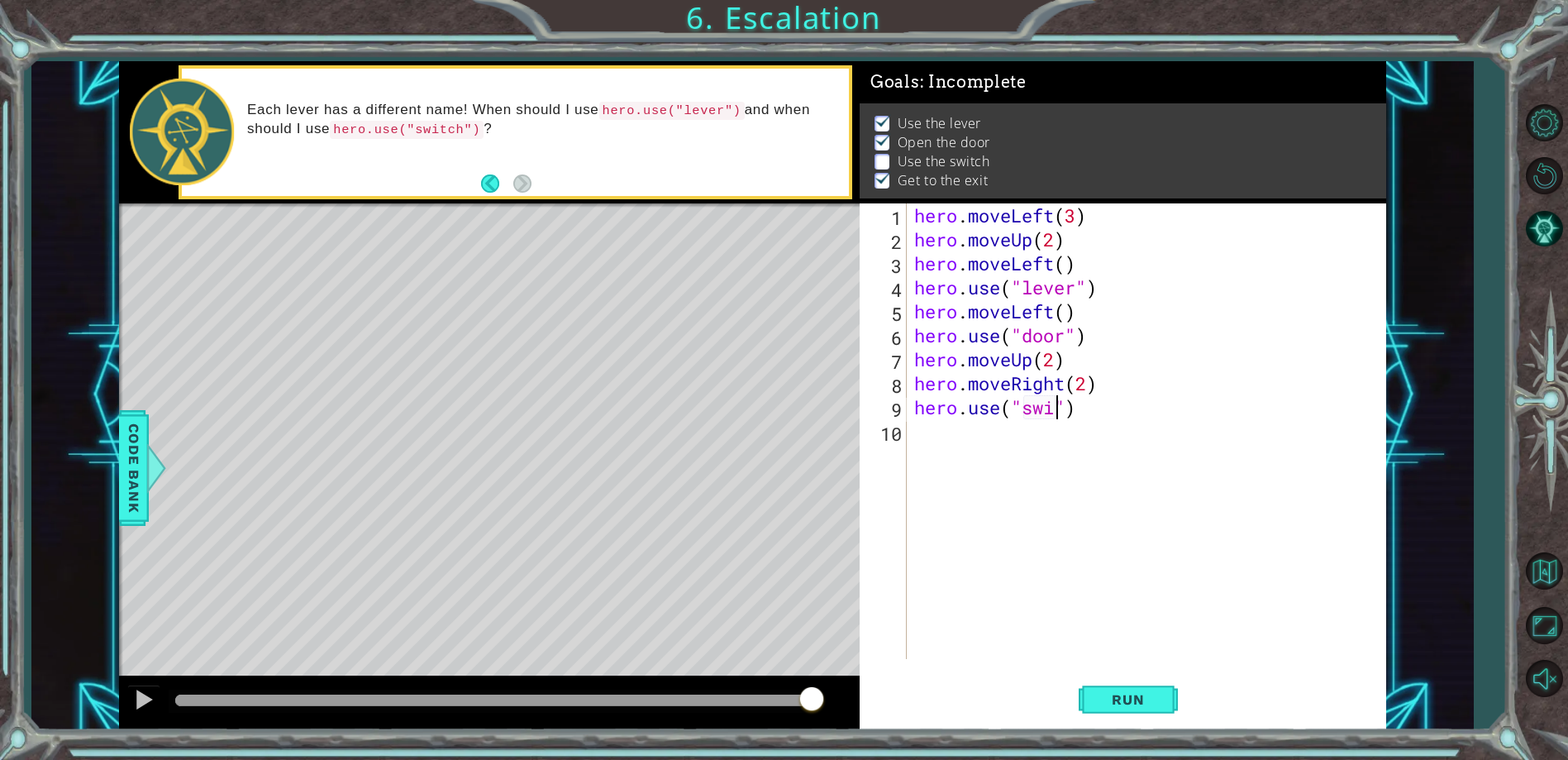
scroll to position [0, 7]
type textarea "hero.use("switch")"
click at [948, 437] on div "hero . moveLeft ( 3 ) hero . moveUp ( 2 ) hero . moveLeft ( ) hero . use ( "lev…" at bounding box center [1149, 455] width 478 height 503
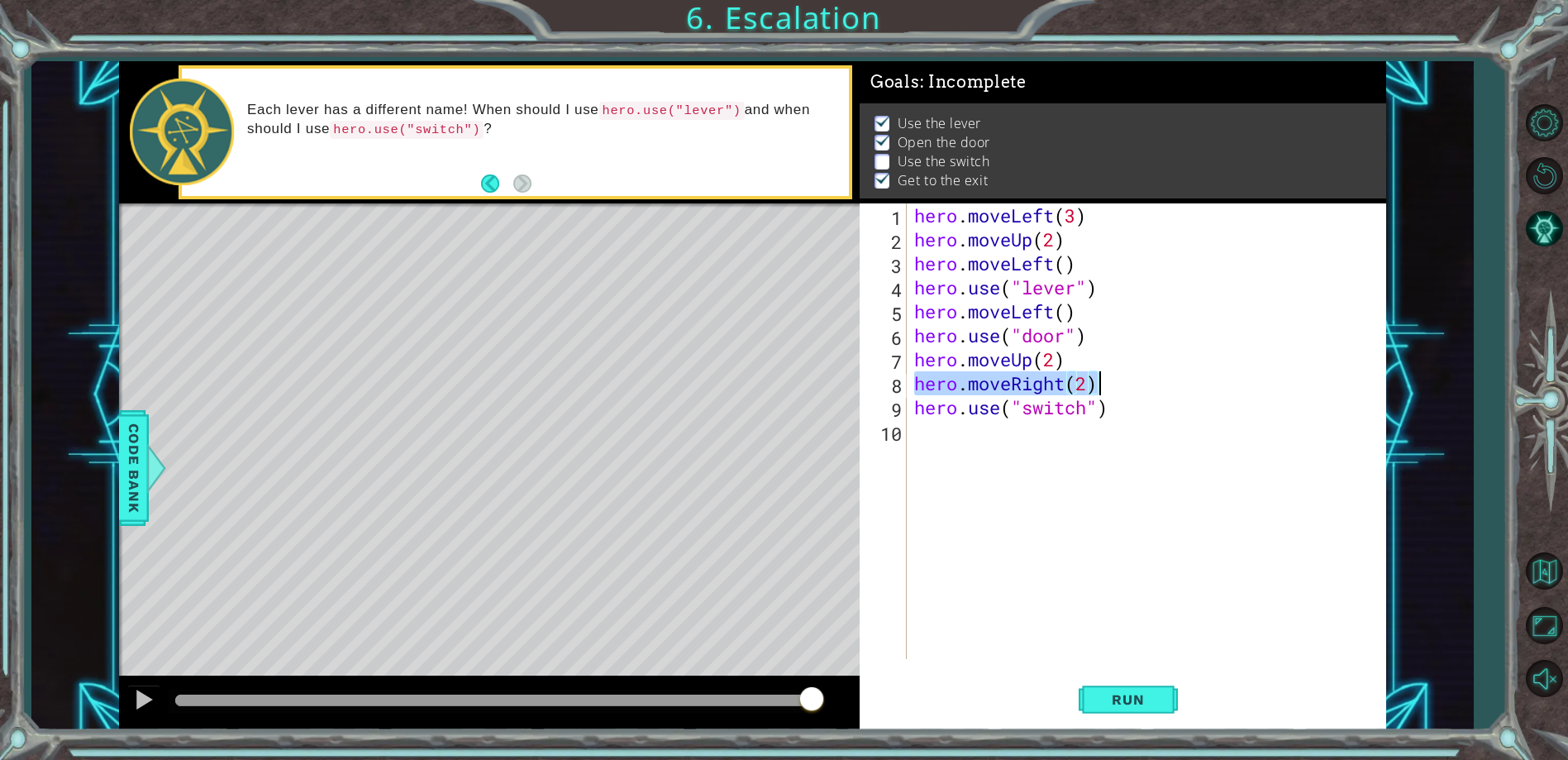
drag, startPoint x: 916, startPoint y: 383, endPoint x: 1150, endPoint y: 386, distance: 234.0
click at [1150, 386] on div "hero . moveLeft ( 3 ) hero . moveUp ( 2 ) hero . moveLeft ( ) hero . use ( "lev…" at bounding box center [1149, 455] width 478 height 503
type textarea "hero.moveRight(2)"
click at [962, 430] on div "hero . moveLeft ( 3 ) hero . moveUp ( 2 ) hero . moveLeft ( ) hero . use ( "lev…" at bounding box center [1149, 455] width 478 height 503
paste textarea "hero.moveRight(2)"
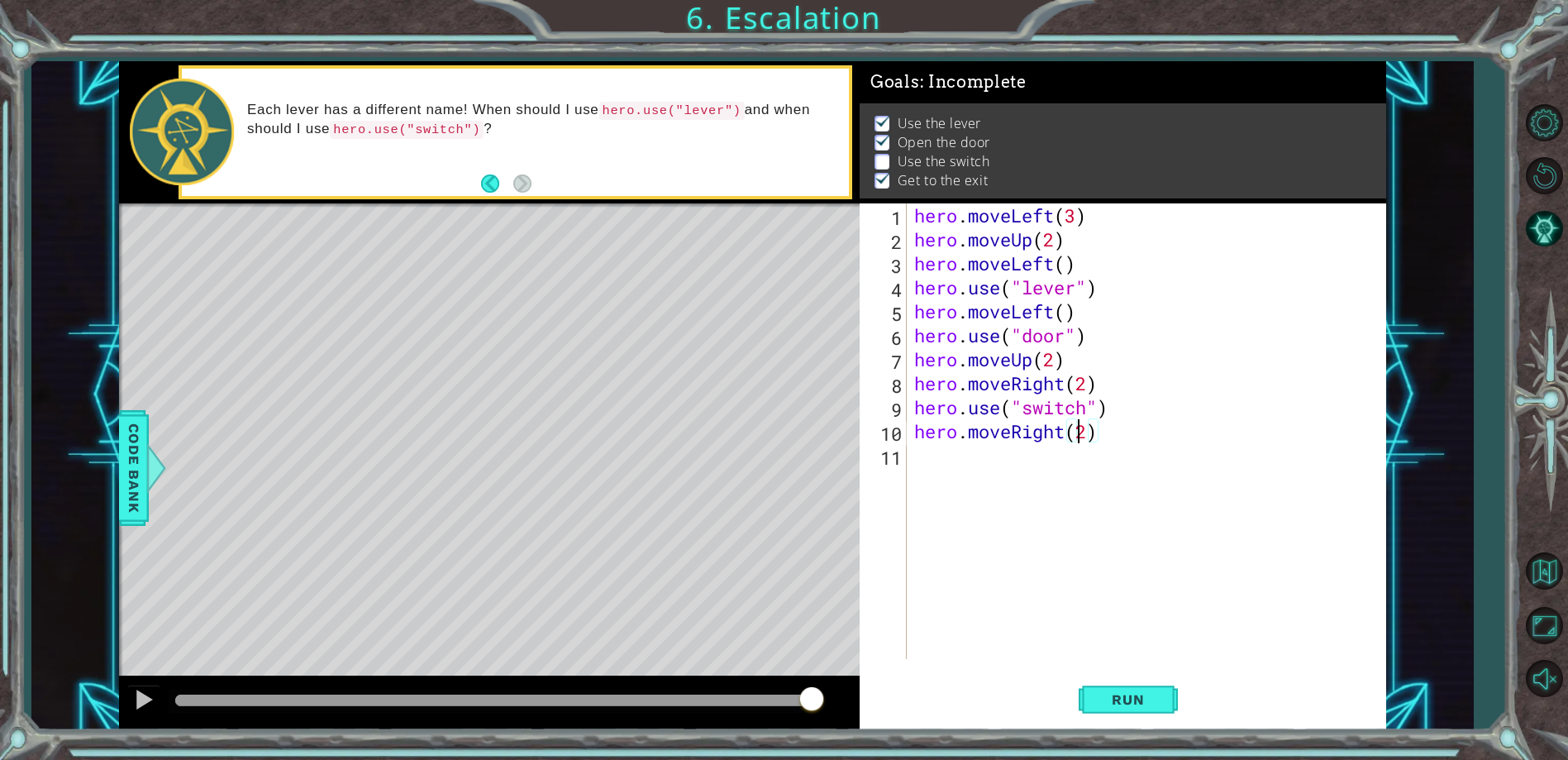
click at [1082, 430] on div "hero . moveLeft ( 3 ) hero . moveUp ( 2 ) hero . moveLeft ( ) hero . use ( "lev…" at bounding box center [1149, 455] width 478 height 503
click at [1083, 430] on div "hero . moveLeft ( 3 ) hero . moveUp ( 2 ) hero . moveLeft ( ) hero . use ( "lev…" at bounding box center [1149, 455] width 478 height 503
click at [1089, 430] on div "hero . moveLeft ( 3 ) hero . moveUp ( 2 ) hero . moveLeft ( ) hero . use ( "lev…" at bounding box center [1149, 455] width 478 height 503
type textarea "hero.moveRight()"
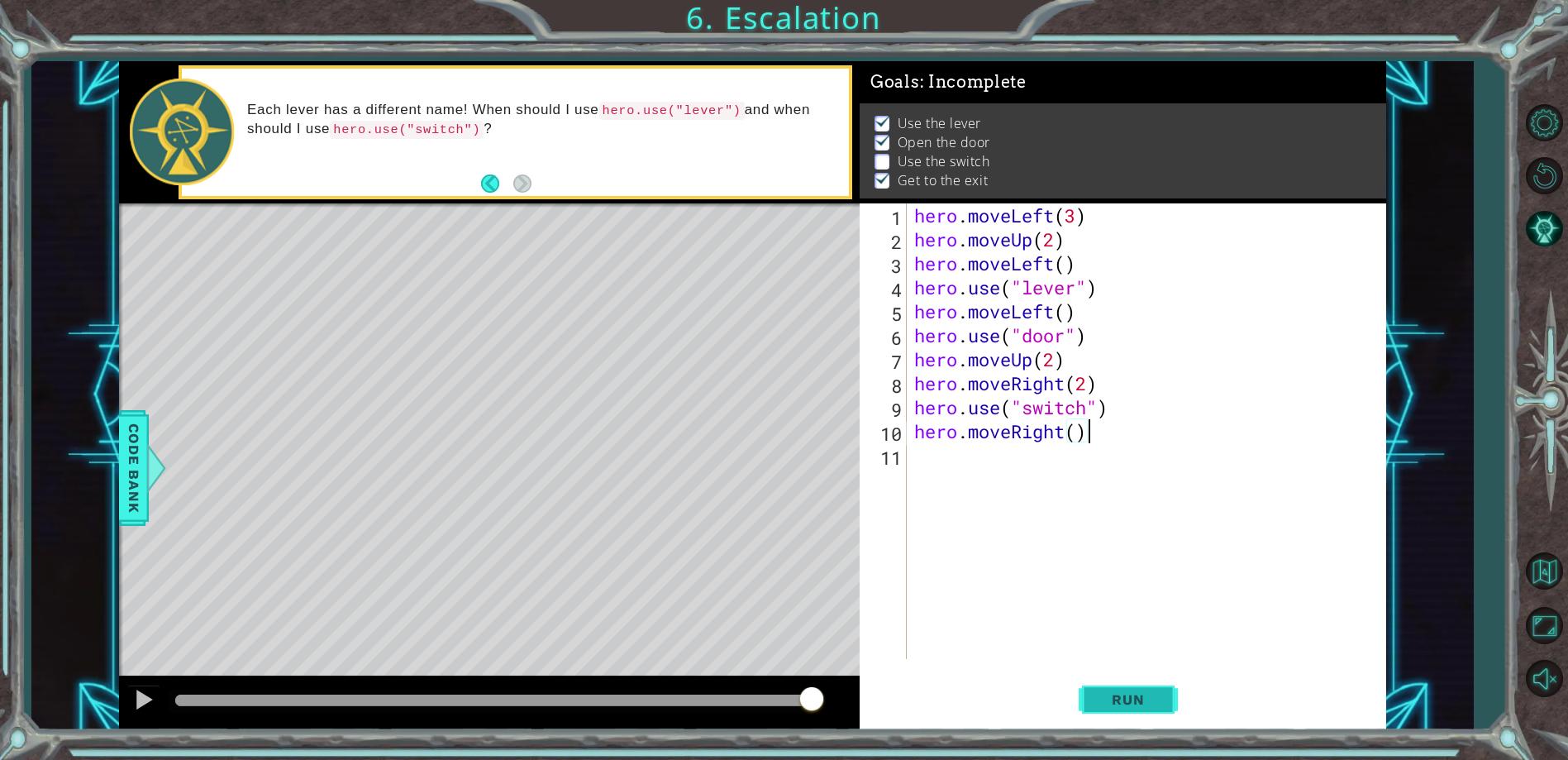
click at [1141, 697] on span "Run" at bounding box center [1127, 699] width 65 height 17
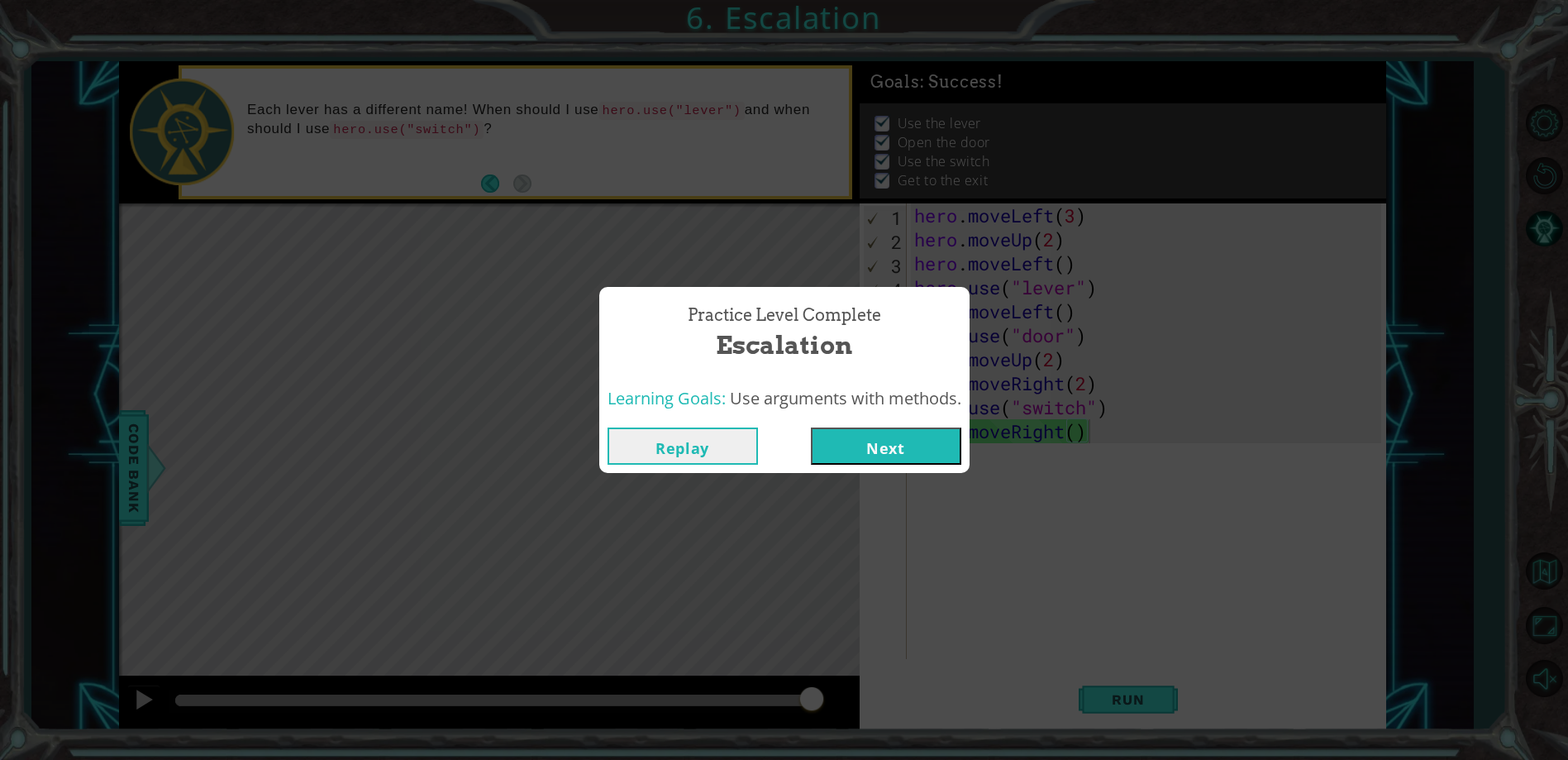
click at [872, 430] on button "Next" at bounding box center [886, 446] width 151 height 37
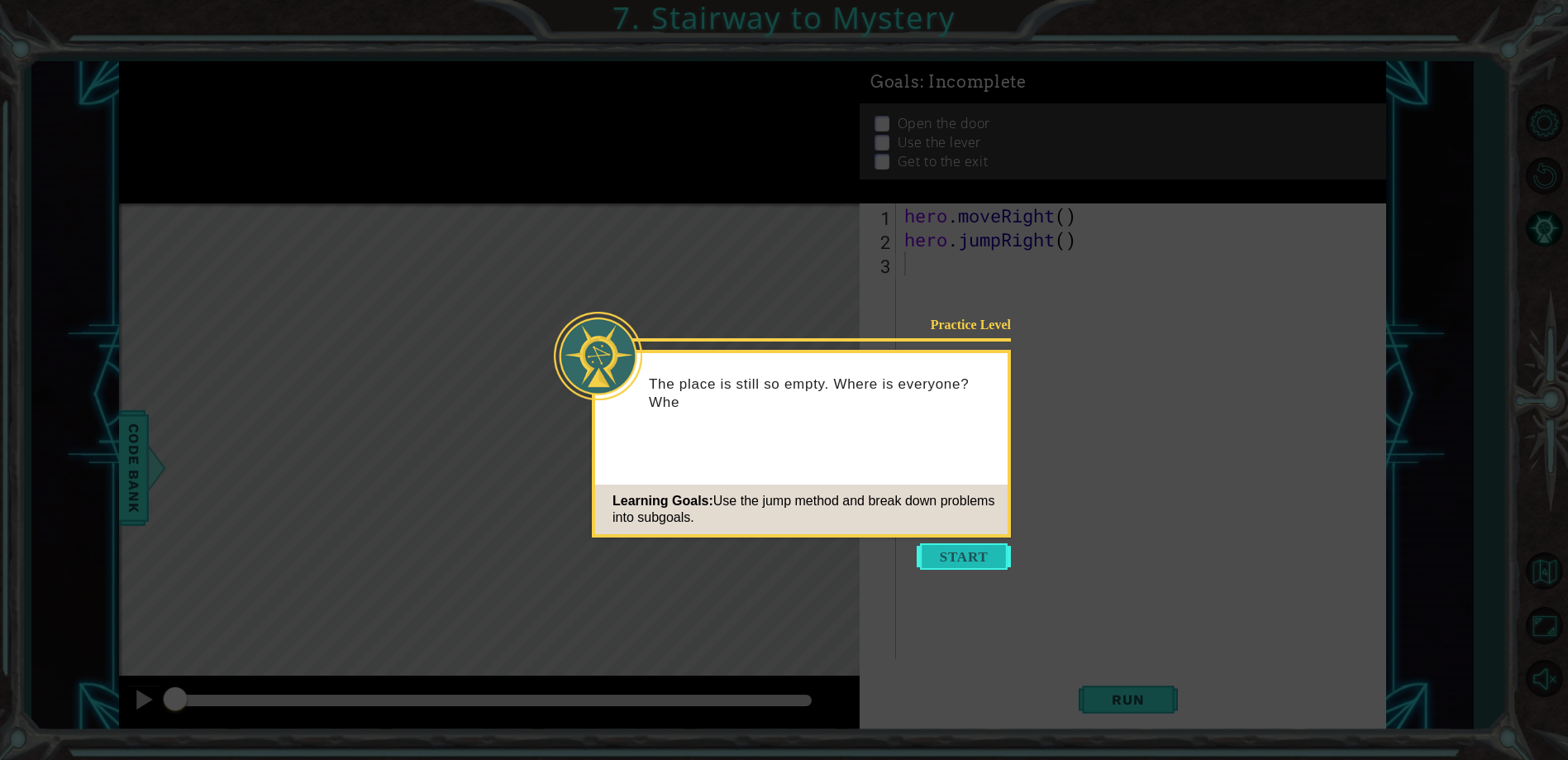
click at [955, 557] on button "Start" at bounding box center [963, 556] width 94 height 26
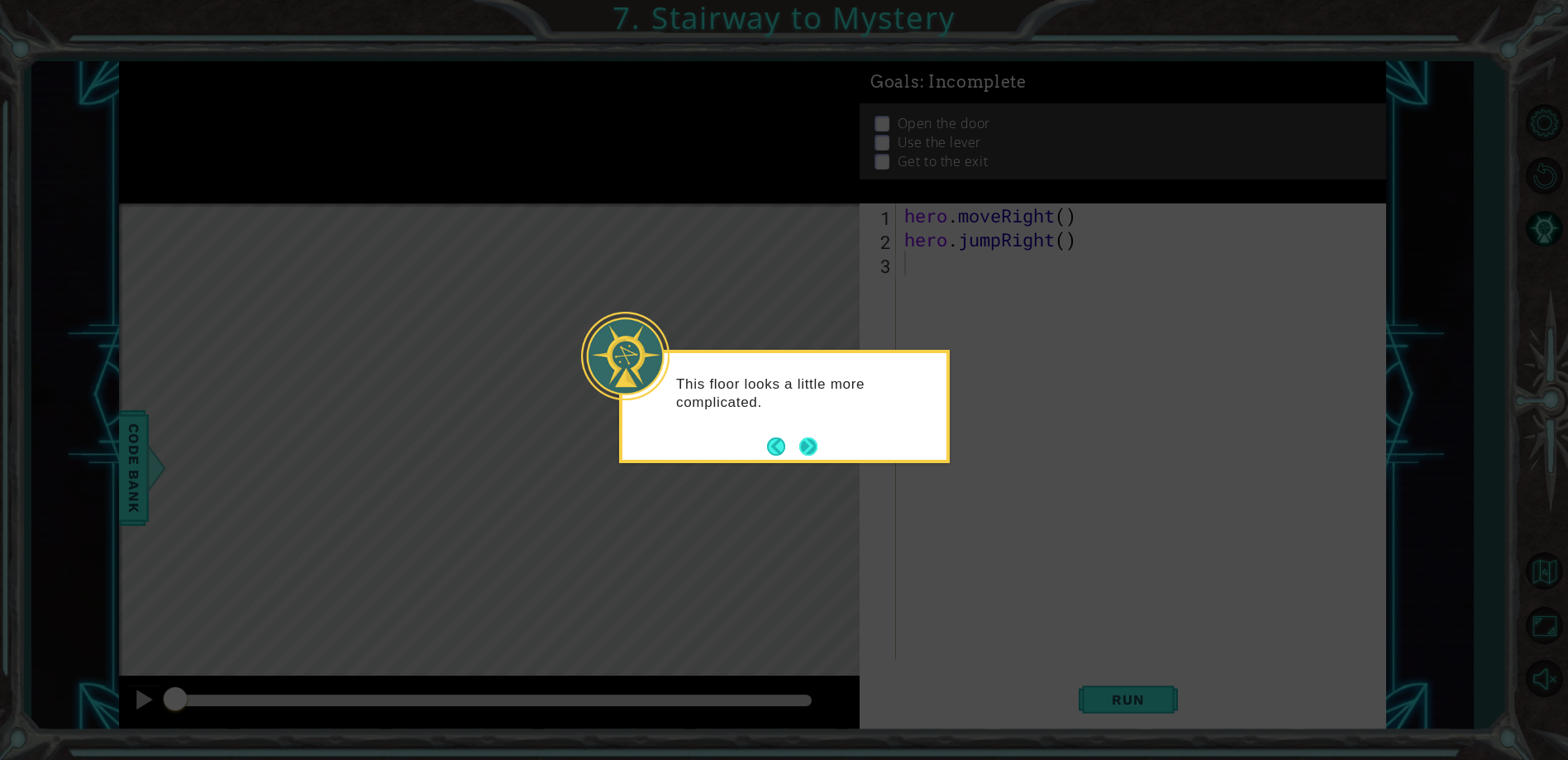
click at [808, 444] on button "Next" at bounding box center [808, 446] width 19 height 19
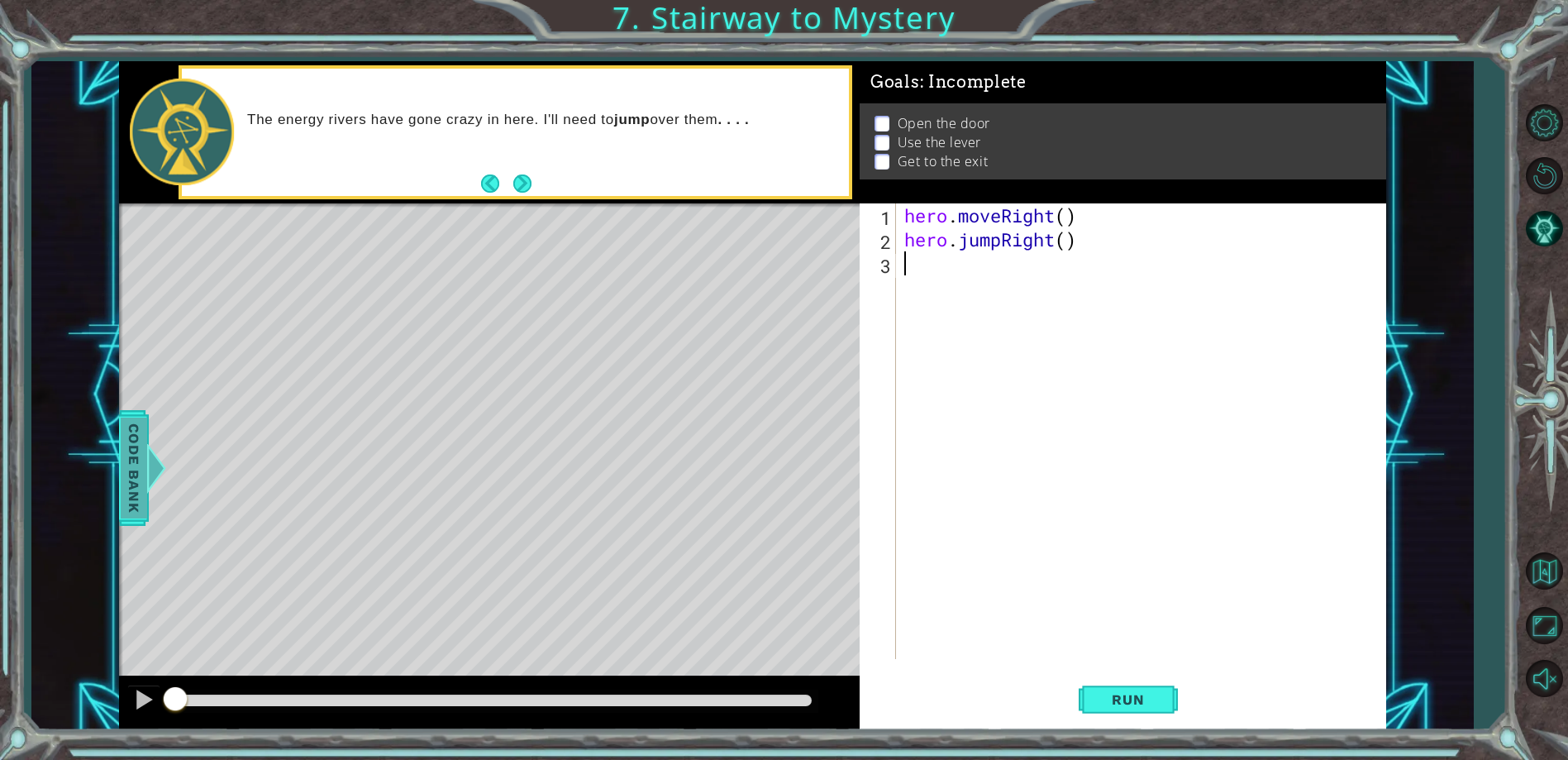
click at [123, 461] on span "Code Bank" at bounding box center [134, 467] width 26 height 101
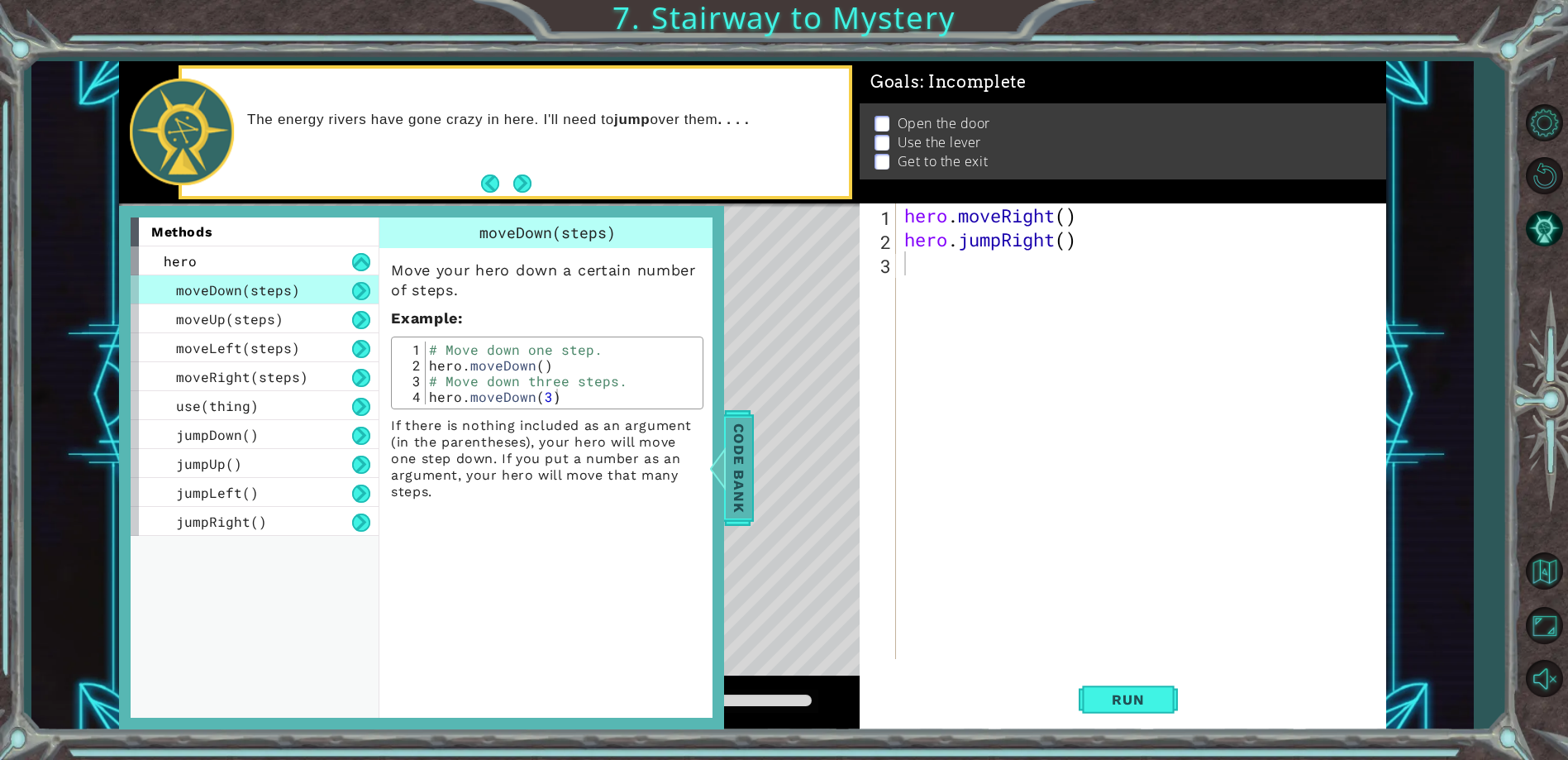
click at [735, 470] on span "Code Bank" at bounding box center [739, 467] width 26 height 101
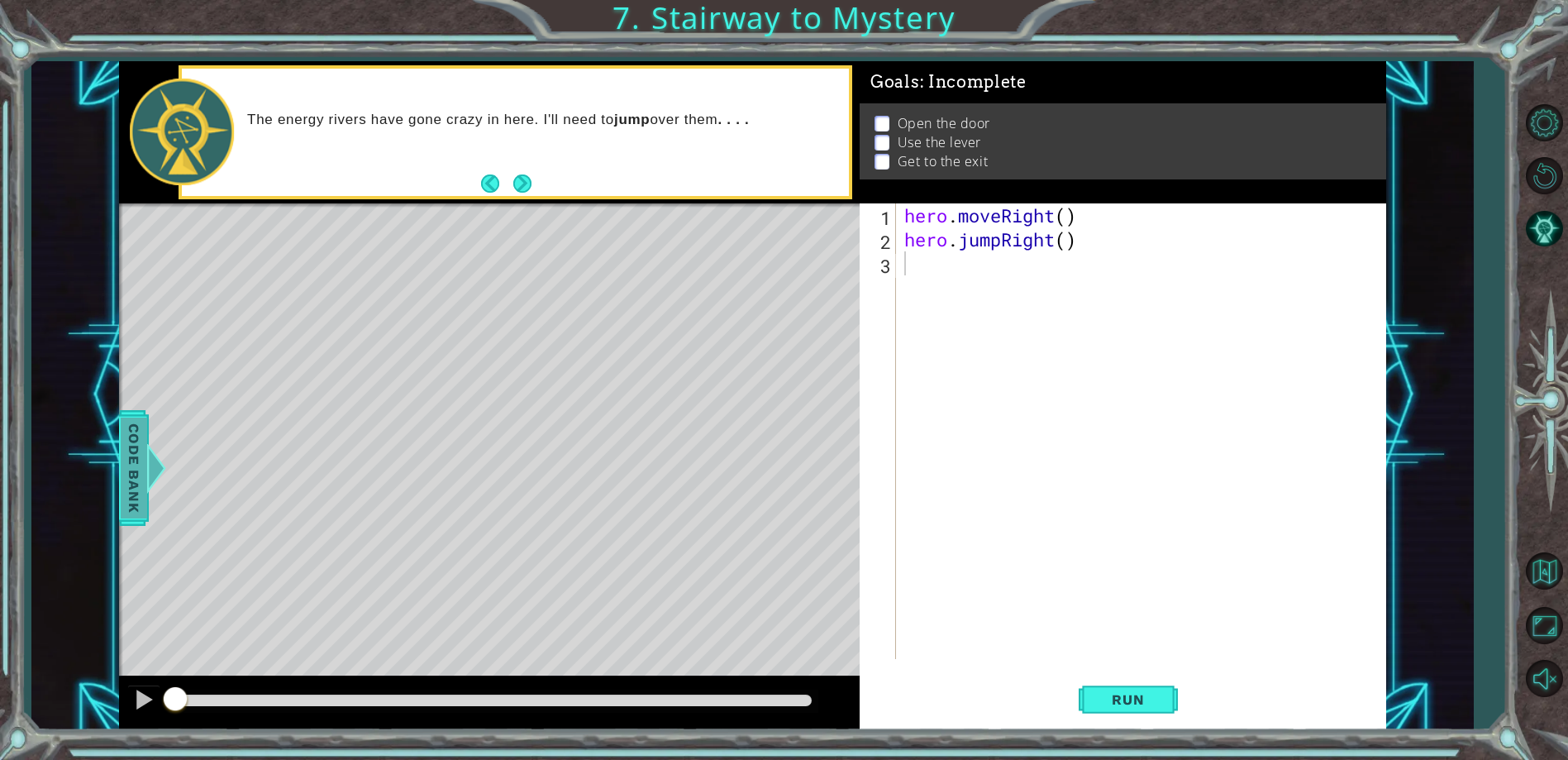
click at [143, 502] on span "Code Bank" at bounding box center [134, 467] width 26 height 101
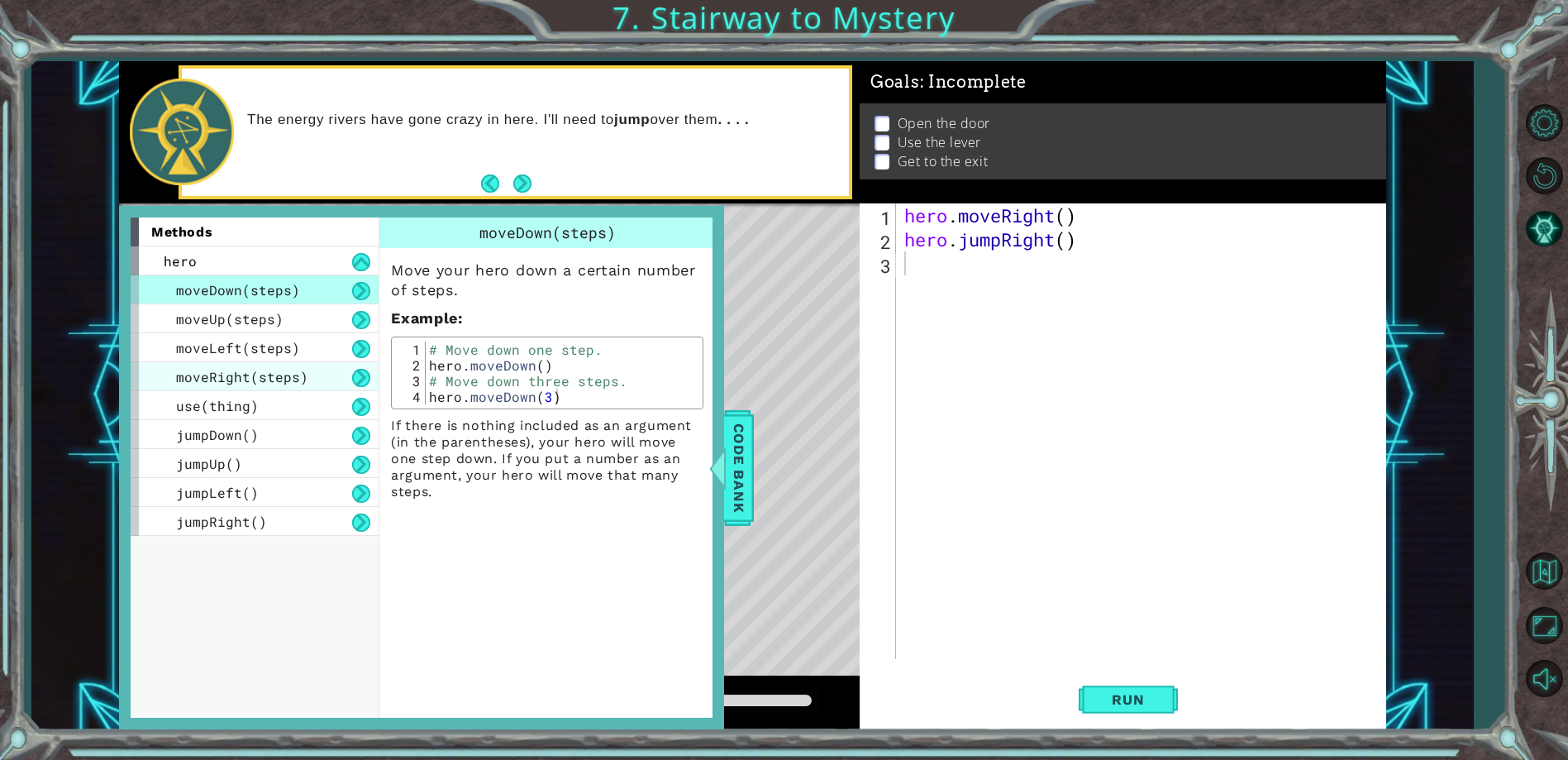
drag, startPoint x: 322, startPoint y: 377, endPoint x: 354, endPoint y: 366, distance: 33.8
click at [354, 366] on div "moveRight(steps)" at bounding box center [254, 376] width 248 height 29
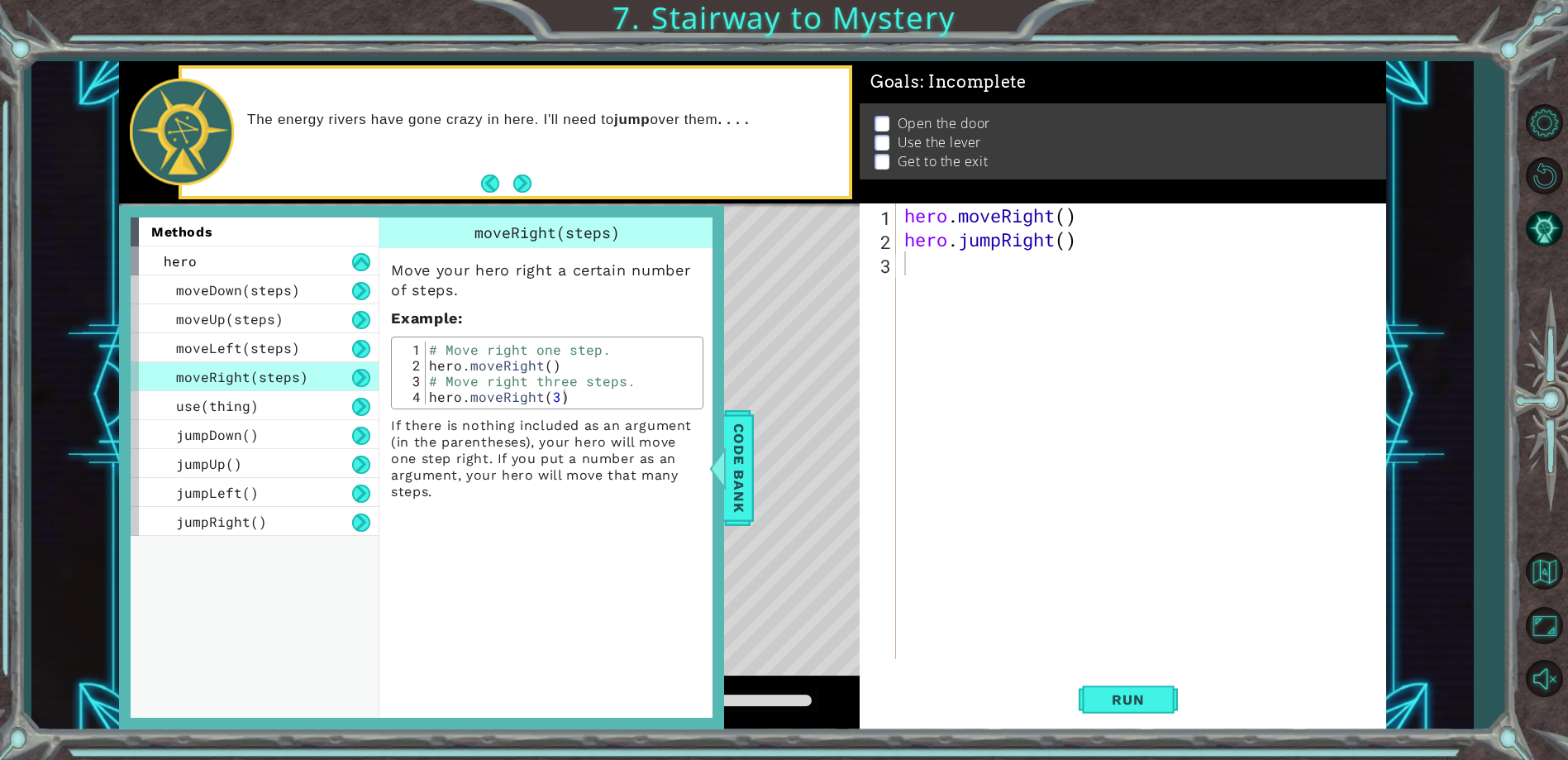
click at [918, 274] on div "hero . moveRight ( ) hero . jumpRight ( )" at bounding box center [1144, 455] width 487 height 503
click at [363, 377] on button at bounding box center [360, 377] width 19 height 19
click at [523, 187] on button "Next" at bounding box center [522, 183] width 19 height 19
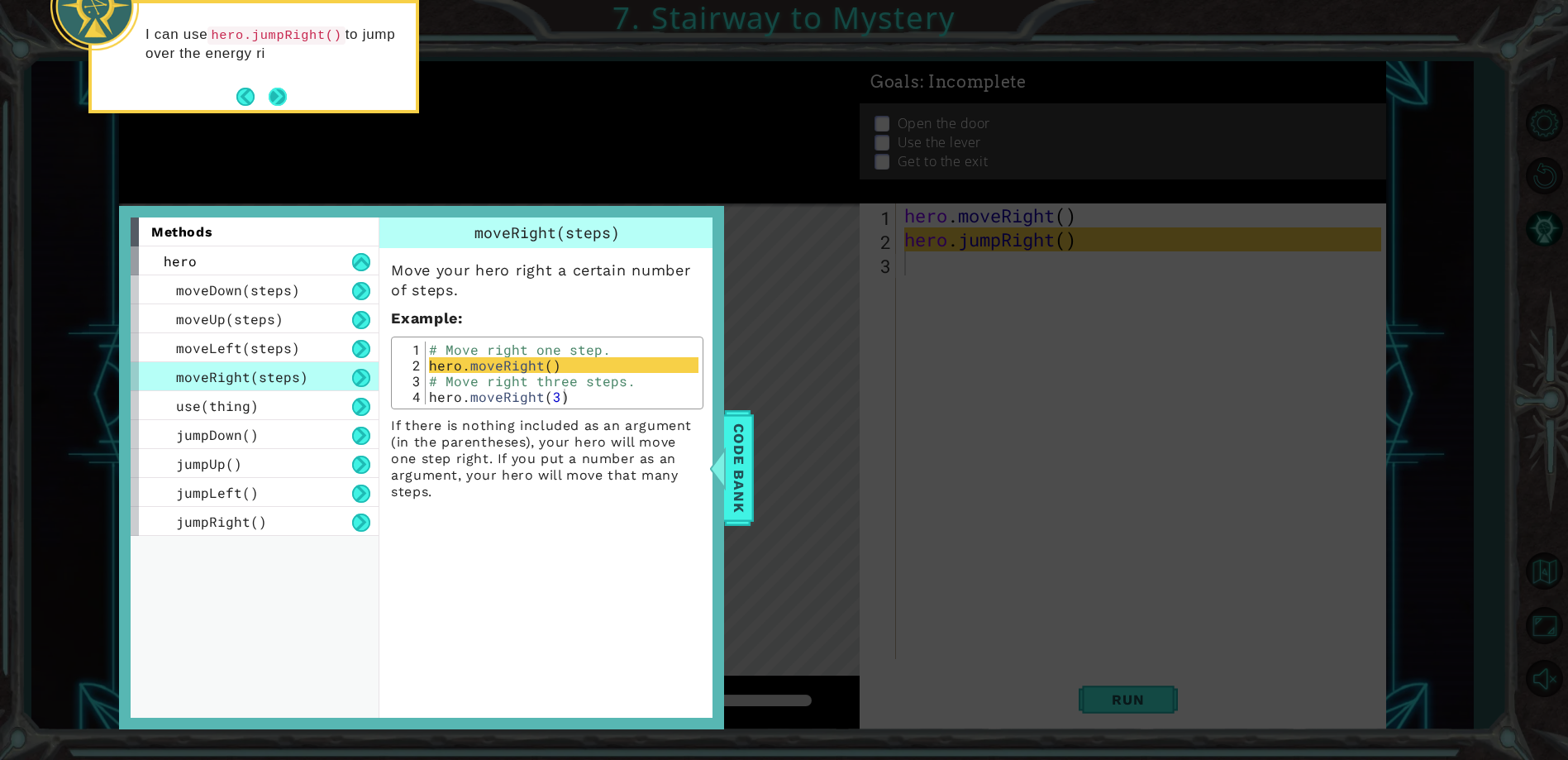
click at [265, 88] on button "Next" at bounding box center [278, 96] width 31 height 31
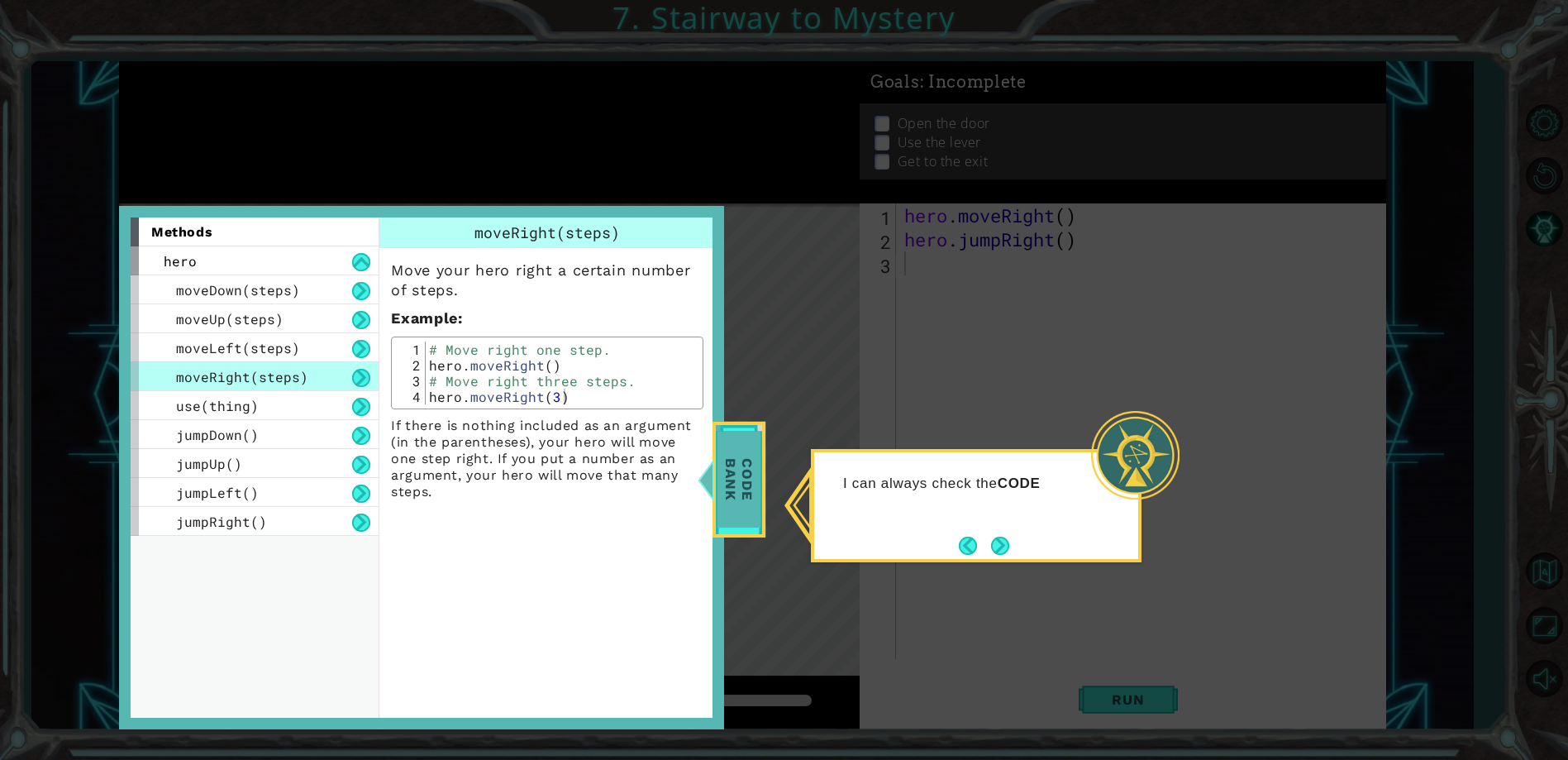
click at [728, 493] on span "Code Bank" at bounding box center [739, 479] width 43 height 95
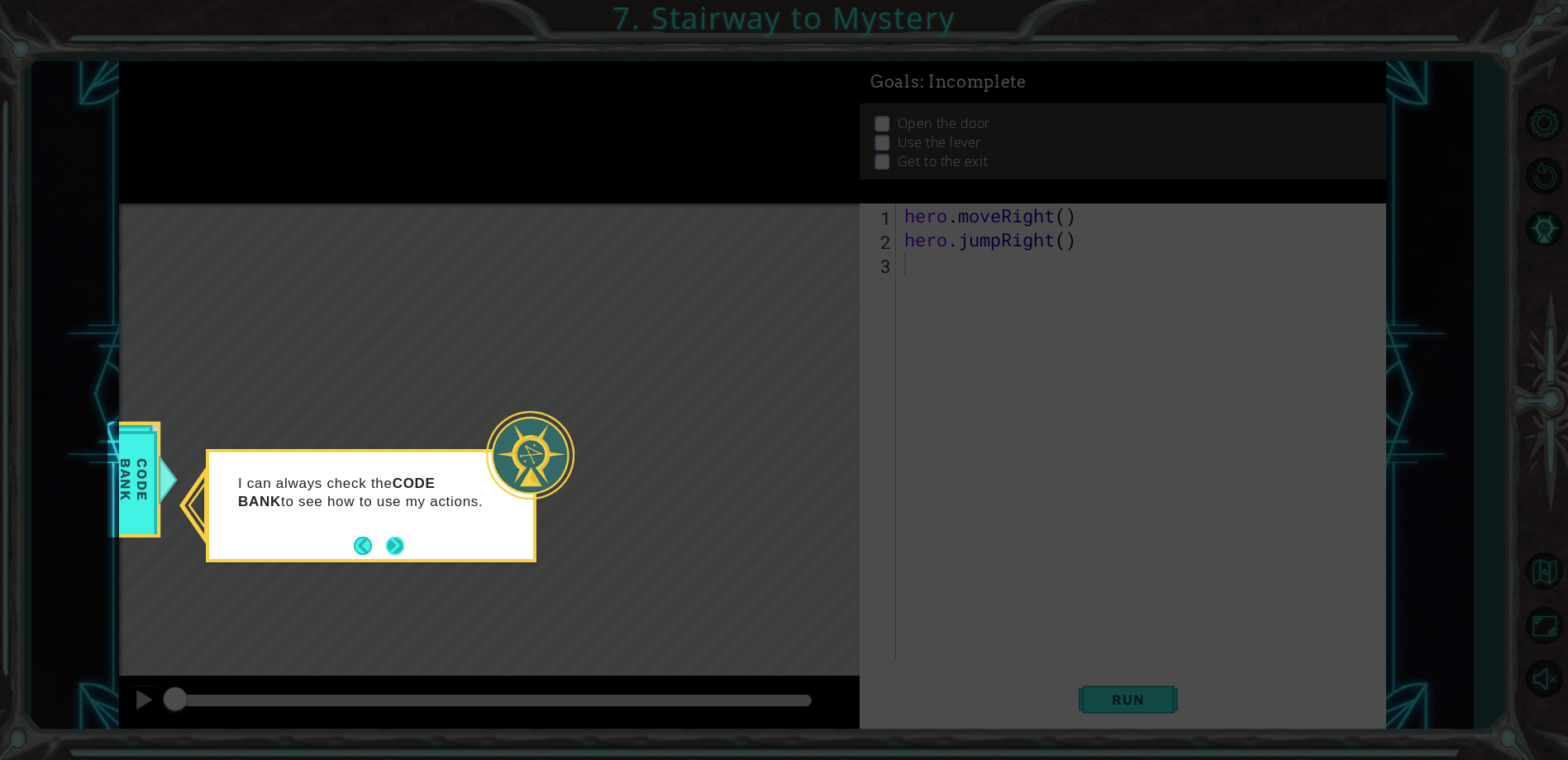
click at [398, 543] on button "Next" at bounding box center [395, 545] width 19 height 19
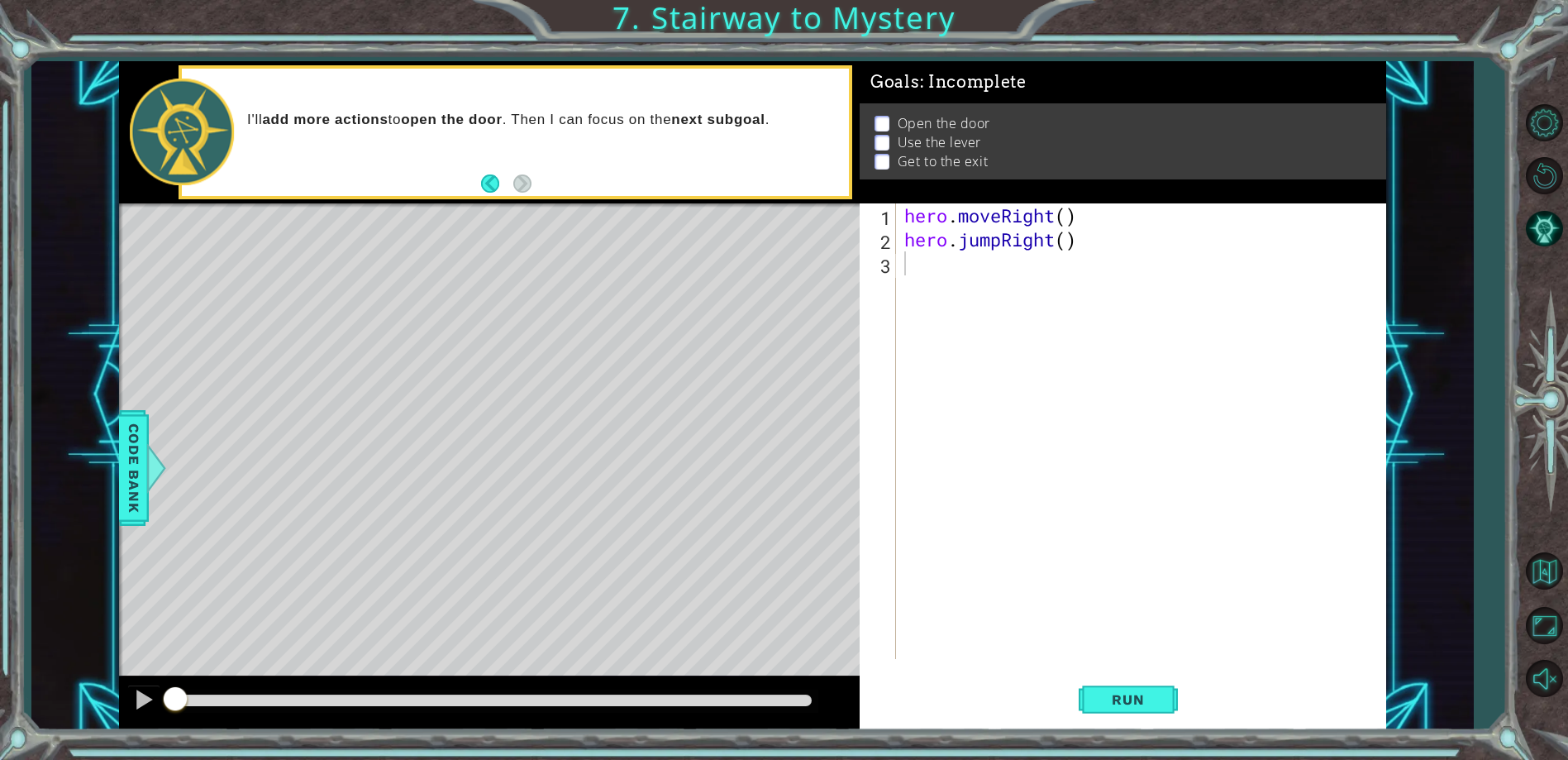
click at [899, 208] on div "1 2 3 hero . moveRight ( ) hero . jumpRight ( ) ההההההההההההההההההההההההההההההה…" at bounding box center [1119, 431] width 521 height 456
drag, startPoint x: 905, startPoint y: 213, endPoint x: 1074, endPoint y: 214, distance: 169.0
click at [1074, 214] on div "hero . moveRight ( ) hero . jumpRight ( )" at bounding box center [1144, 455] width 487 height 503
type textarea "hero.moveRight()"
click at [956, 272] on div "hero . moveRight ( ) hero . jumpRight ( )" at bounding box center [1144, 455] width 487 height 503
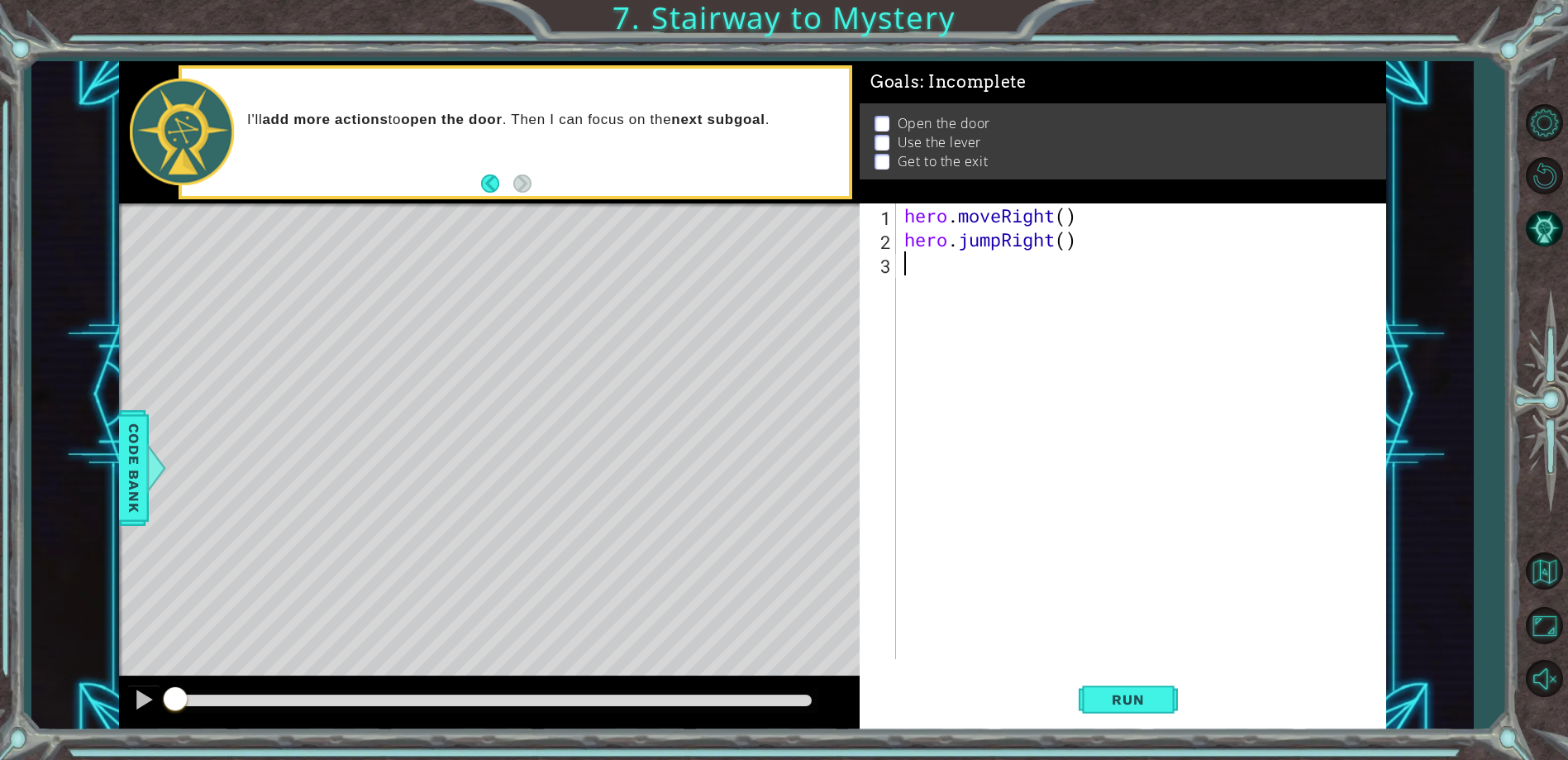
paste textarea "hero.moveRight()"
type textarea "hero.moveRight()"
click at [907, 287] on div "hero . moveRight ( ) hero . jumpRight ( ) hero . moveRight ( )" at bounding box center [1144, 455] width 487 height 503
click at [1039, 316] on div "hero.moveUp press enter" at bounding box center [1049, 331] width 312 height 60
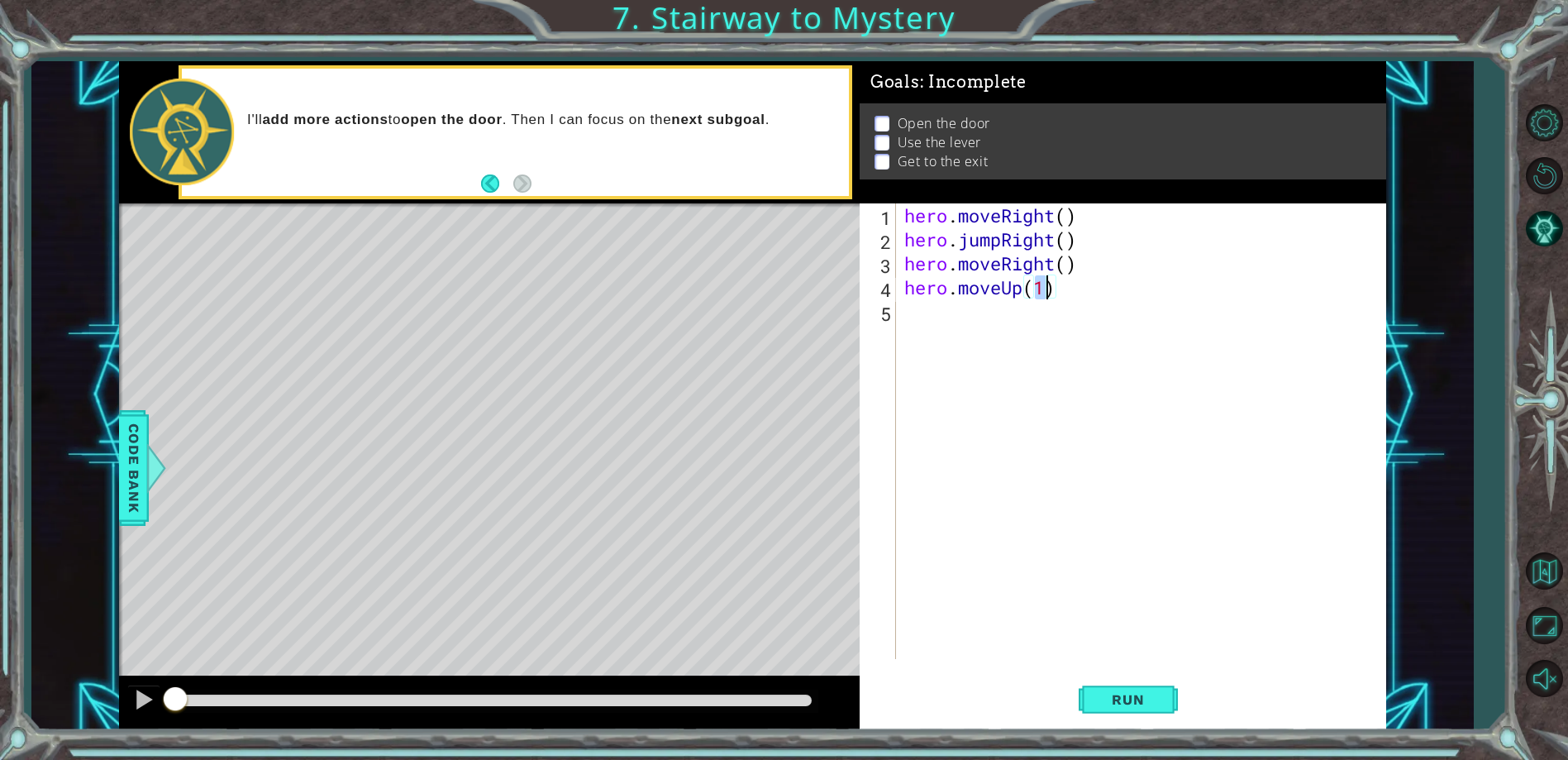
type textarea "hero.moveUp()"
click at [914, 309] on div "hero . moveRight ( ) hero . jumpRight ( ) hero . moveRight ( ) hero . moveUp ( )" at bounding box center [1144, 455] width 487 height 503
click at [976, 334] on div "hero.use press enter" at bounding box center [1049, 354] width 312 height 60
type textarea "hero.use("door")"
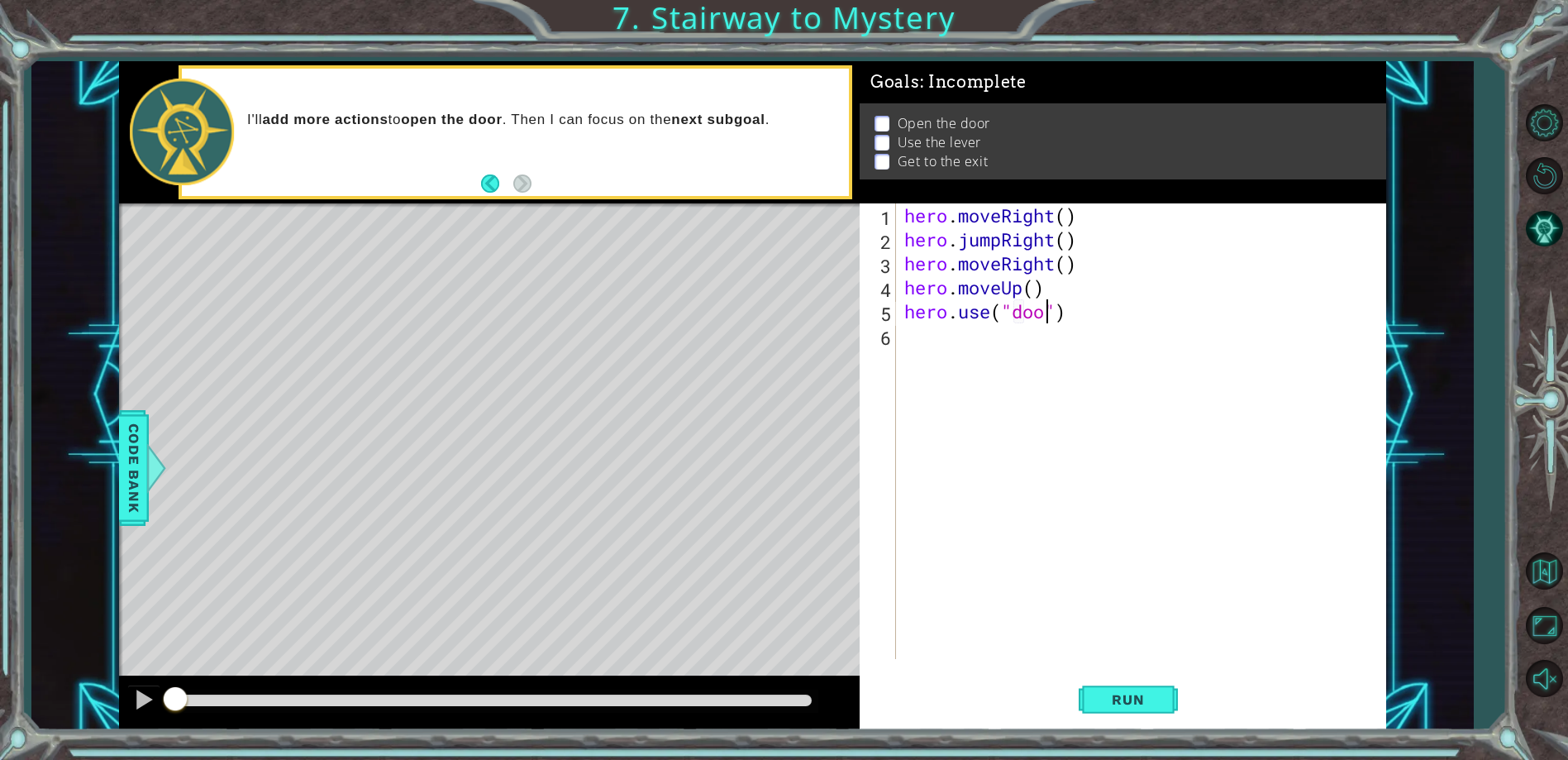
scroll to position [0, 7]
click at [954, 336] on div "hero . moveRight ( ) hero . jumpRight ( ) hero . moveRight ( ) hero . moveUp ( …" at bounding box center [1144, 455] width 487 height 503
click at [999, 358] on div "hero.moveUp press enter" at bounding box center [1049, 379] width 312 height 60
type textarea "hero.moveUp(2)"
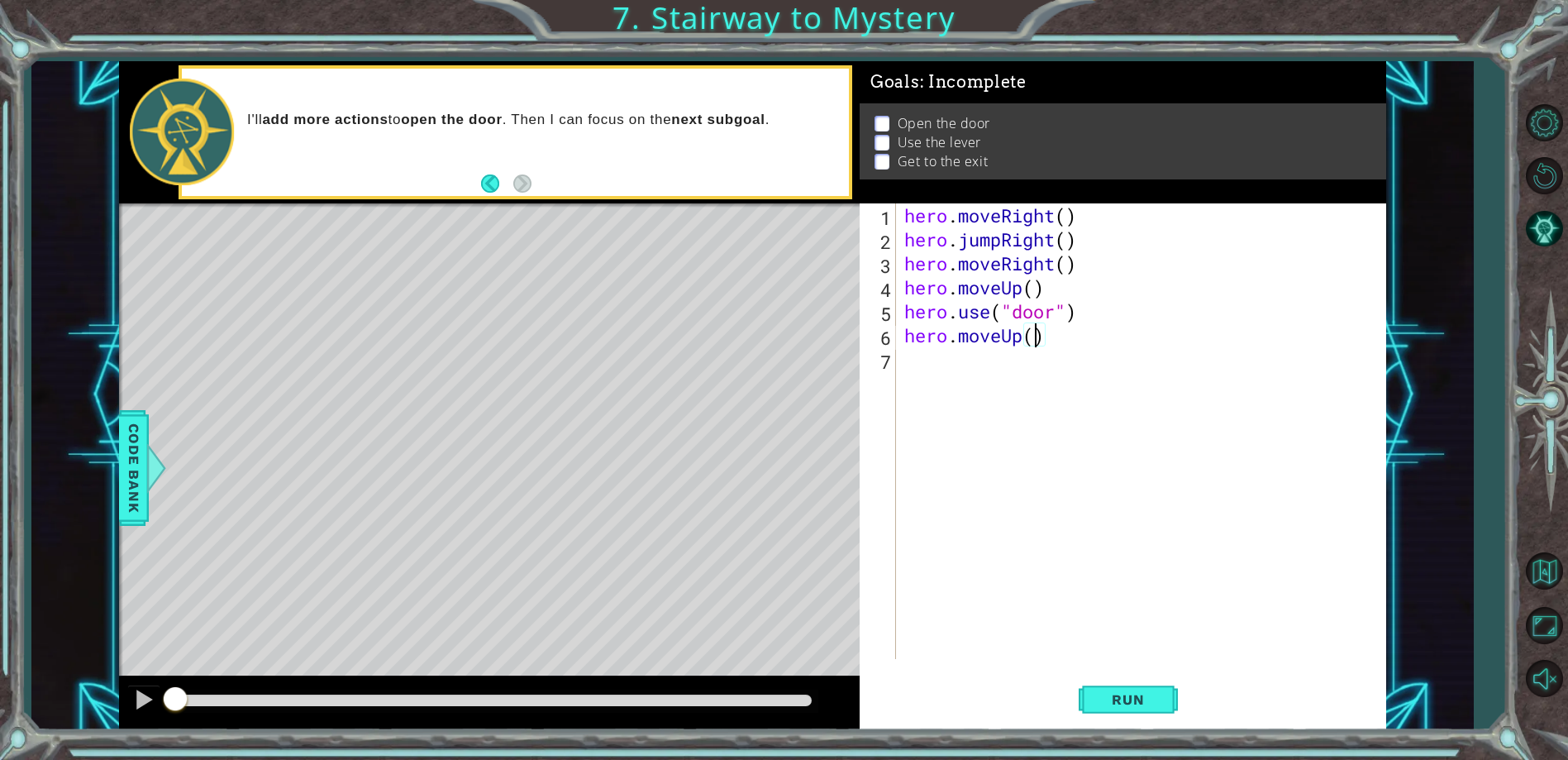
scroll to position [0, 6]
click at [922, 354] on div "hero . moveRight ( ) hero . jumpRight ( ) hero . moveRight ( ) hero . moveUp ( …" at bounding box center [1144, 455] width 487 height 503
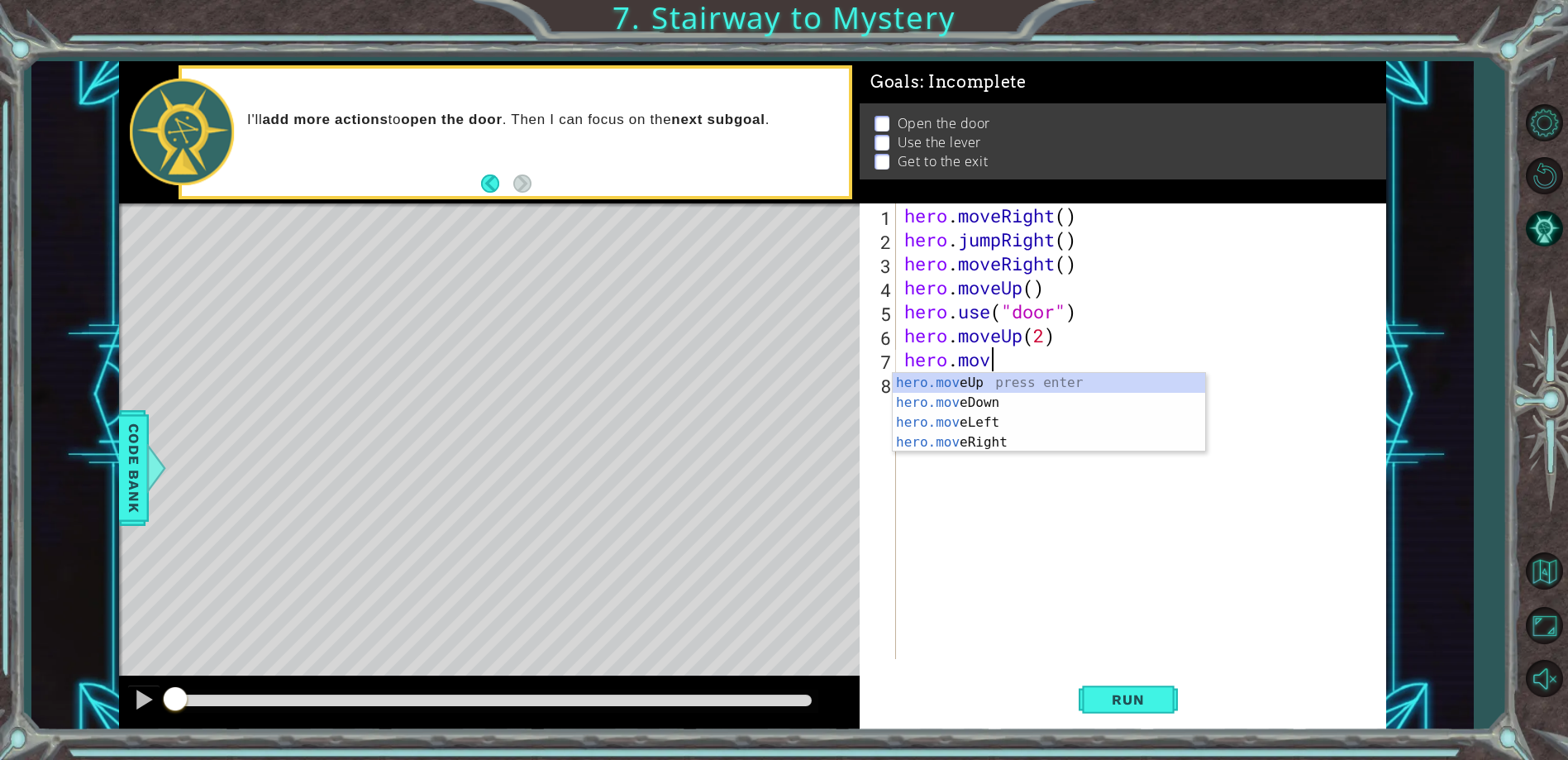
scroll to position [0, 4]
click at [986, 417] on div "hero.move Up press enter hero.move Down press enter hero.move Left press enter …" at bounding box center [1049, 432] width 312 height 119
type textarea "hero.moveLeft(1)"
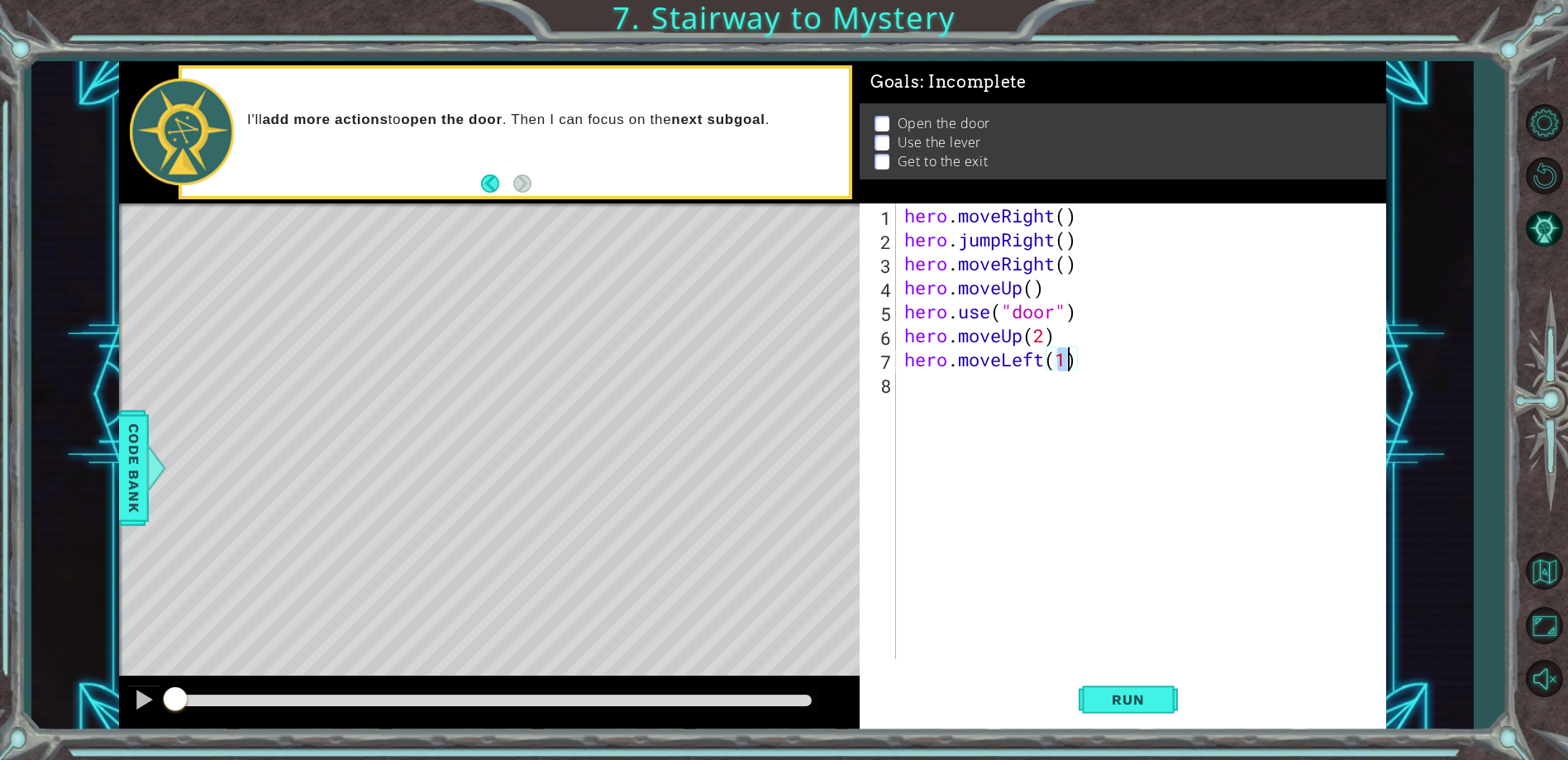
click at [947, 384] on div "hero . moveRight ( ) hero . jumpRight ( ) hero . moveRight ( ) hero . moveUp ( …" at bounding box center [1144, 455] width 487 height 503
click at [995, 406] on div "hero.use press enter" at bounding box center [1049, 427] width 312 height 60
type textarea "hero.use("lever")"
click at [965, 415] on div "hero . moveRight ( ) hero . jumpRight ( ) hero . moveRight ( ) hero . moveUp ( …" at bounding box center [1144, 455] width 487 height 503
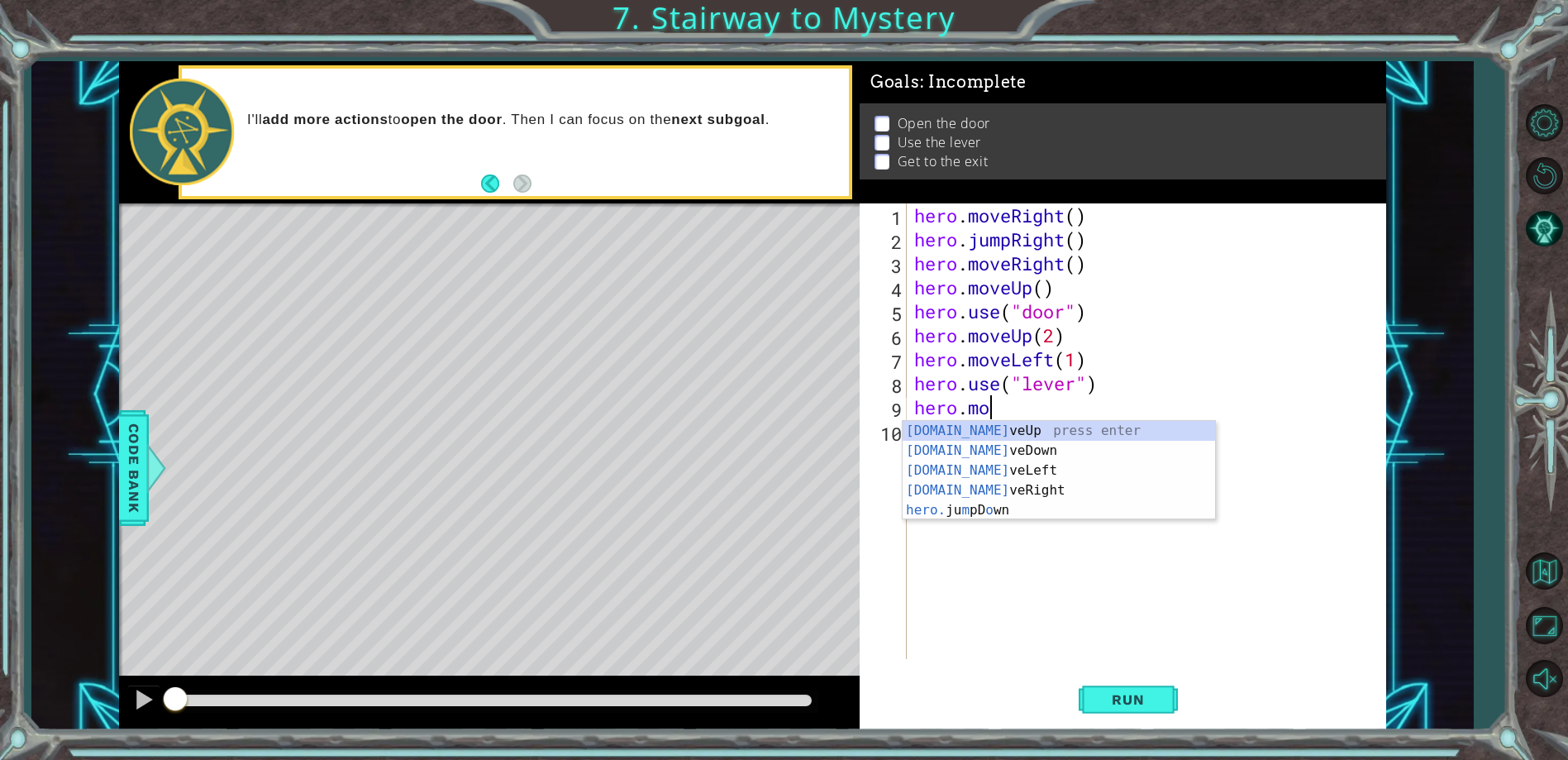
scroll to position [0, 4]
click at [985, 471] on div "hero.move Up press enter hero.move Down press enter hero.move Left press enter …" at bounding box center [1059, 480] width 312 height 119
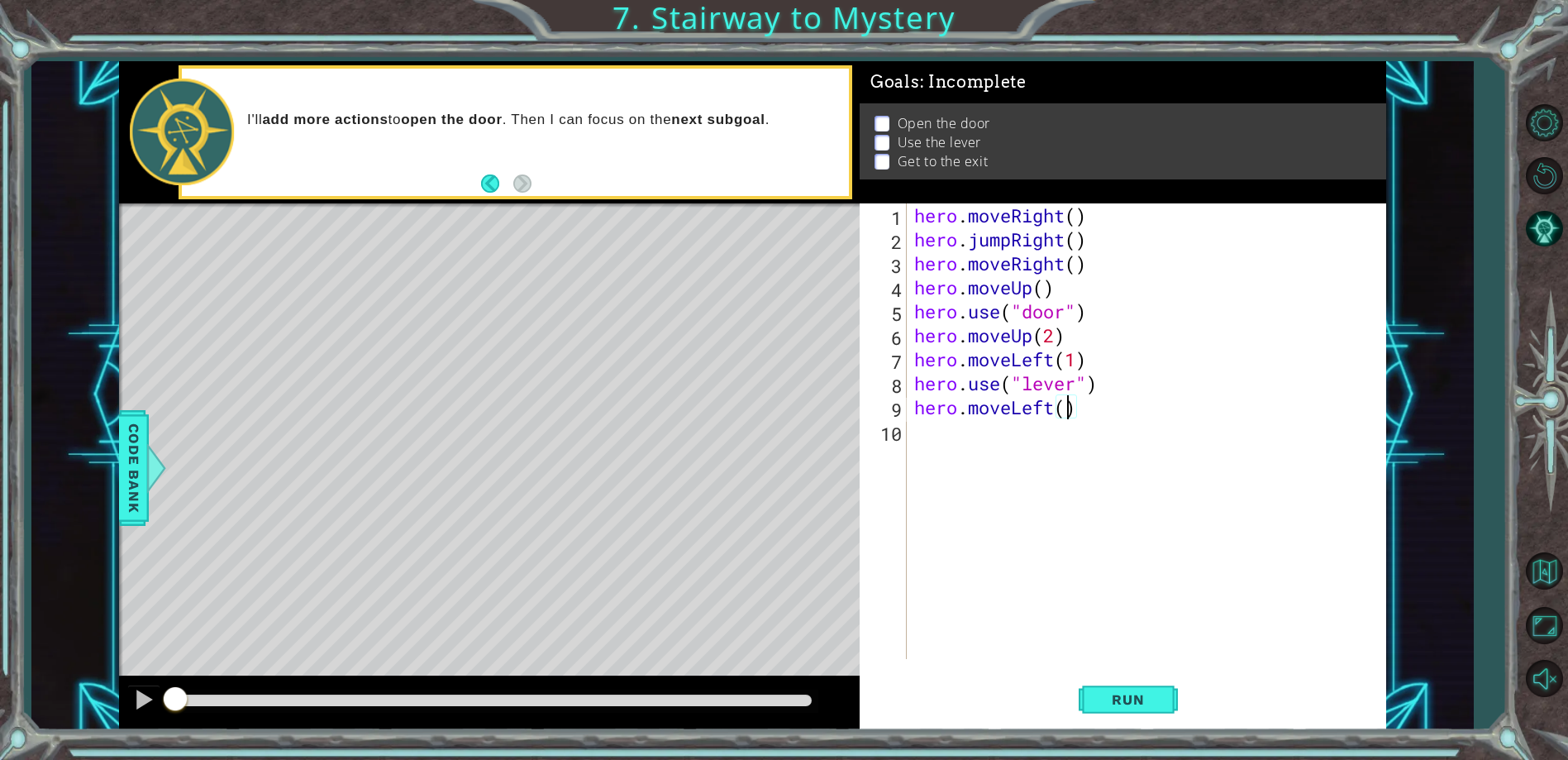
type textarea "hero.moveLeft(2)"
click at [925, 430] on div "hero . moveRight ( ) hero . jumpRight ( ) hero . moveRight ( ) hero . moveUp ( …" at bounding box center [1149, 455] width 478 height 503
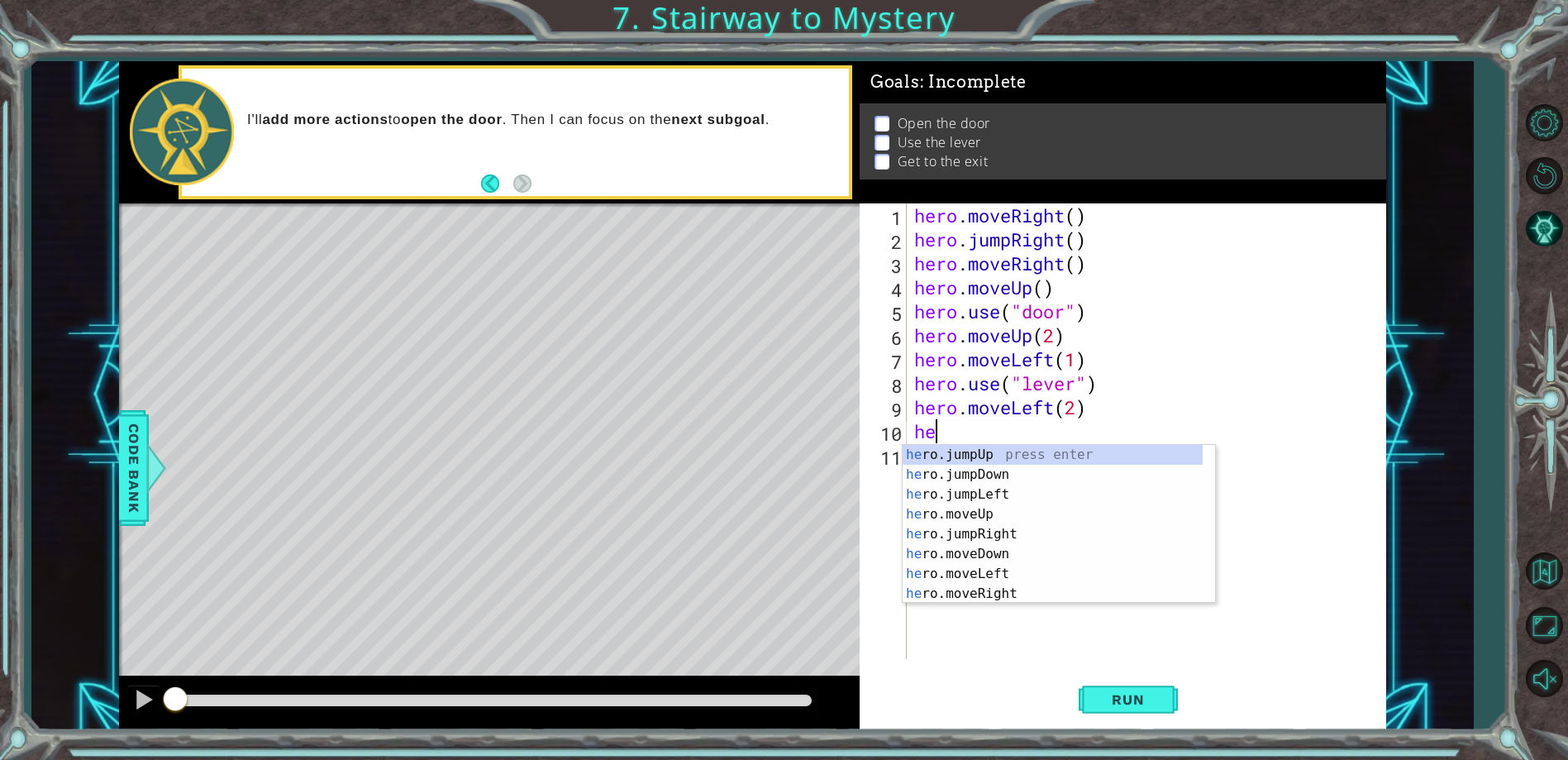
scroll to position [0, 1]
type textarea "hero.j"
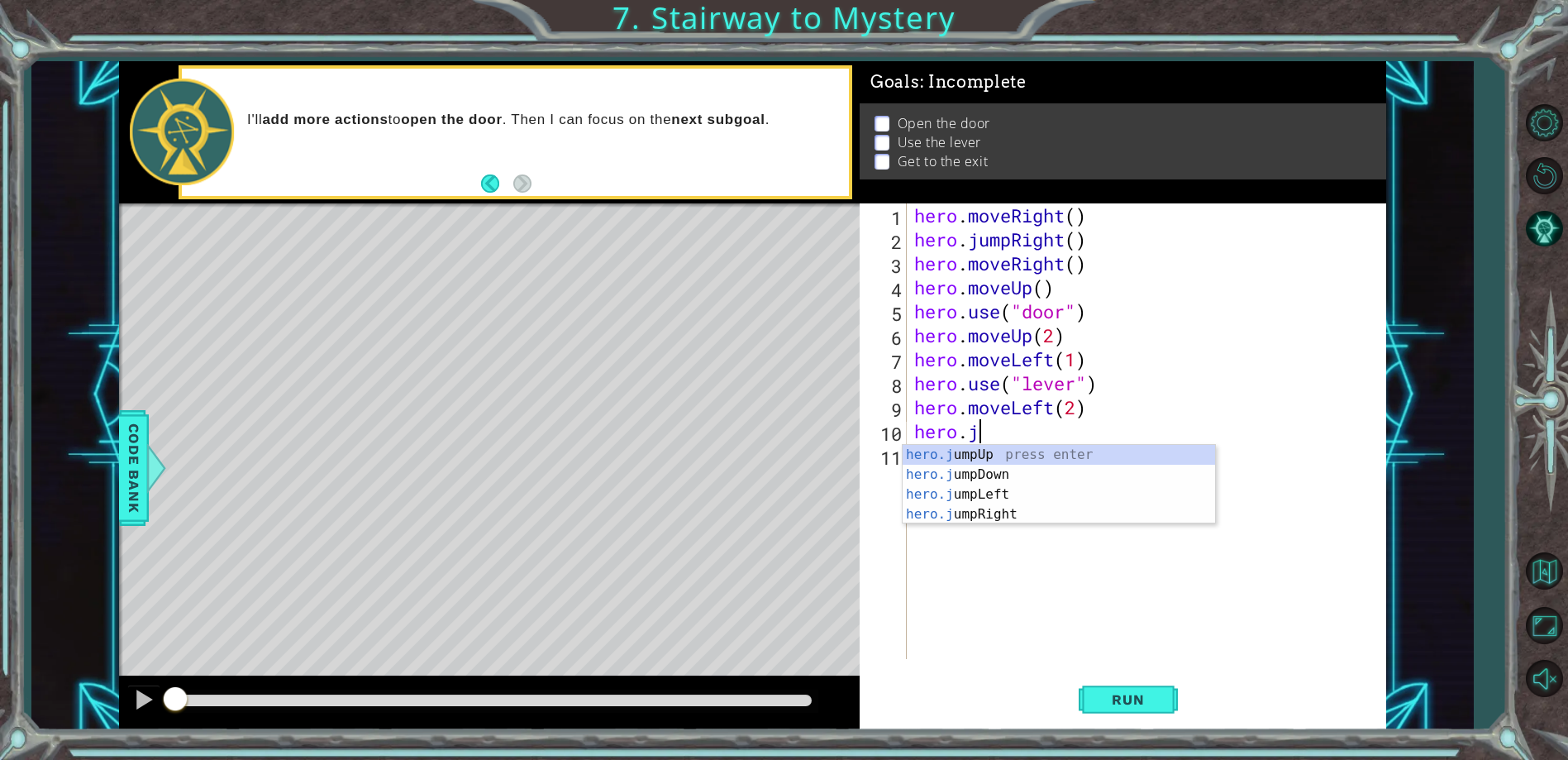
scroll to position [0, 3]
click at [1032, 457] on div "hero.j umpUp press enter hero.j umpDown press enter hero.j umpLeft press enter …" at bounding box center [1059, 503] width 312 height 119
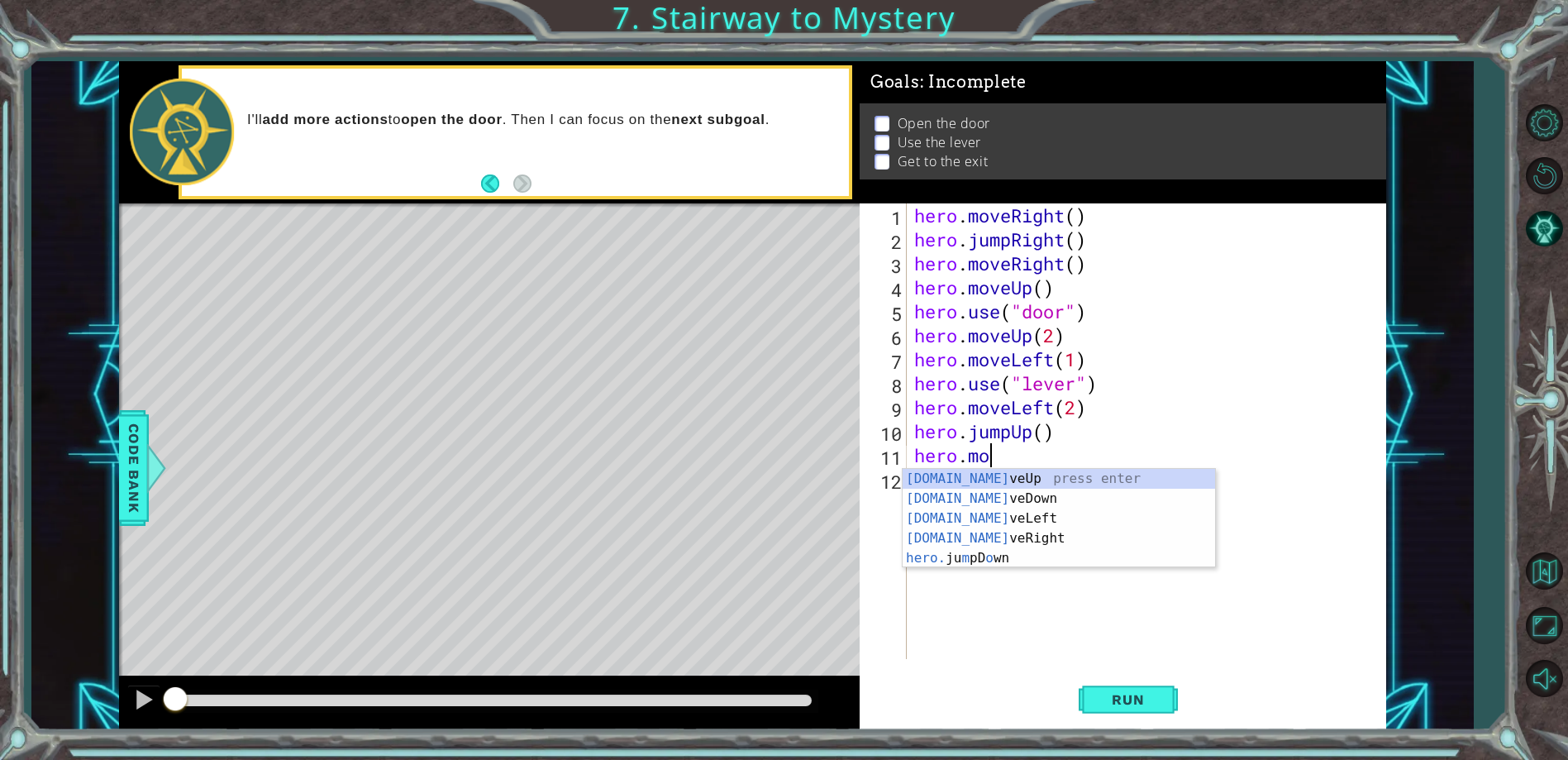
scroll to position [0, 4]
click at [997, 540] on div "hero.move Up press enter hero.move Down press enter hero.move Left press enter …" at bounding box center [1059, 528] width 312 height 119
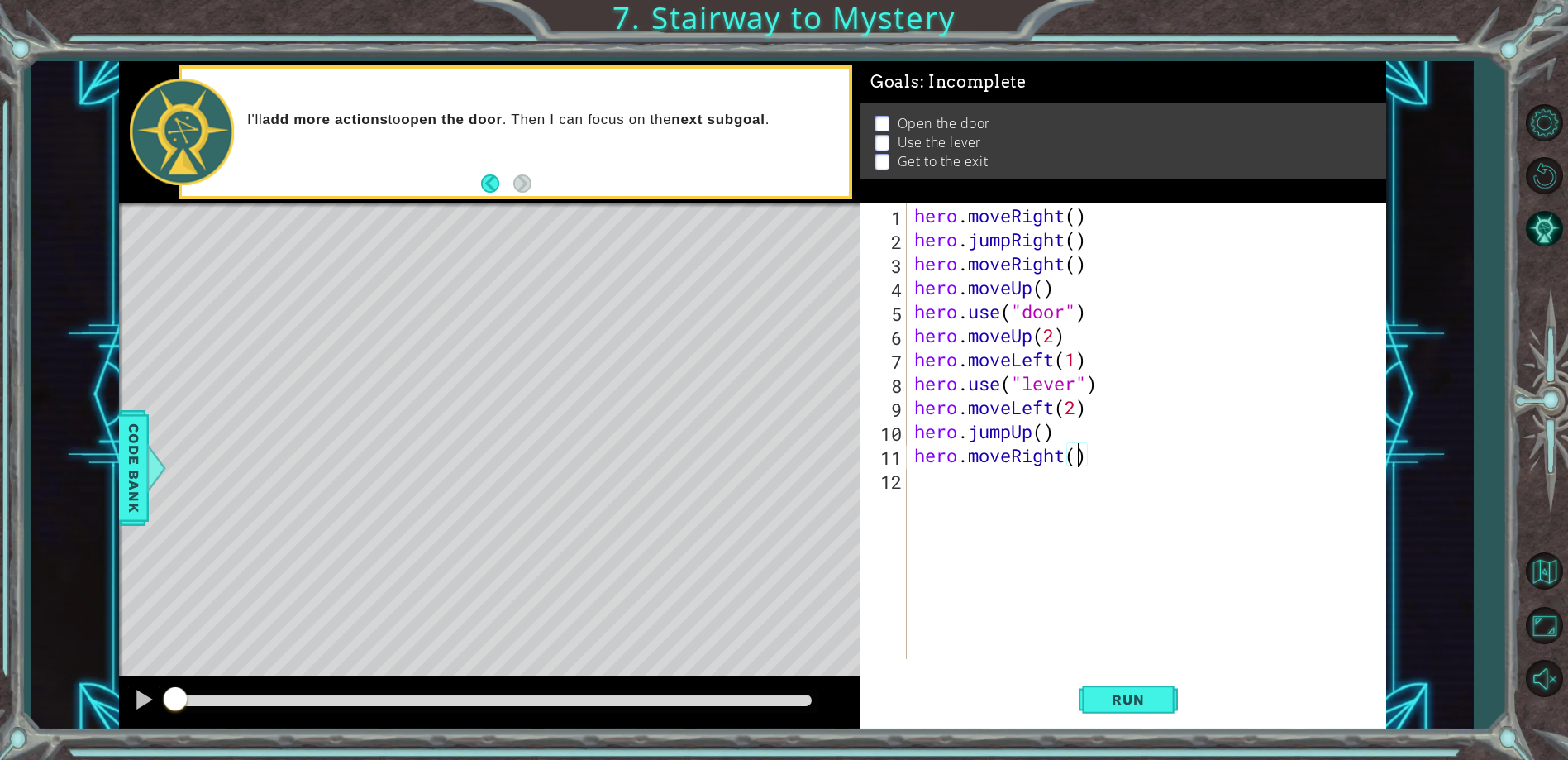
type textarea "hero.moveRight(2)"
click at [1121, 697] on span "Run" at bounding box center [1127, 699] width 65 height 17
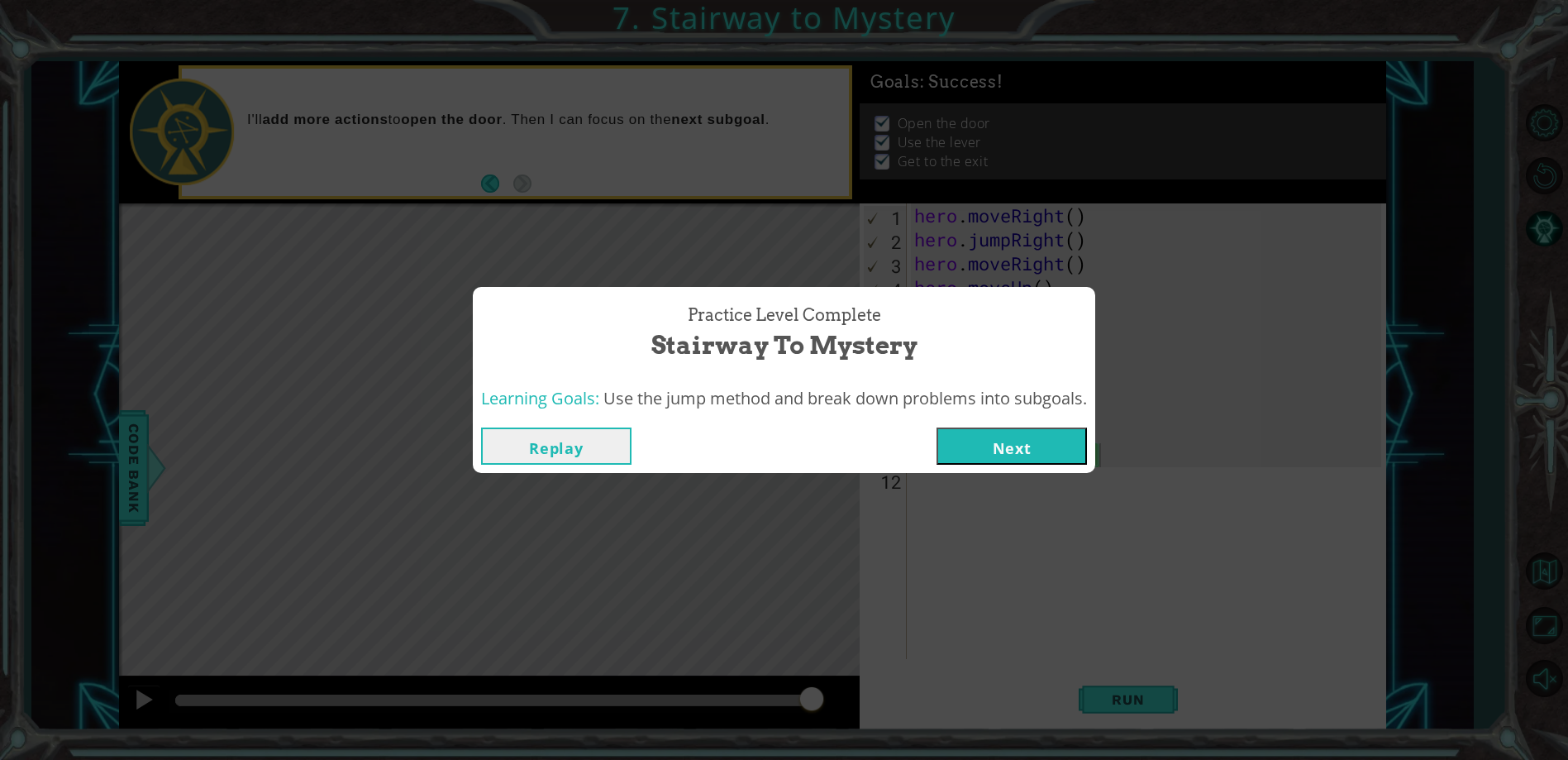
click at [972, 434] on button "Next" at bounding box center [1011, 446] width 151 height 37
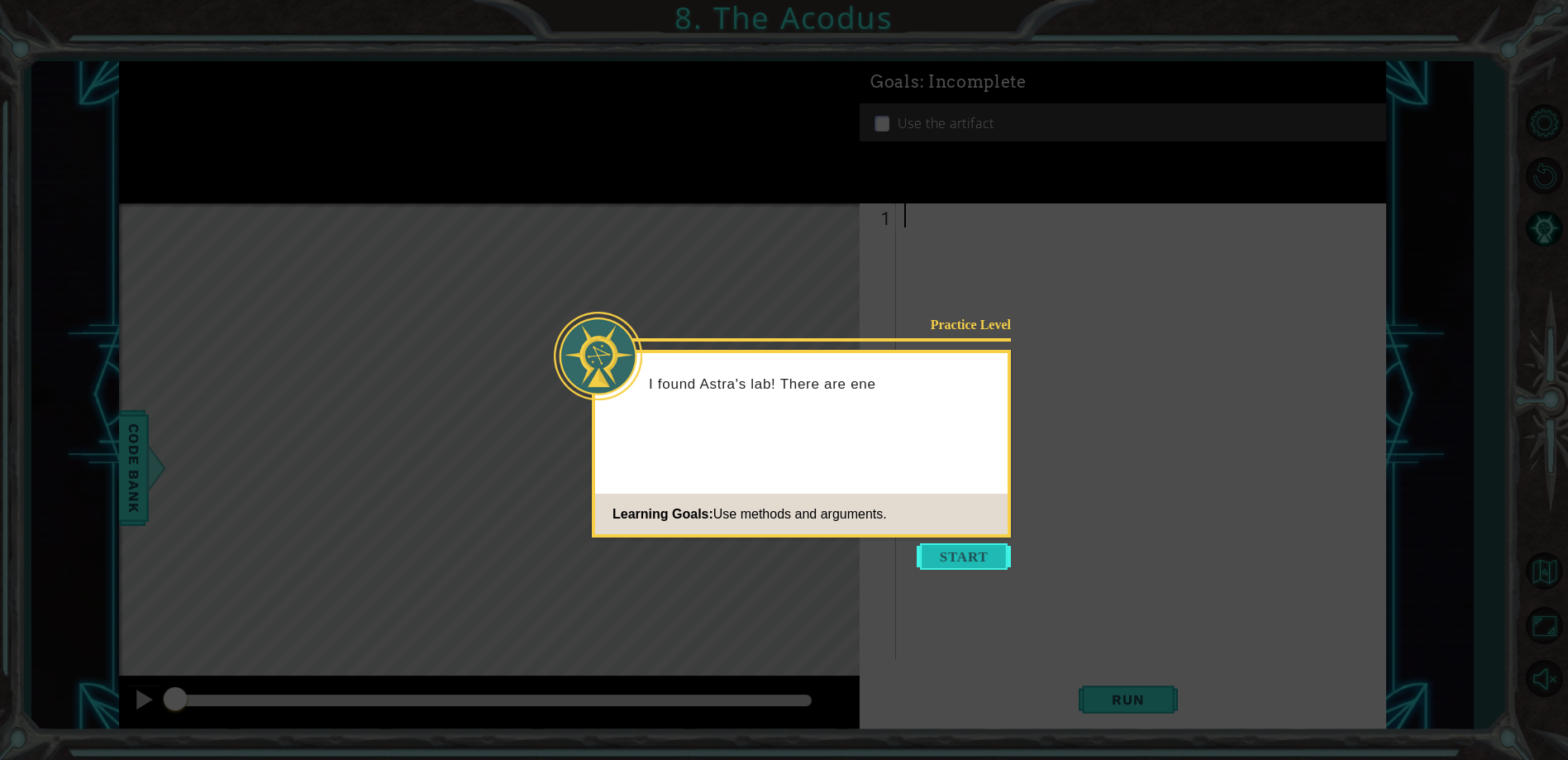
click at [992, 558] on button "Start" at bounding box center [963, 556] width 94 height 26
